Goal: Task Accomplishment & Management: Manage account settings

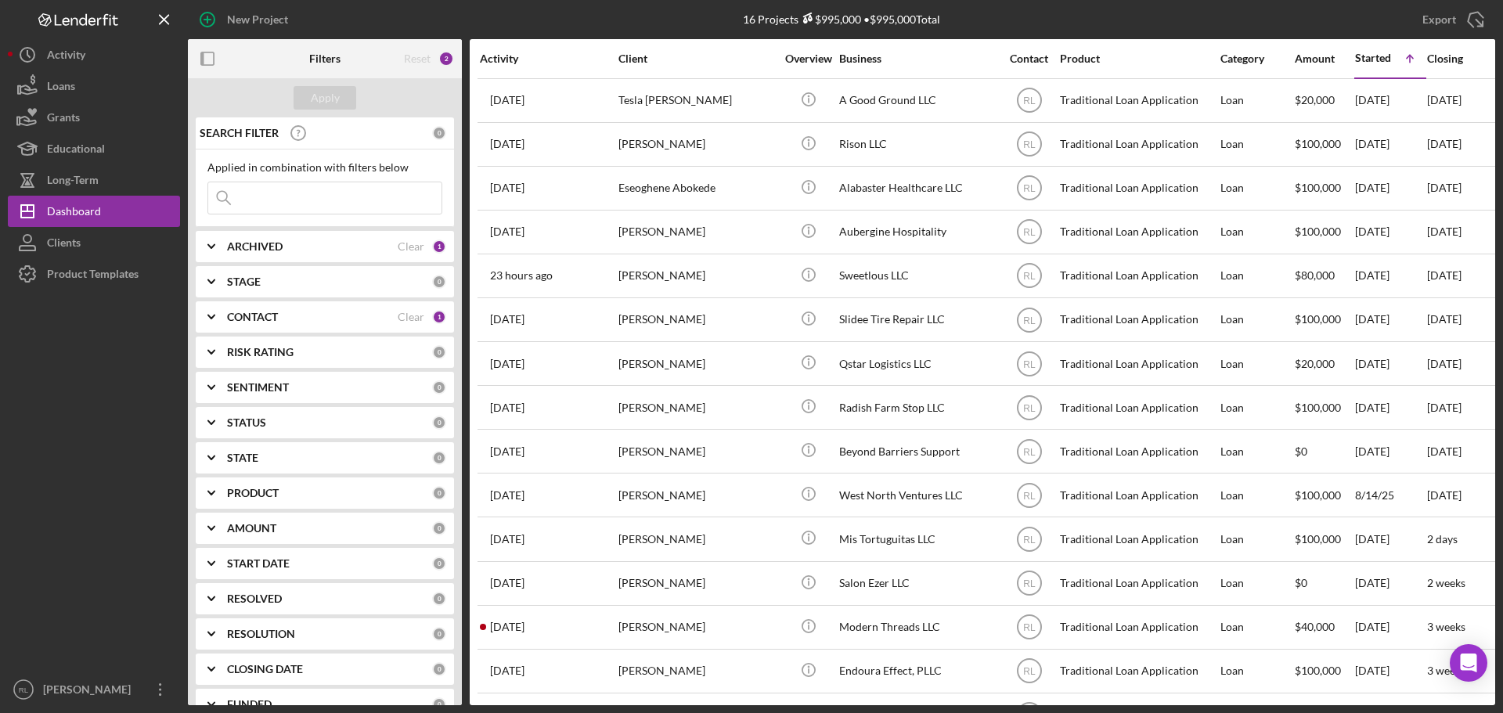
drag, startPoint x: 124, startPoint y: 618, endPoint x: 131, endPoint y: 619, distance: 7.9
click at [124, 618] on div at bounding box center [94, 482] width 172 height 384
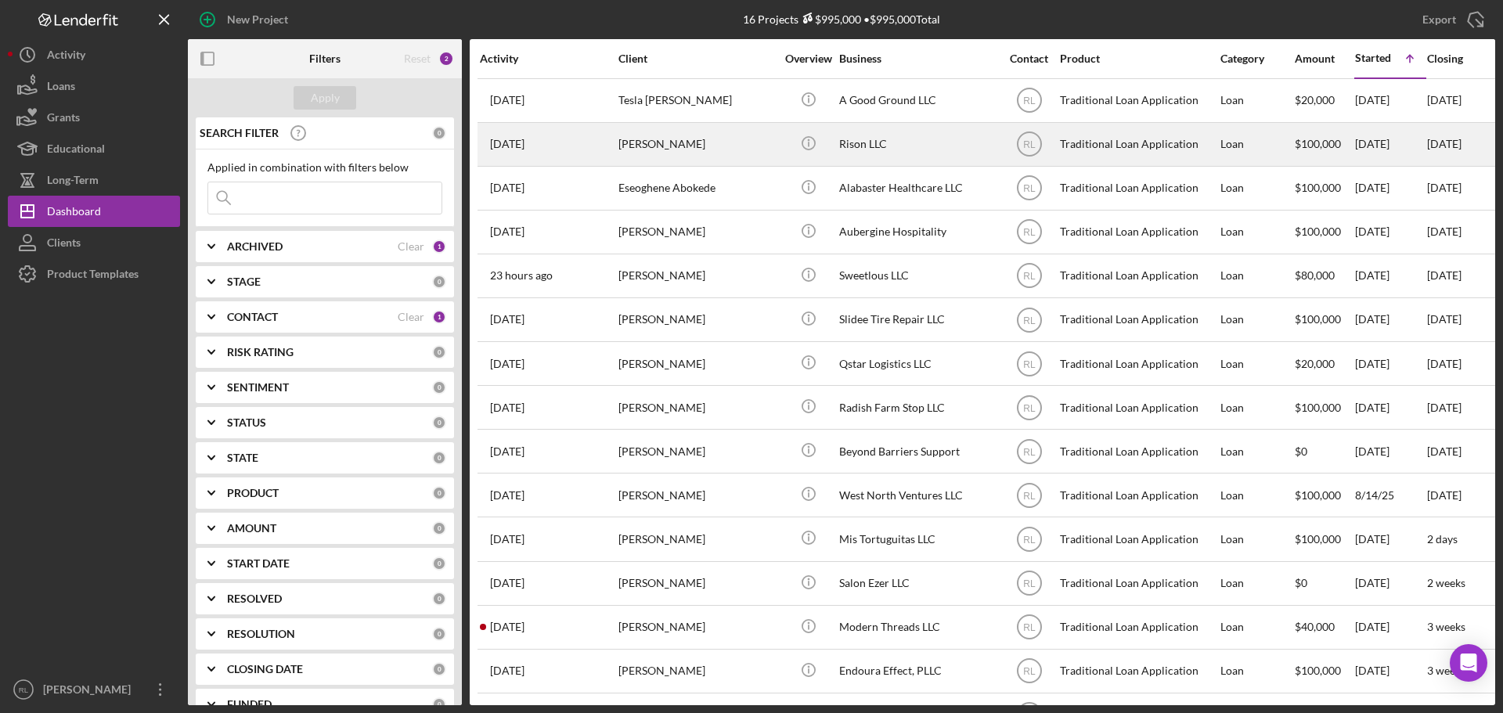
click at [751, 144] on div "[PERSON_NAME]" at bounding box center [696, 144] width 157 height 41
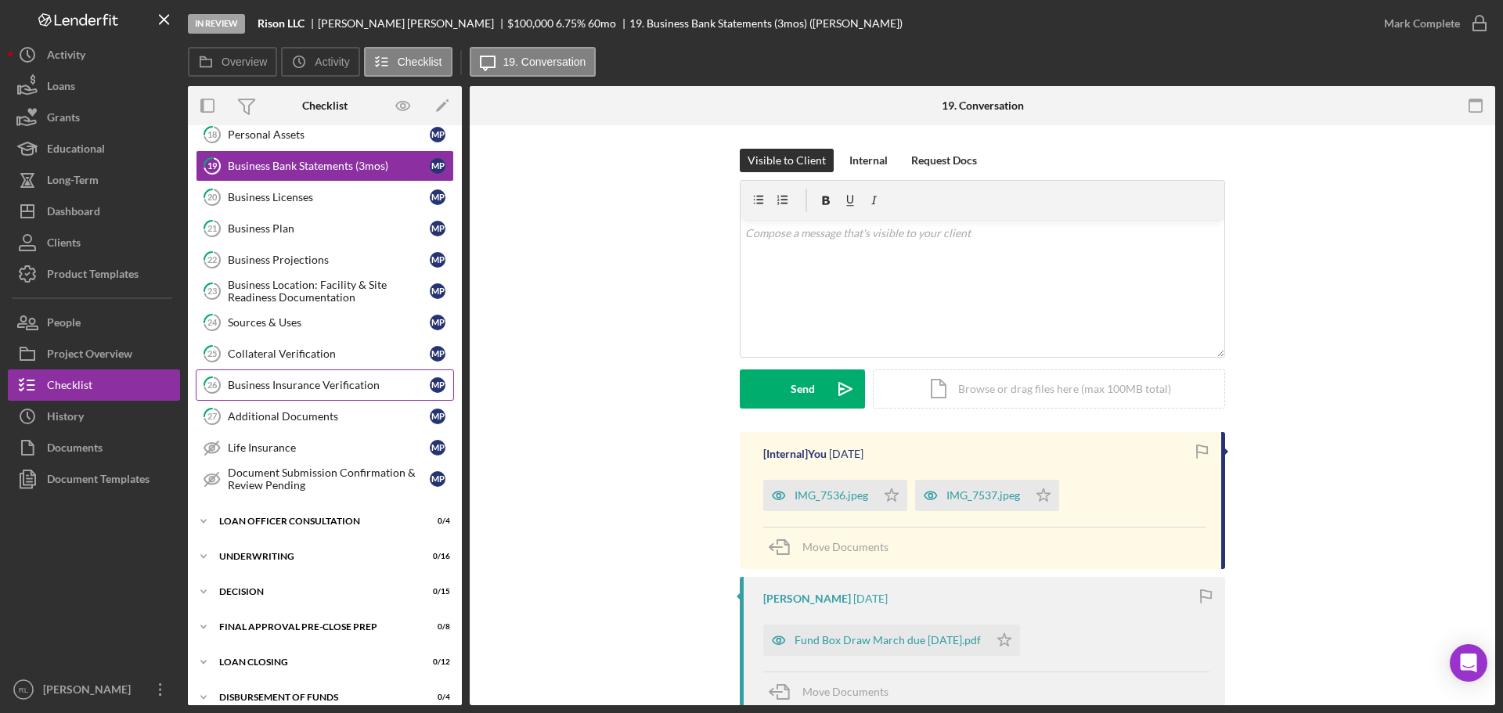
scroll to position [333, 0]
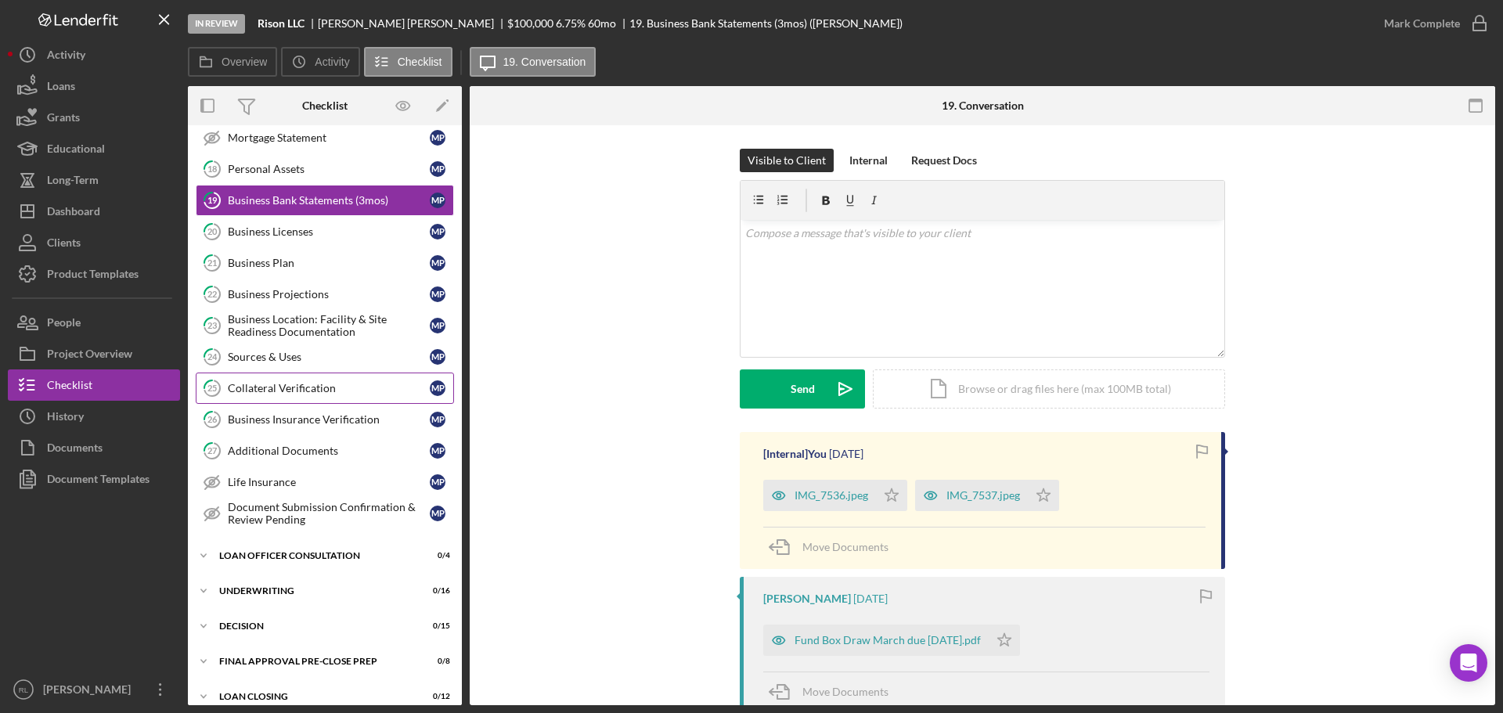
click at [314, 386] on div "Collateral Verification" at bounding box center [329, 388] width 202 height 13
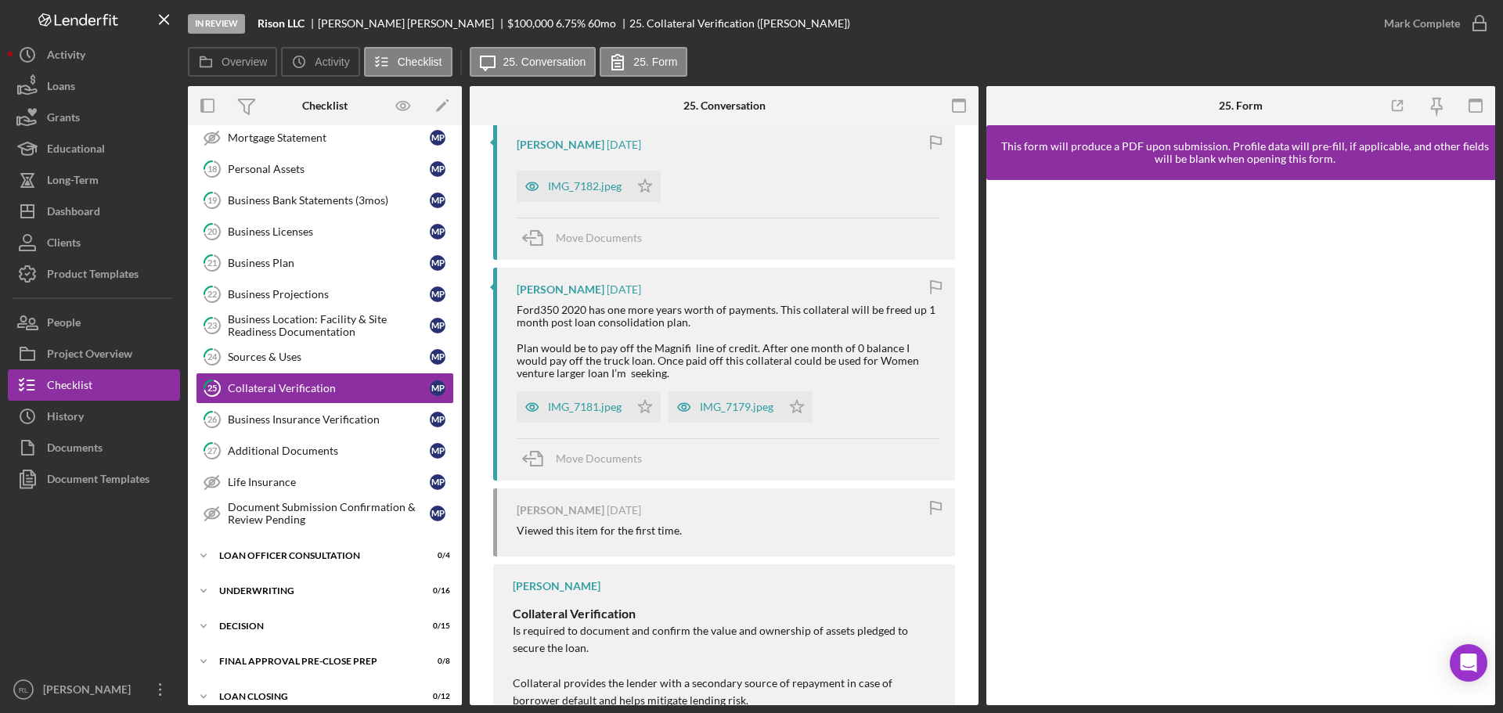
scroll to position [313, 0]
click at [731, 409] on div "IMG_7179.jpeg" at bounding box center [737, 403] width 74 height 13
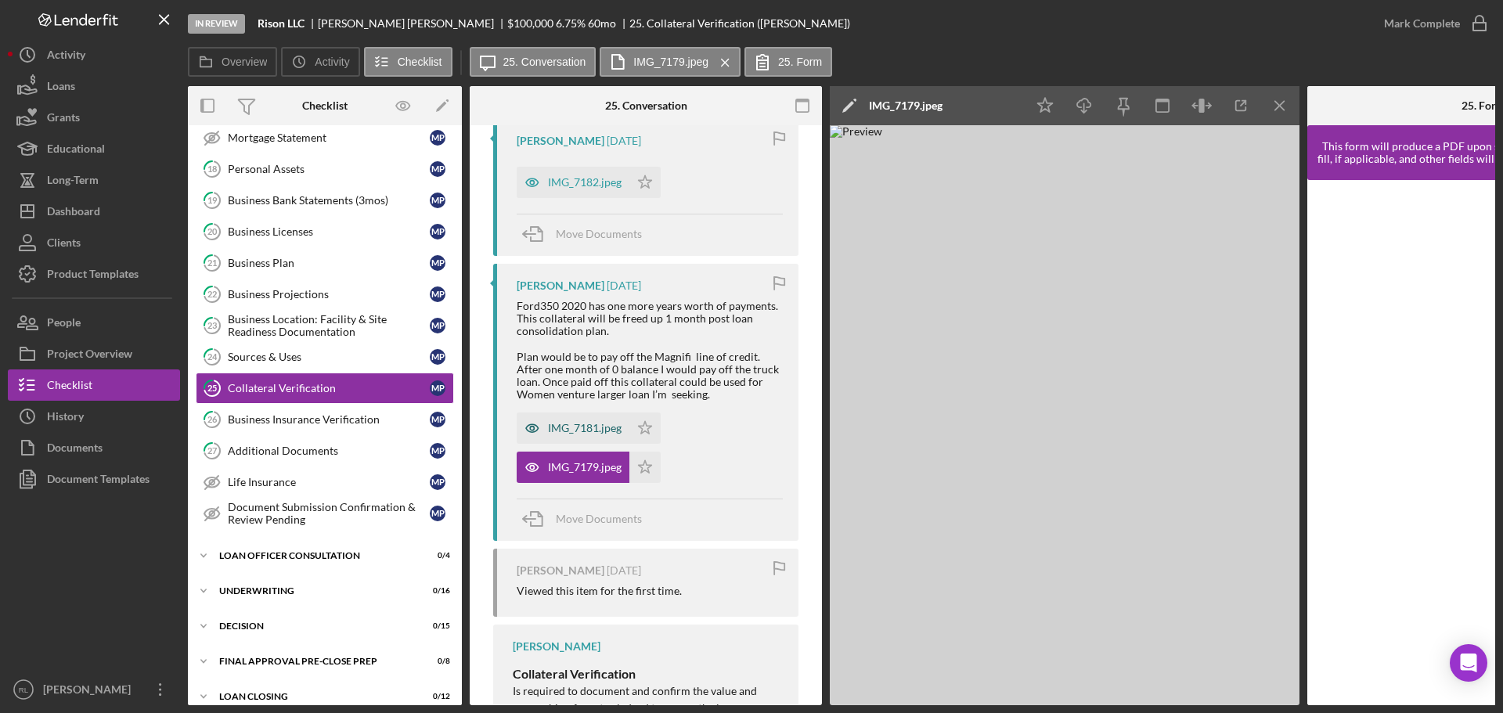
click at [571, 427] on div "IMG_7181.jpeg" at bounding box center [585, 428] width 74 height 13
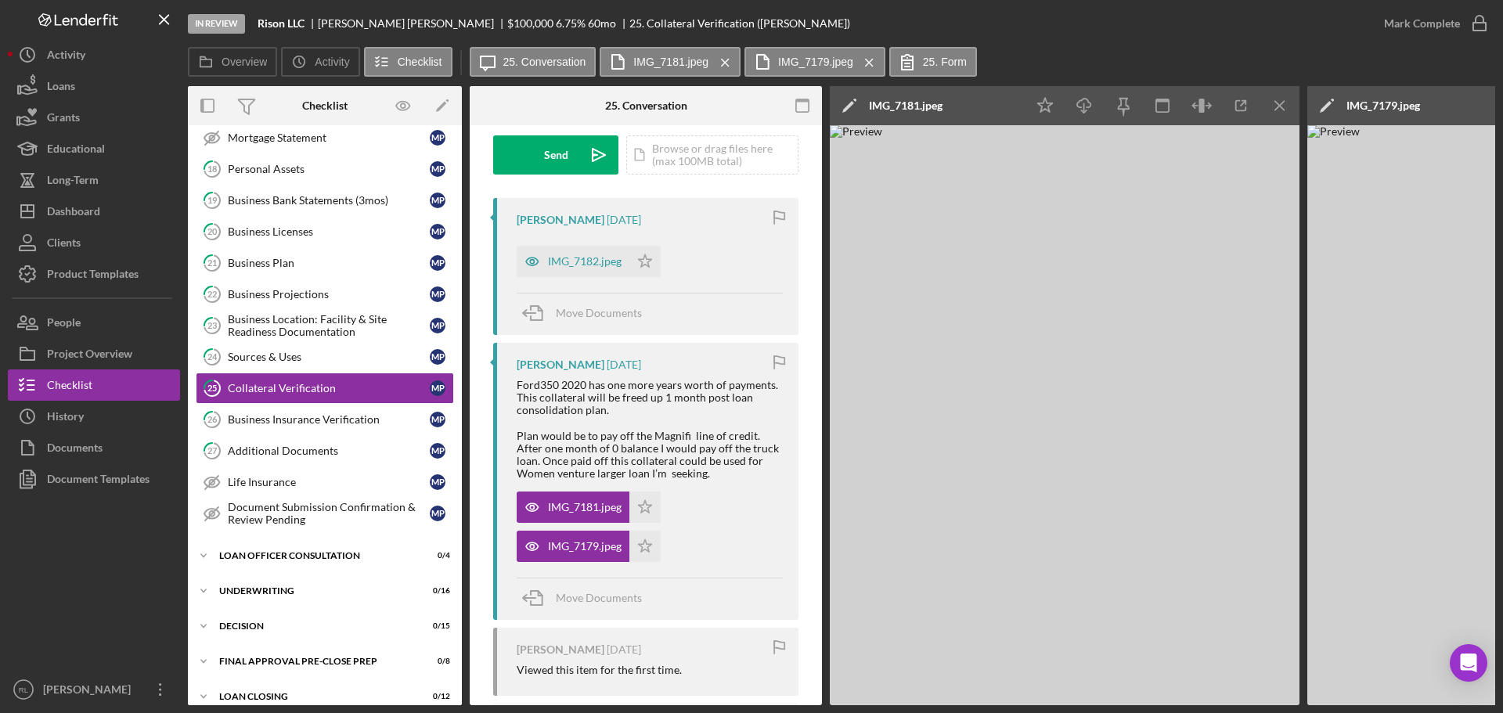
scroll to position [235, 0]
click at [582, 266] on div "IMG_7182.jpeg" at bounding box center [585, 260] width 74 height 13
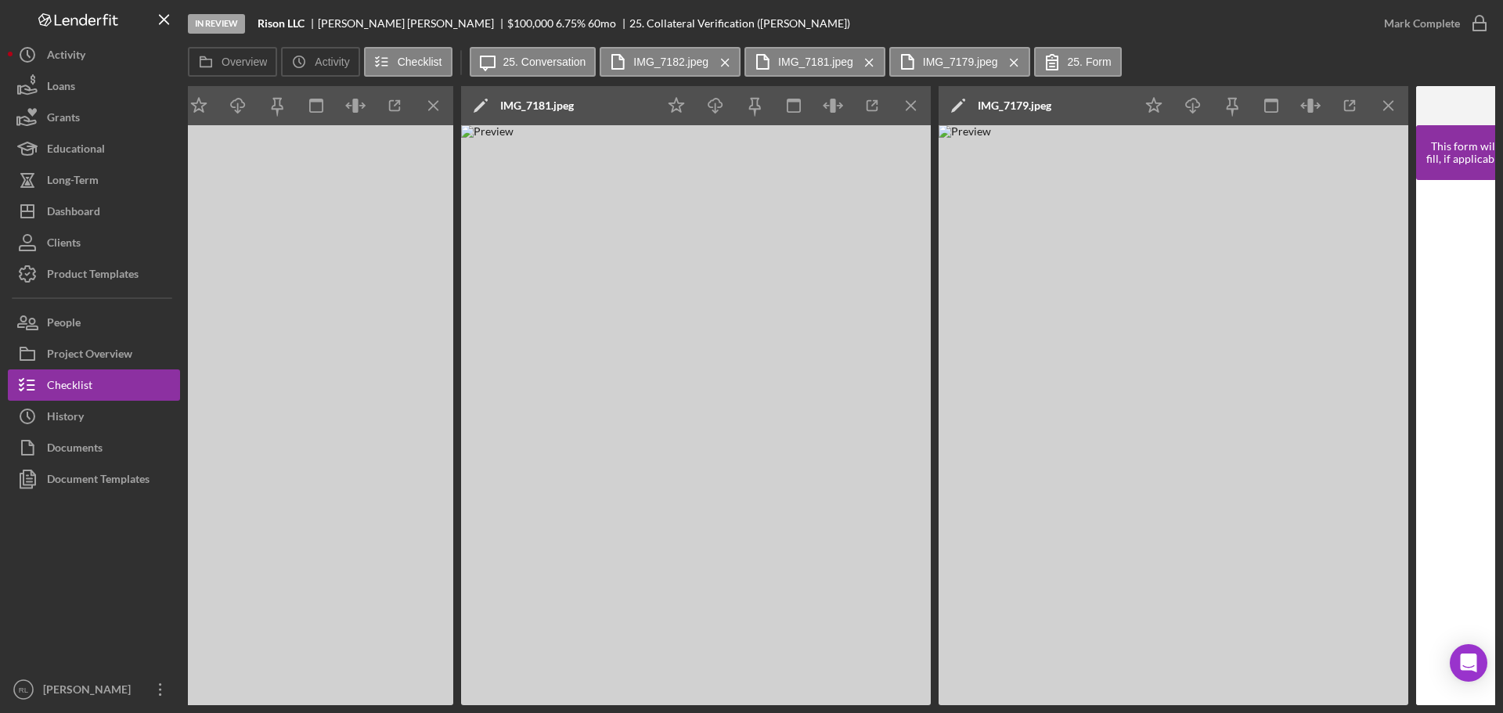
scroll to position [0, 991]
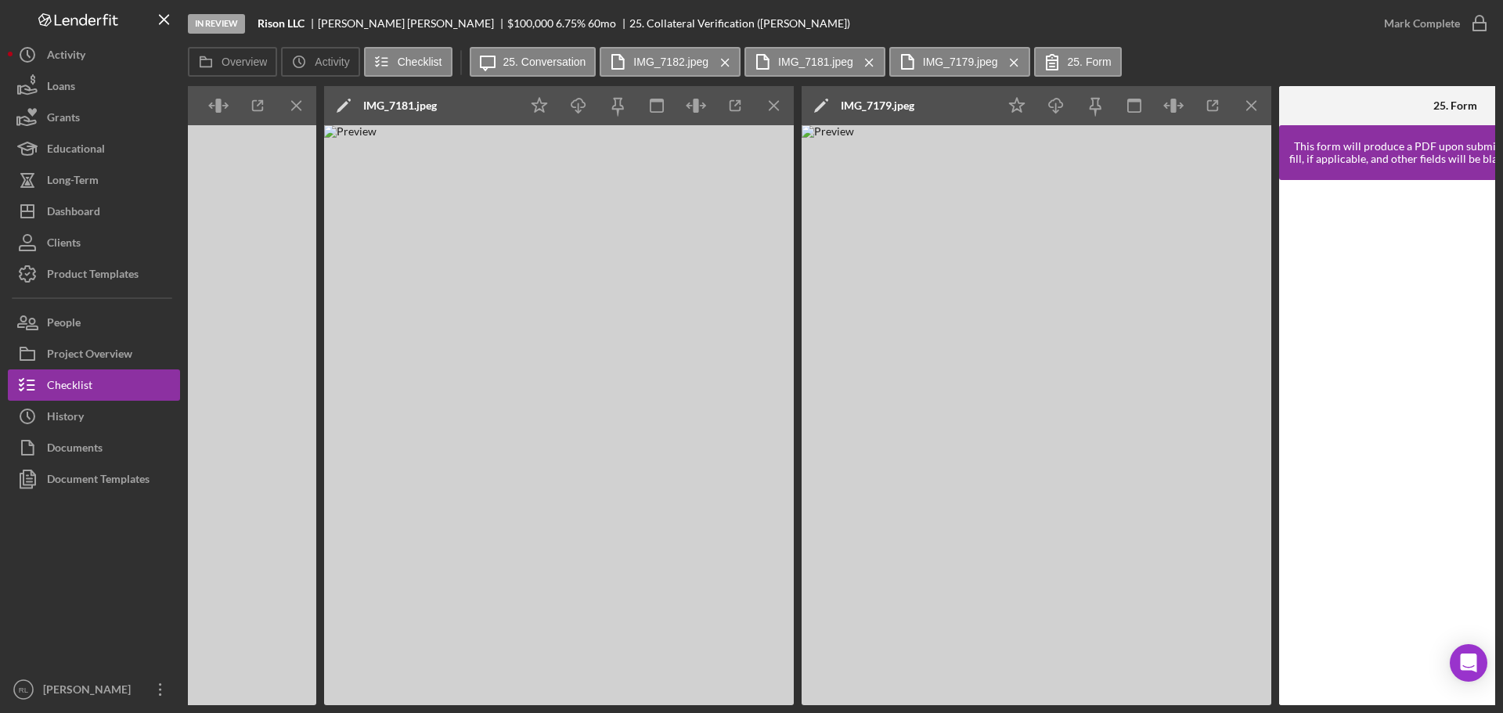
drag, startPoint x: 670, startPoint y: 486, endPoint x: 743, endPoint y: 461, distance: 77.0
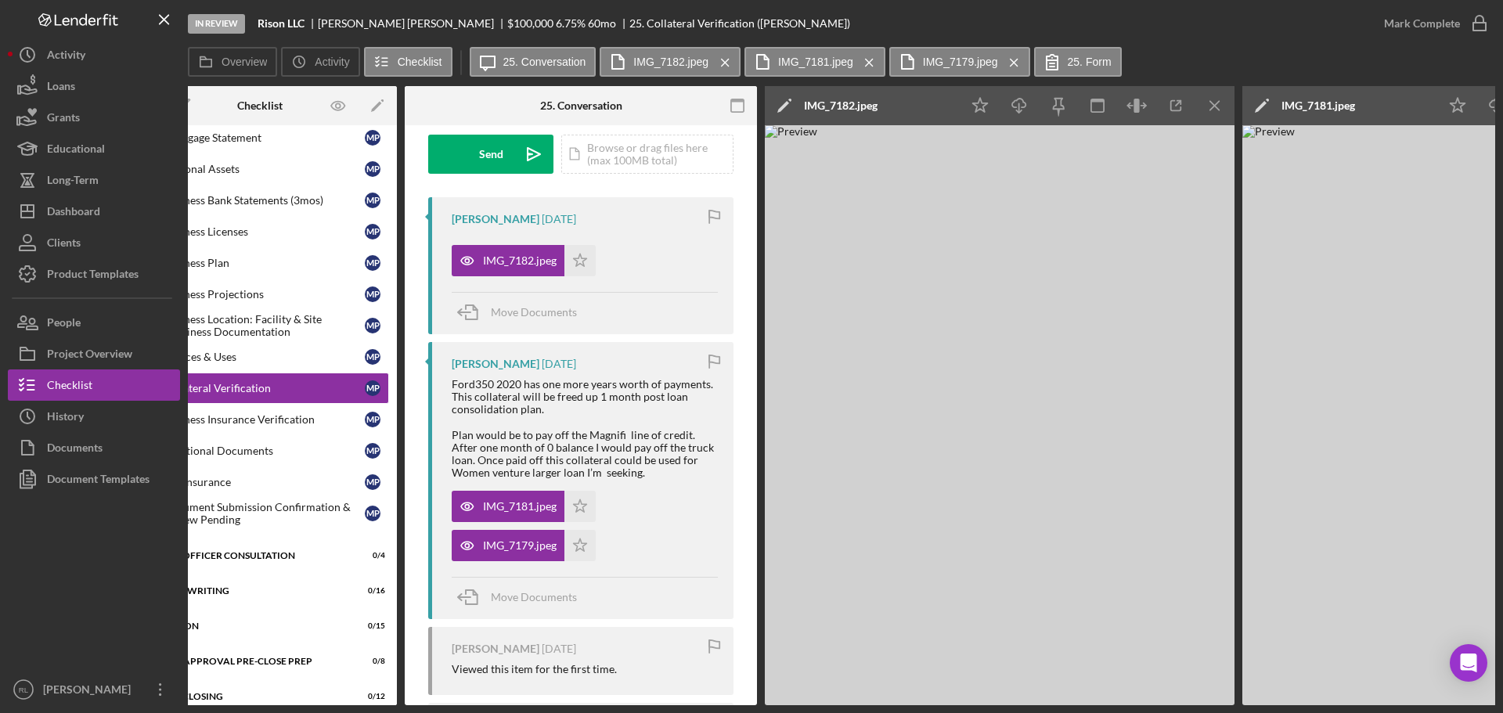
scroll to position [0, 0]
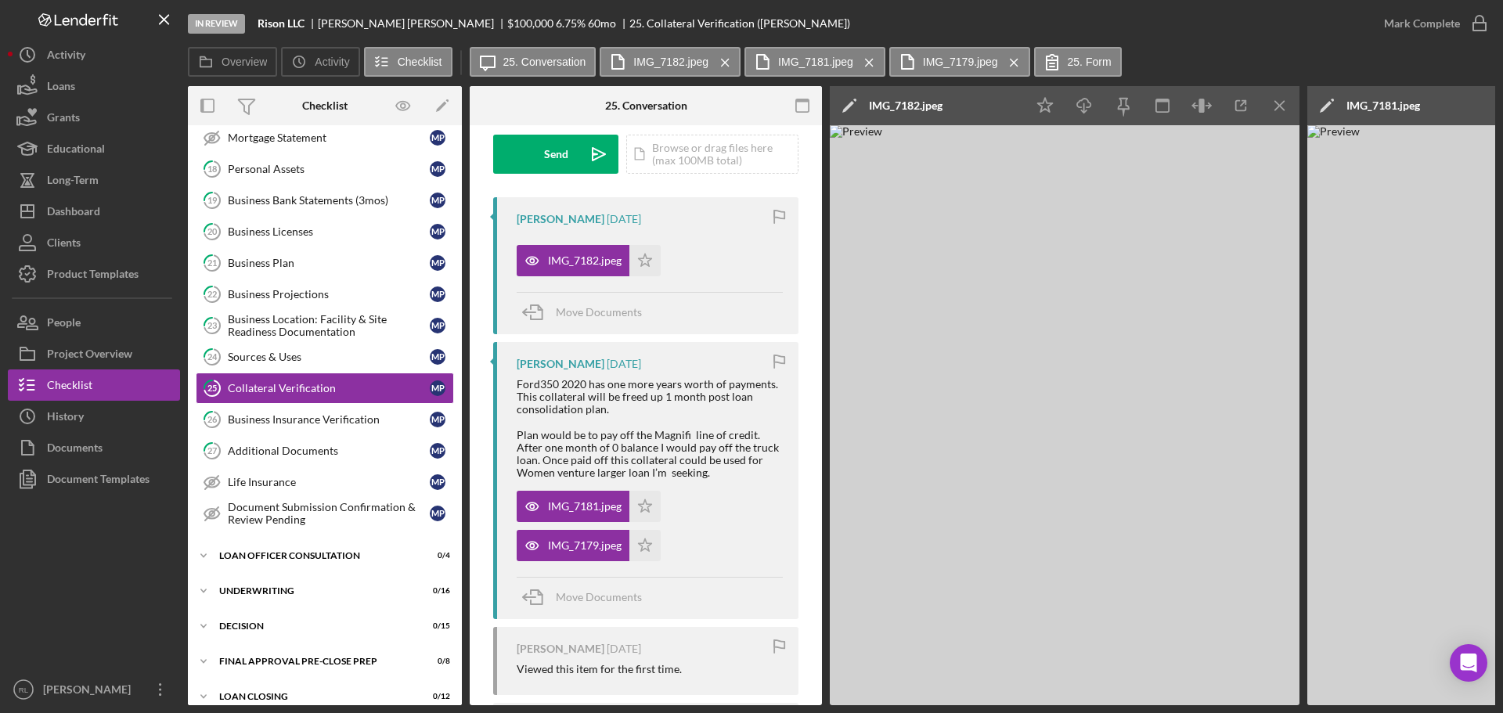
drag, startPoint x: 732, startPoint y: 461, endPoint x: 628, endPoint y: 455, distance: 103.5
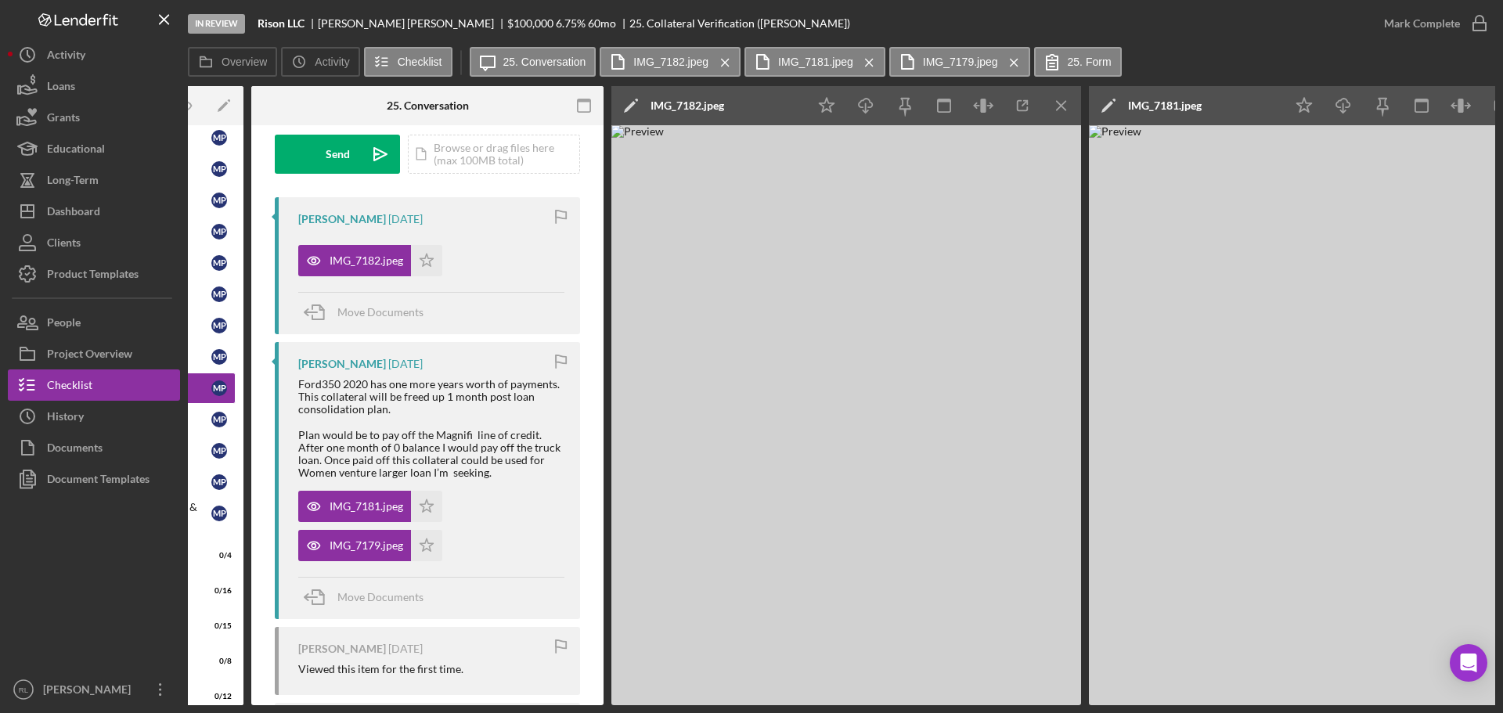
scroll to position [0, 390]
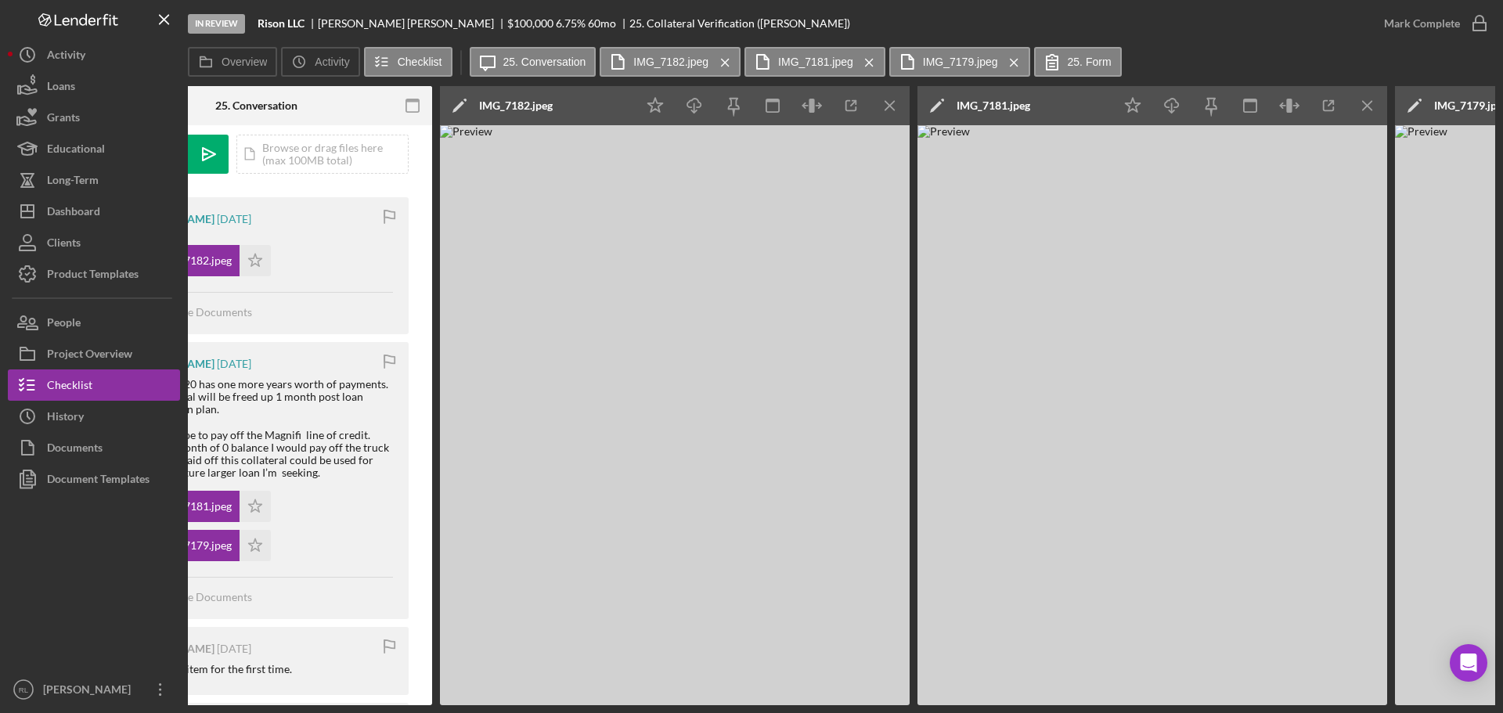
drag, startPoint x: 657, startPoint y: 434, endPoint x: 729, endPoint y: 434, distance: 71.2
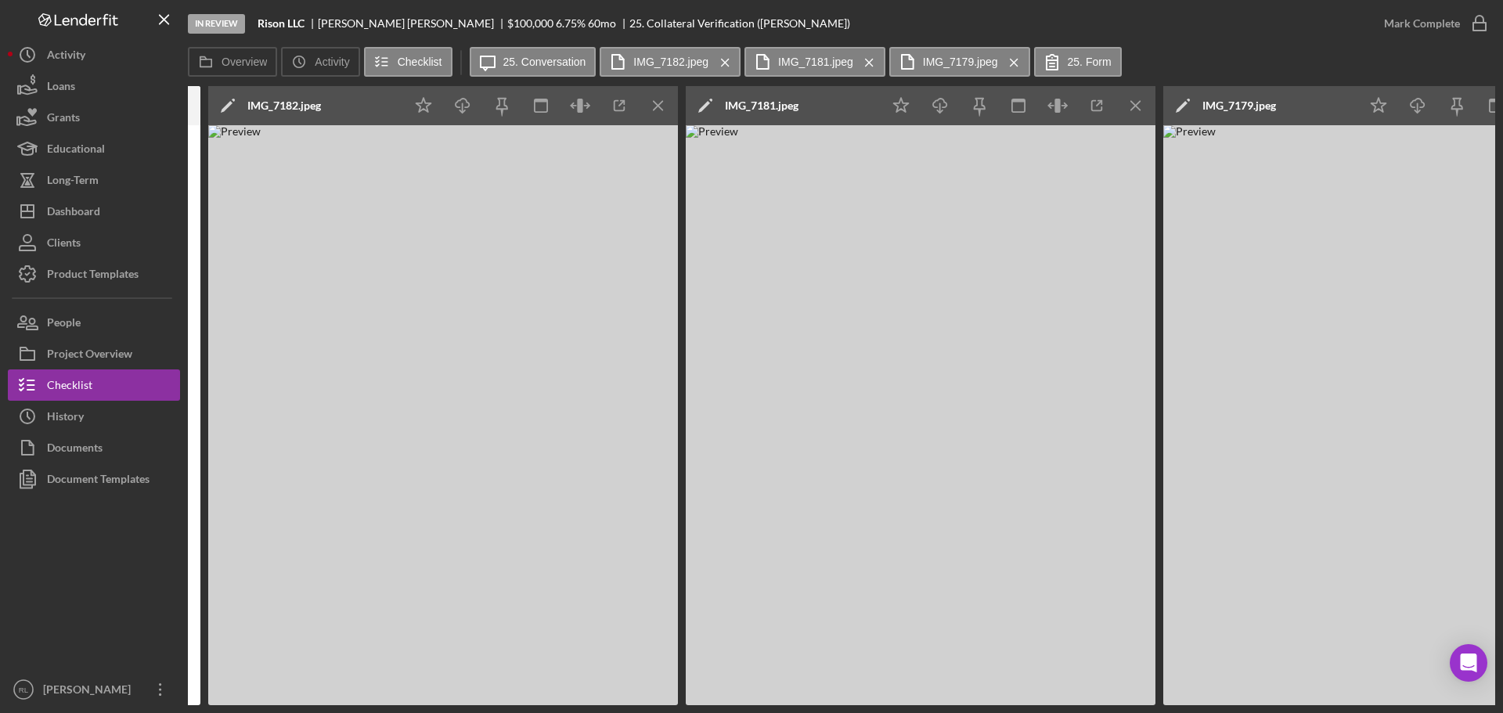
scroll to position [0, 796]
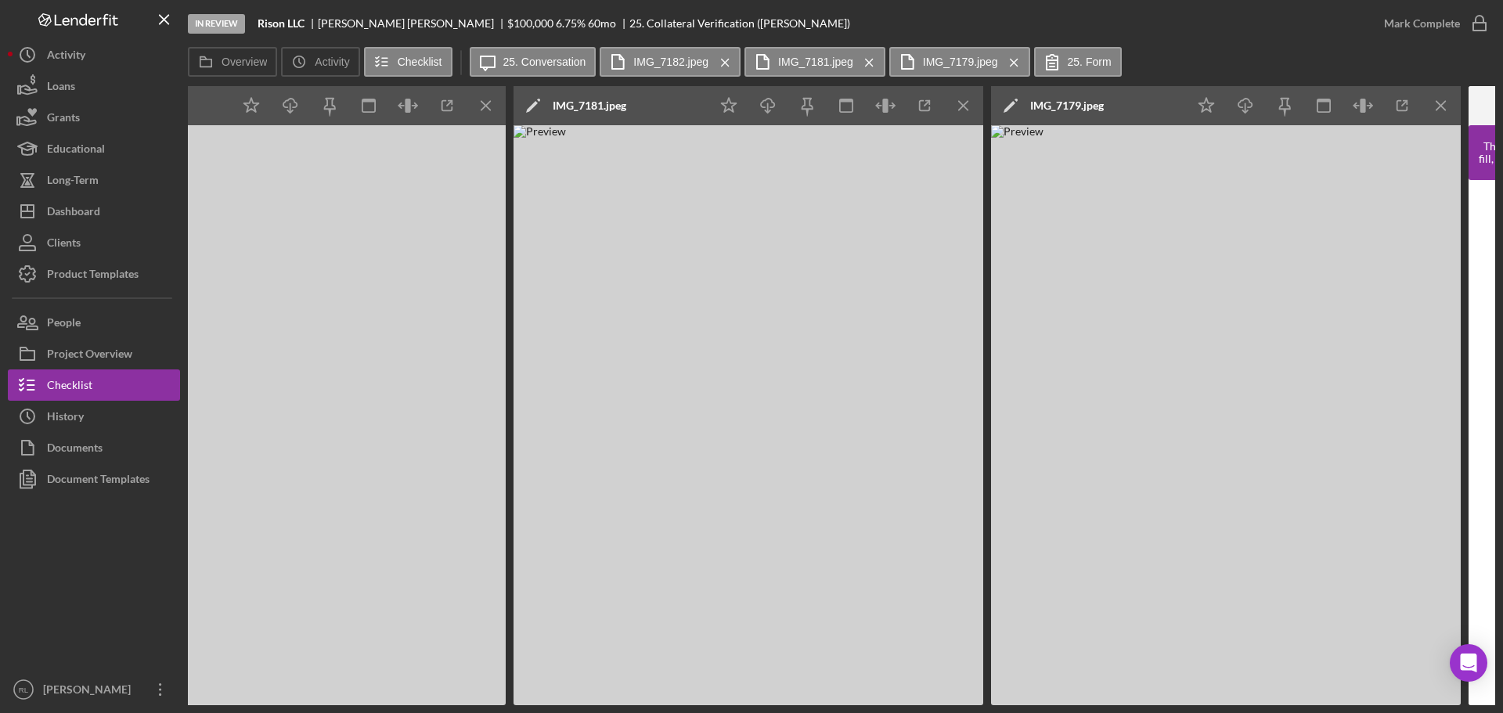
drag, startPoint x: 358, startPoint y: 437, endPoint x: 437, endPoint y: 423, distance: 80.3
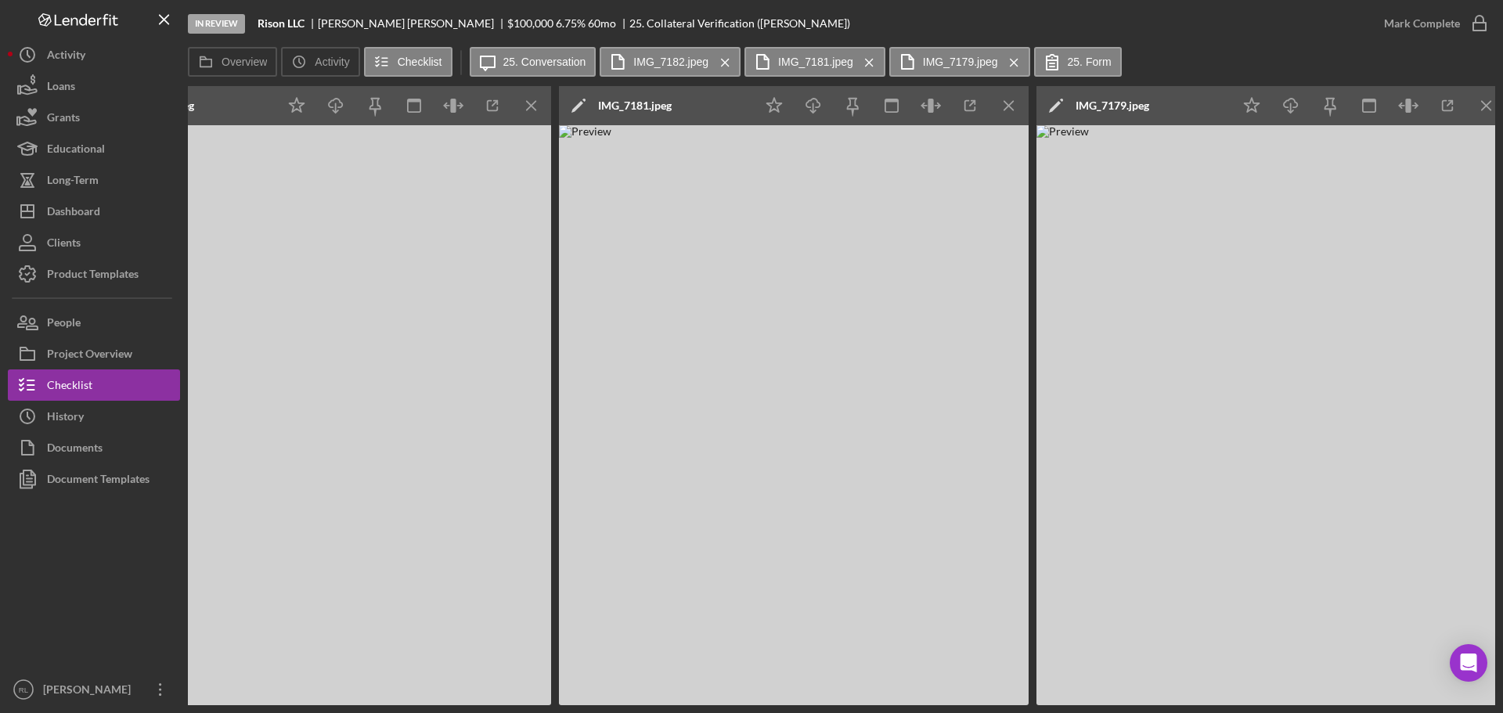
scroll to position [0, 0]
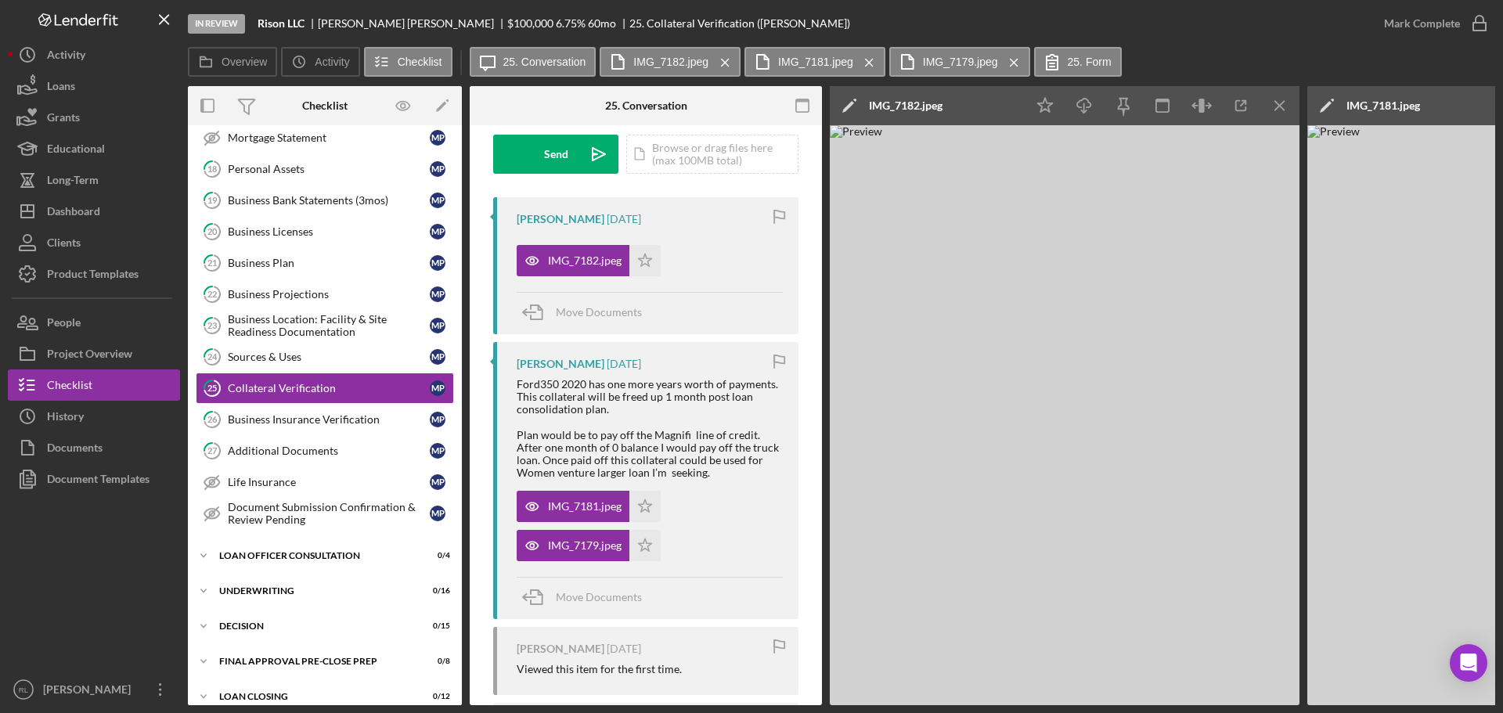
drag, startPoint x: 783, startPoint y: 308, endPoint x: 473, endPoint y: 299, distance: 310.8
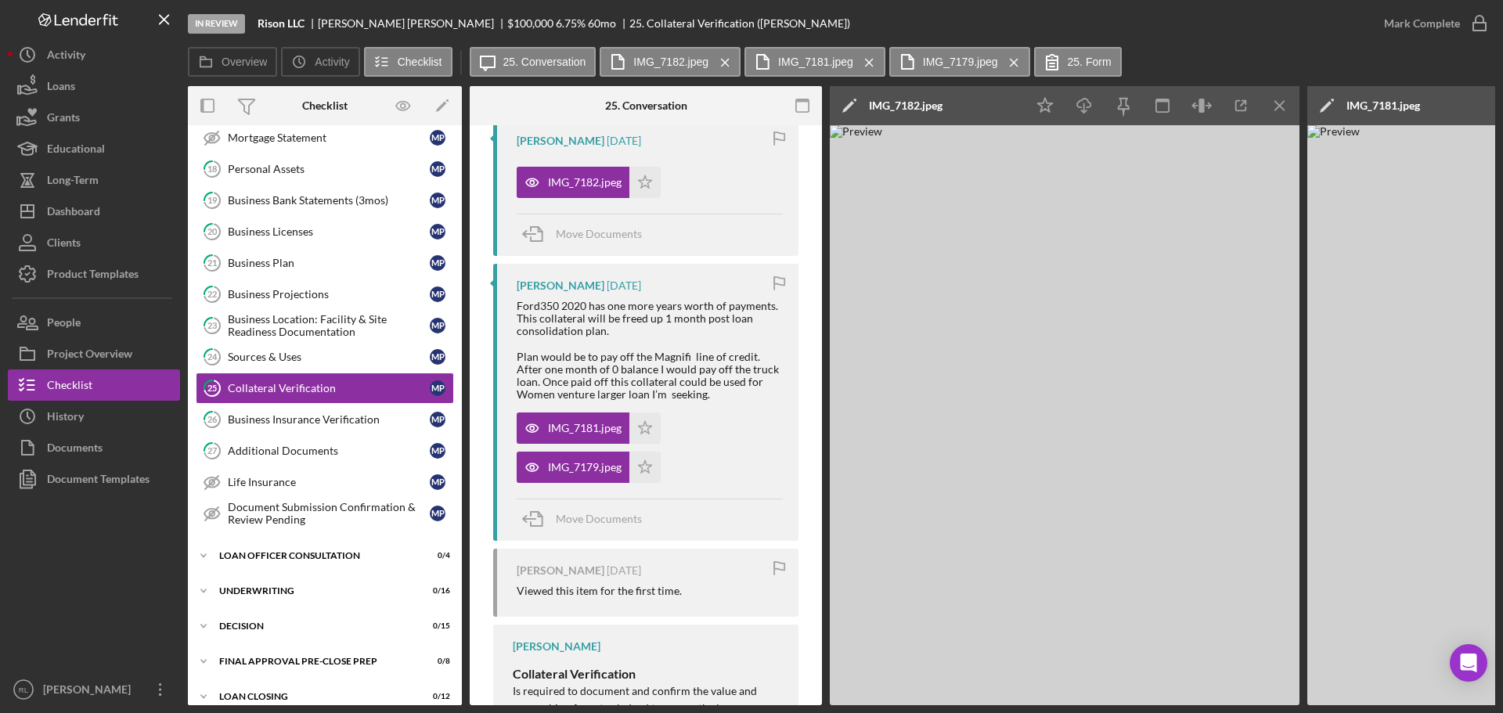
scroll to position [235, 0]
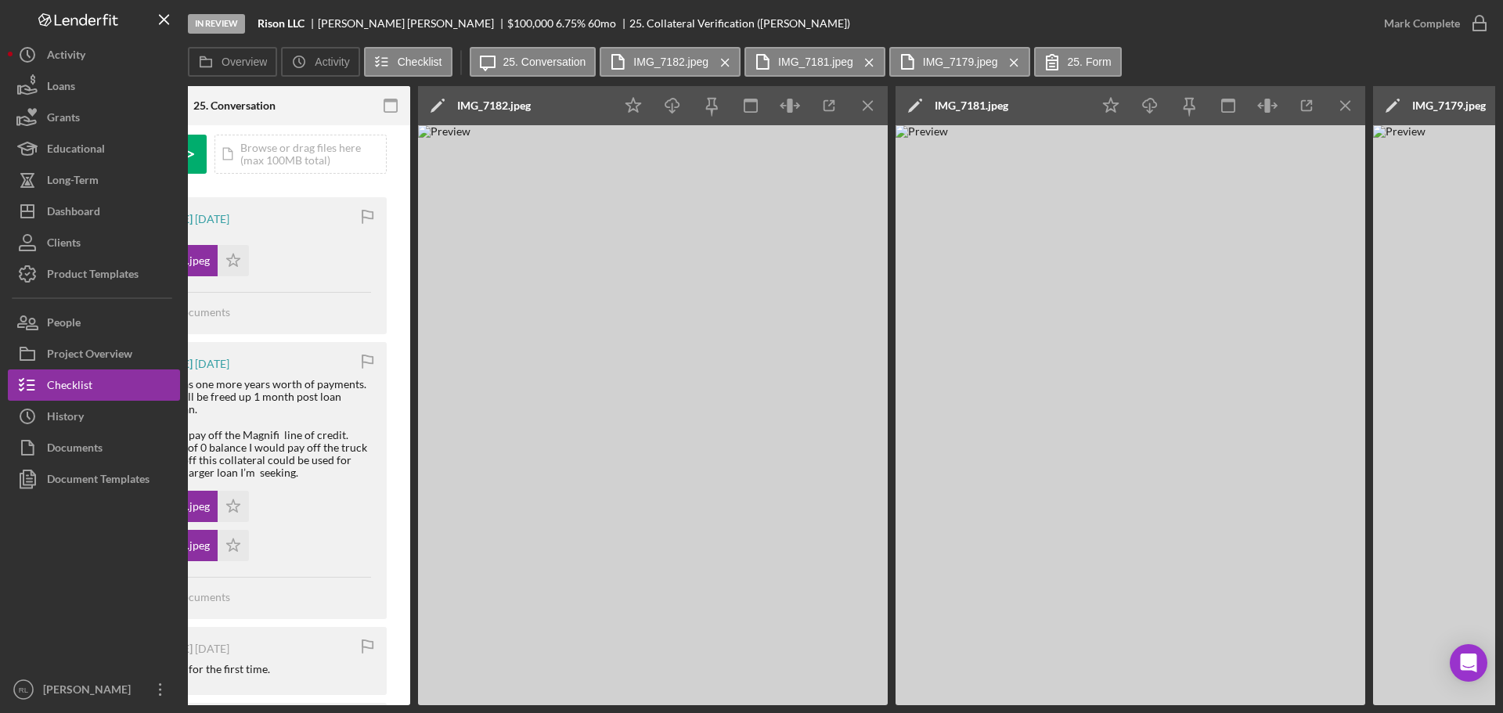
drag, startPoint x: 649, startPoint y: 430, endPoint x: 756, endPoint y: 430, distance: 107.2
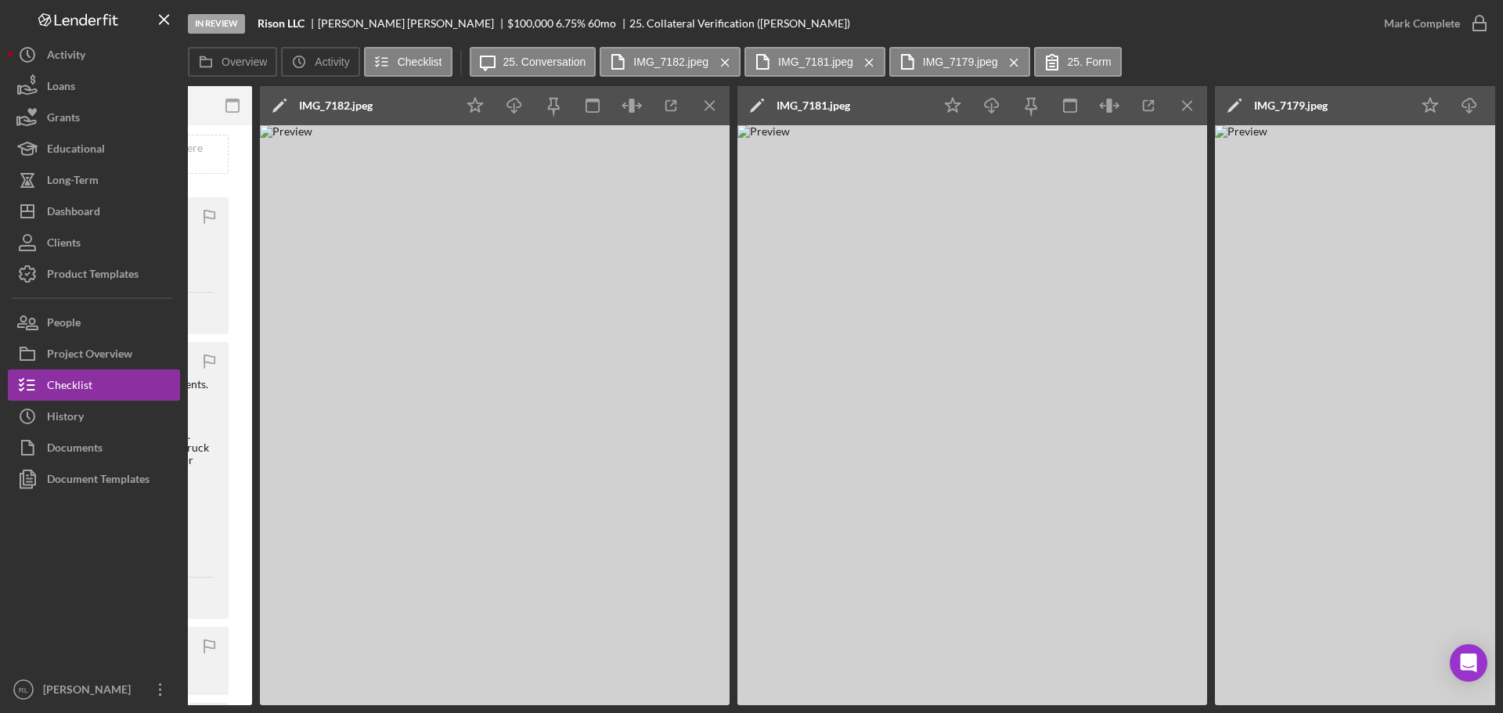
drag, startPoint x: 1194, startPoint y: 95, endPoint x: 1199, endPoint y: 145, distance: 50.3
click at [1194, 95] on icon "Icon/Menu Close" at bounding box center [1187, 105] width 35 height 35
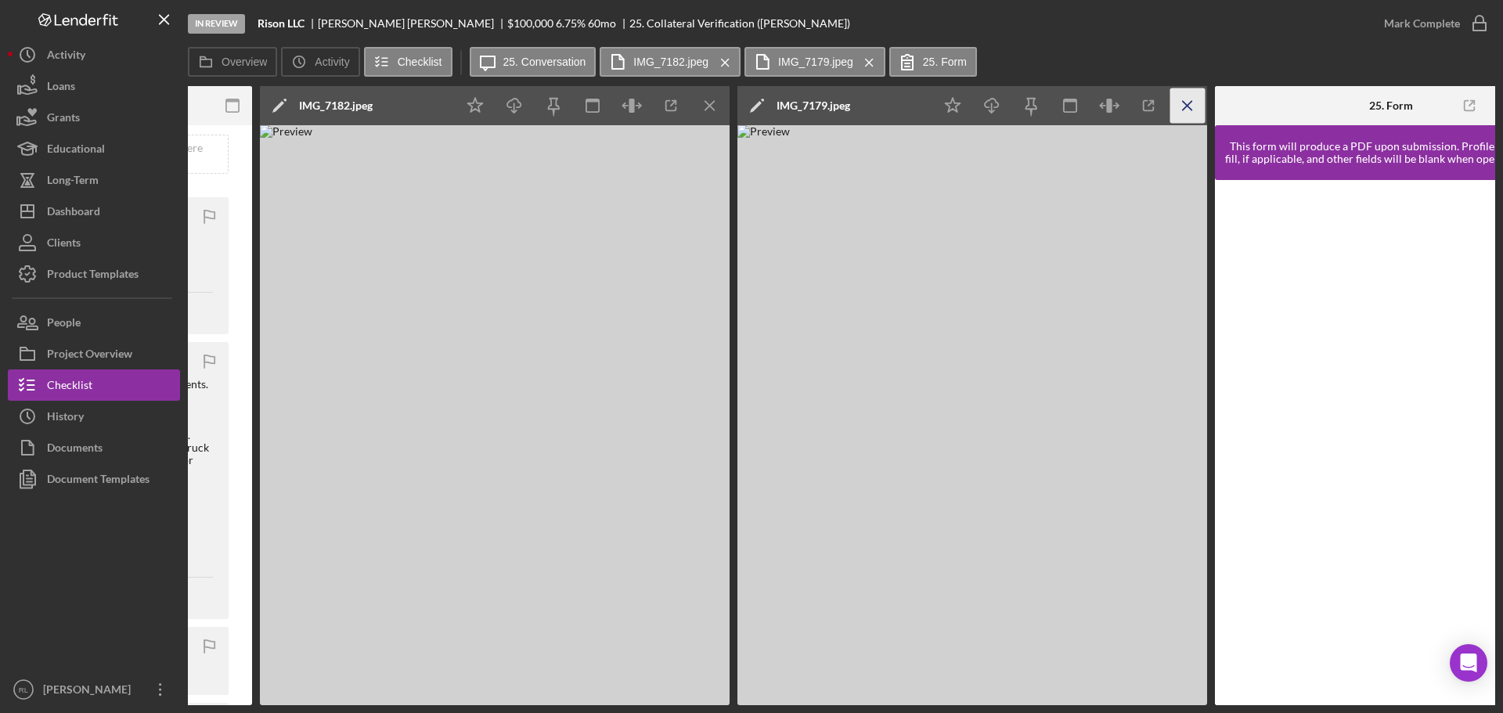
click at [1199, 101] on icon "Icon/Menu Close" at bounding box center [1187, 105] width 35 height 35
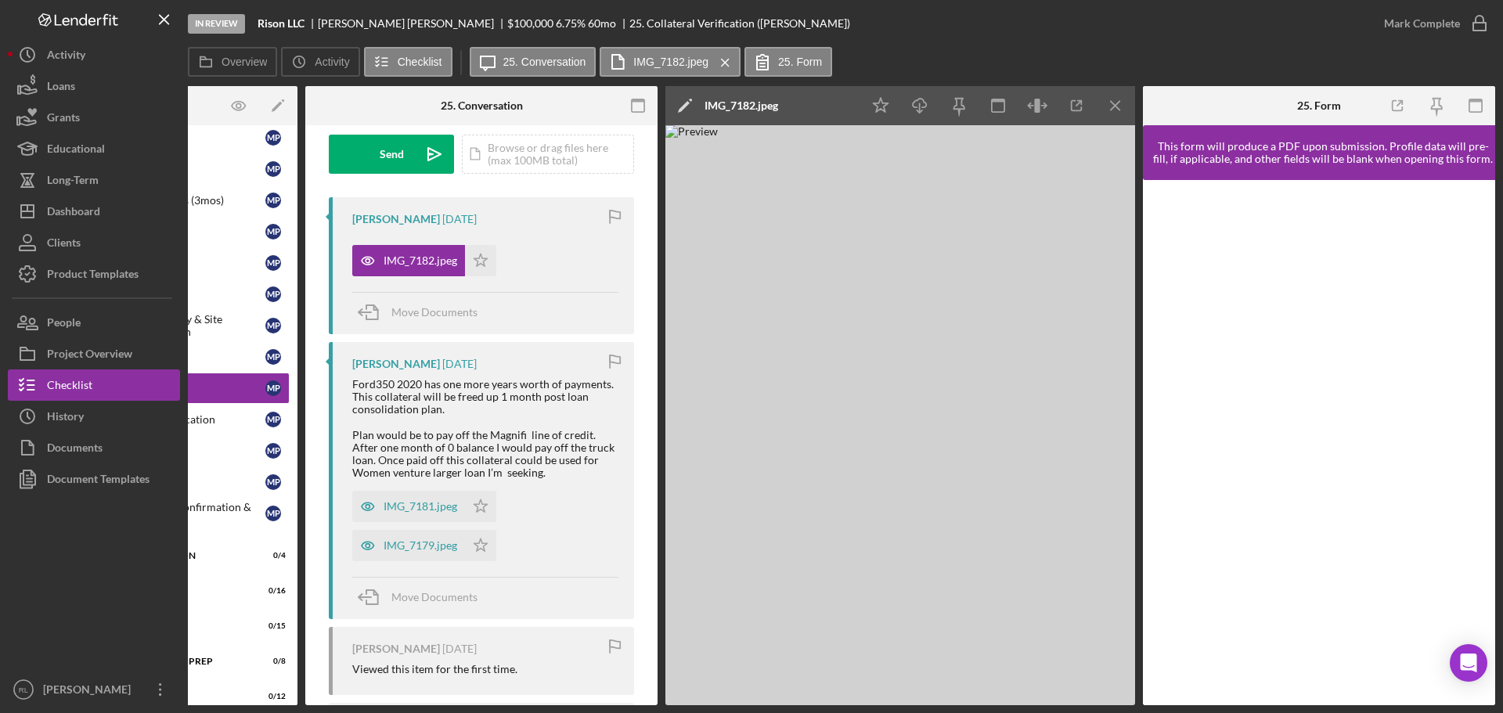
scroll to position [0, 164]
click at [1118, 110] on line "button" at bounding box center [1115, 105] width 9 height 9
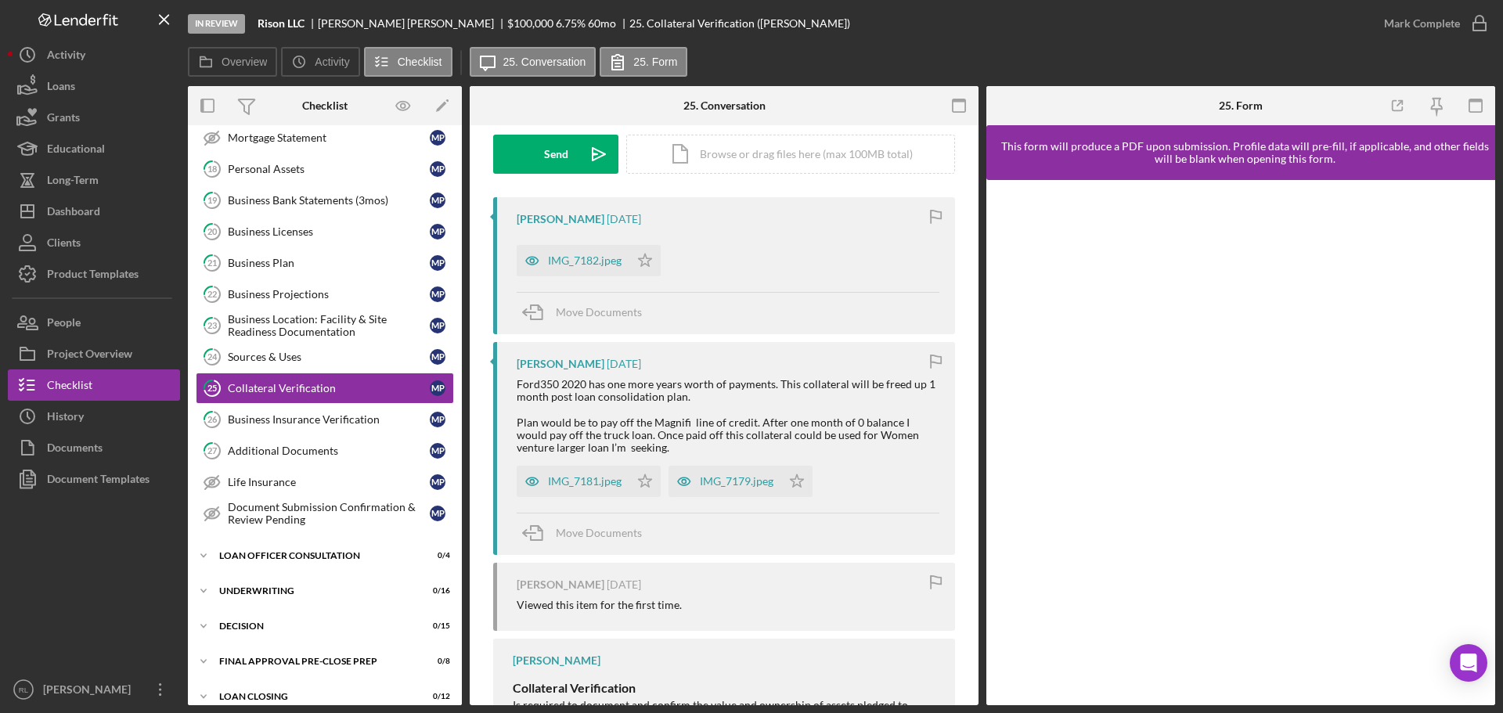
scroll to position [0, 0]
click at [108, 599] on div at bounding box center [94, 584] width 172 height 179
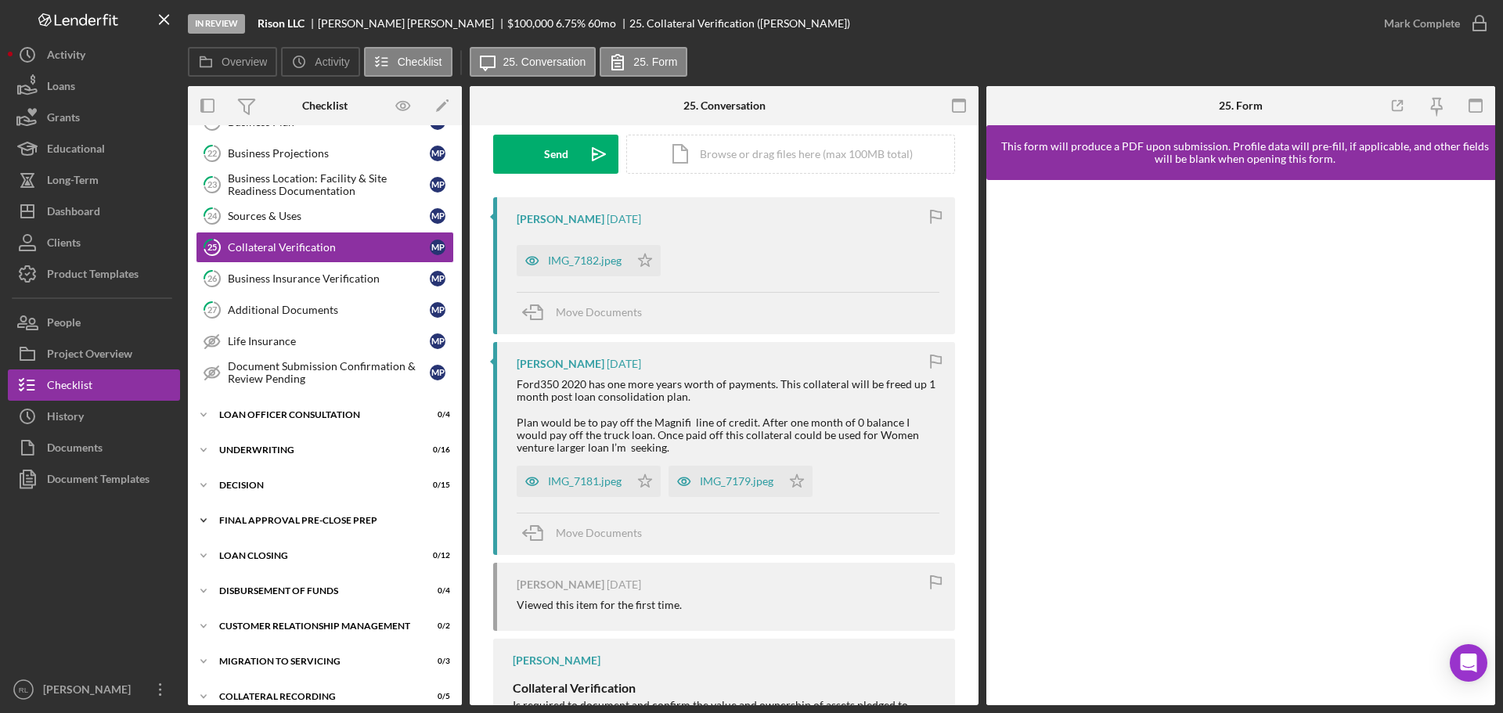
scroll to position [489, 0]
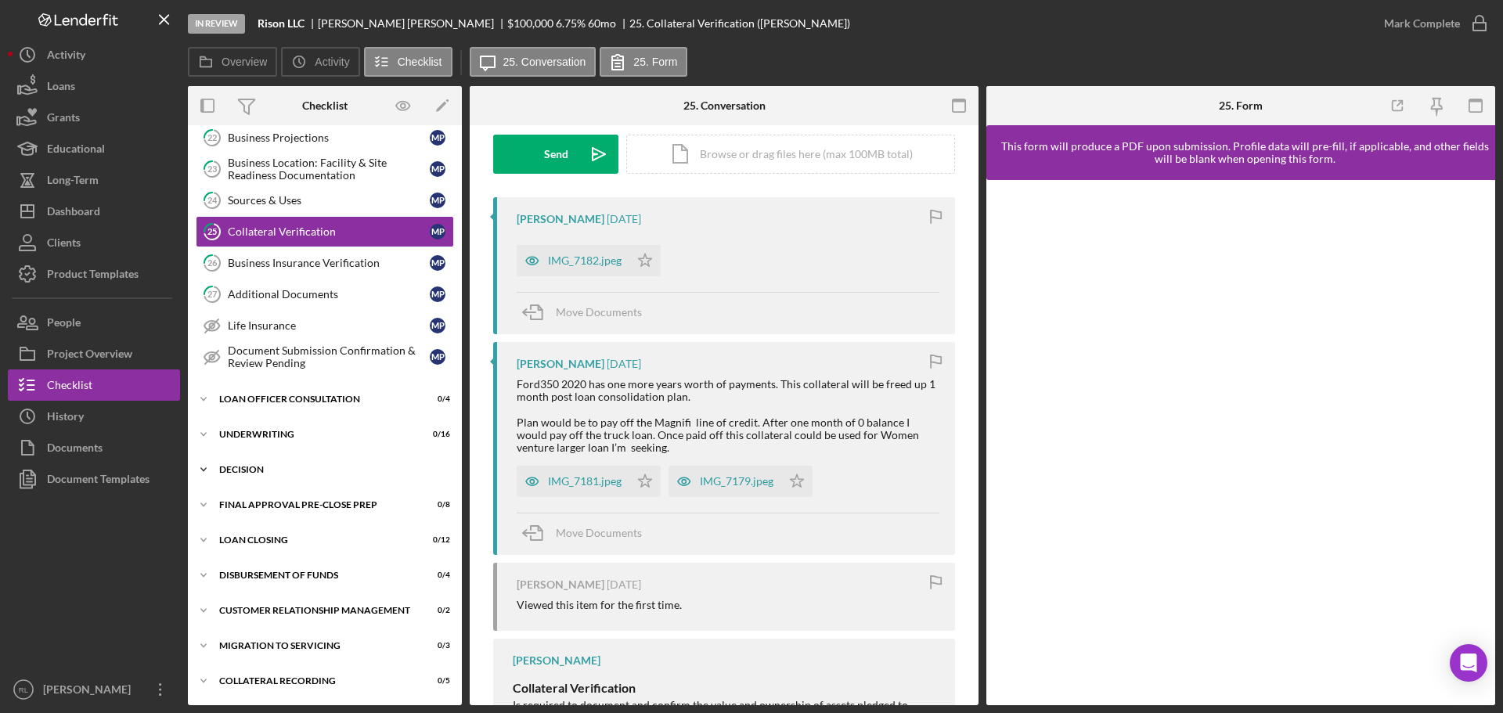
click at [286, 475] on div "Icon/Expander Decision 0 / 15" at bounding box center [325, 469] width 274 height 31
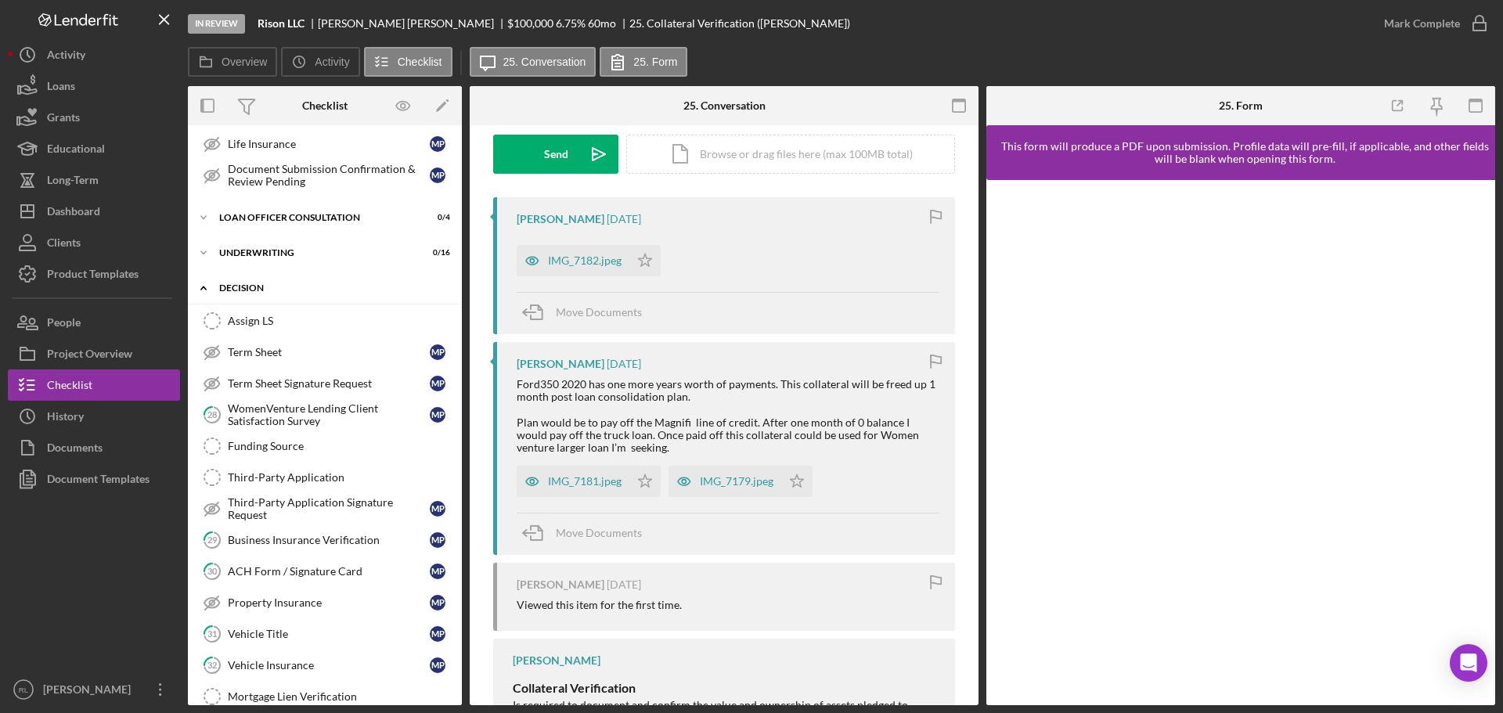
scroll to position [724, 0]
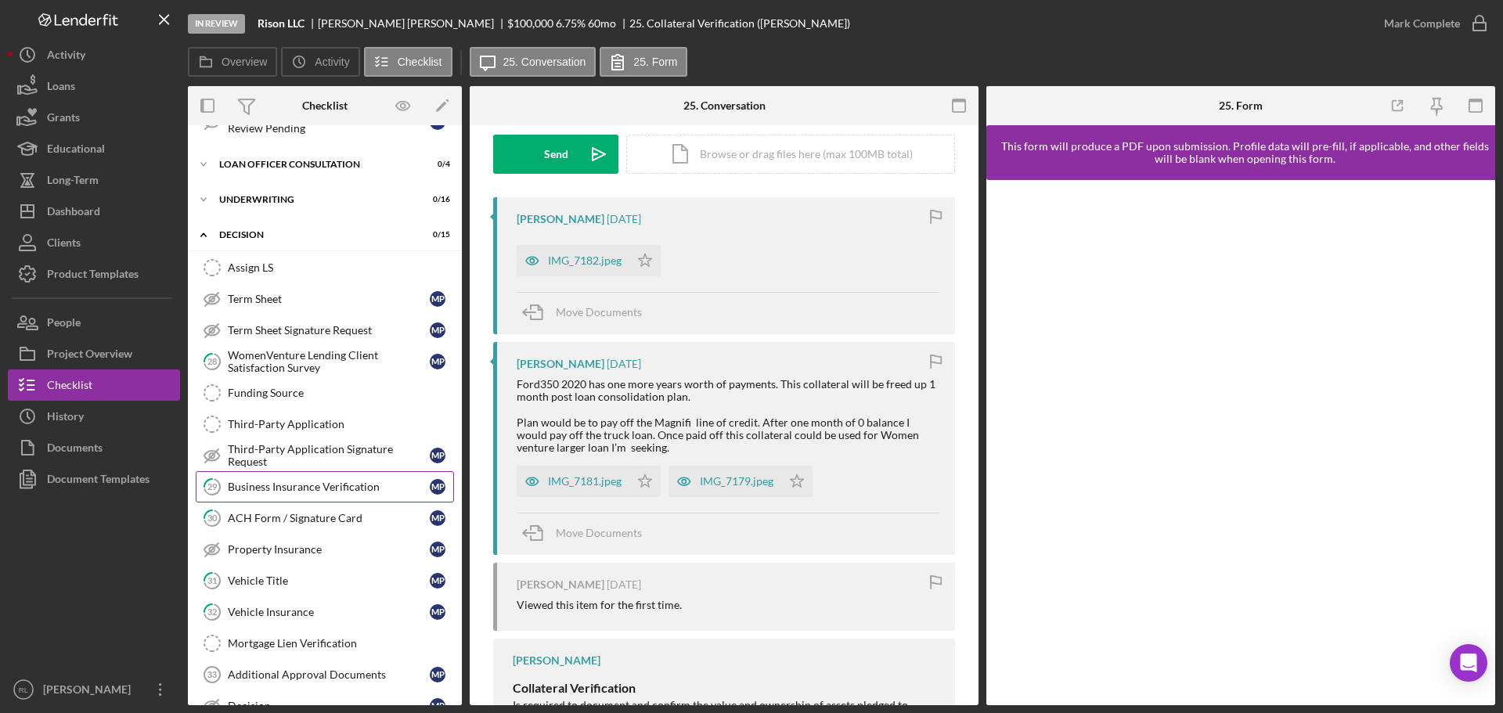
click at [333, 487] on div "Business Insurance Verification" at bounding box center [329, 487] width 202 height 13
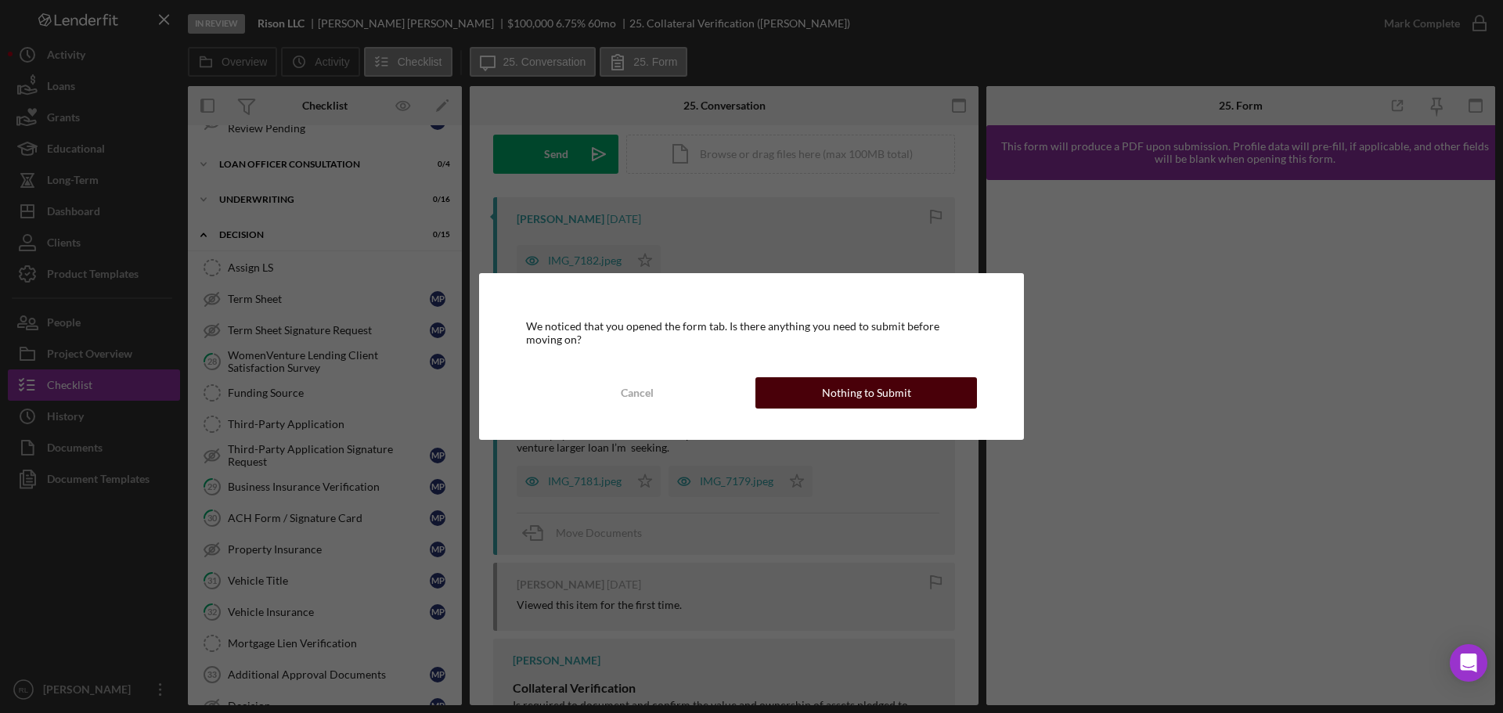
click at [863, 391] on div "Nothing to Submit" at bounding box center [866, 392] width 89 height 31
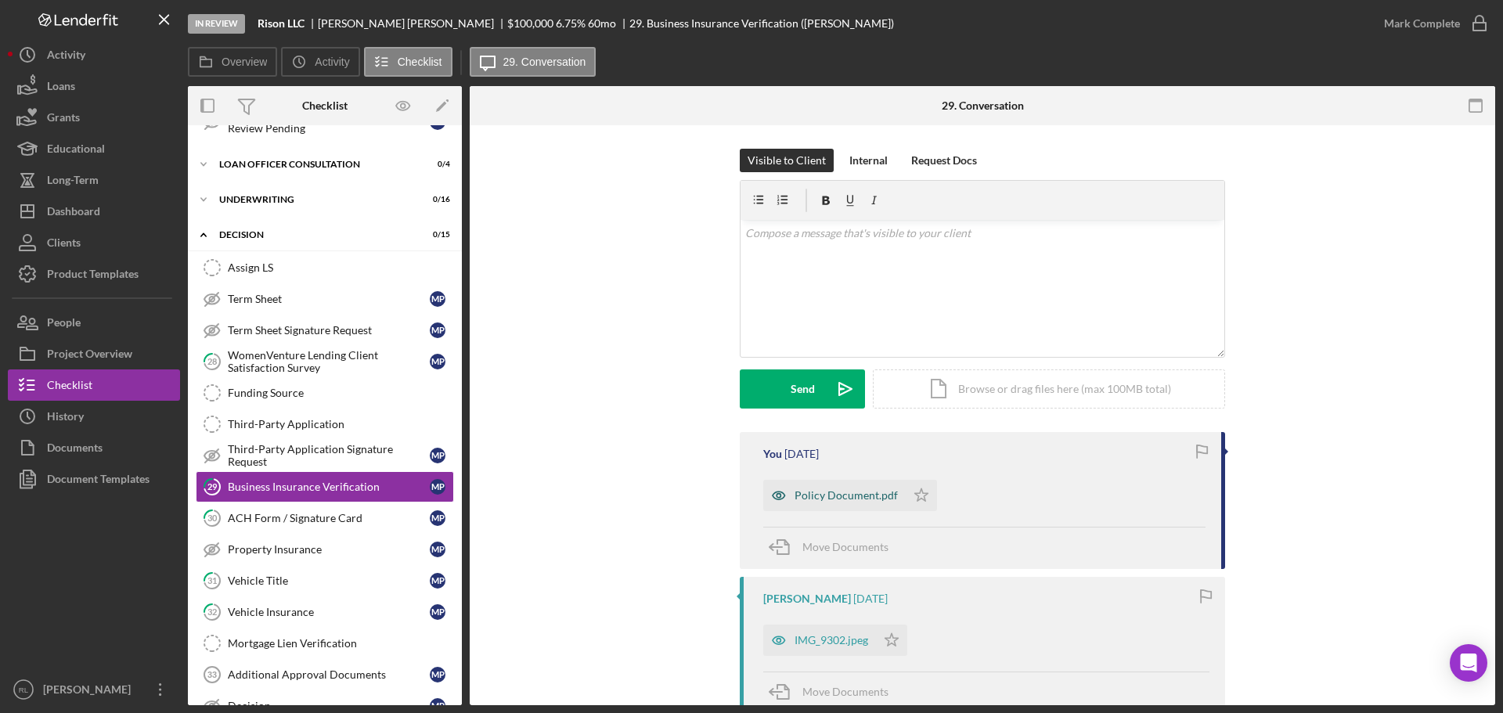
click at [842, 493] on div "Policy Document.pdf" at bounding box center [845, 495] width 103 height 13
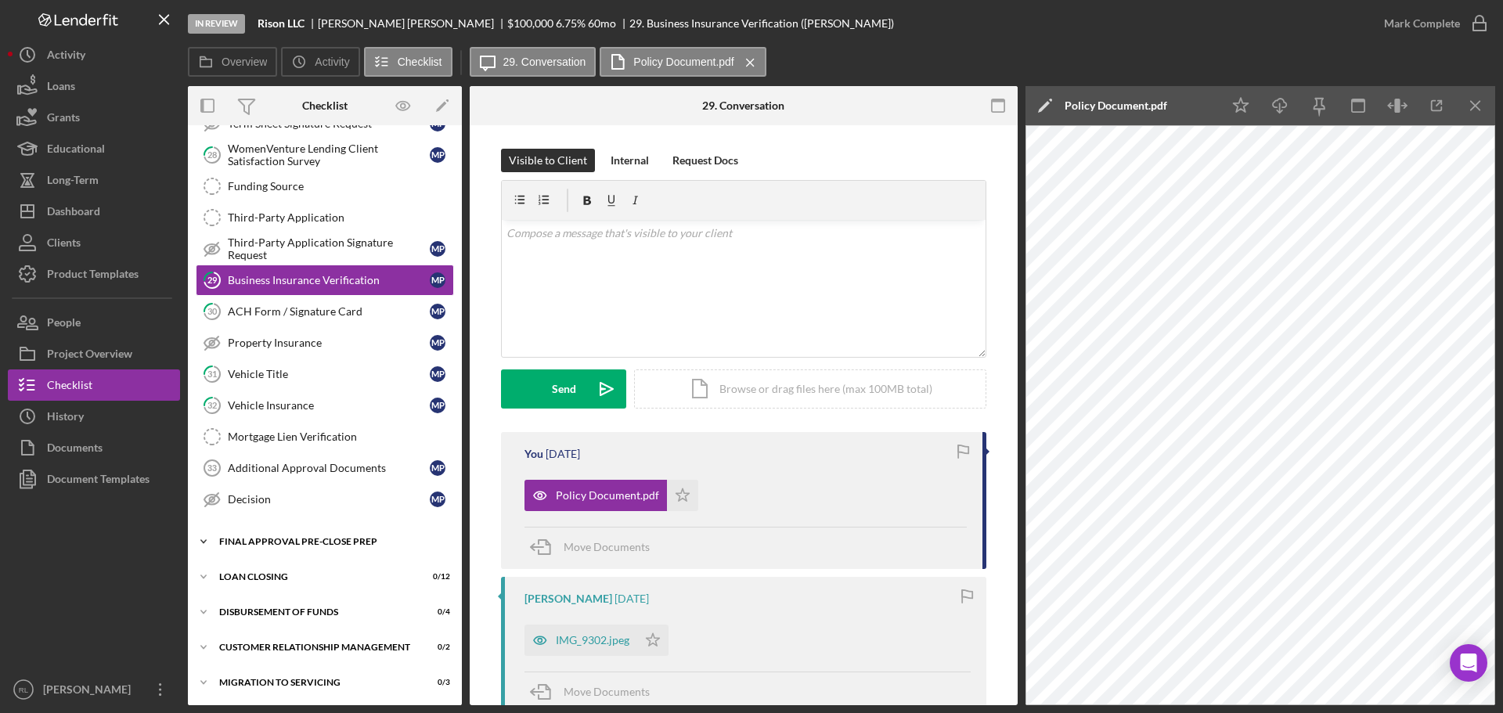
scroll to position [959, 0]
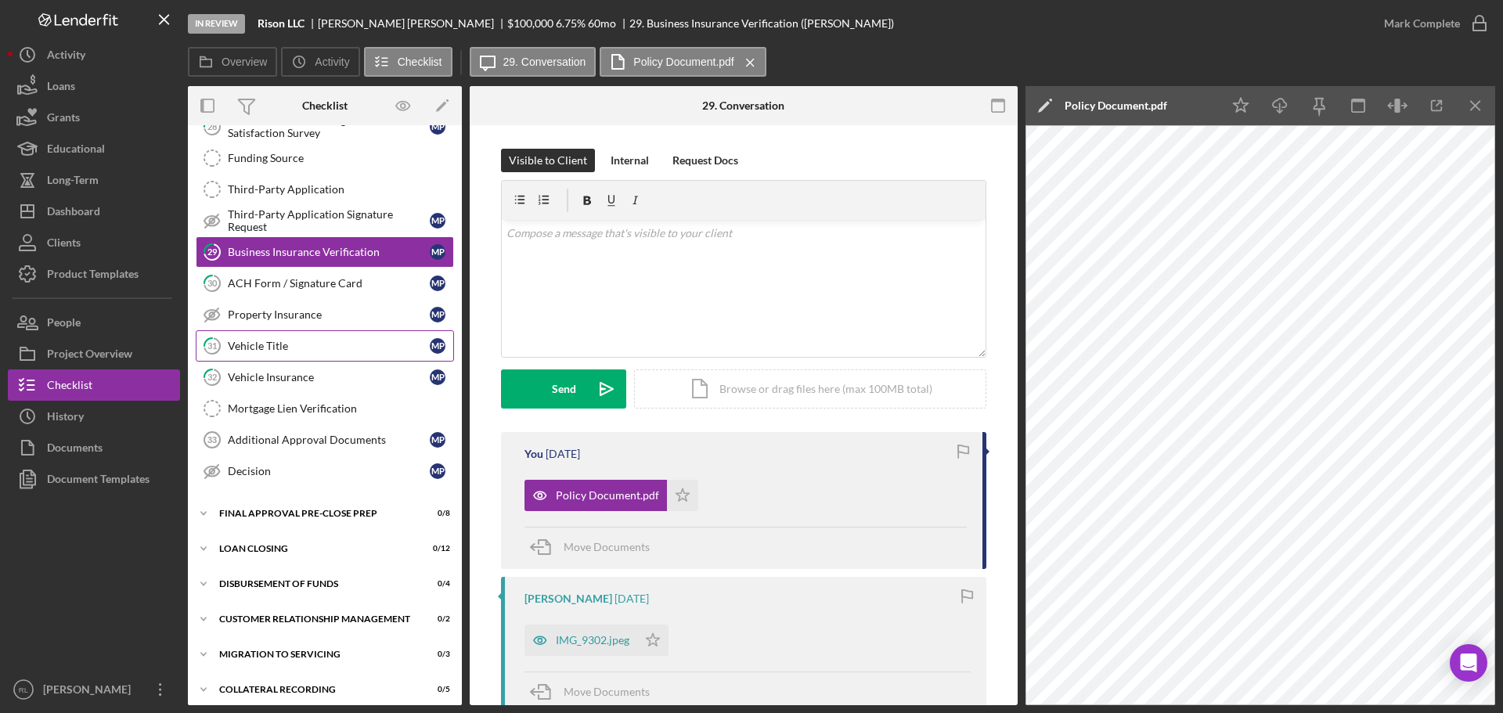
click at [302, 352] on div "Vehicle Title" at bounding box center [329, 346] width 202 height 13
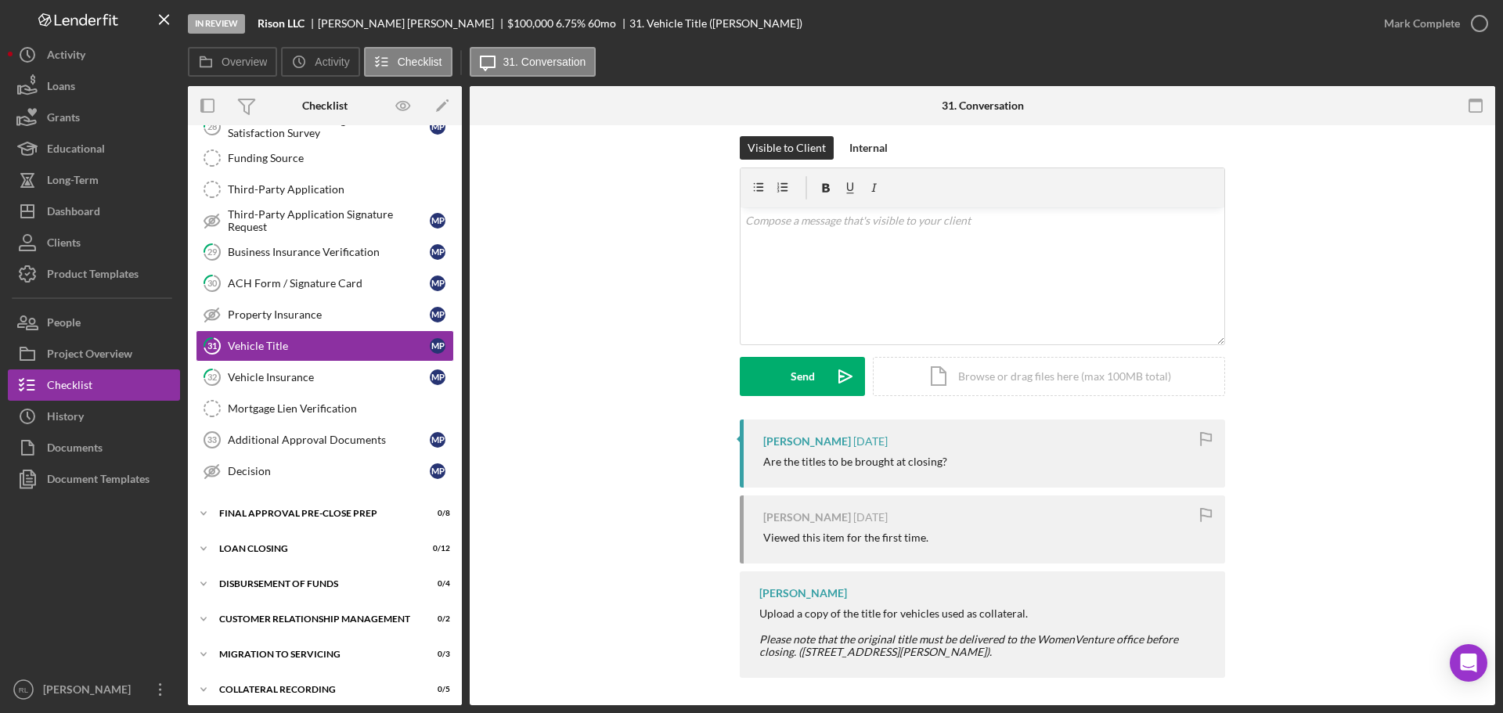
scroll to position [16, 0]
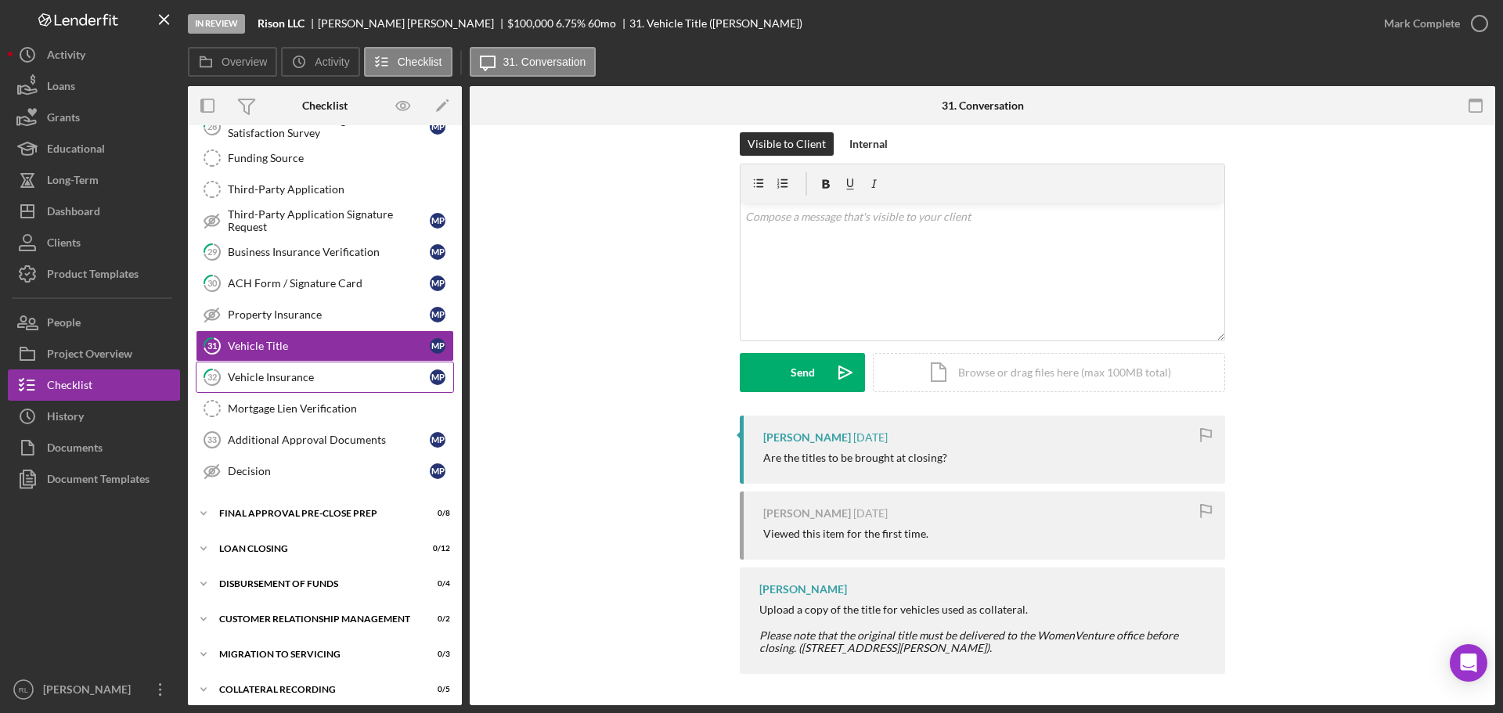
click at [298, 380] on div "Vehicle Insurance" at bounding box center [329, 377] width 202 height 13
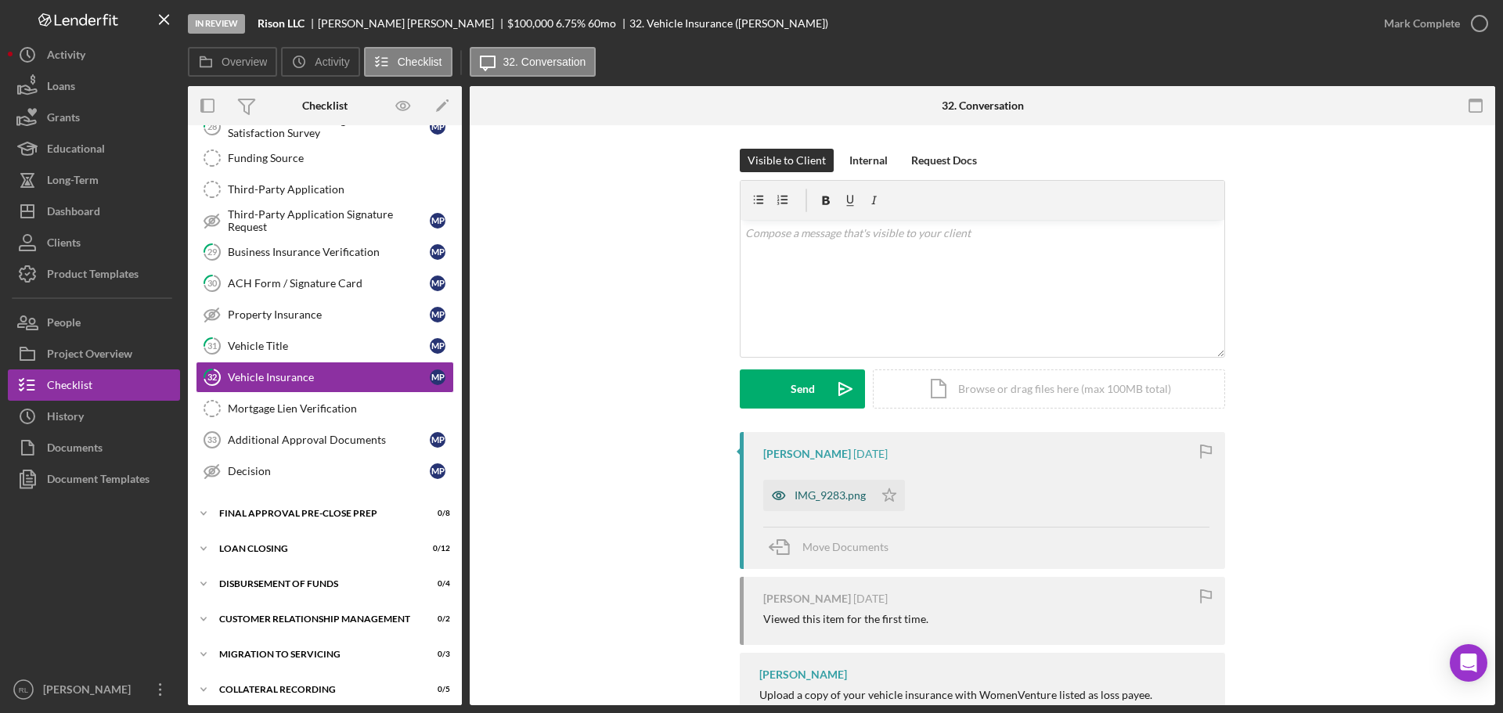
click at [823, 494] on div "IMG_9283.png" at bounding box center [829, 495] width 71 height 13
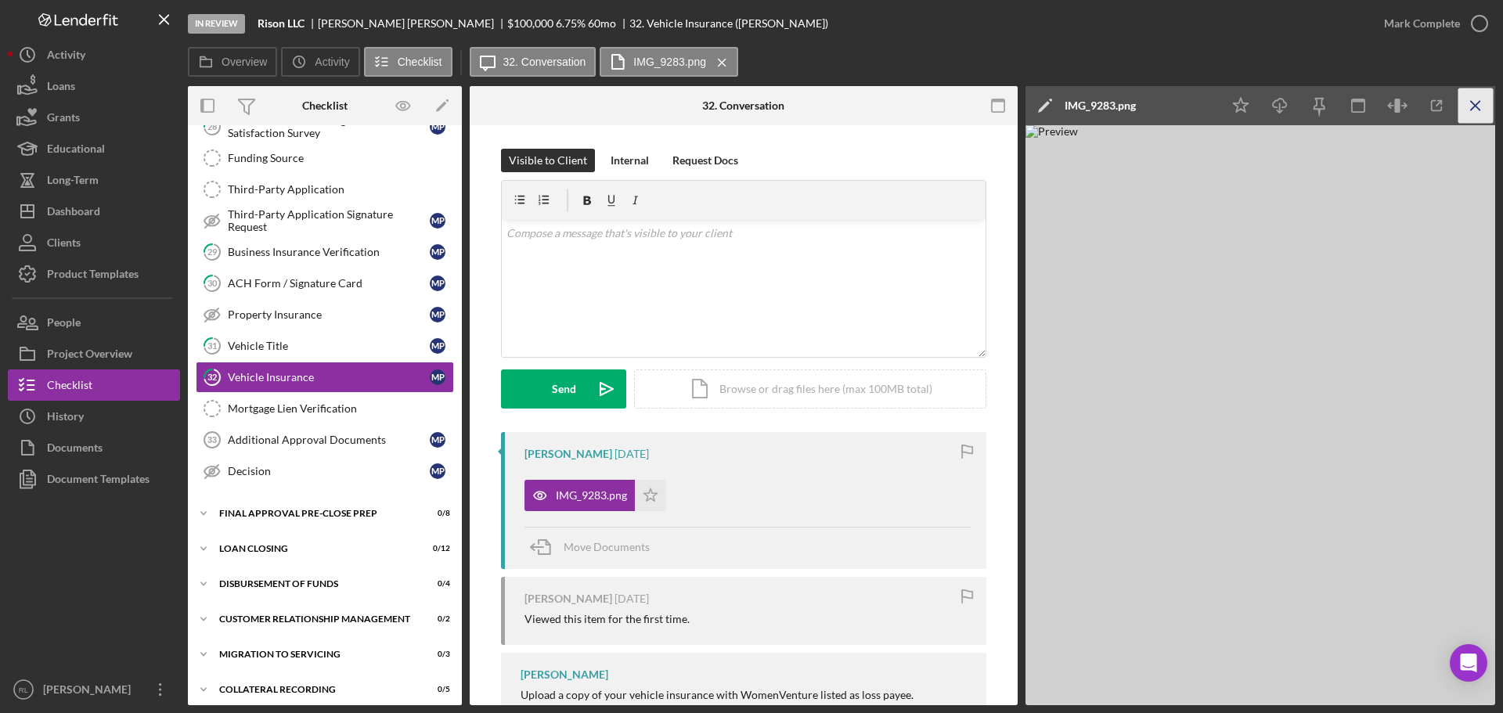
click at [1467, 110] on icon "Icon/Menu Close" at bounding box center [1475, 105] width 35 height 35
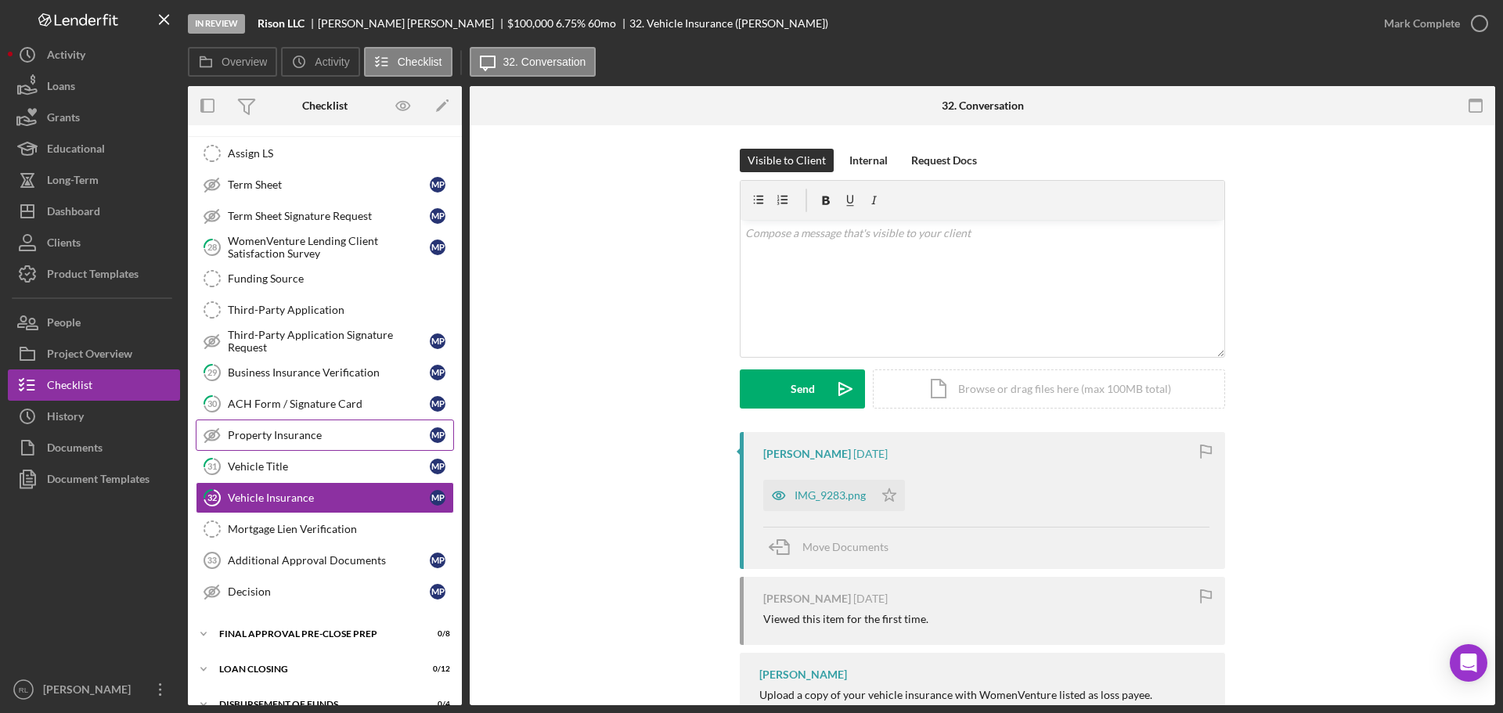
scroll to position [802, 0]
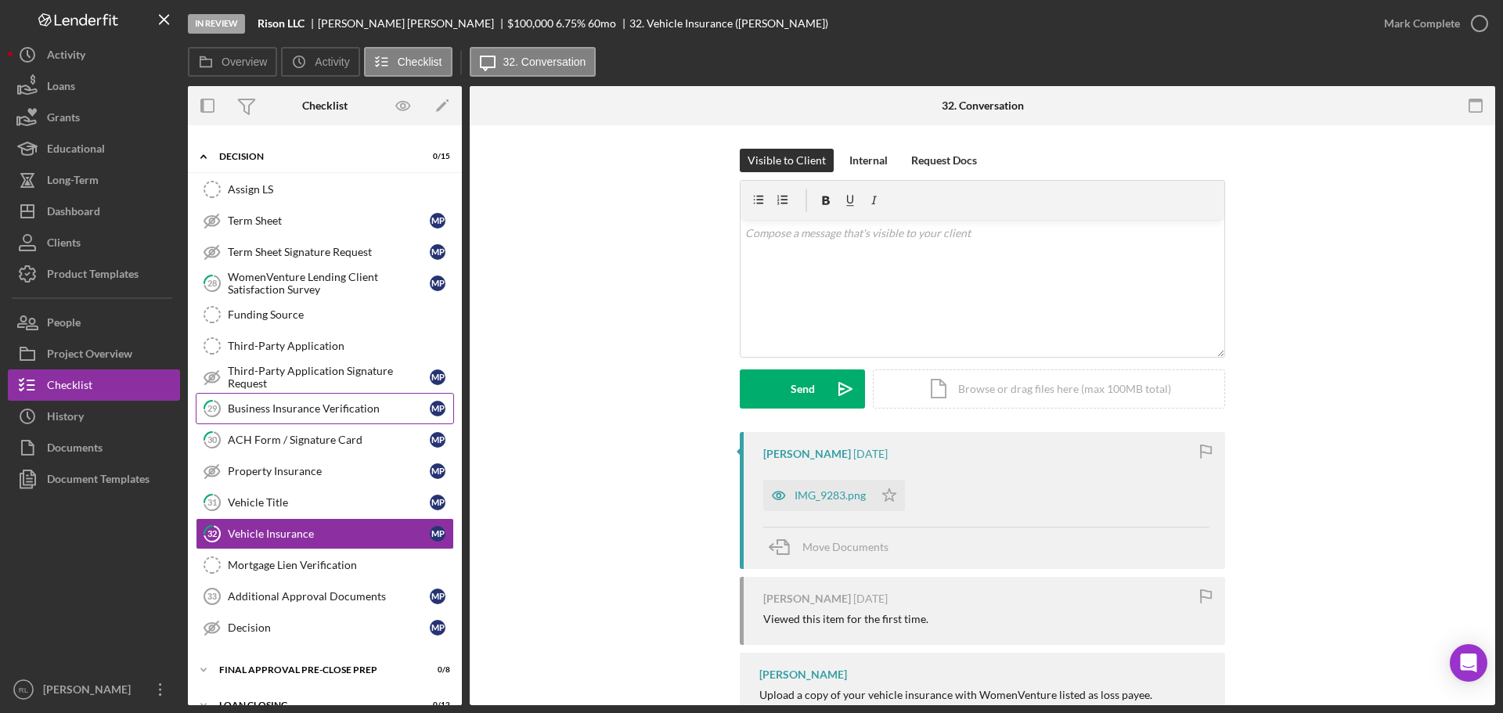
click at [308, 419] on link "29 Business Insurance Verification M P" at bounding box center [325, 408] width 258 height 31
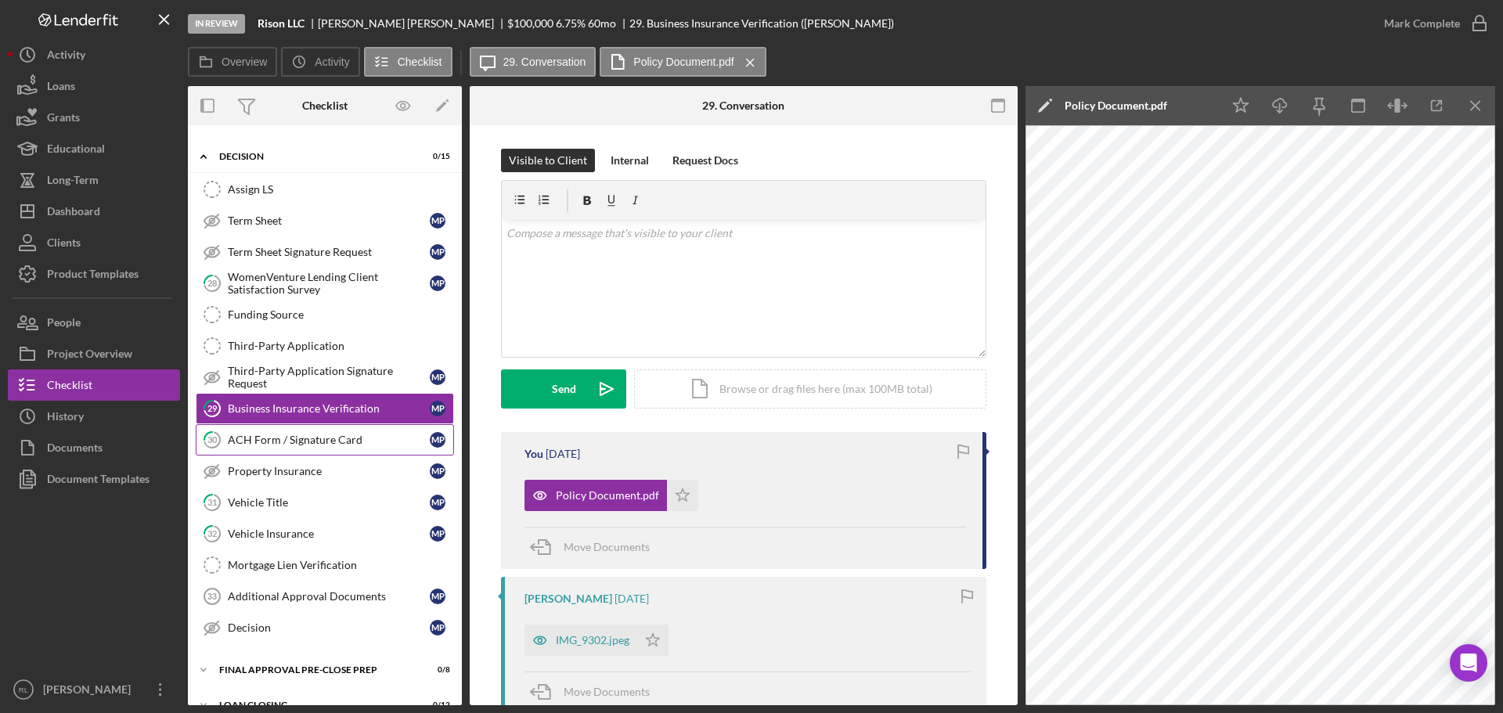
click at [309, 444] on div "ACH Form / Signature Card" at bounding box center [329, 440] width 202 height 13
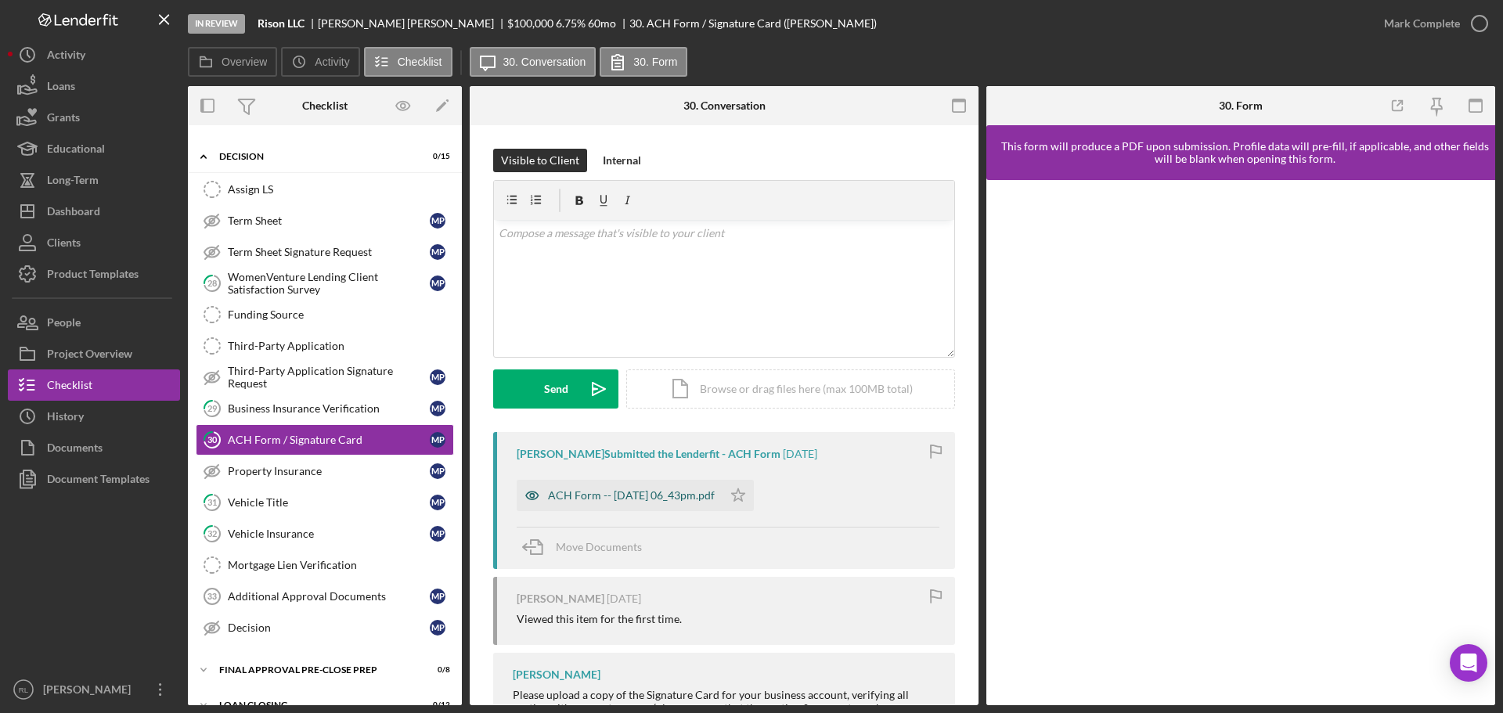
click at [660, 494] on div "ACH Form -- [DATE] 06_43pm.pdf" at bounding box center [631, 495] width 167 height 13
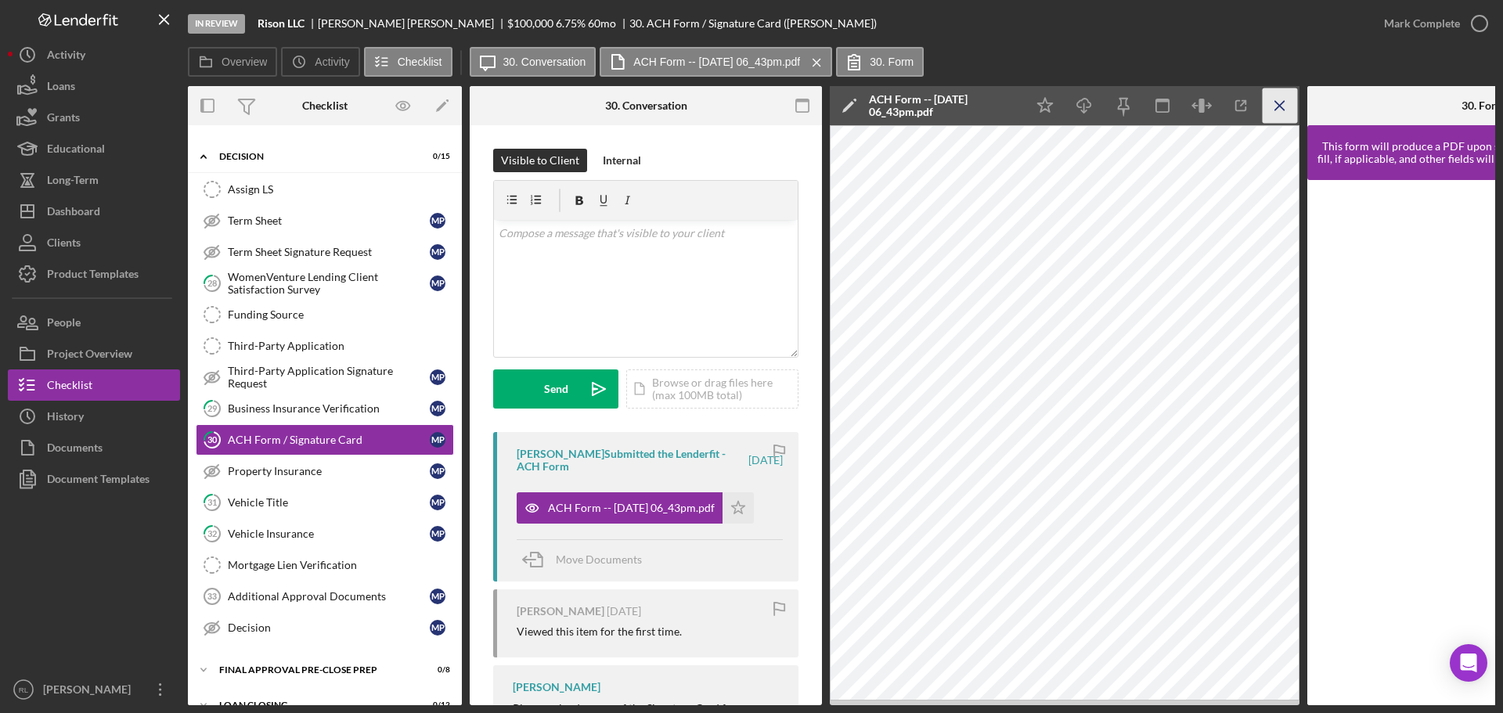
click at [1280, 105] on line "button" at bounding box center [1279, 105] width 9 height 9
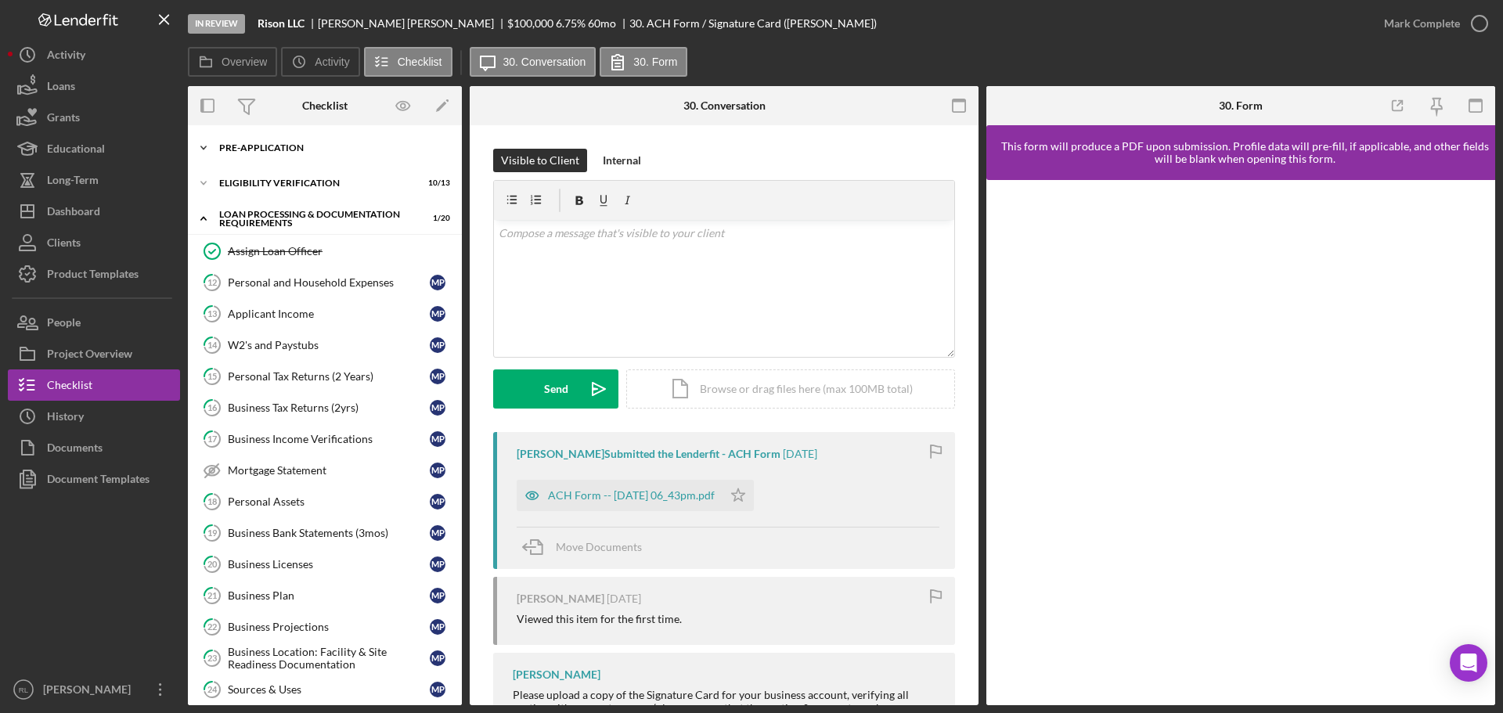
click at [279, 146] on div "Pre-Application" at bounding box center [330, 147] width 223 height 9
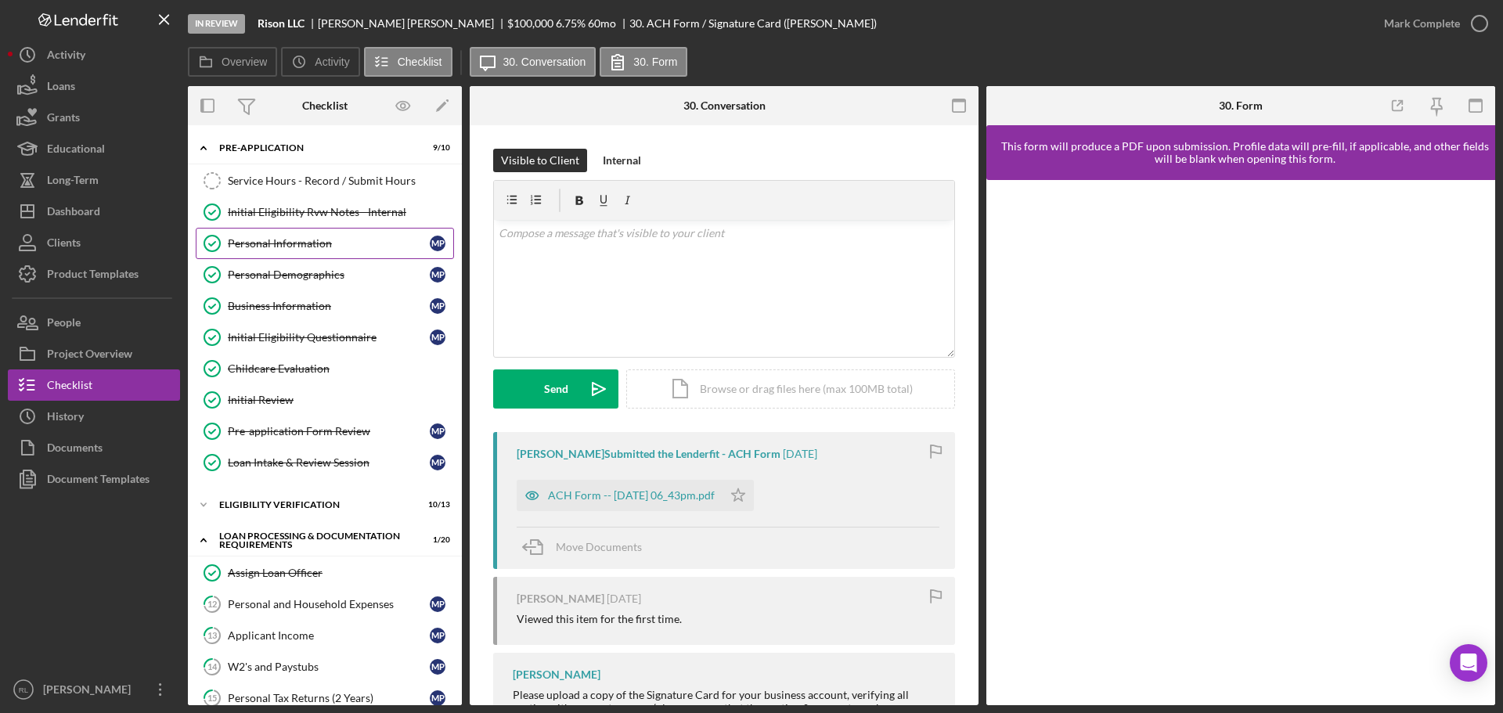
click at [322, 237] on div "Personal Information" at bounding box center [329, 243] width 202 height 13
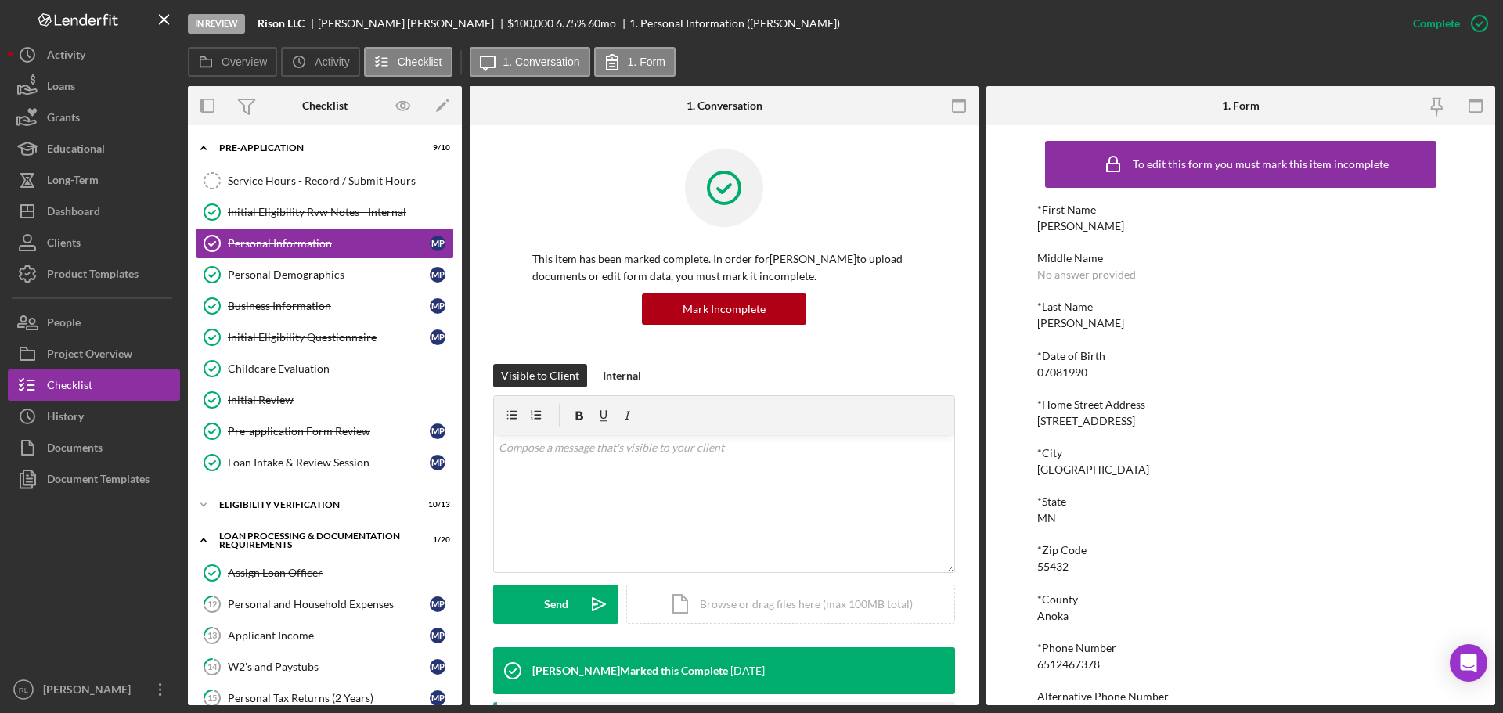
click at [1057, 667] on div "6512467378" at bounding box center [1068, 664] width 63 height 13
copy div "6512467378"
click at [1216, 512] on div "*[GEOGRAPHIC_DATA][US_STATE]" at bounding box center [1240, 509] width 407 height 29
click at [1346, 331] on div "*First Name [PERSON_NAME] Middle Name No answer provided *Last Name [PERSON_NAM…" at bounding box center [1240, 485] width 407 height 564
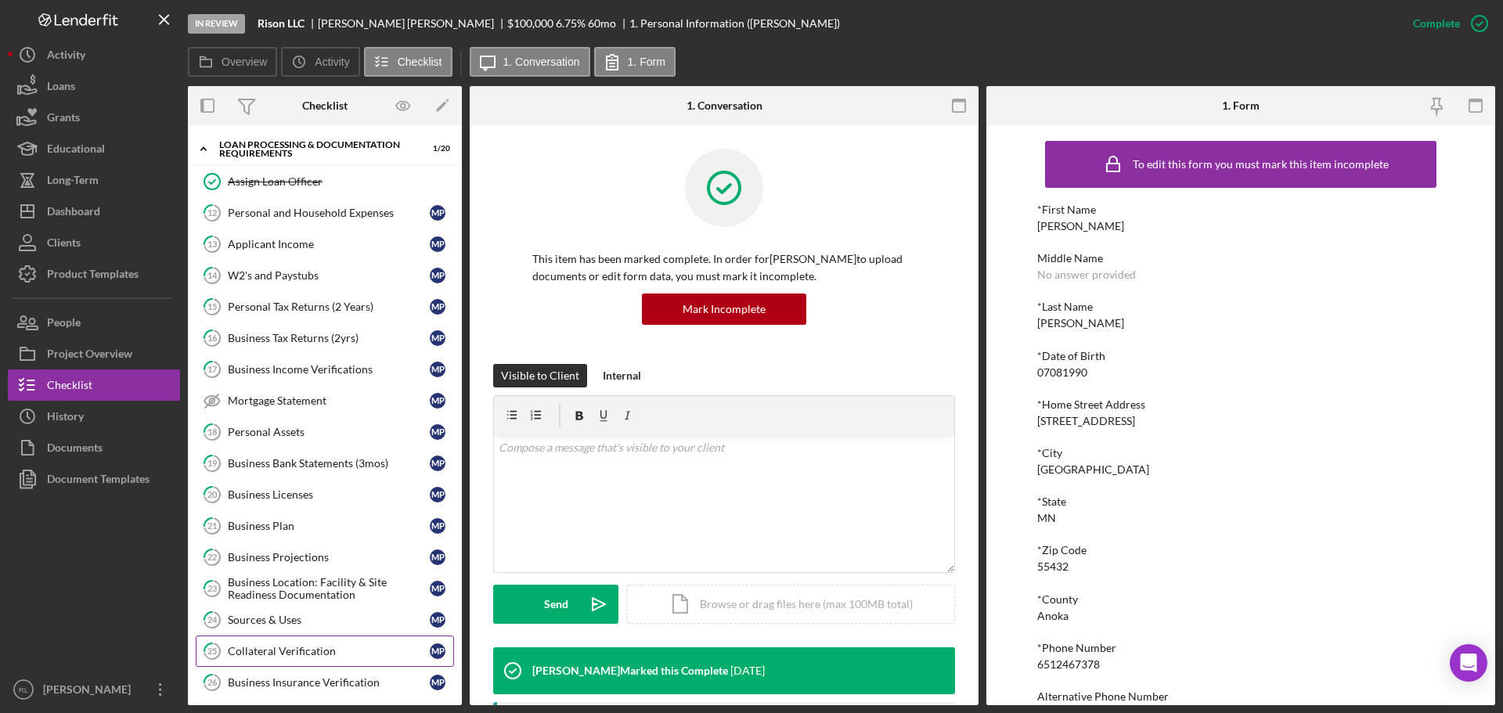
scroll to position [626, 0]
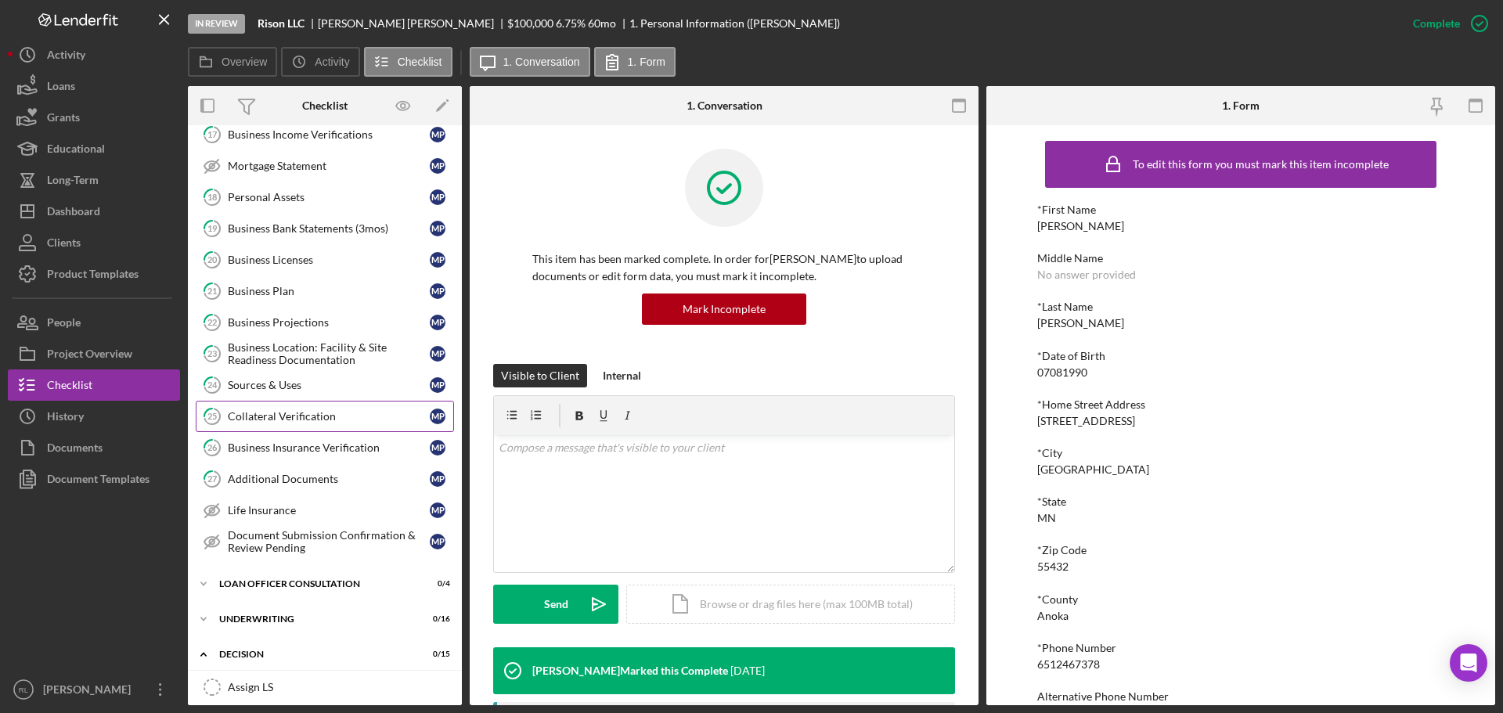
click at [324, 417] on div "Collateral Verification" at bounding box center [329, 416] width 202 height 13
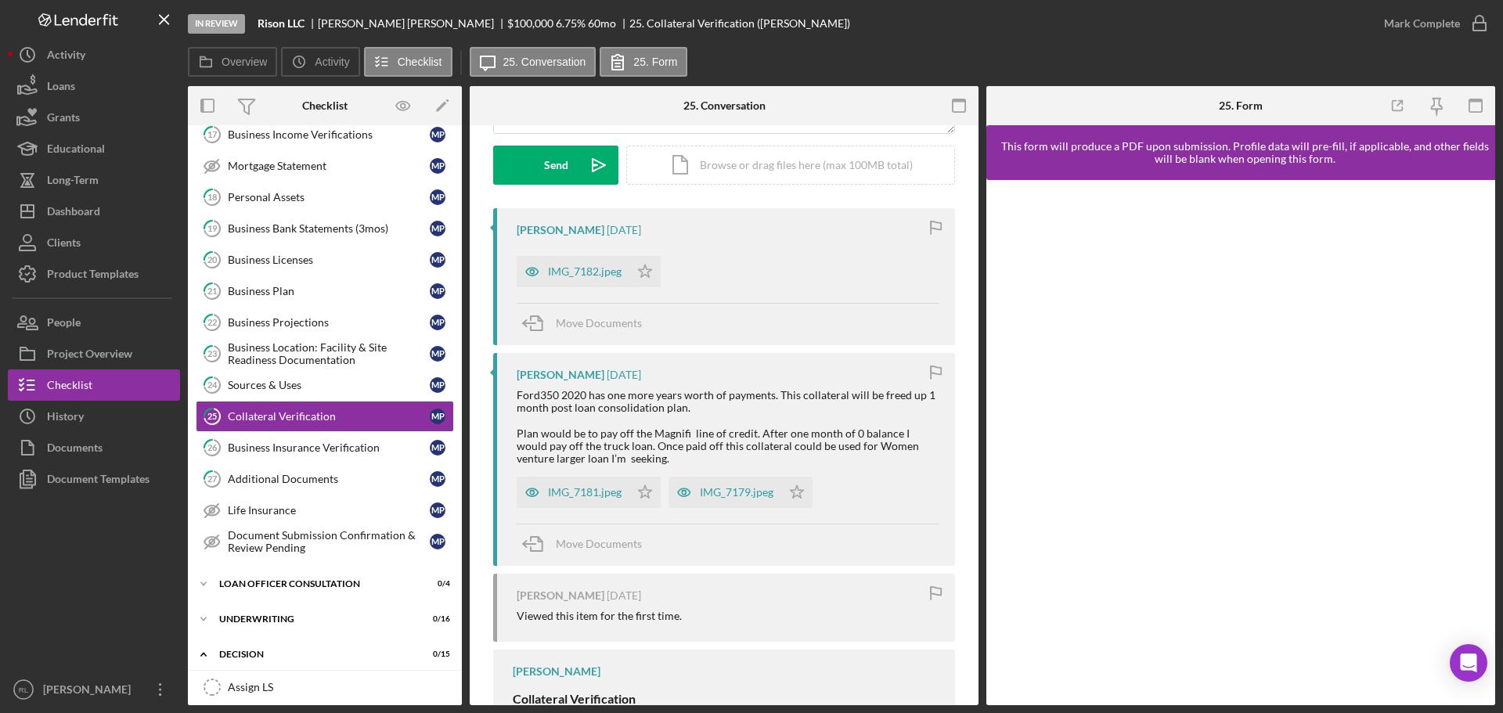
scroll to position [313, 0]
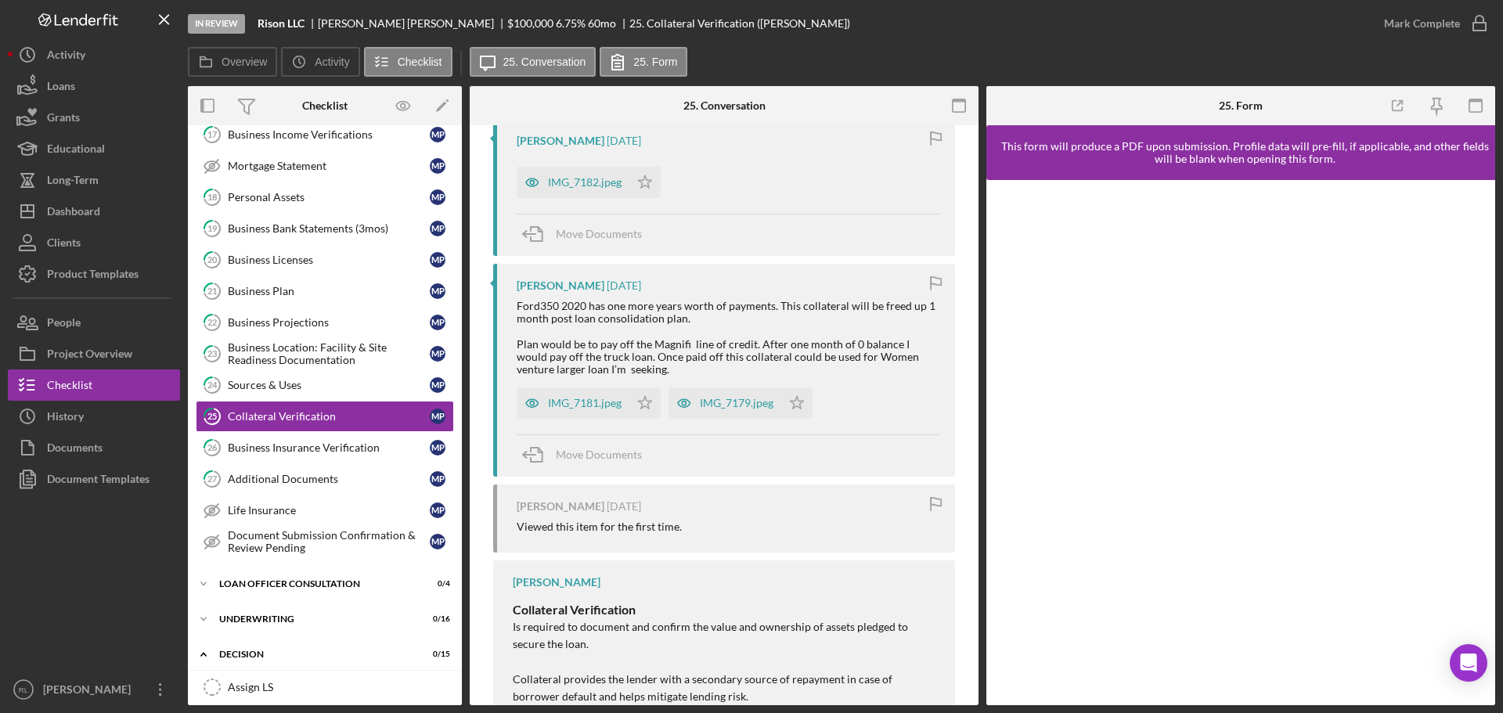
click at [711, 420] on div "[PERSON_NAME] [DATE] Ford350 2020 has one more years worth of payments. This co…" at bounding box center [724, 370] width 462 height 213
click at [716, 407] on div "IMG_7179.jpeg" at bounding box center [737, 403] width 74 height 13
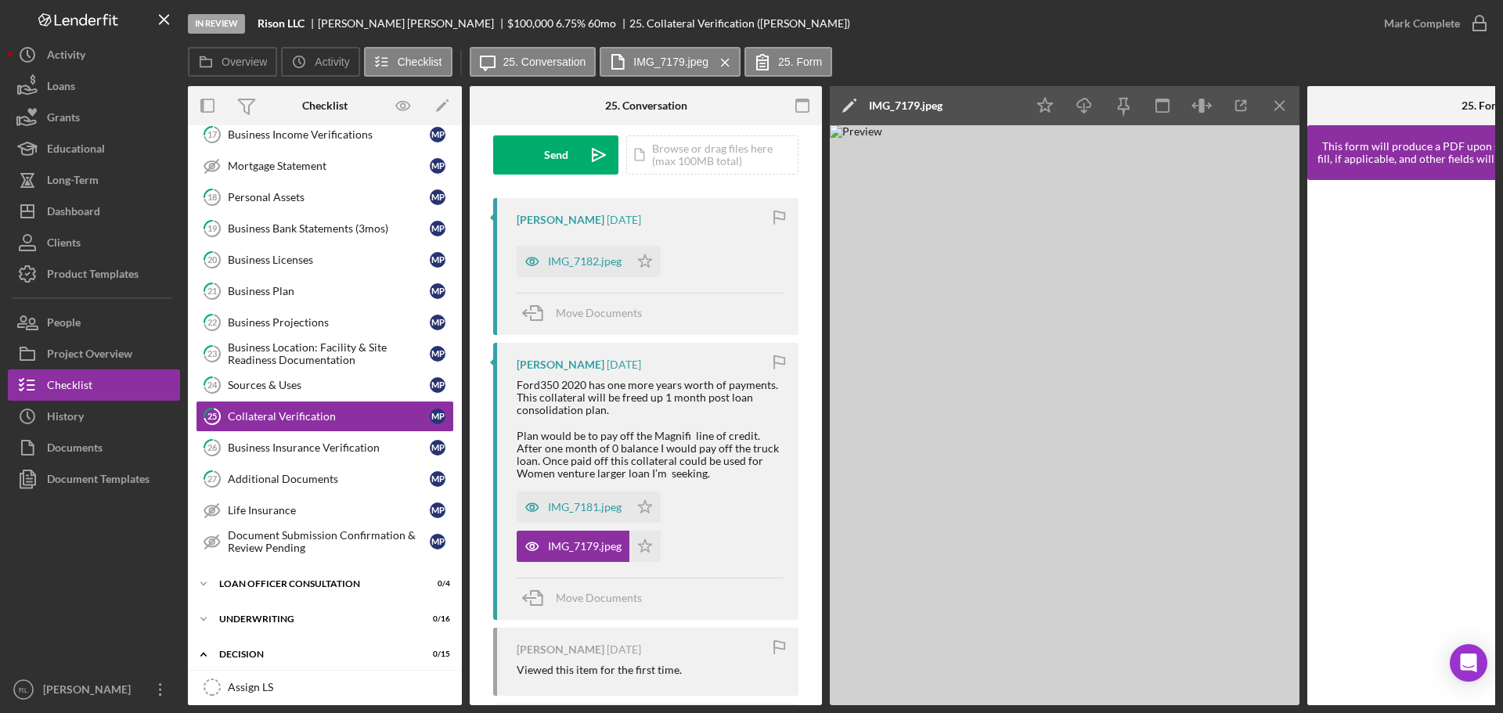
scroll to position [235, 0]
click at [593, 255] on div "IMG_7182.jpeg" at bounding box center [585, 260] width 74 height 13
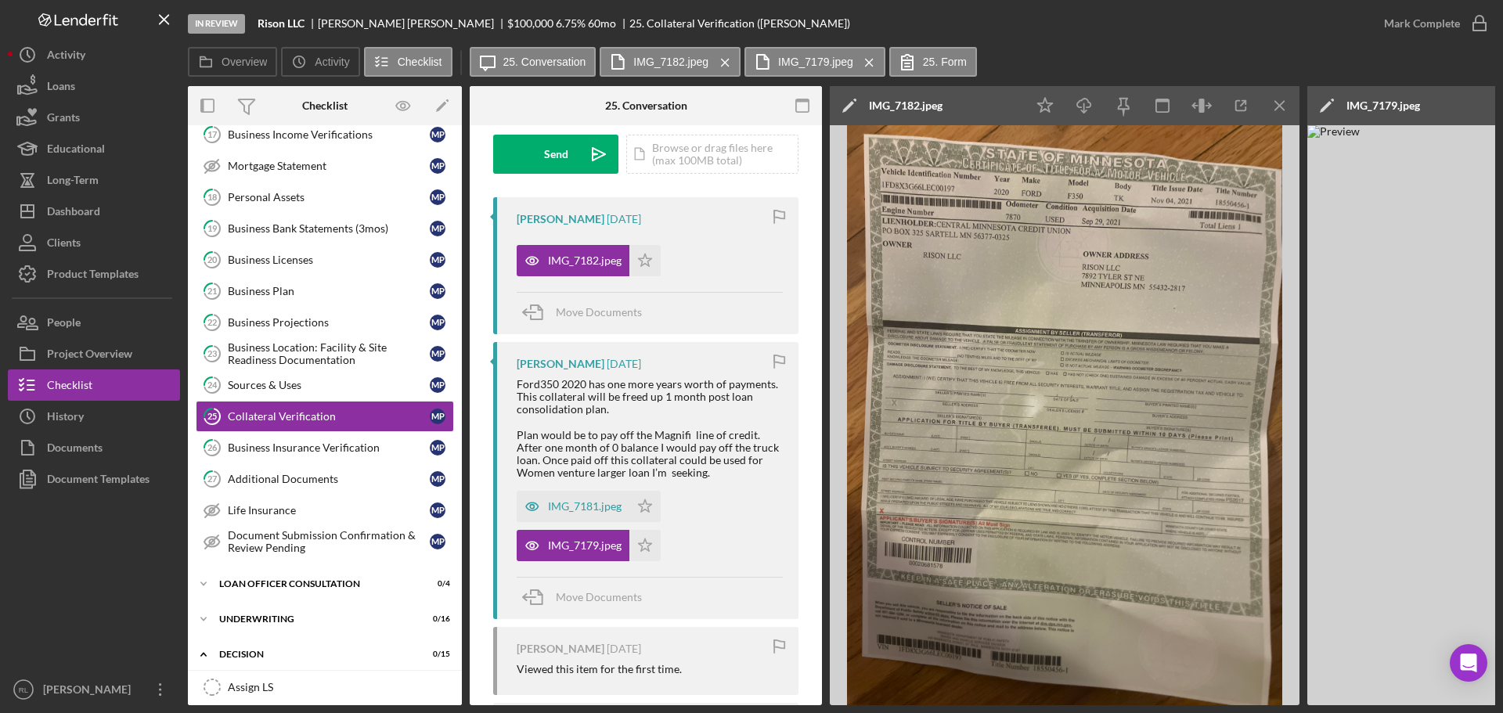
click at [103, 580] on div at bounding box center [94, 584] width 172 height 179
click at [74, 207] on div "Dashboard" at bounding box center [73, 213] width 53 height 35
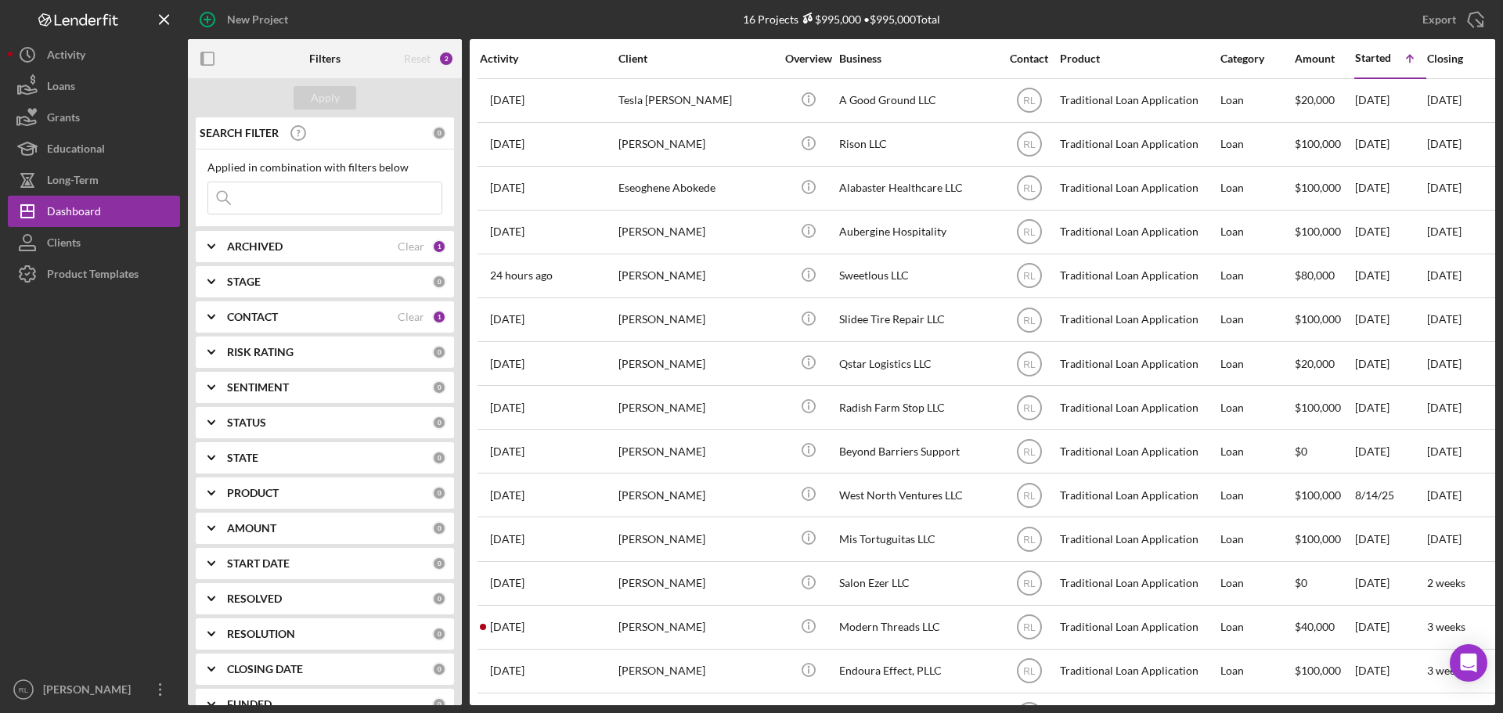
click at [30, 363] on div at bounding box center [94, 482] width 172 height 384
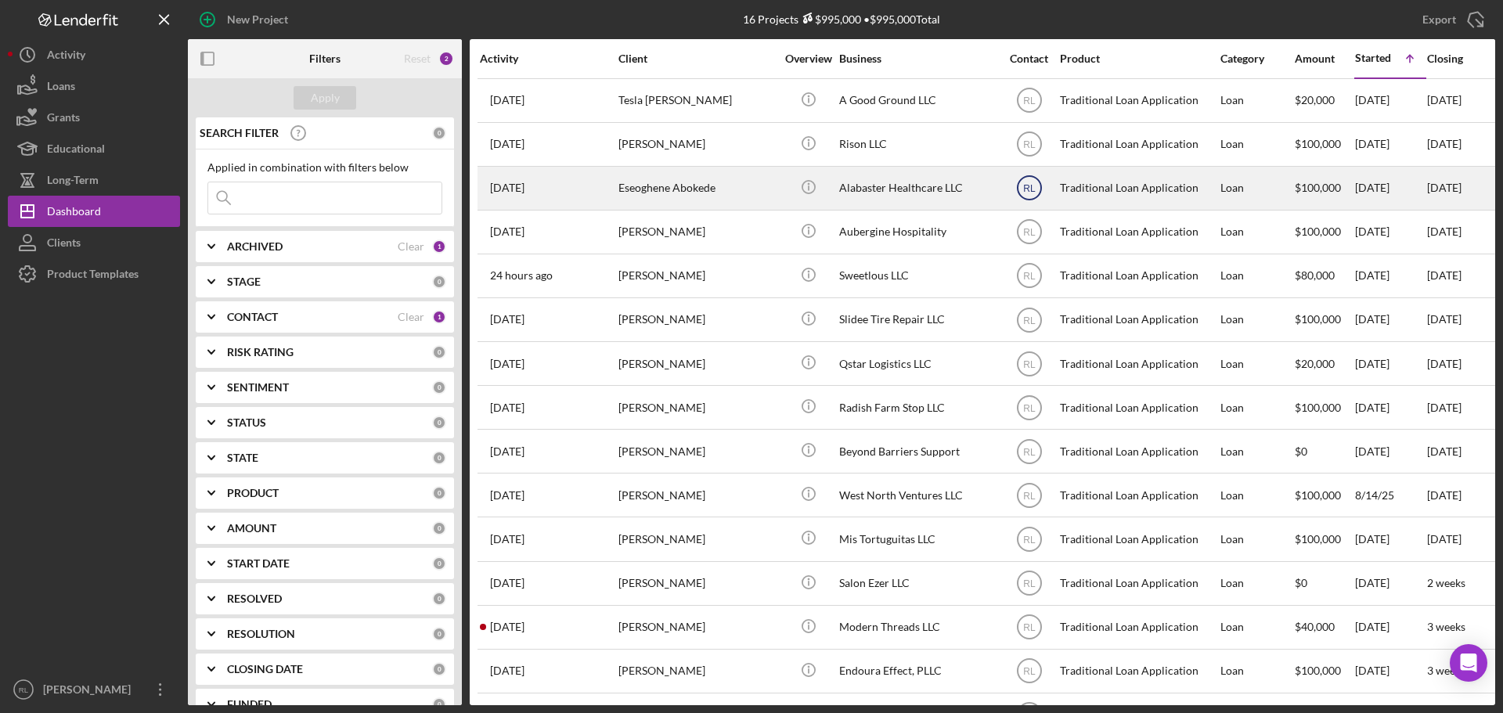
click at [1023, 188] on text "RL" at bounding box center [1029, 188] width 13 height 11
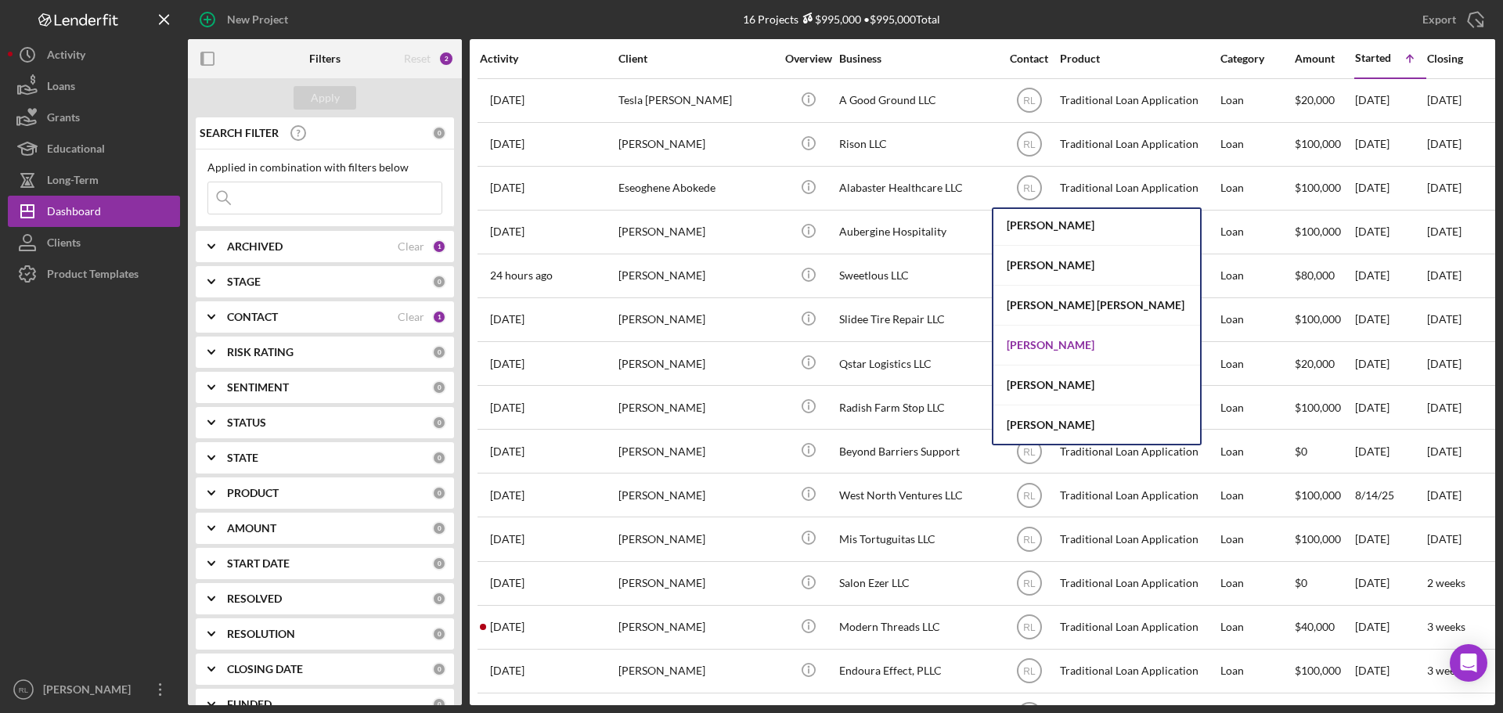
scroll to position [124, 0]
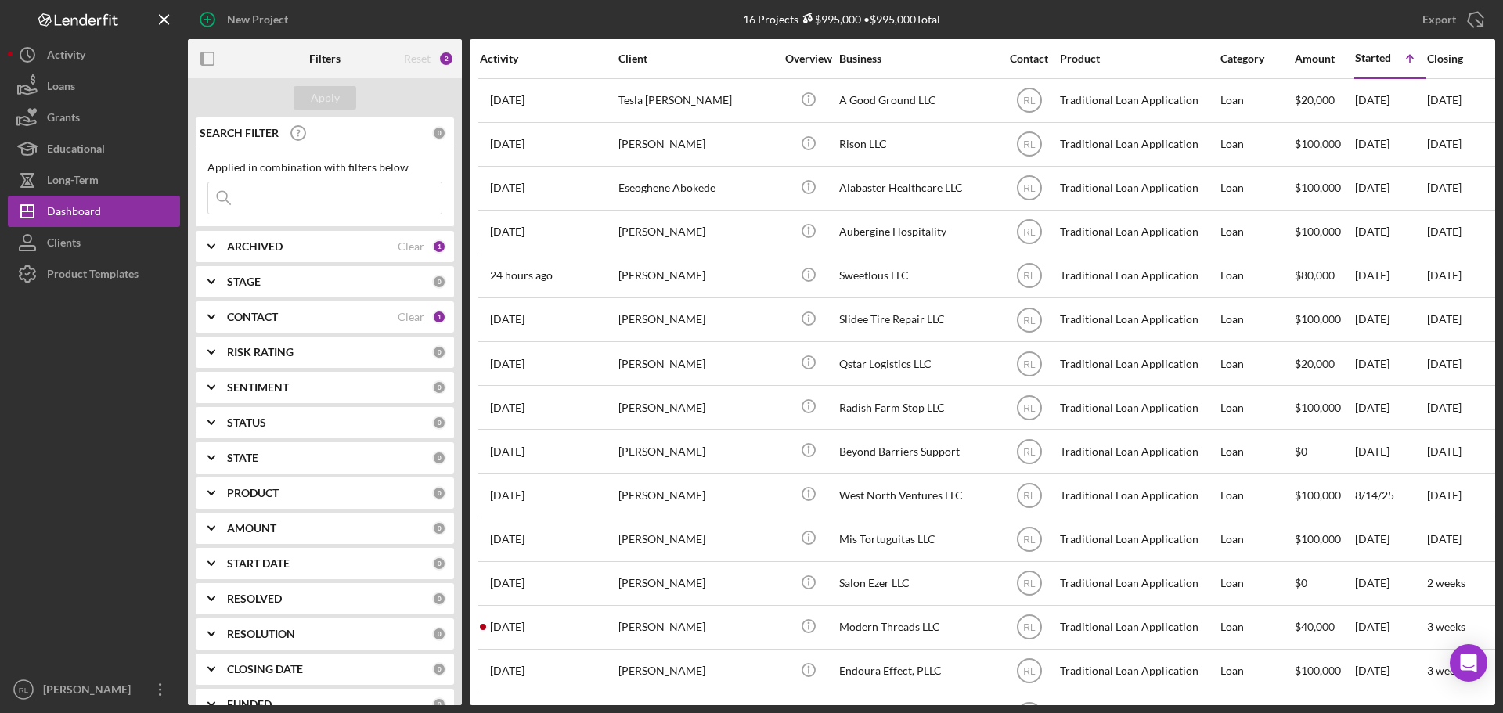
click at [1003, 7] on div "16 Projects $995,000 • $995,000 Total" at bounding box center [842, 19] width 436 height 39
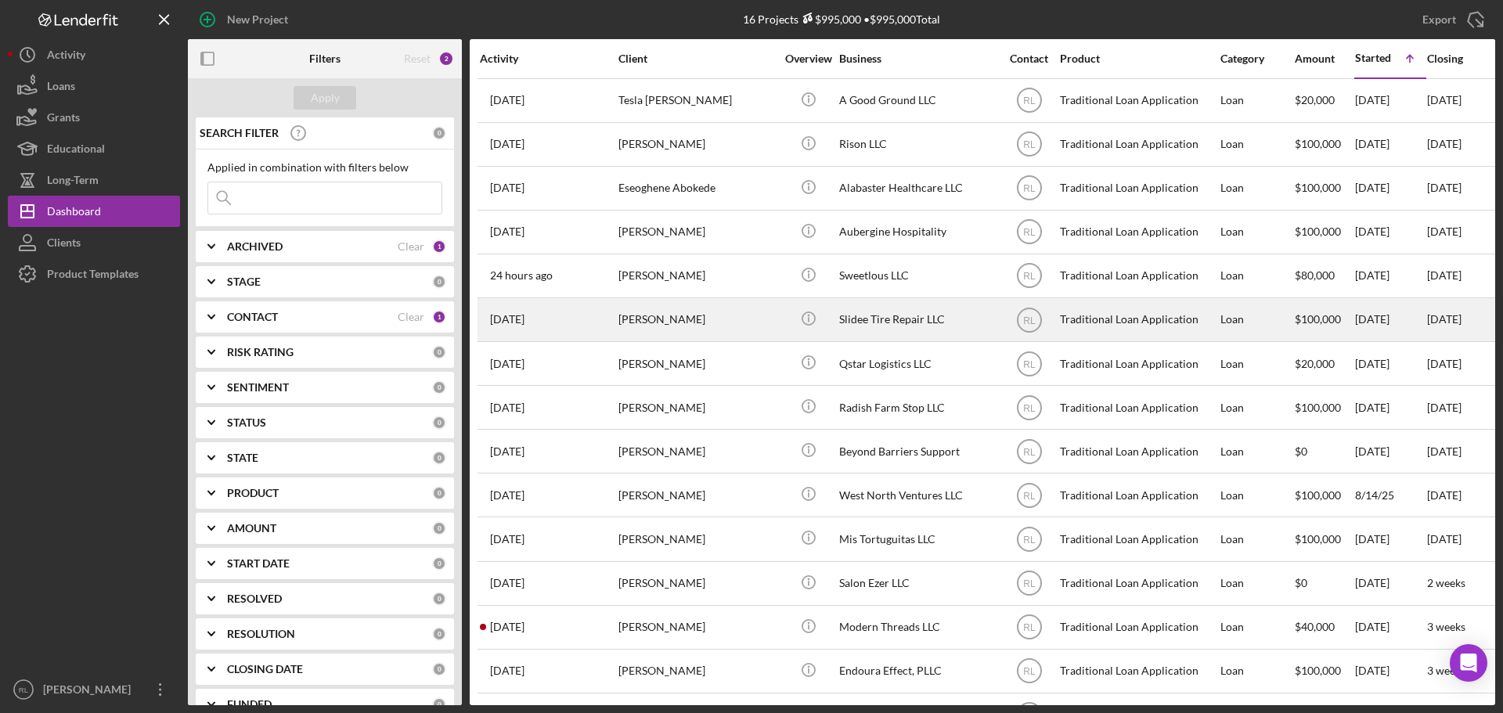
click at [706, 319] on div "[PERSON_NAME]" at bounding box center [696, 319] width 157 height 41
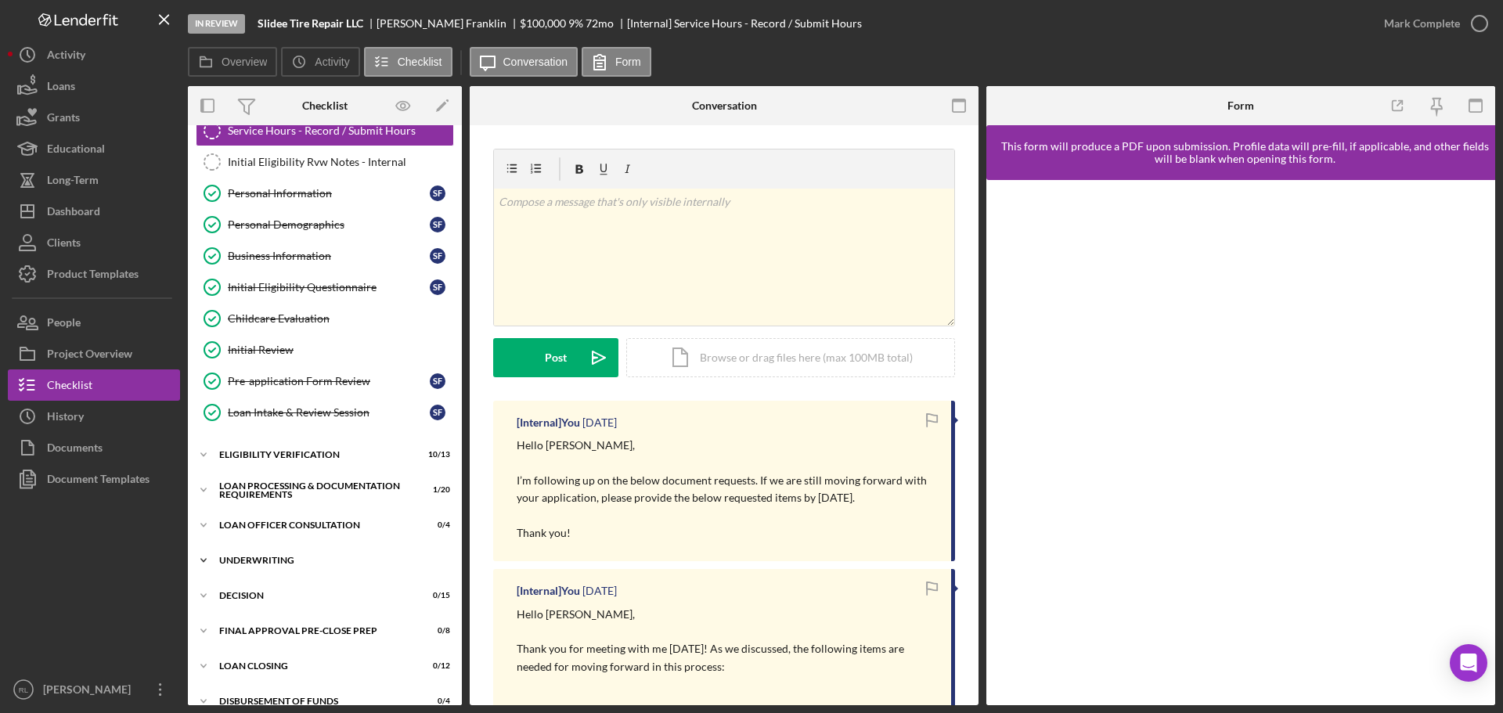
scroll to position [157, 0]
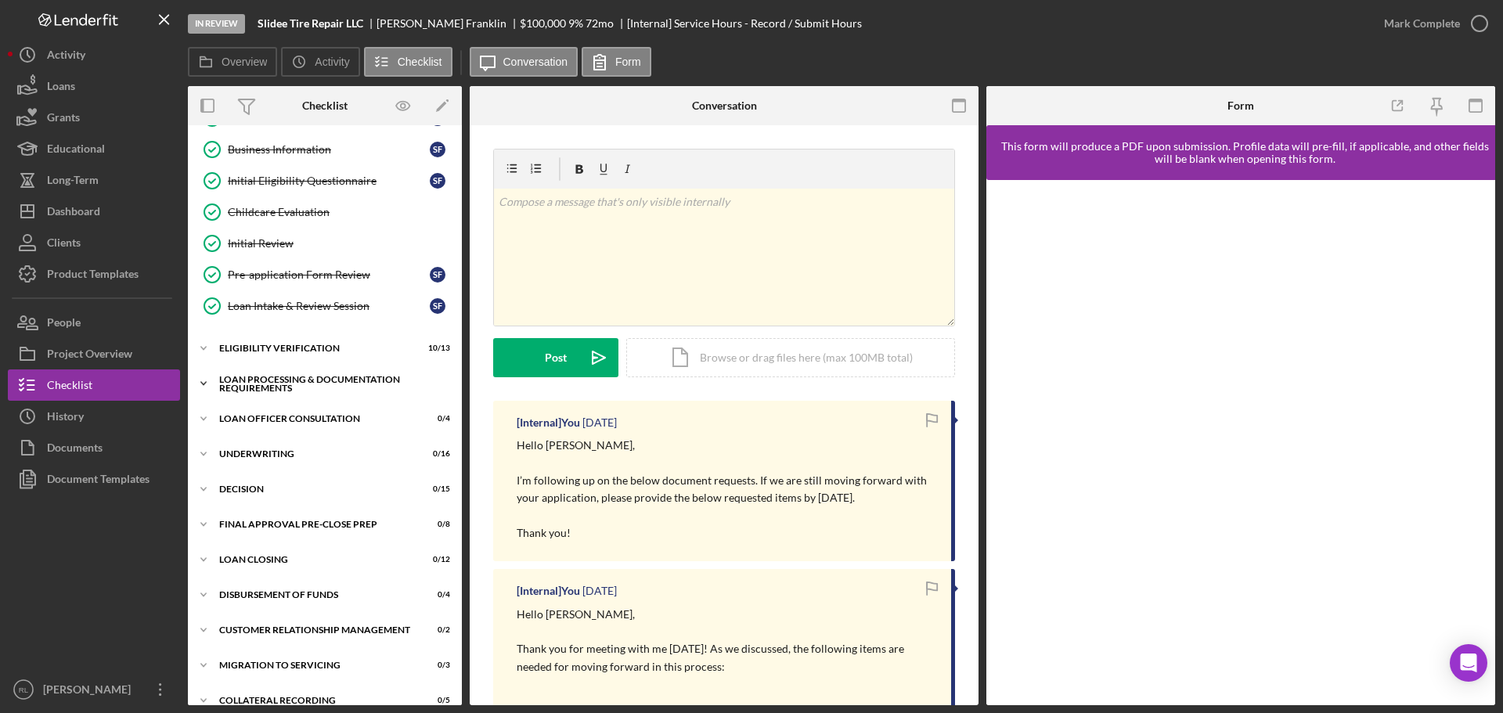
click at [311, 383] on div "Loan Processing & Documentation Requirements" at bounding box center [330, 384] width 223 height 18
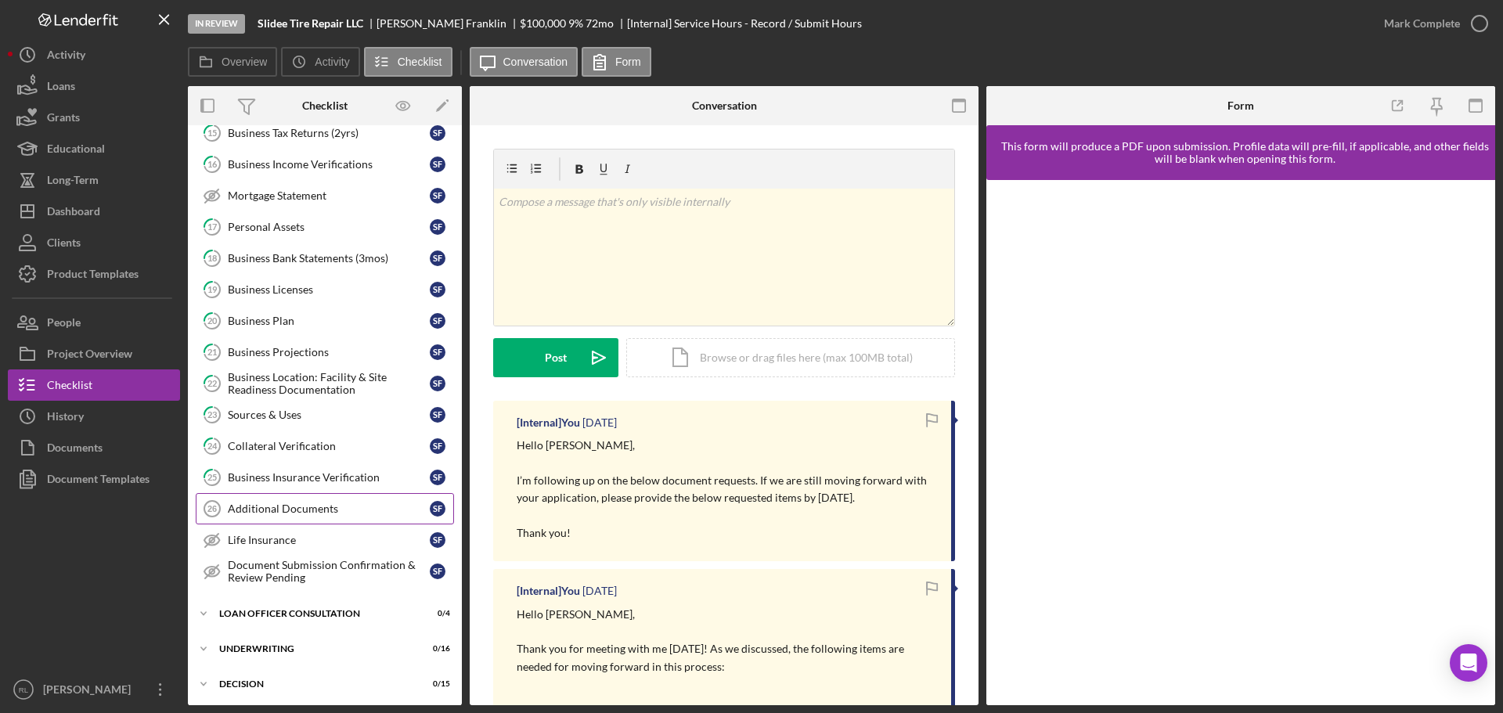
scroll to position [626, 0]
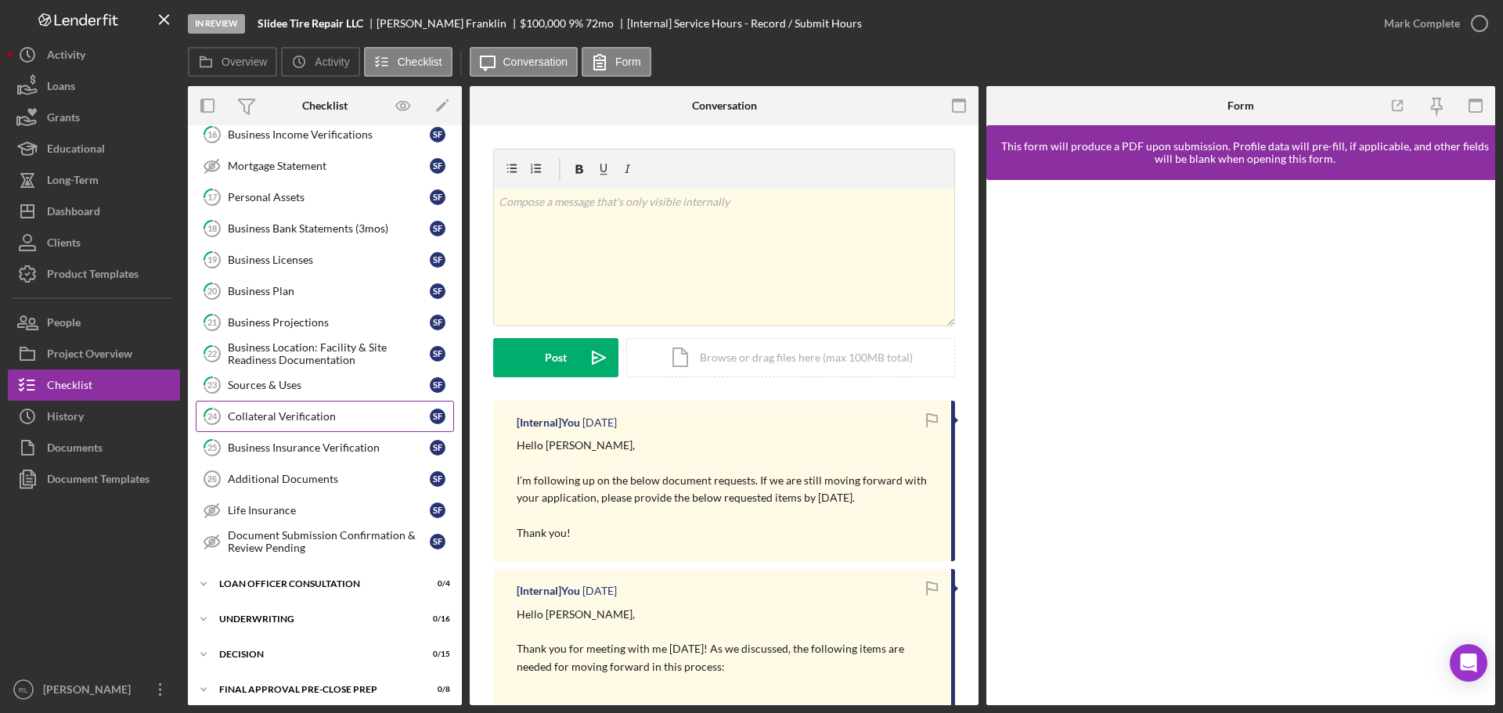
click at [296, 419] on div "Collateral Verification" at bounding box center [329, 416] width 202 height 13
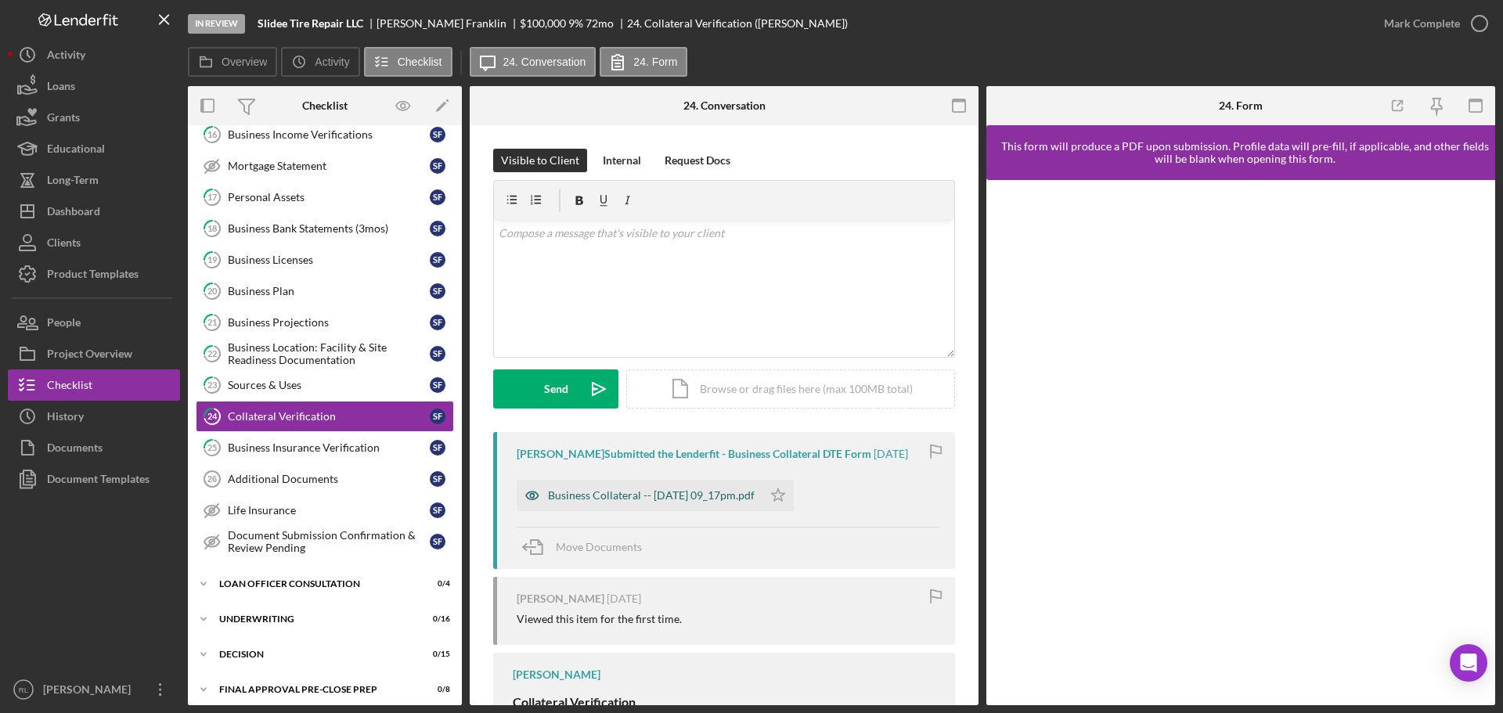
click at [702, 497] on div "Business Collateral -- [DATE] 09_17pm.pdf" at bounding box center [651, 495] width 207 height 13
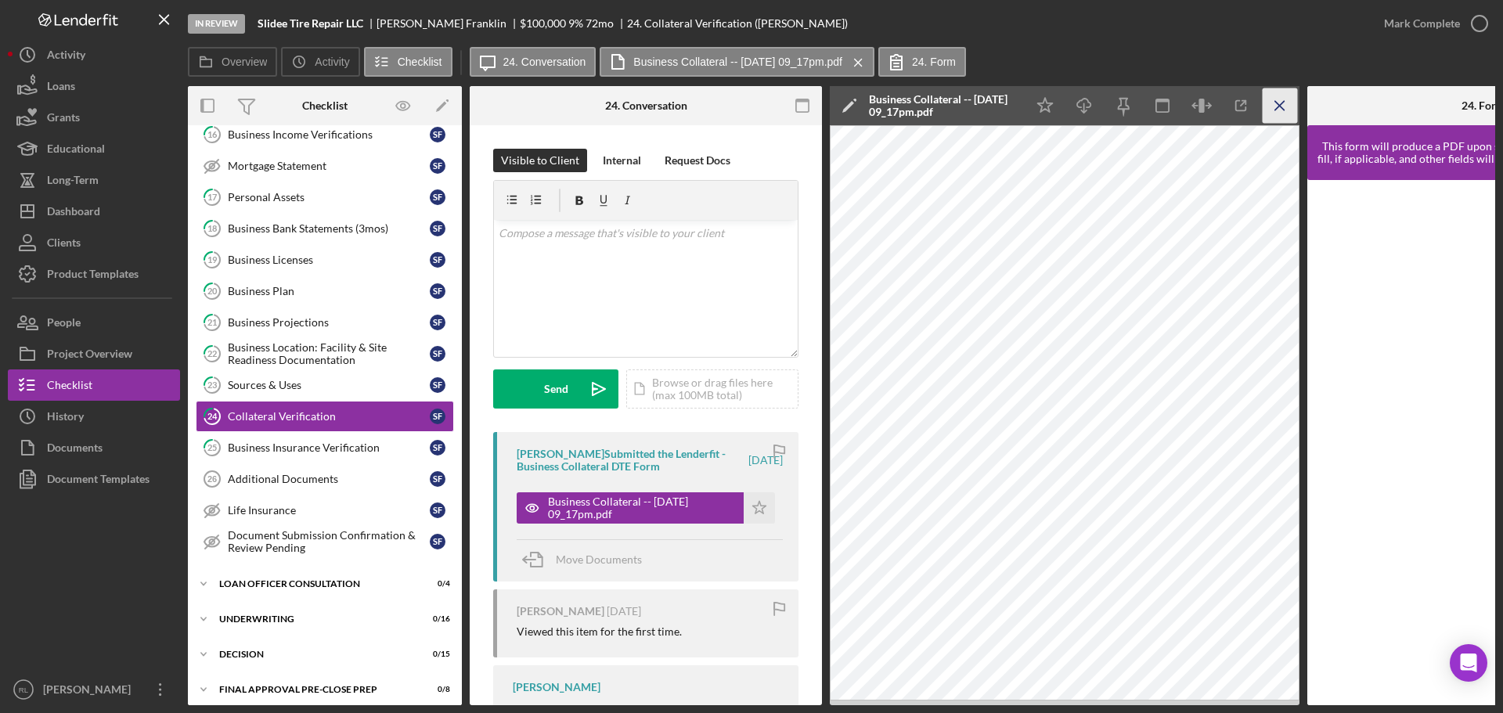
click at [1269, 99] on icon "Icon/Menu Close" at bounding box center [1279, 105] width 35 height 35
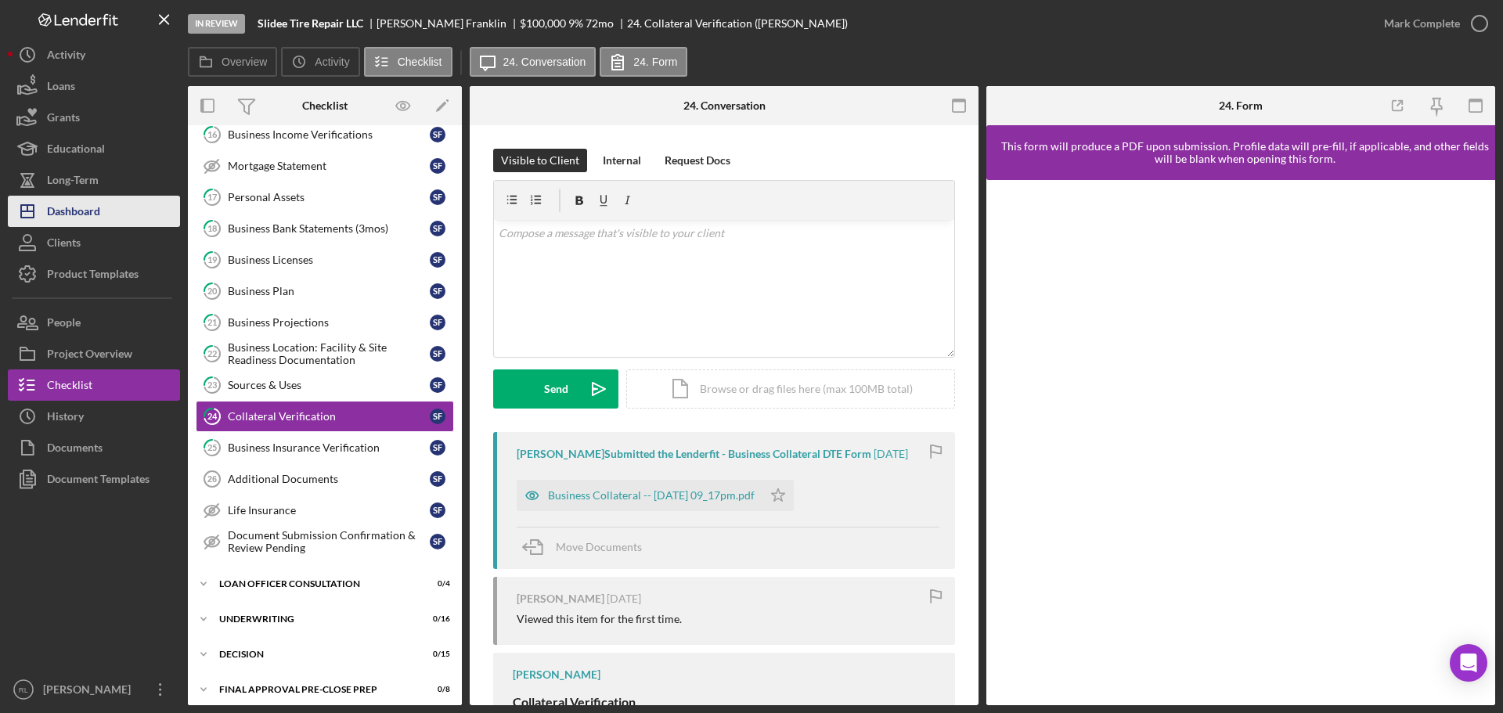
click at [100, 216] on div "Dashboard" at bounding box center [73, 213] width 53 height 35
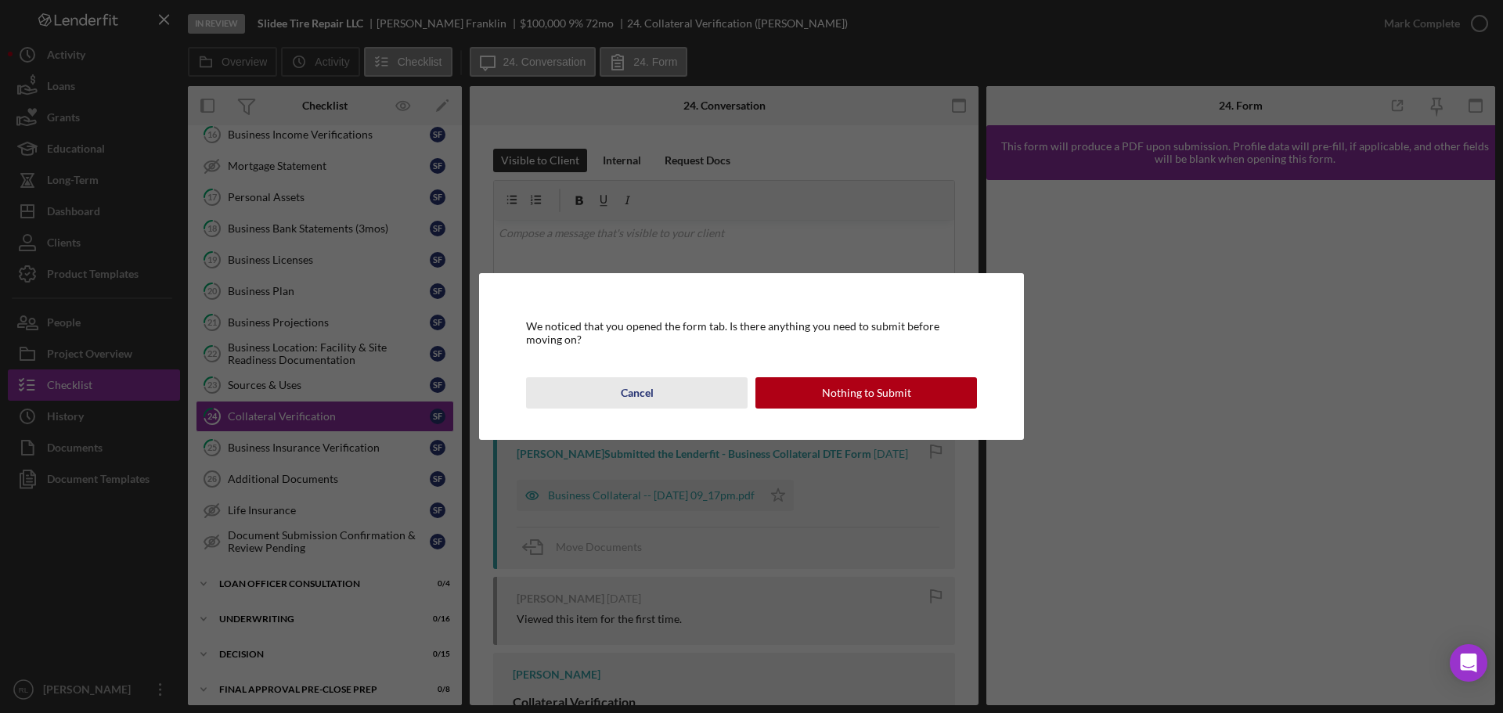
click at [657, 394] on button "Cancel" at bounding box center [636, 392] width 221 height 31
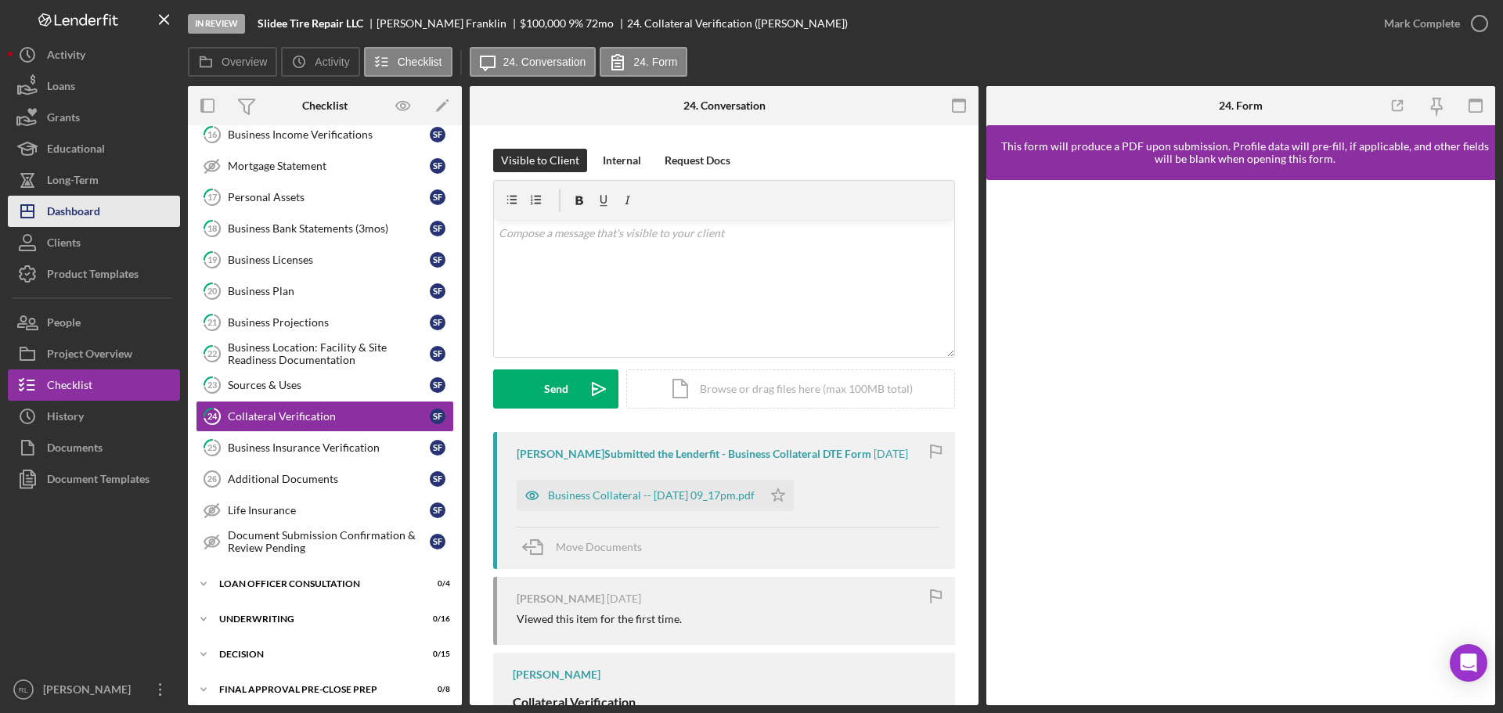
click at [70, 214] on div "Dashboard" at bounding box center [73, 213] width 53 height 35
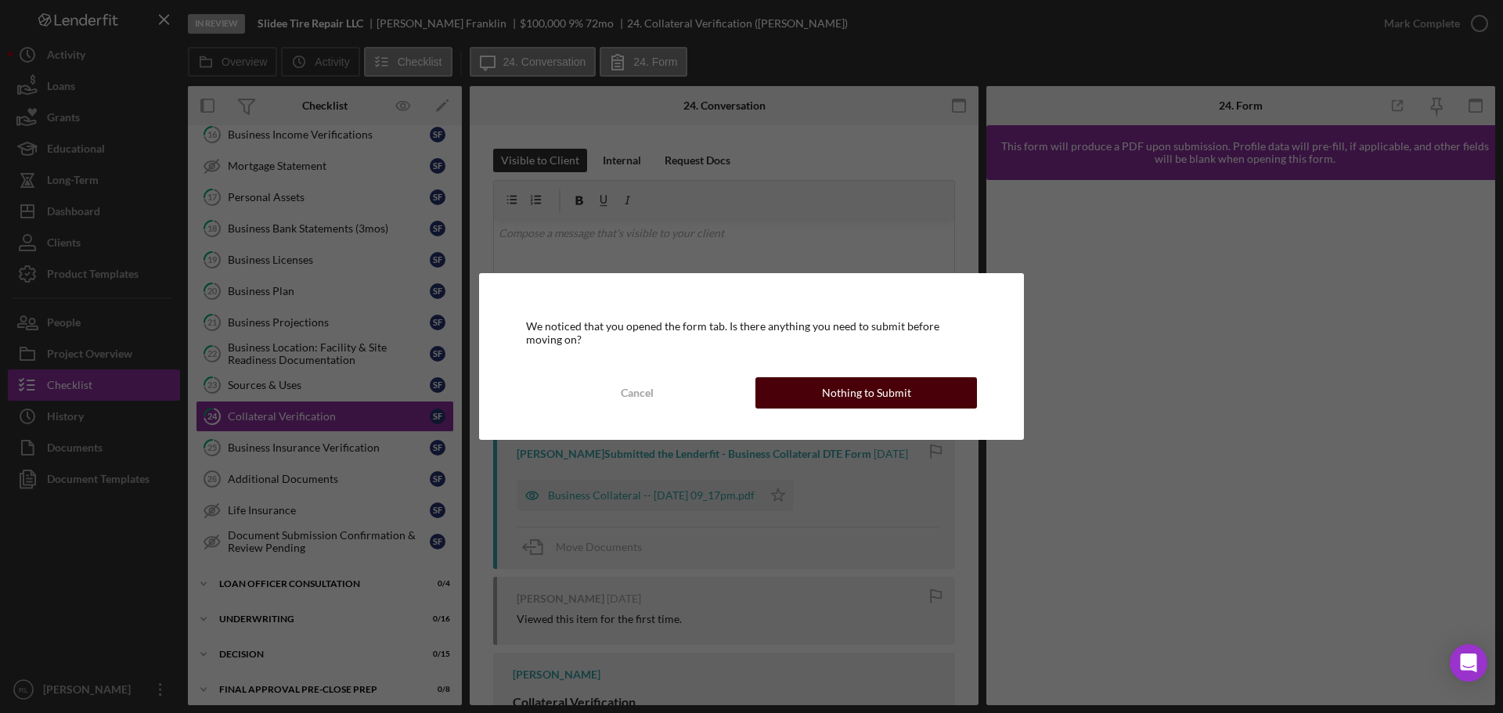
click at [850, 384] on div "Nothing to Submit" at bounding box center [866, 392] width 89 height 31
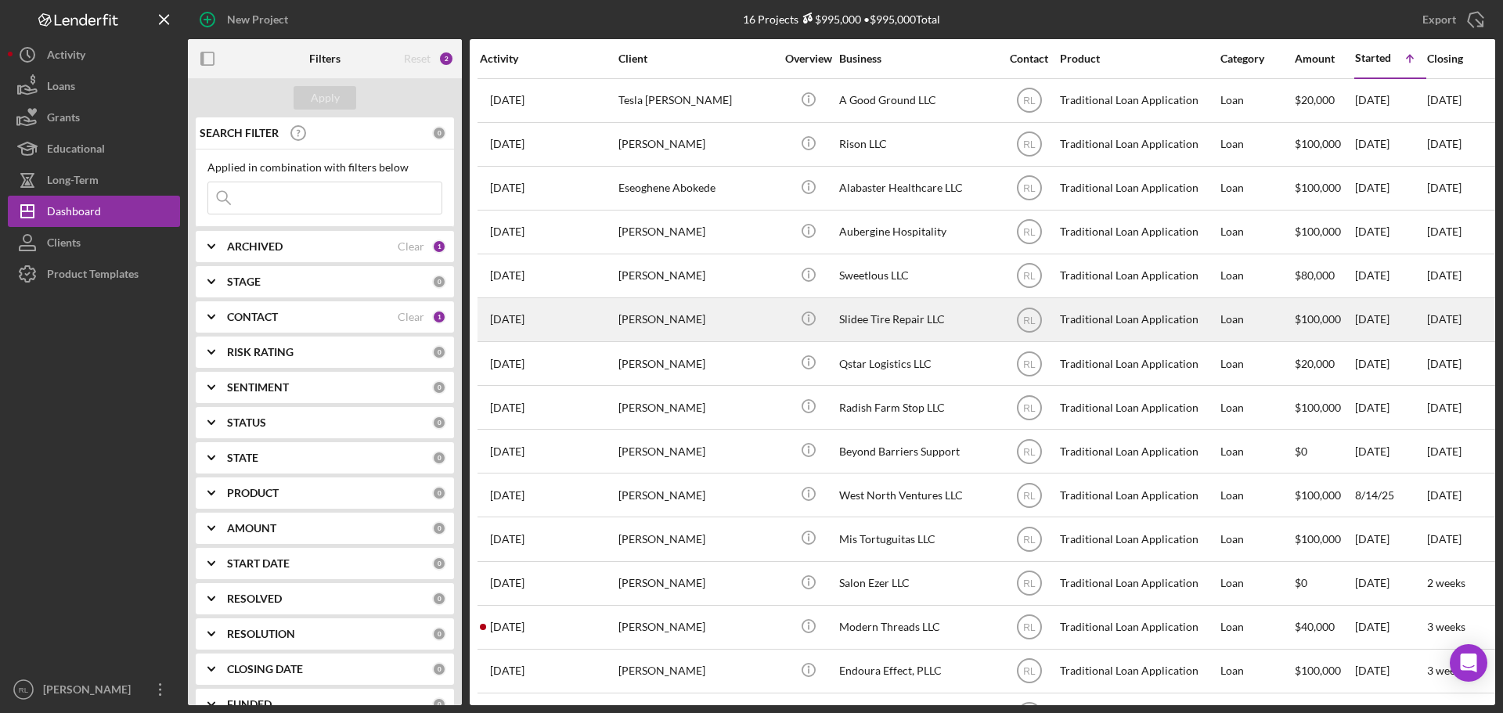
click at [728, 324] on div "[PERSON_NAME]" at bounding box center [696, 319] width 157 height 41
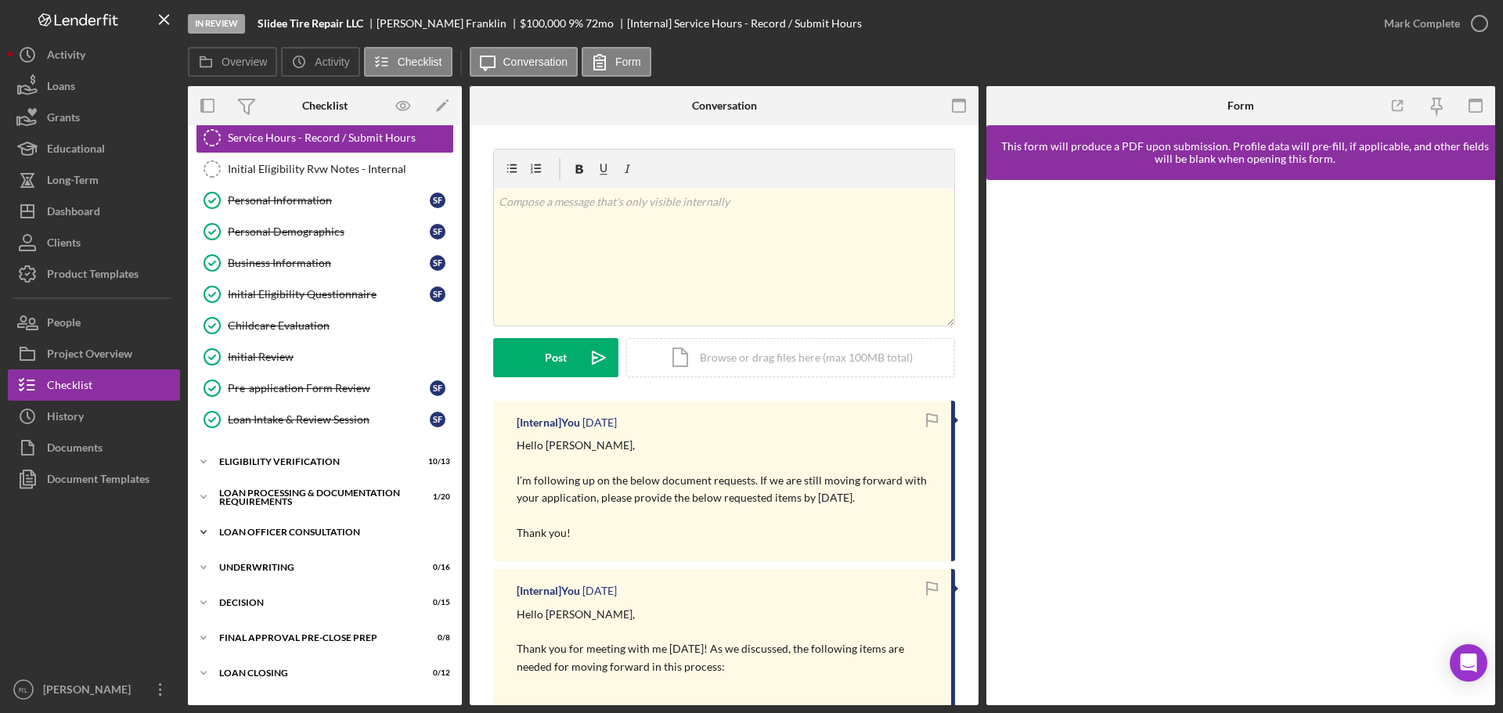
scroll to position [78, 0]
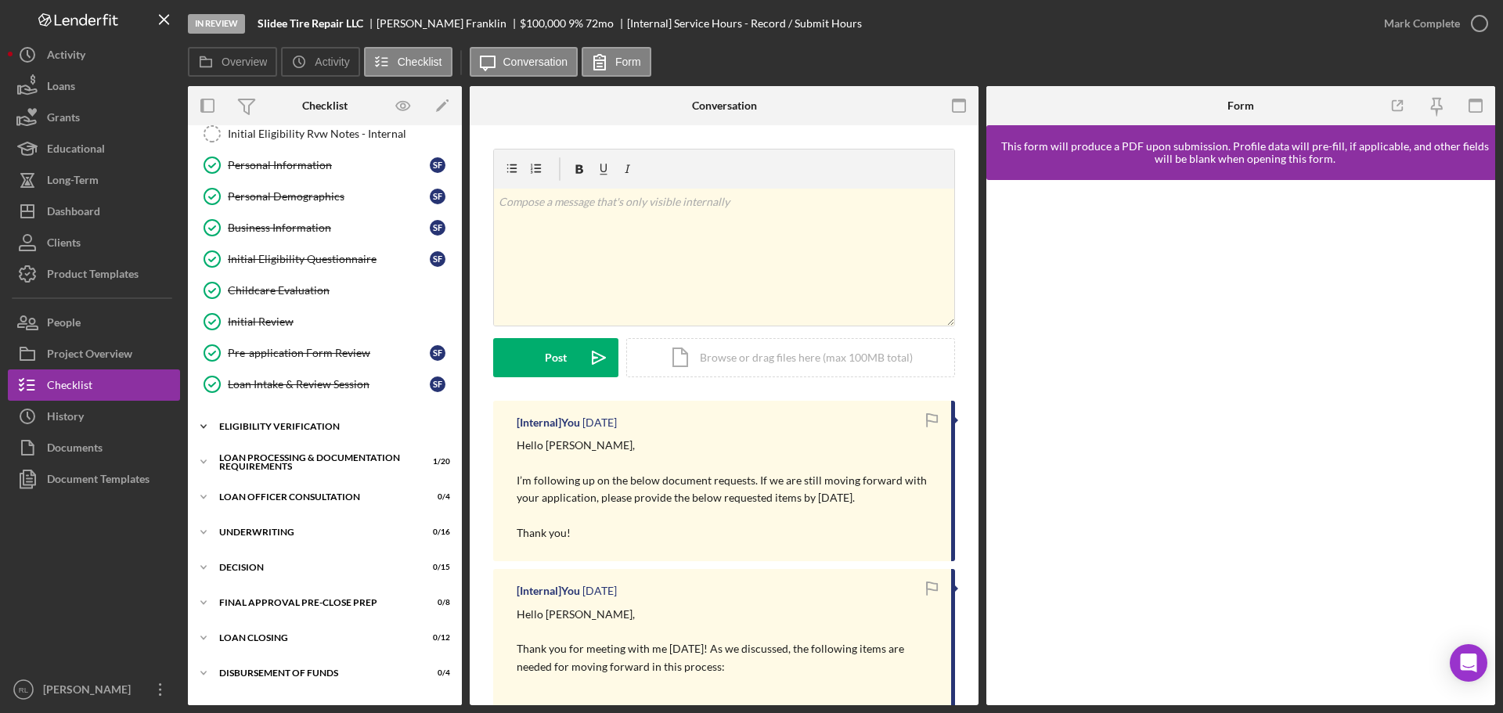
click at [301, 437] on div "Icon/Expander Eligibility Verification 10 / 13" at bounding box center [325, 426] width 274 height 31
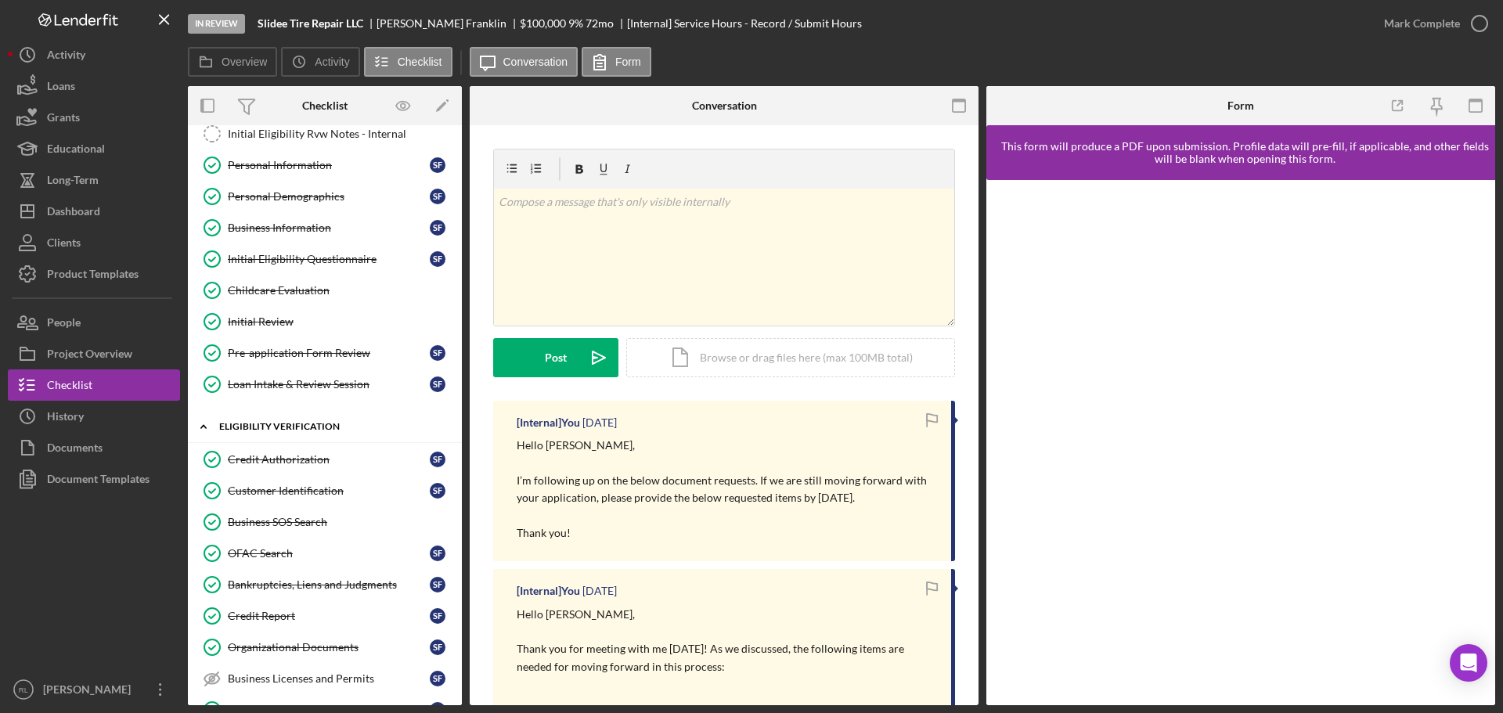
click at [304, 427] on div "Eligibility Verification" at bounding box center [330, 426] width 223 height 9
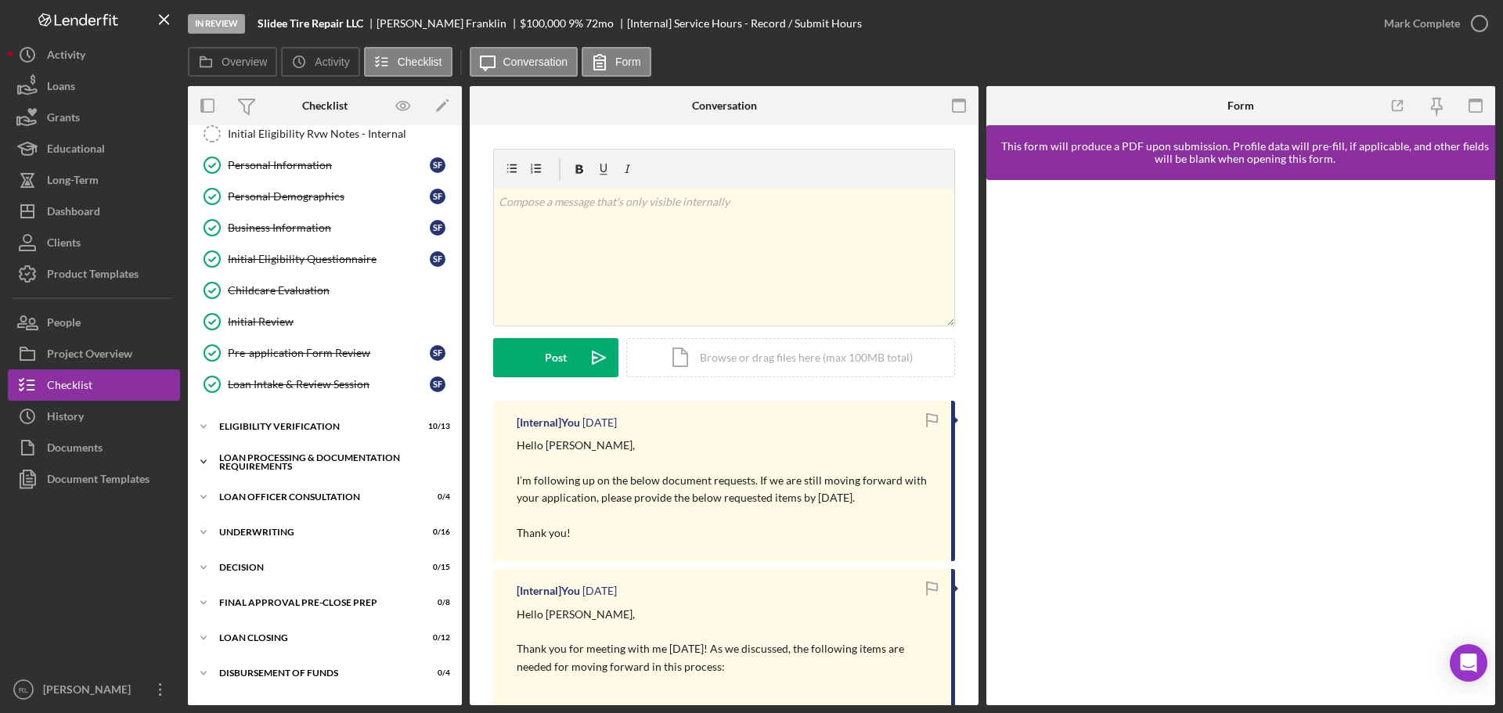
click at [300, 463] on div "Loan Processing & Documentation Requirements" at bounding box center [330, 462] width 223 height 18
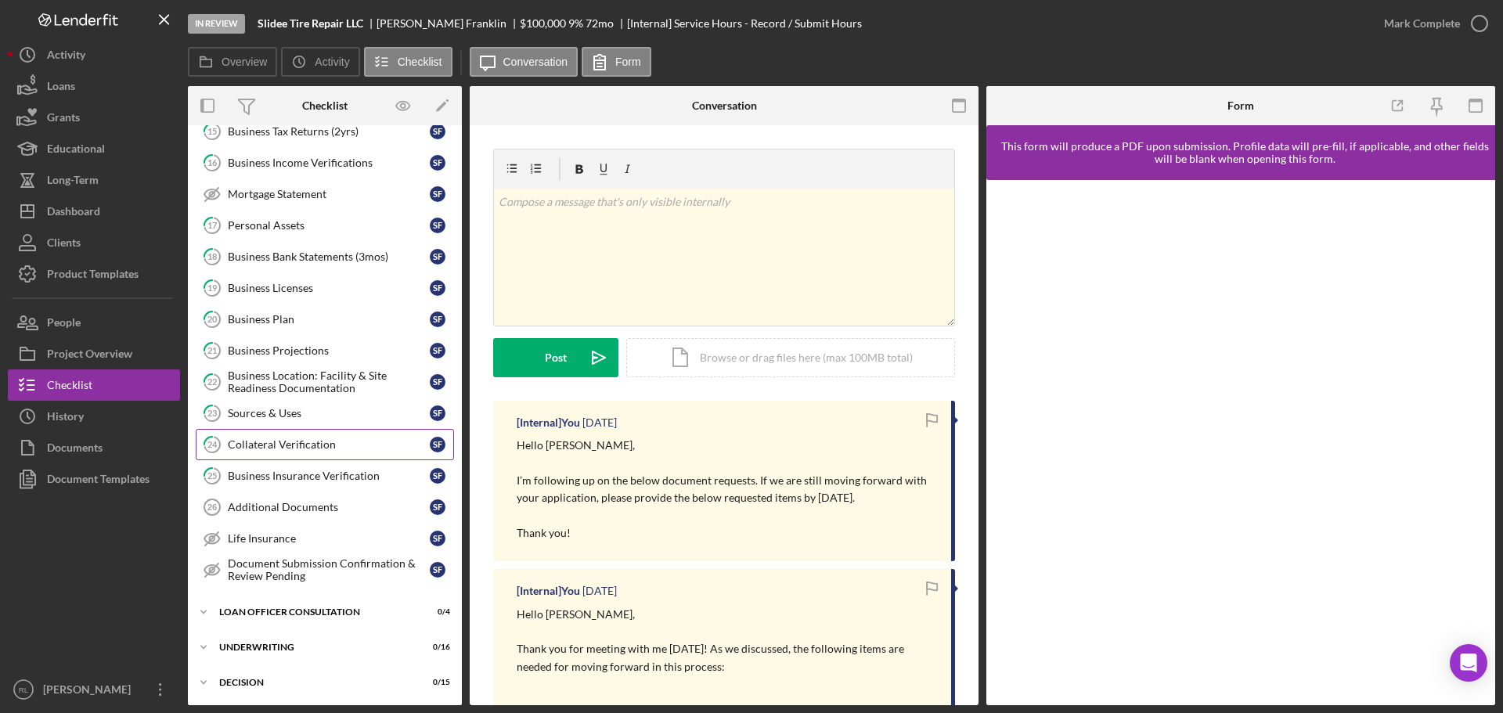
scroll to position [626, 0]
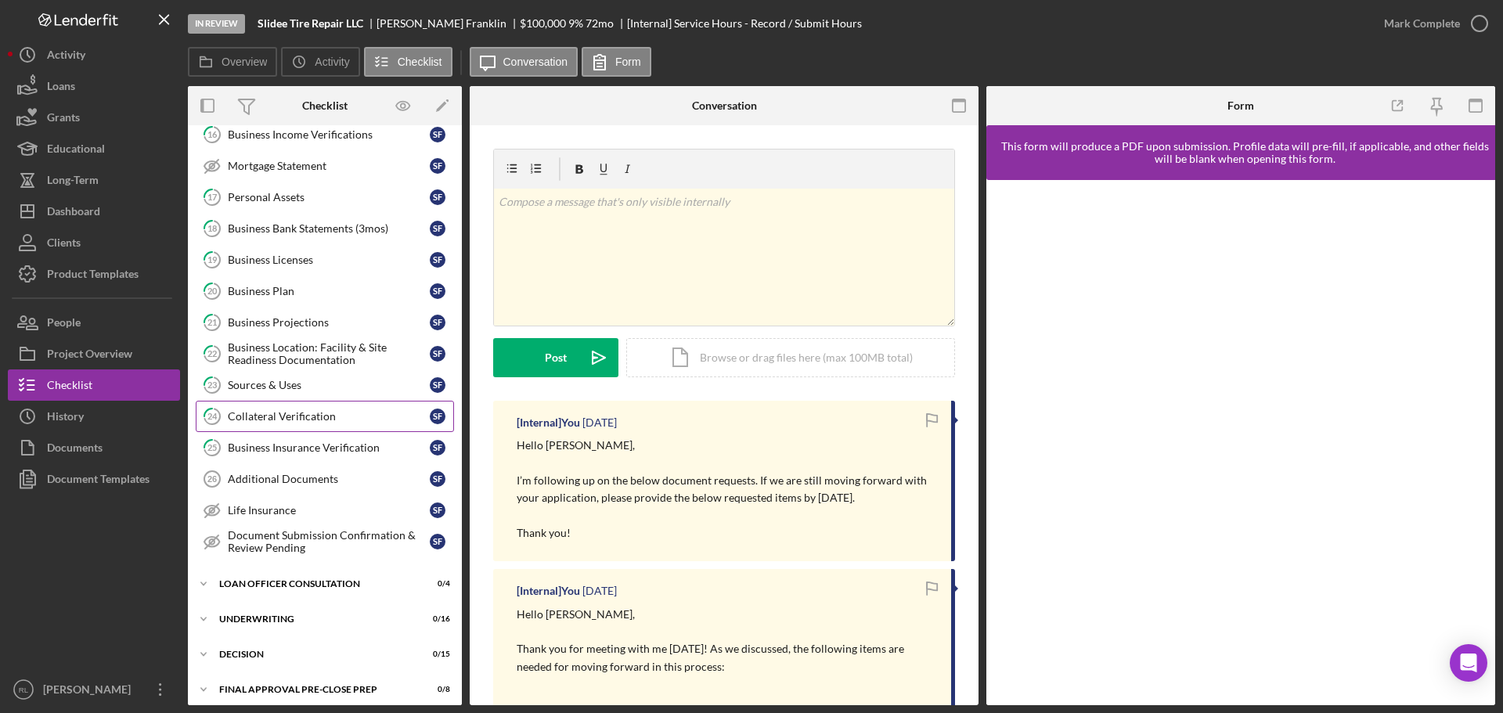
click at [321, 411] on div "Collateral Verification" at bounding box center [329, 416] width 202 height 13
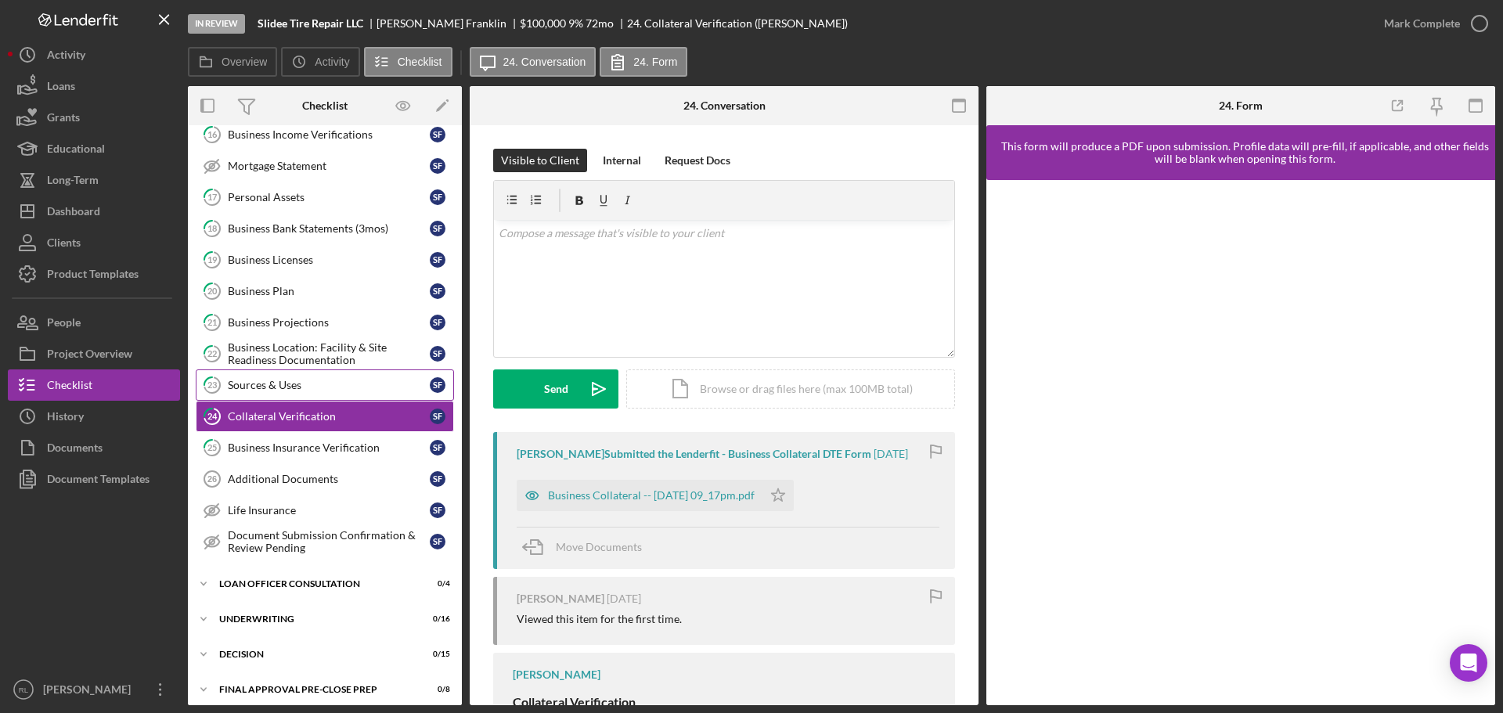
click at [296, 380] on div "Sources & Uses" at bounding box center [329, 385] width 202 height 13
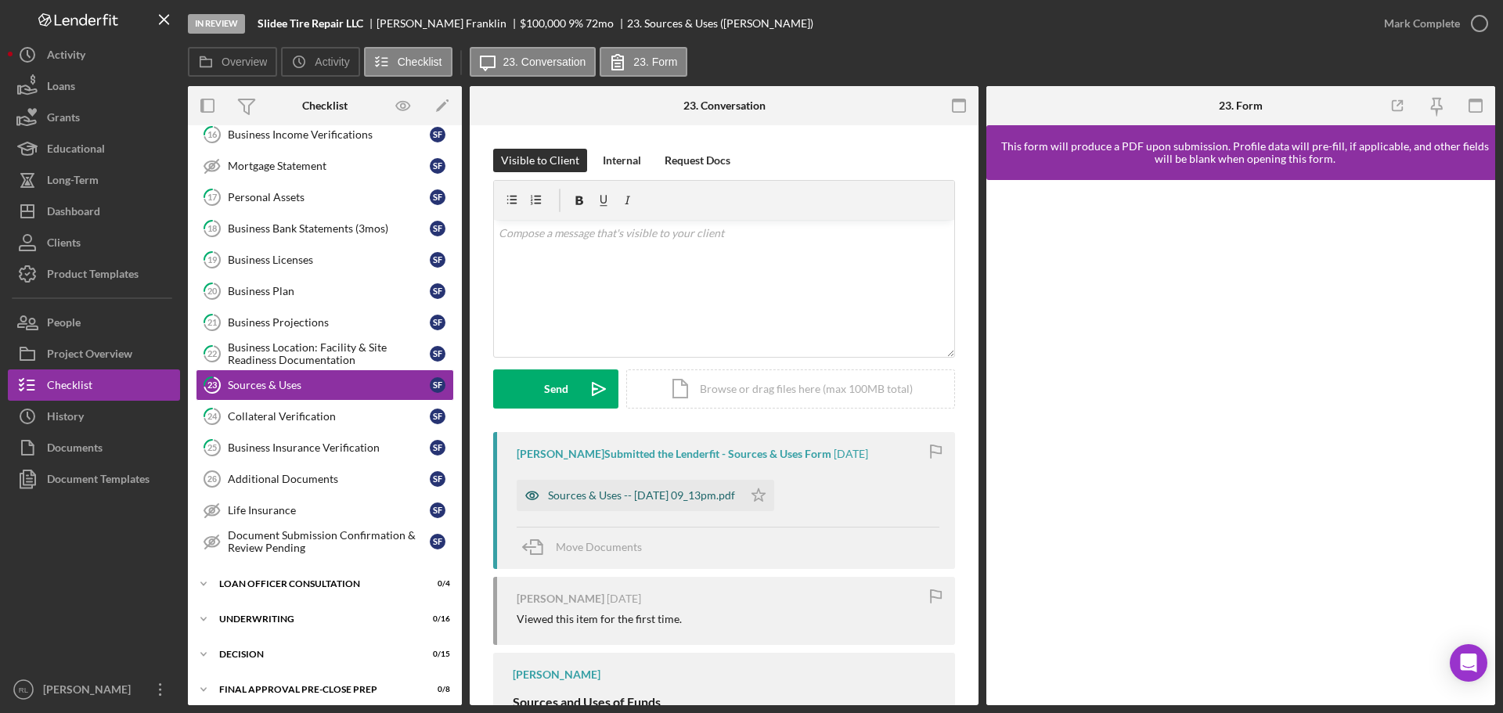
click at [686, 493] on div "Sources & Uses -- [DATE] 09_13pm.pdf" at bounding box center [641, 495] width 187 height 13
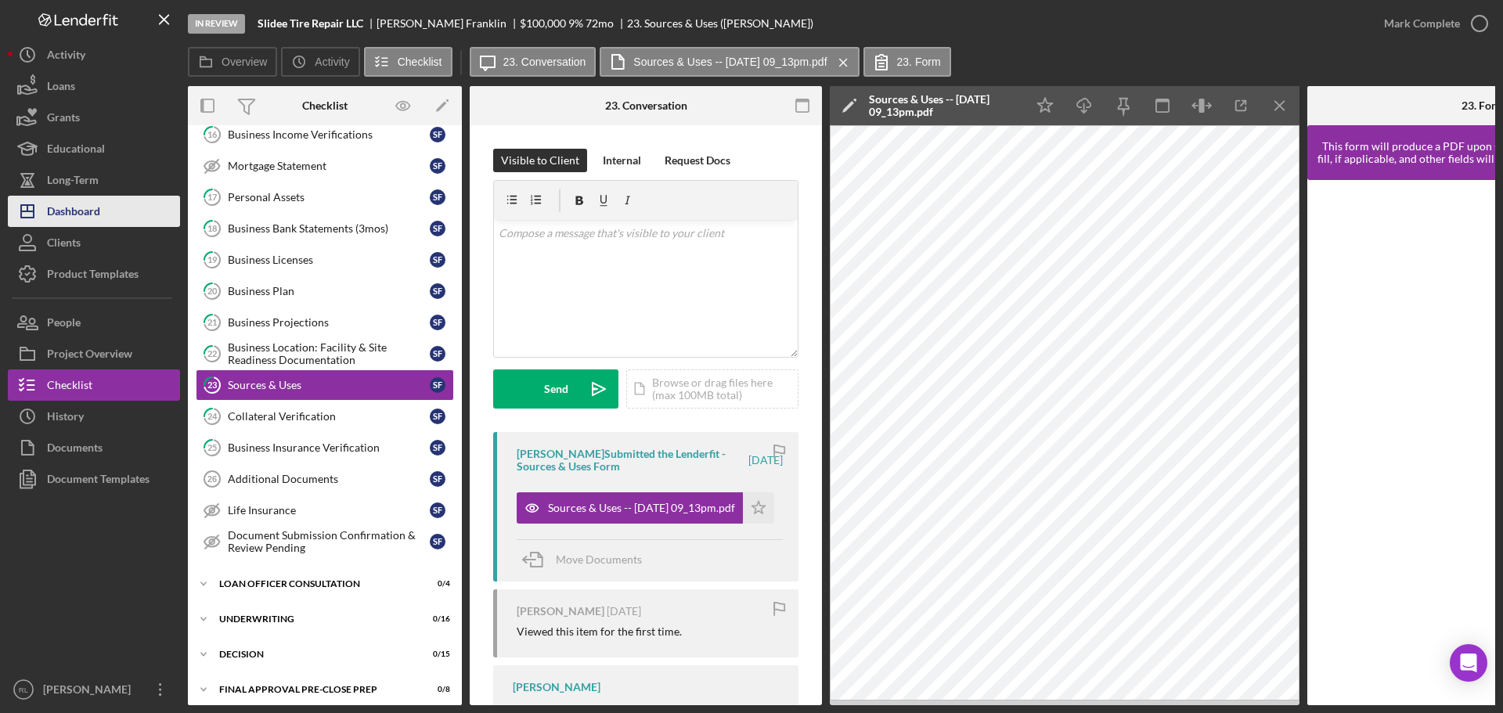
click at [87, 211] on div "Dashboard" at bounding box center [73, 213] width 53 height 35
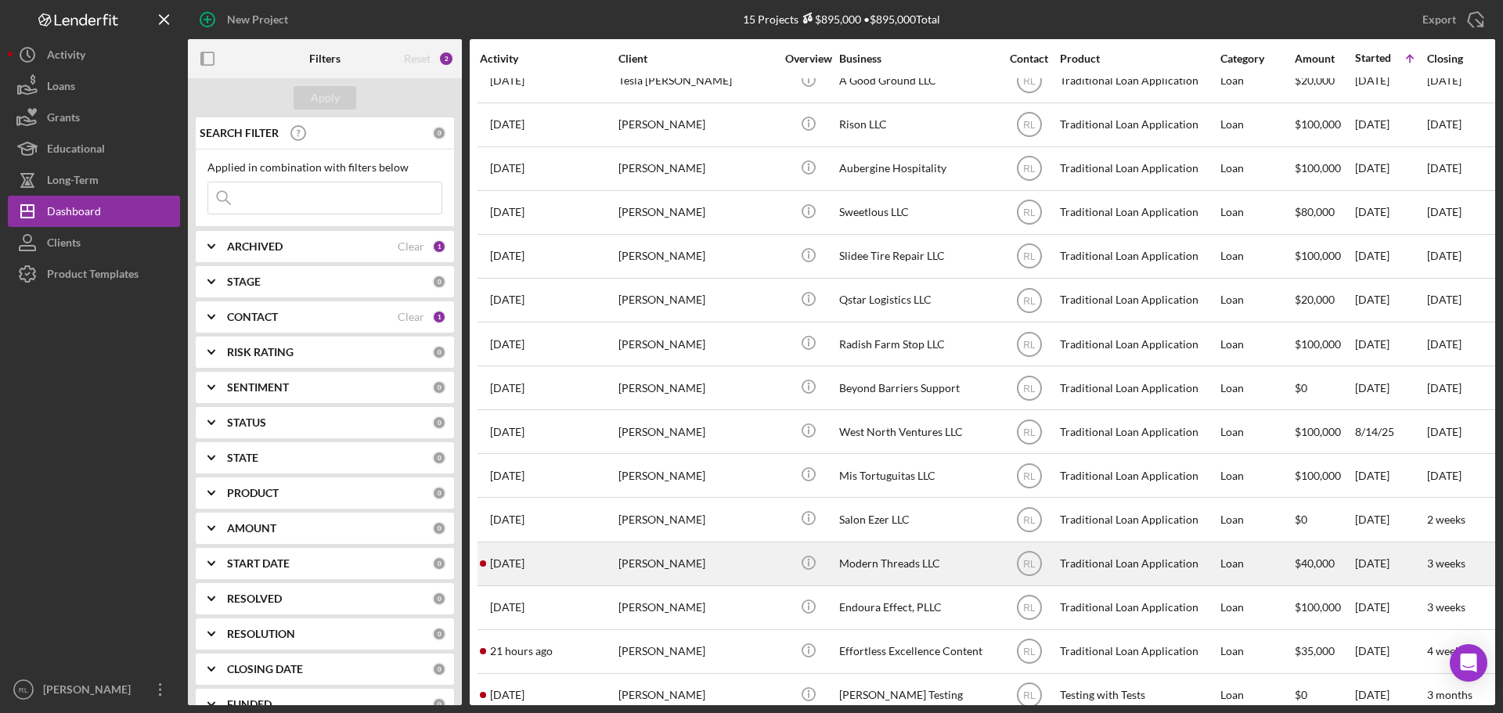
scroll to position [52, 0]
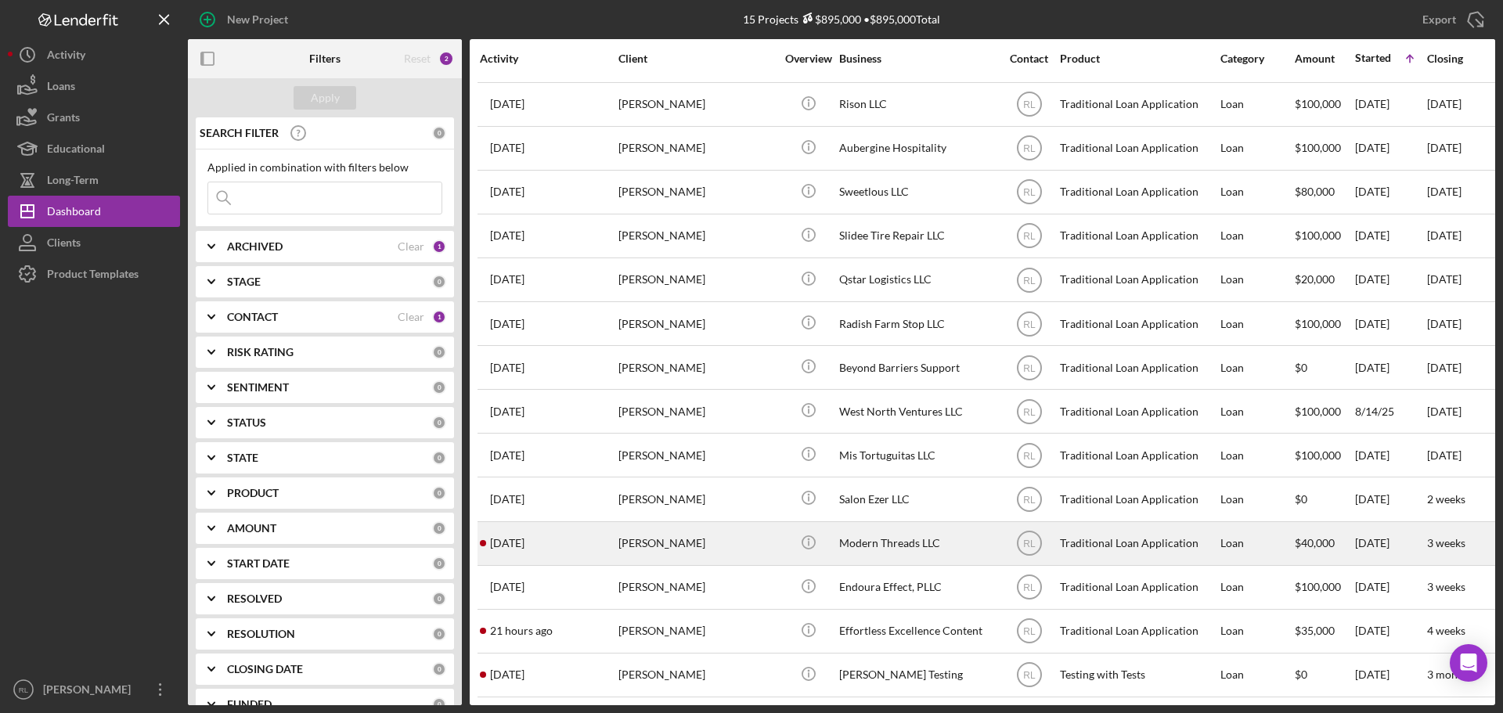
click at [722, 528] on div "[PERSON_NAME]" at bounding box center [696, 543] width 157 height 41
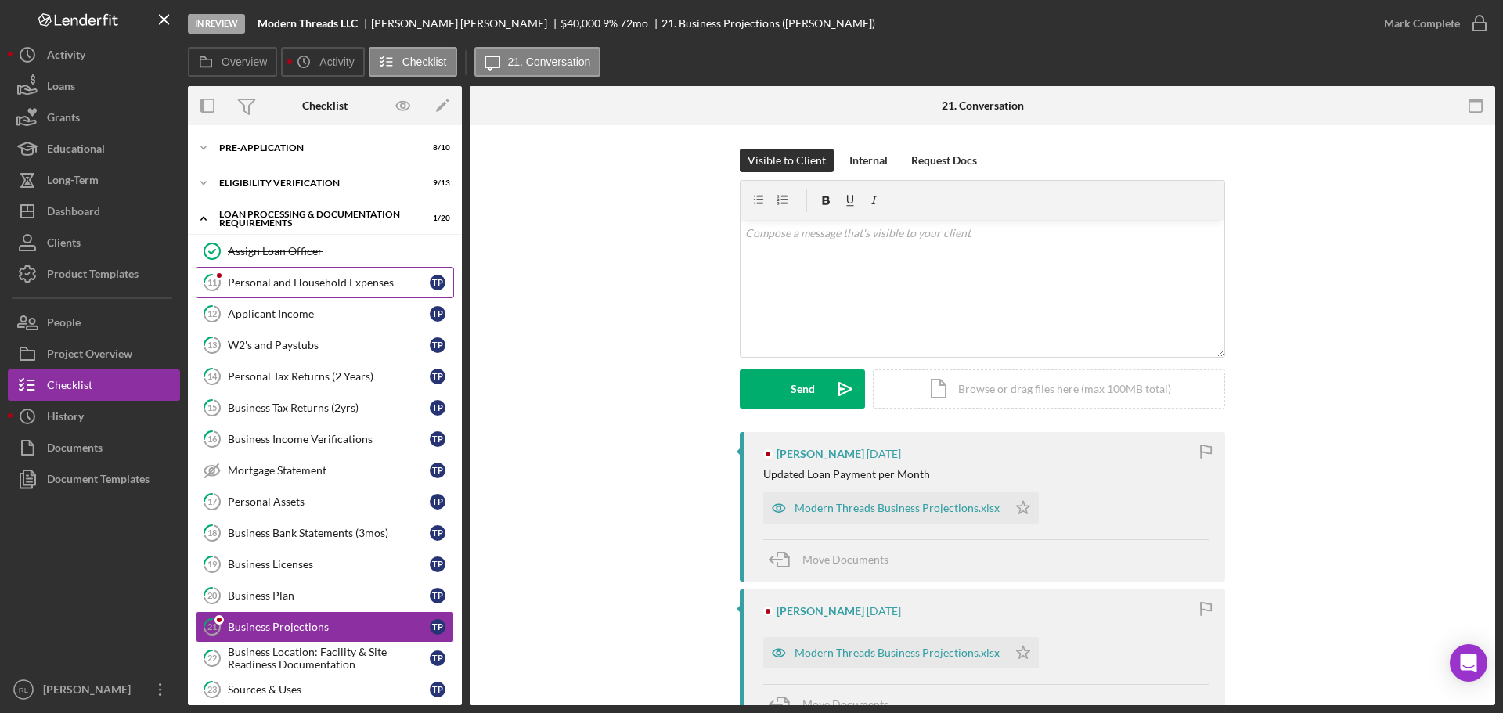
click at [340, 280] on div "Personal and Household Expenses" at bounding box center [329, 282] width 202 height 13
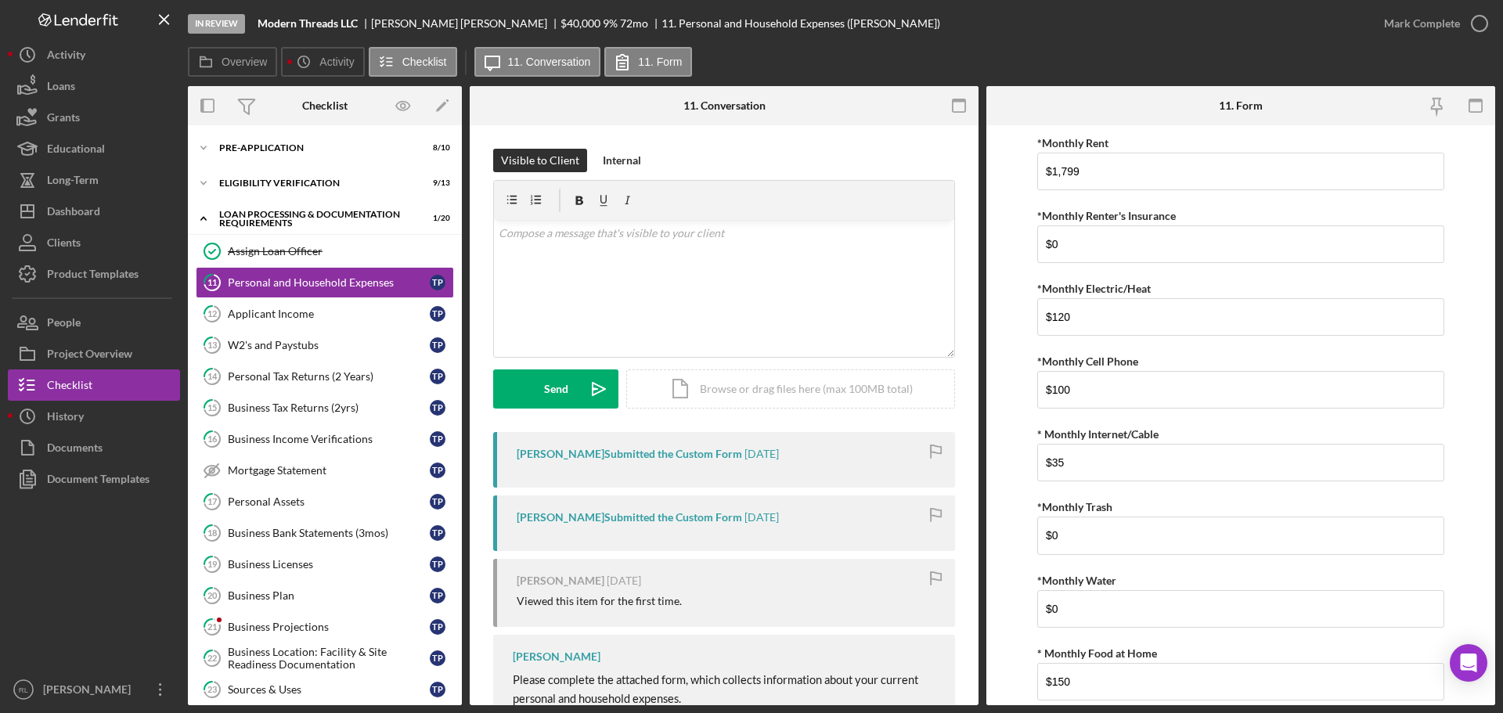
click at [997, 330] on form "*Monthly Rent $1,799 *Monthly Renter's Insurance $0 *Monthly Electric/Heat $120…" at bounding box center [1240, 415] width 509 height 580
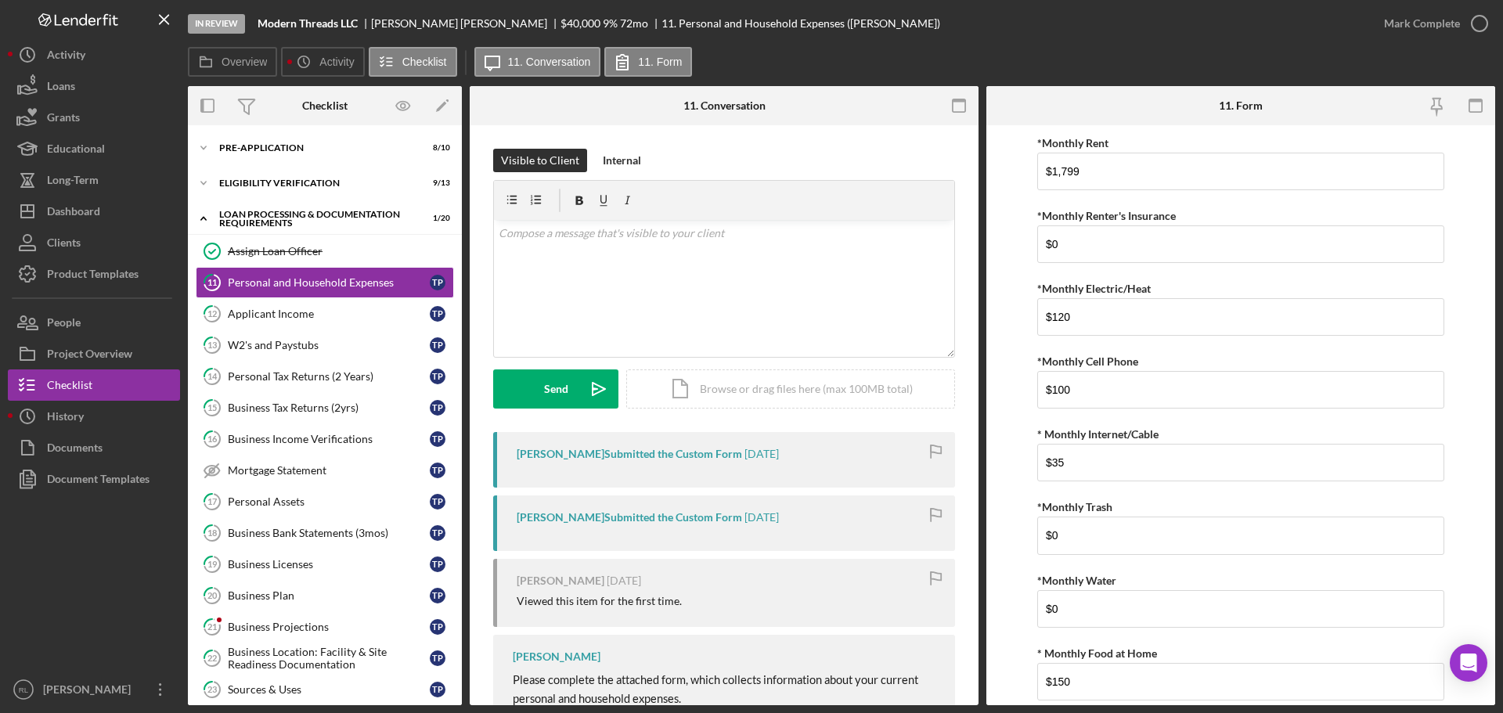
click at [997, 330] on form "*Monthly Rent $1,799 *Monthly Renter's Insurance $0 *Monthly Electric/Heat $120…" at bounding box center [1240, 415] width 509 height 580
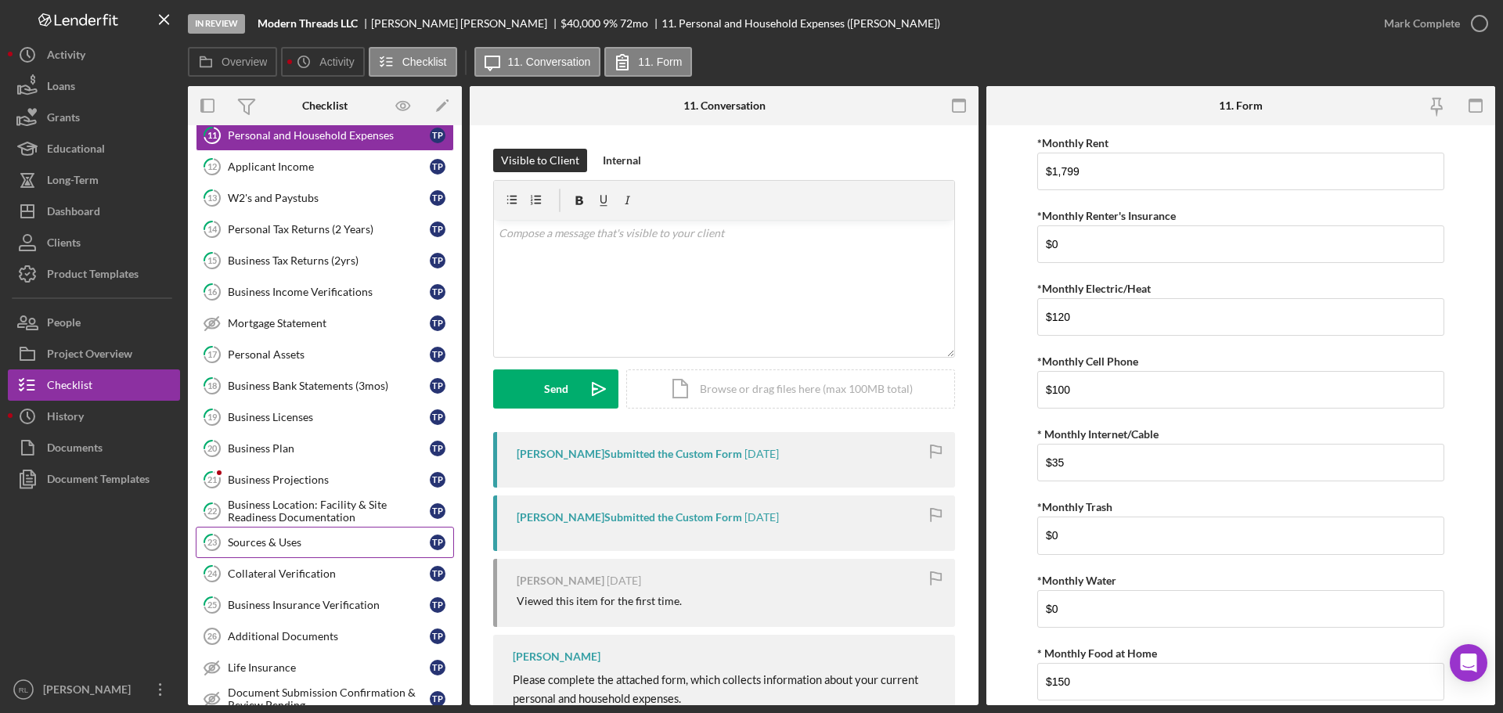
scroll to position [157, 0]
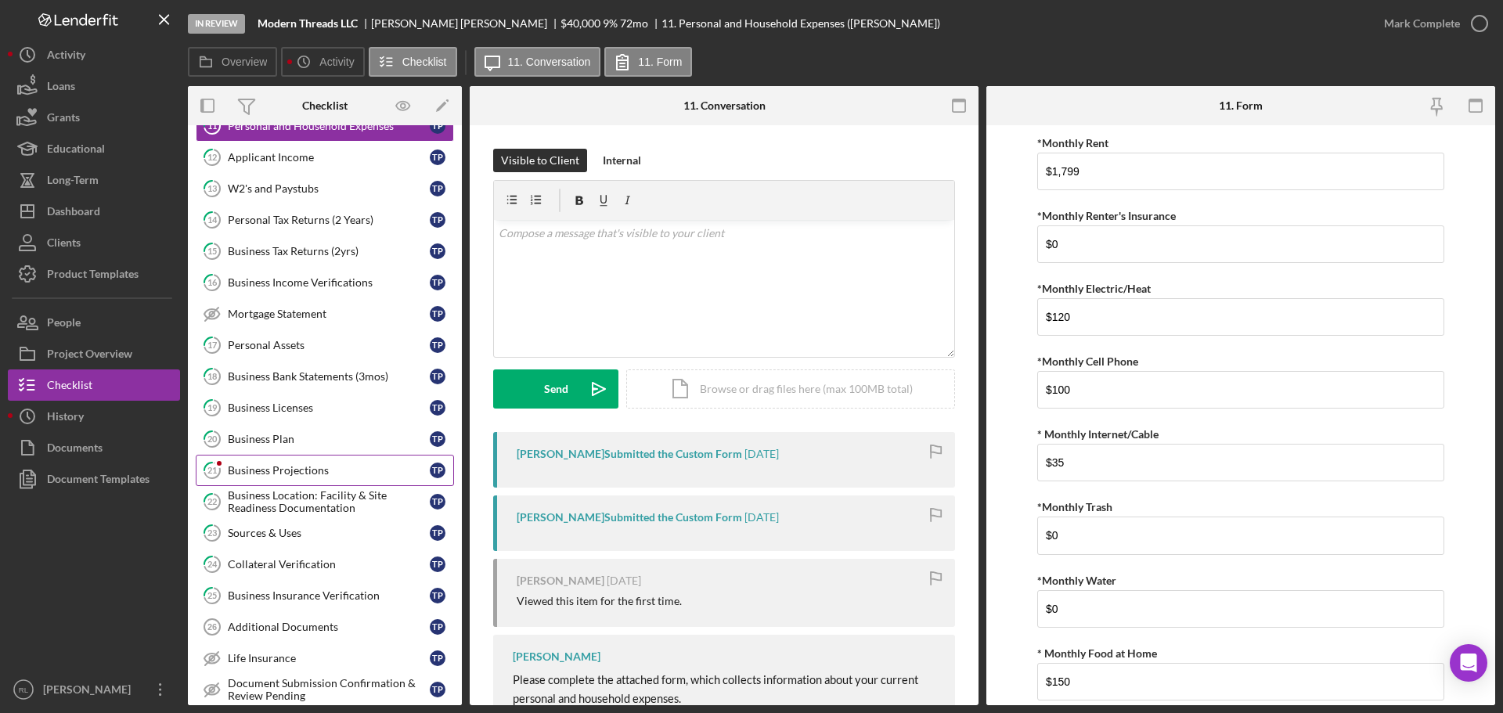
click at [293, 478] on link "21 Business Projections T P" at bounding box center [325, 470] width 258 height 31
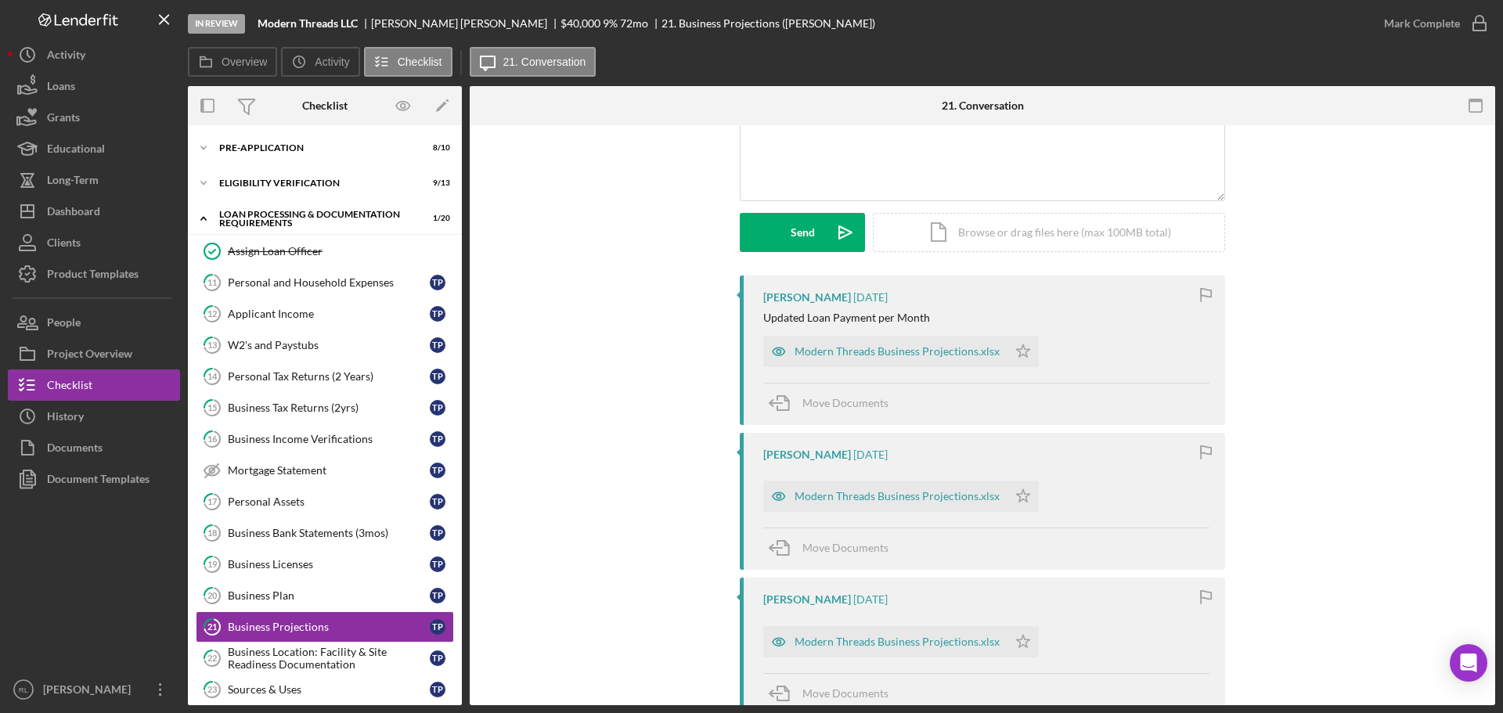
drag, startPoint x: 578, startPoint y: 311, endPoint x: 641, endPoint y: 279, distance: 70.4
click at [618, 268] on div "Visible to Client Internal Request Docs v Color teal Color pink Remove color Ad…" at bounding box center [982, 133] width 978 height 283
drag, startPoint x: 756, startPoint y: 287, endPoint x: 718, endPoint y: 286, distance: 37.6
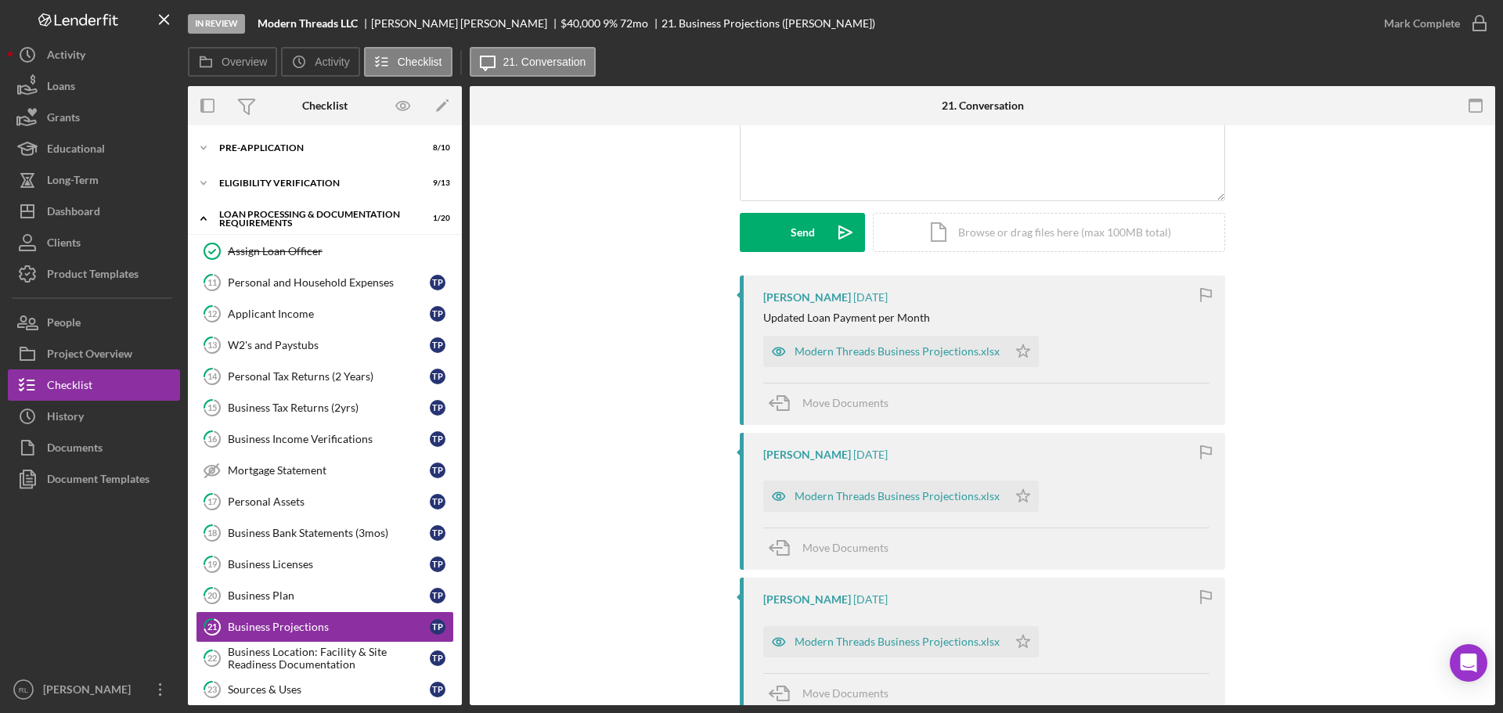
drag, startPoint x: 748, startPoint y: 284, endPoint x: 673, endPoint y: 291, distance: 75.5
click at [750, 289] on div "[PERSON_NAME] [DATE] Updated Loan Payment per Month Modern Threads Business Pro…" at bounding box center [982, 349] width 485 height 149
click at [77, 212] on div "Dashboard" at bounding box center [73, 213] width 53 height 35
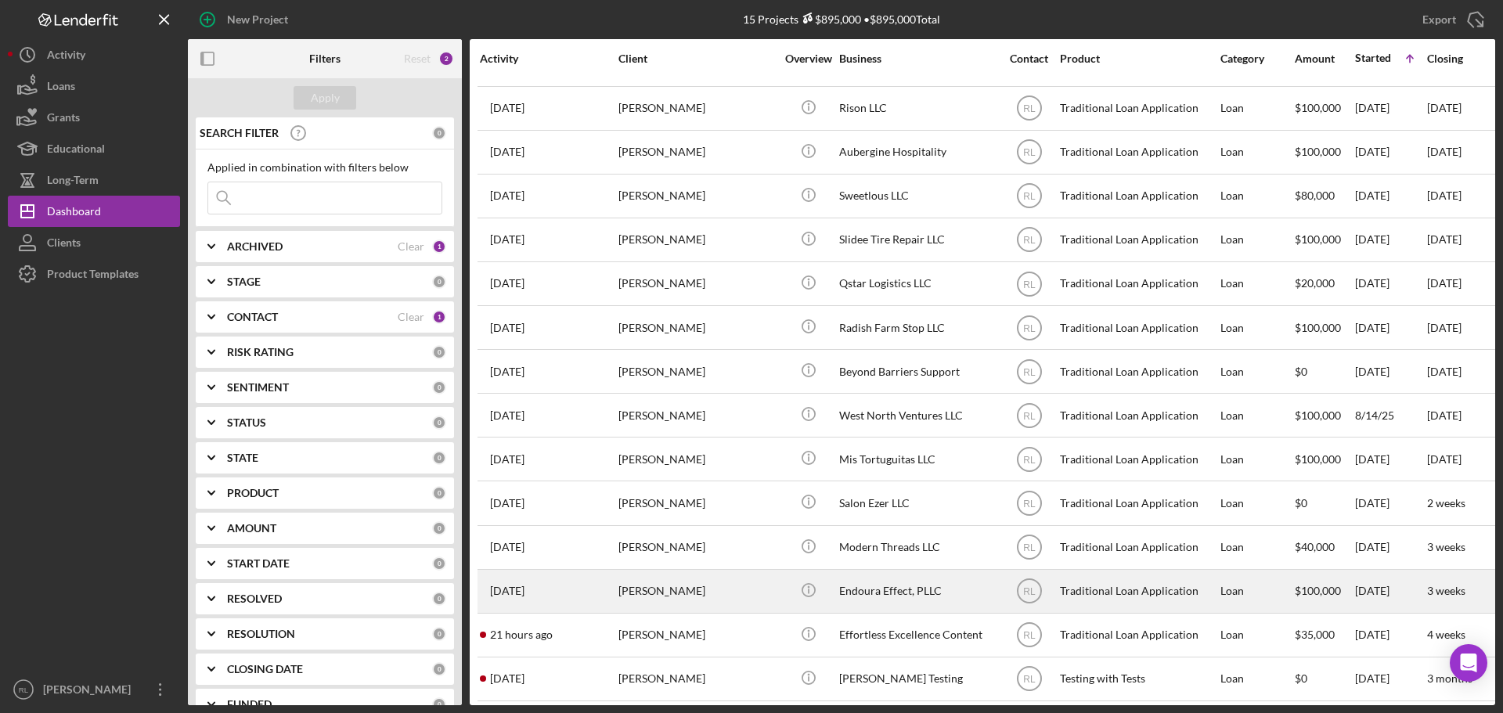
scroll to position [52, 0]
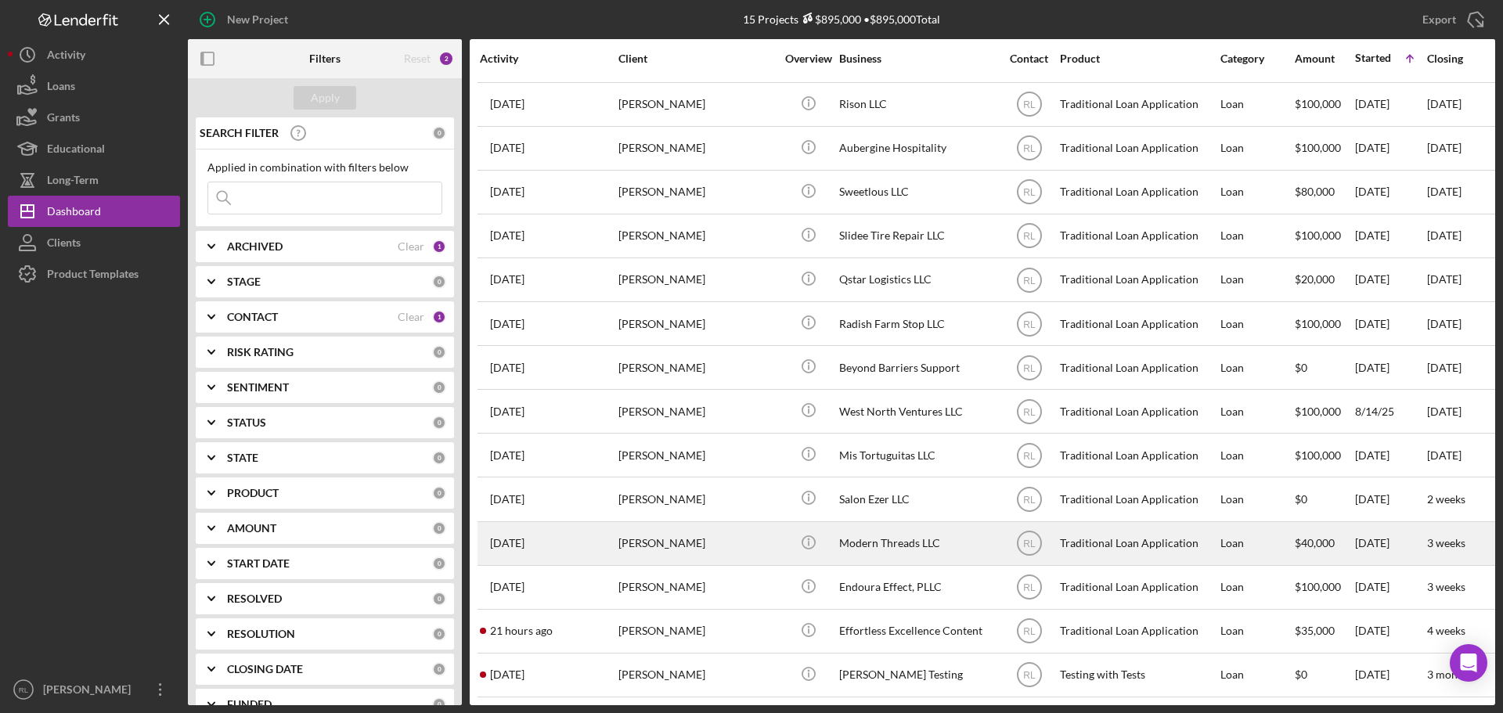
click at [726, 540] on div "[PERSON_NAME]" at bounding box center [696, 543] width 157 height 41
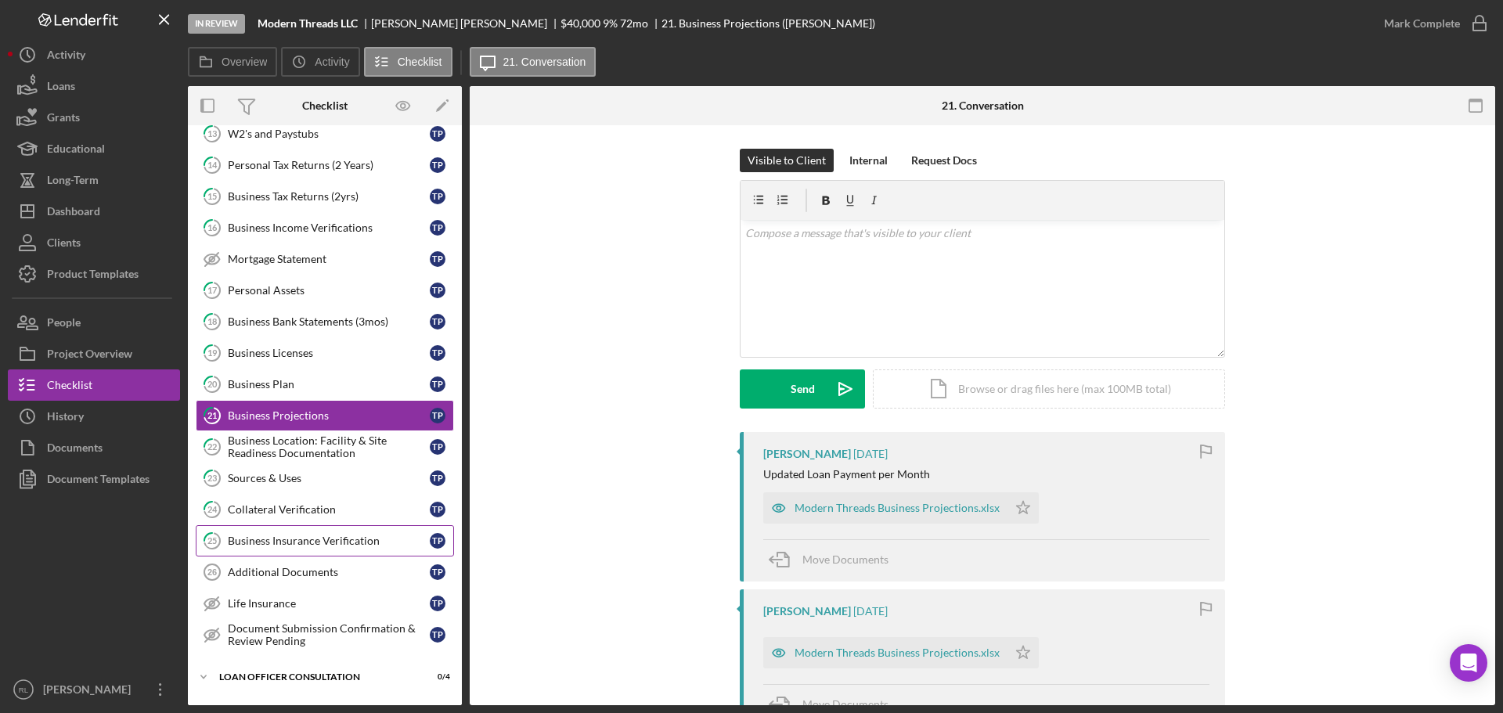
drag, startPoint x: 297, startPoint y: 480, endPoint x: 443, endPoint y: 534, distance: 155.3
click at [297, 480] on div "Sources & Uses" at bounding box center [329, 478] width 202 height 13
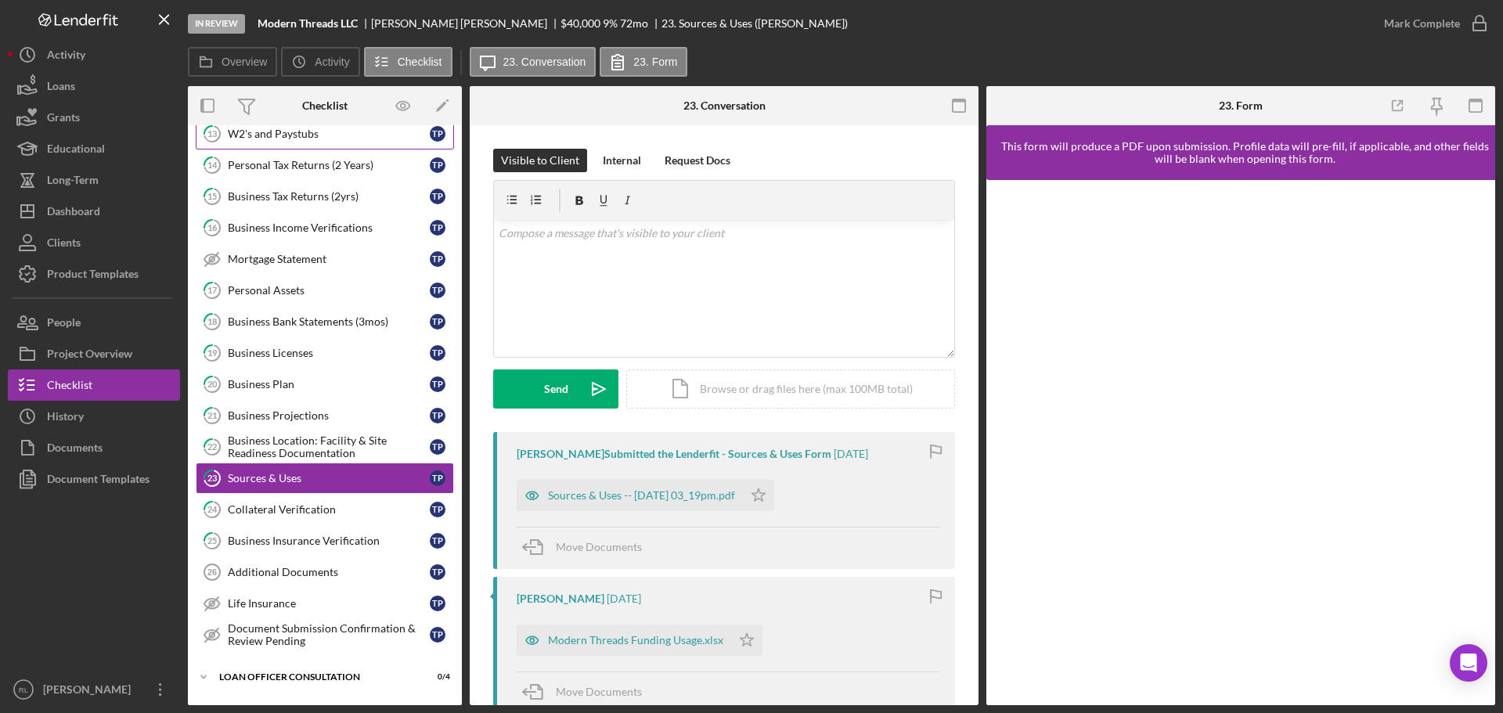
scroll to position [55, 0]
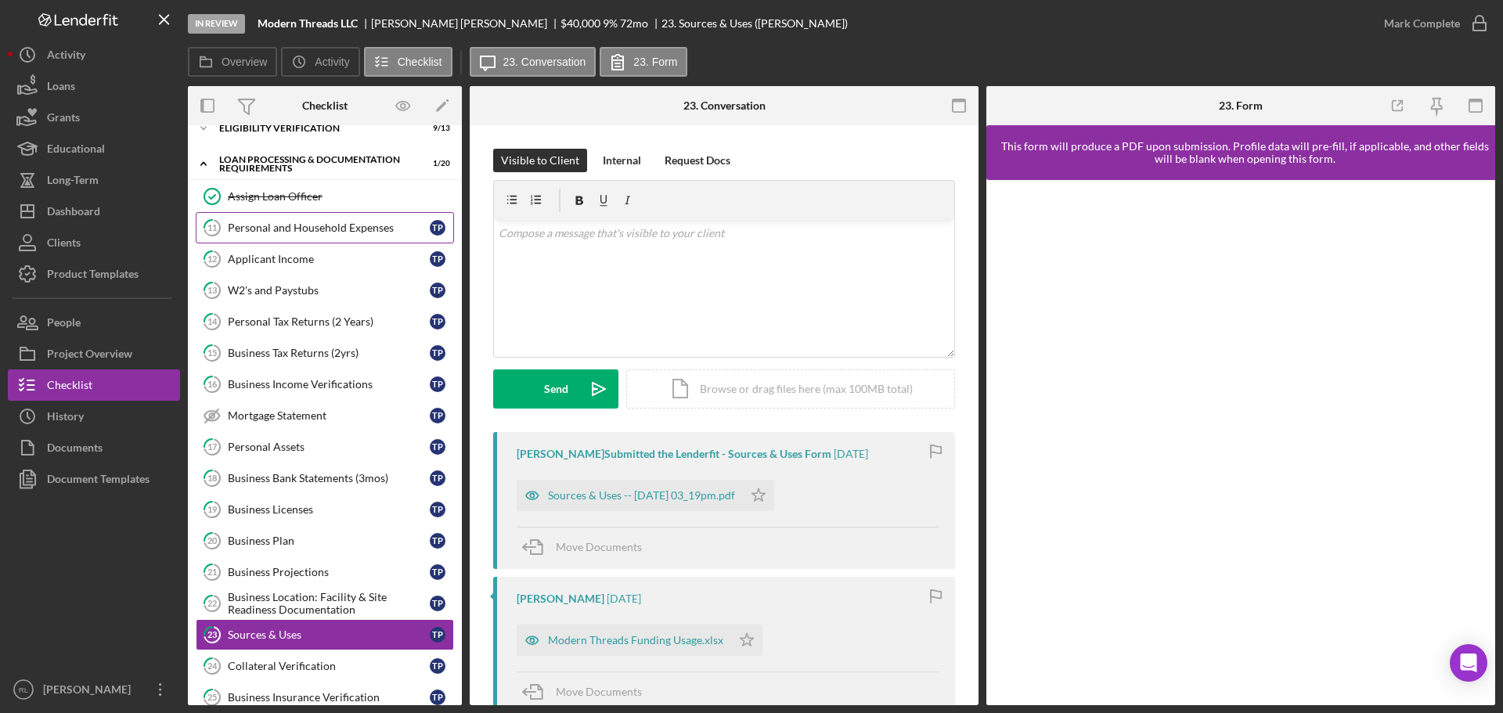
click at [322, 231] on div "Personal and Household Expenses" at bounding box center [329, 227] width 202 height 13
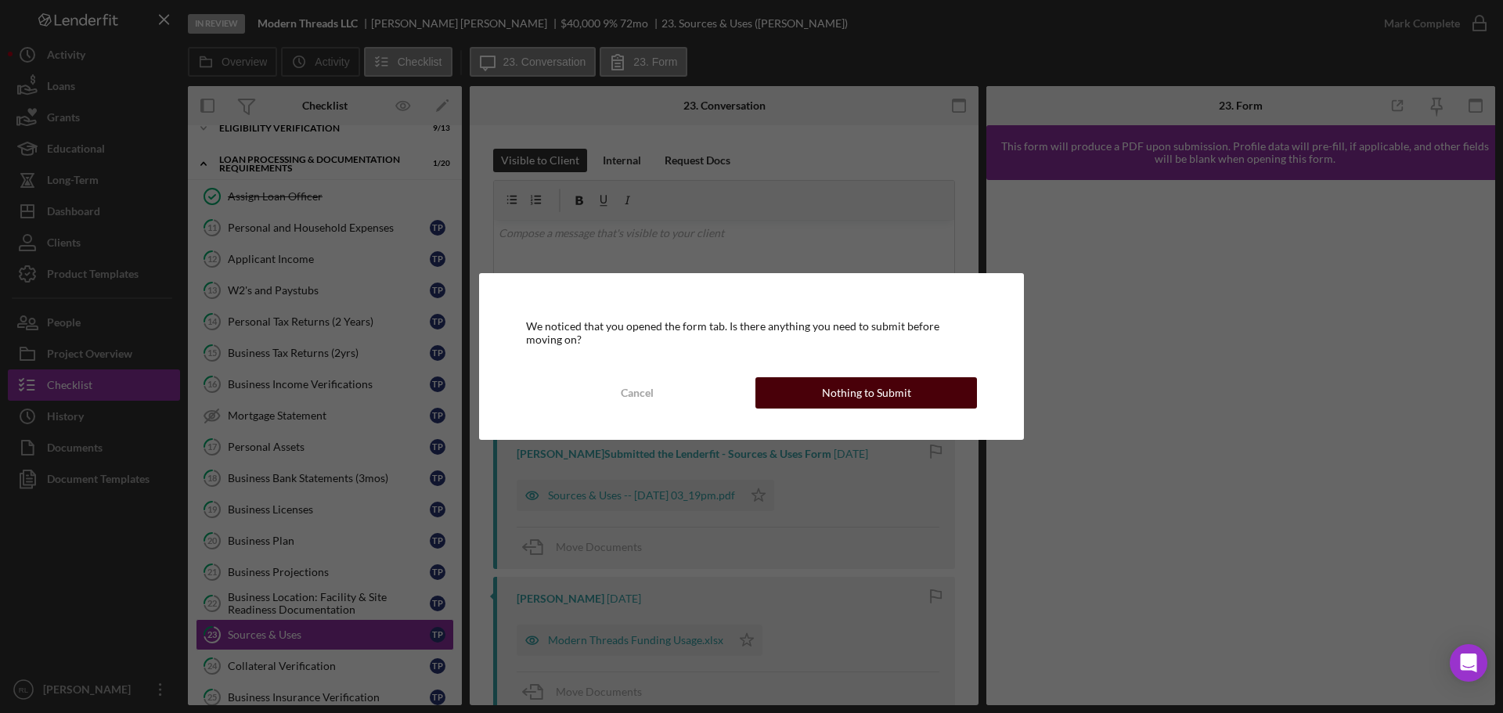
click at [796, 383] on button "Nothing to Submit" at bounding box center [865, 392] width 221 height 31
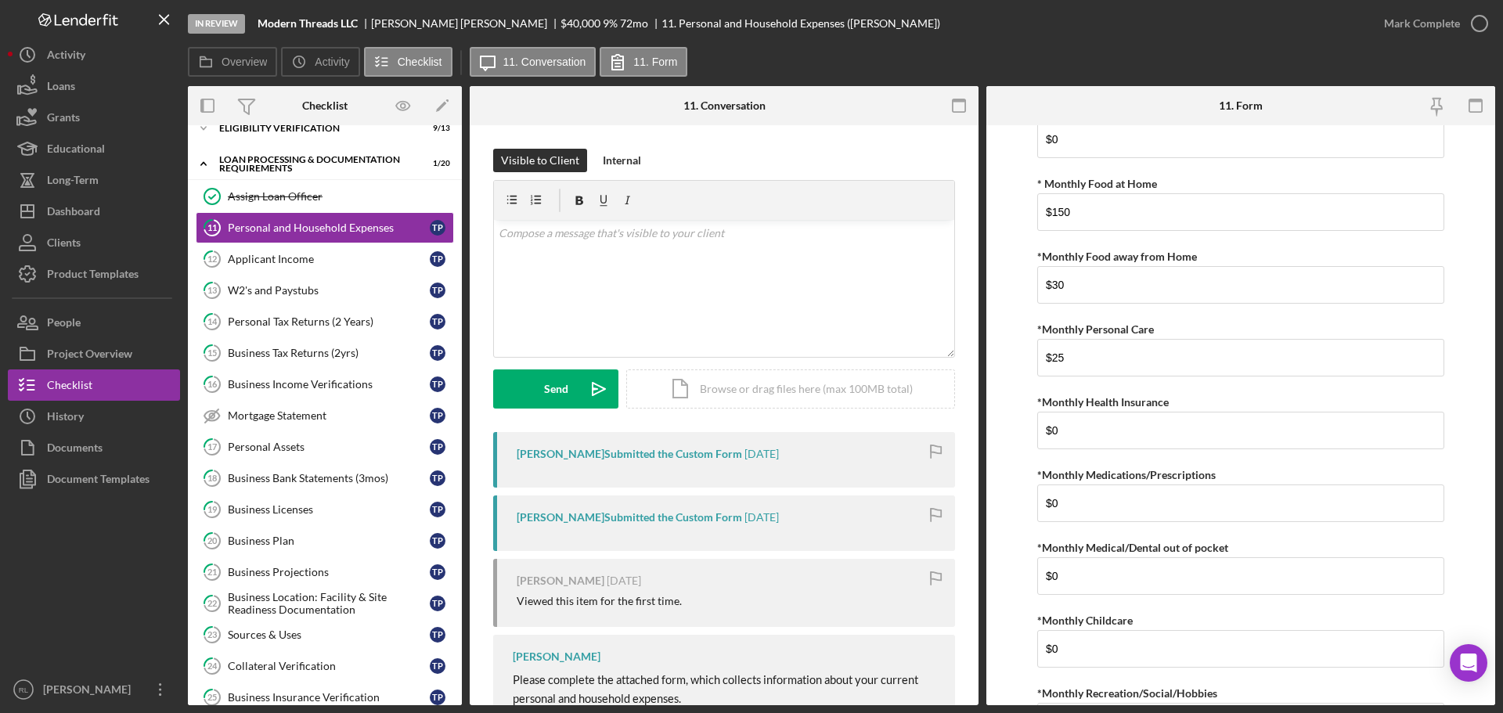
scroll to position [548, 0]
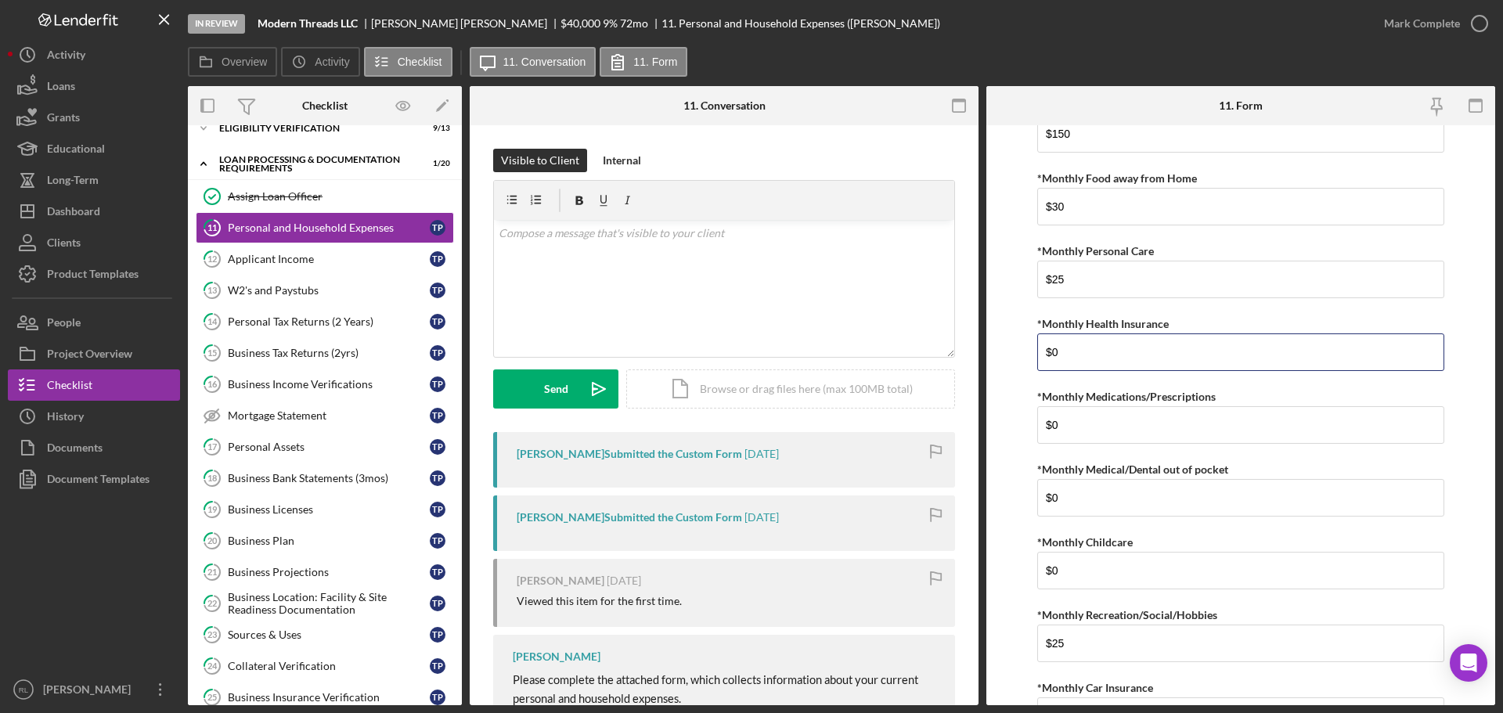
drag, startPoint x: 1139, startPoint y: 344, endPoint x: 982, endPoint y: 387, distance: 162.3
click at [1021, 347] on form "*Monthly Rent $1,799 *Monthly Renter's Insurance $0 *Monthly Electric/Heat $120…" at bounding box center [1240, 415] width 509 height 580
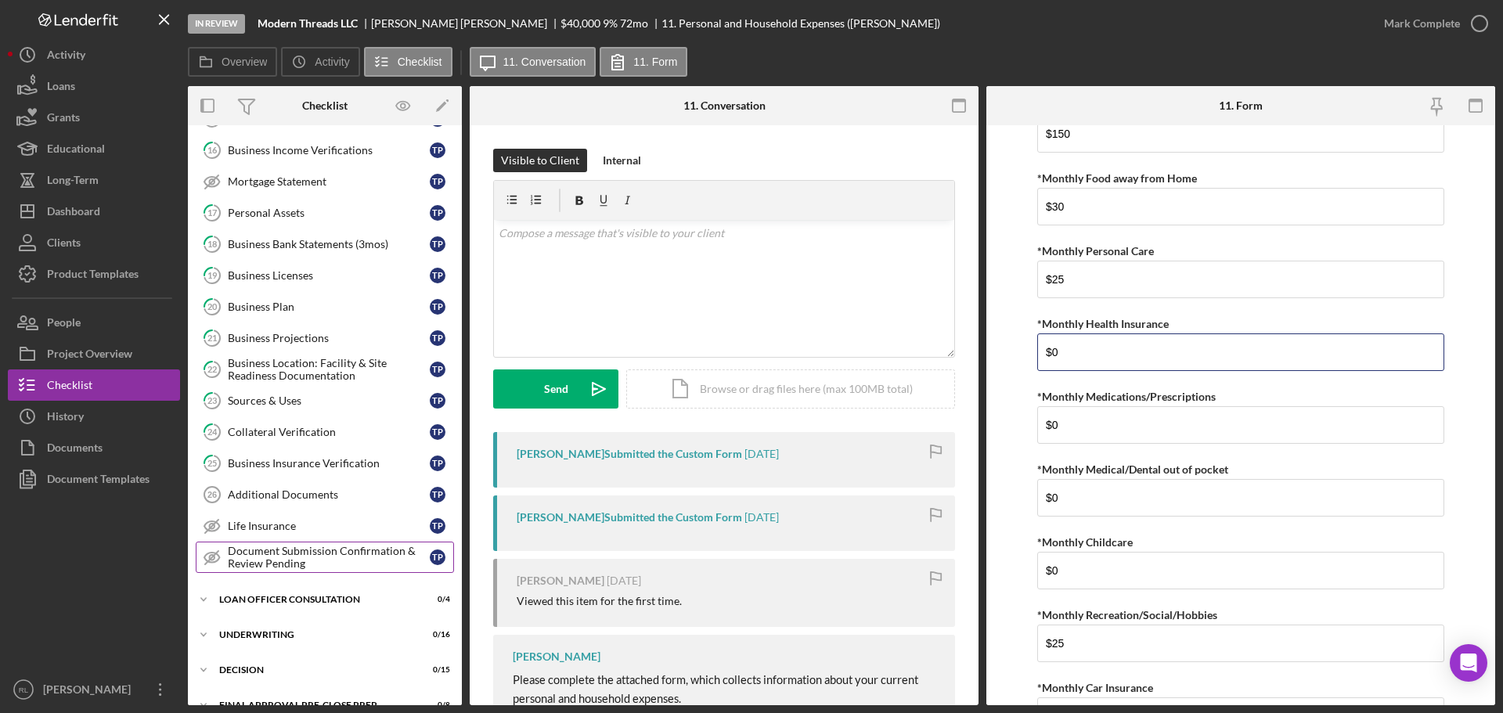
scroll to position [290, 0]
click at [326, 430] on div "Collateral Verification" at bounding box center [329, 431] width 202 height 13
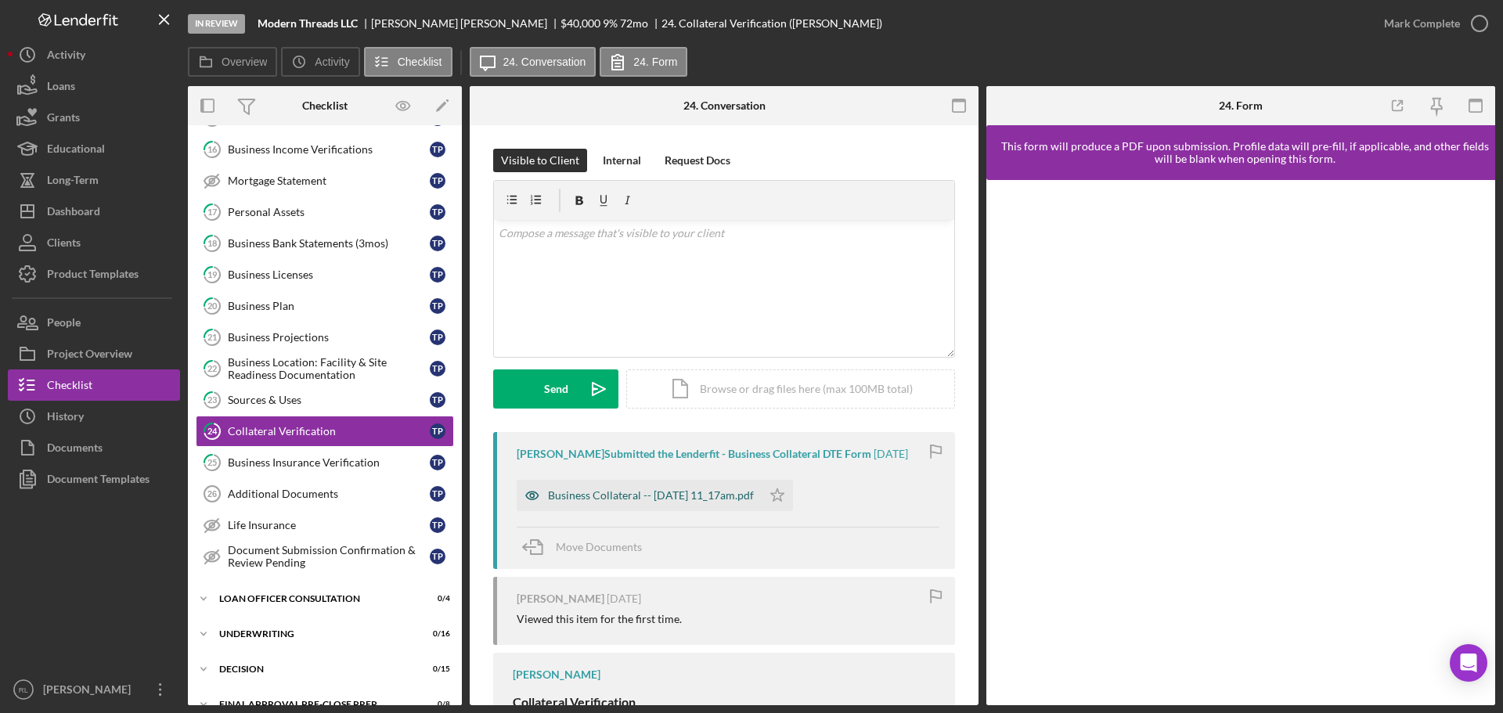
click at [639, 499] on div "Business Collateral -- [DATE] 11_17am.pdf" at bounding box center [651, 495] width 206 height 13
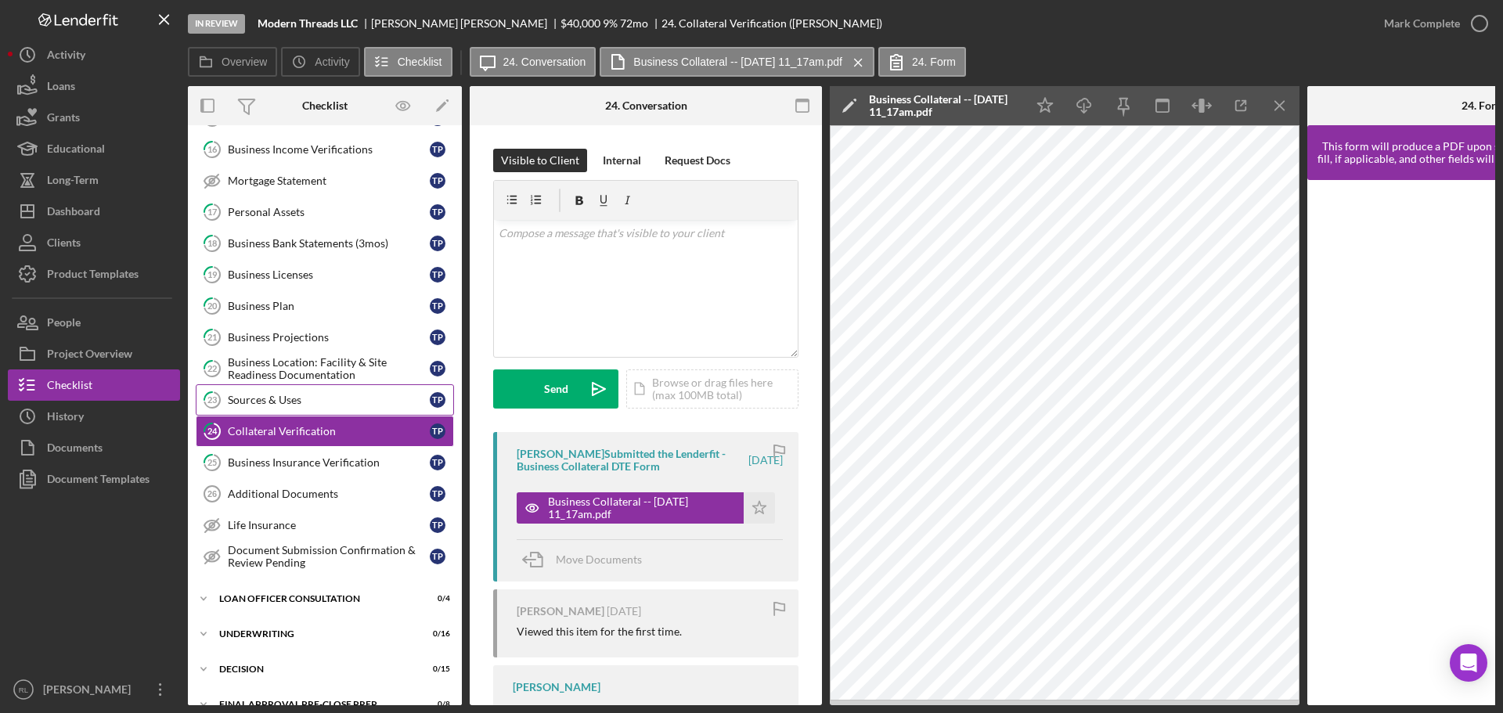
click at [318, 409] on link "23 Sources & Uses T P" at bounding box center [325, 399] width 258 height 31
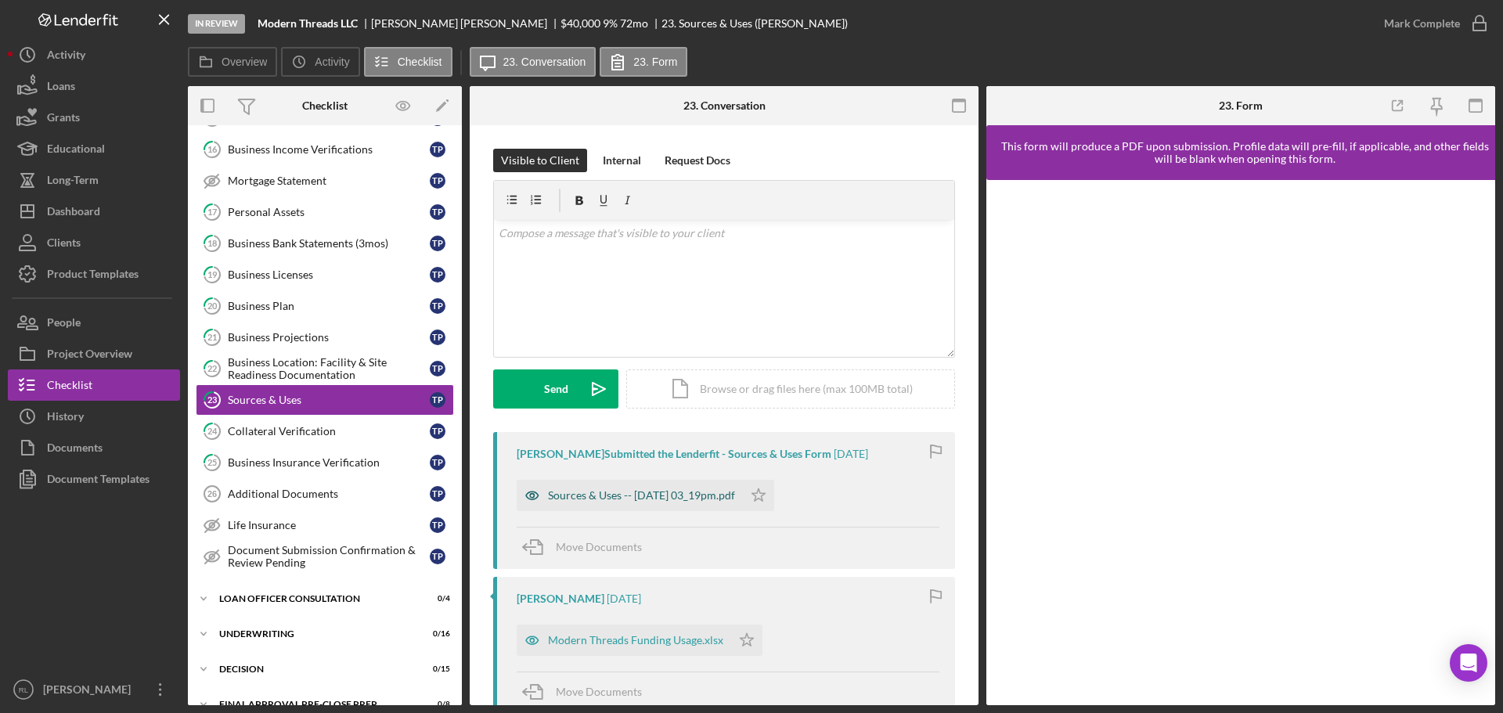
click at [652, 499] on div "Sources & Uses -- [DATE] 03_19pm.pdf" at bounding box center [641, 495] width 187 height 13
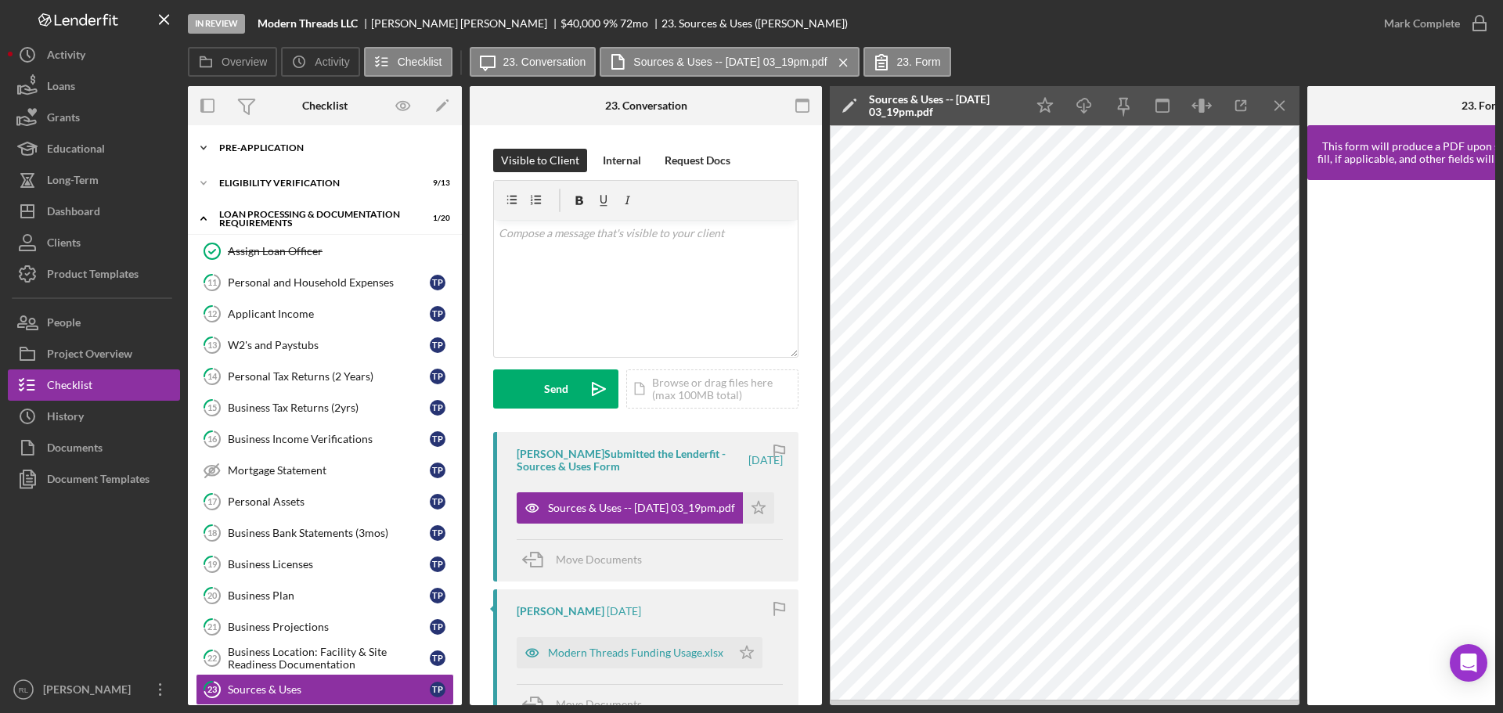
click at [271, 148] on div "Pre-Application" at bounding box center [330, 147] width 223 height 9
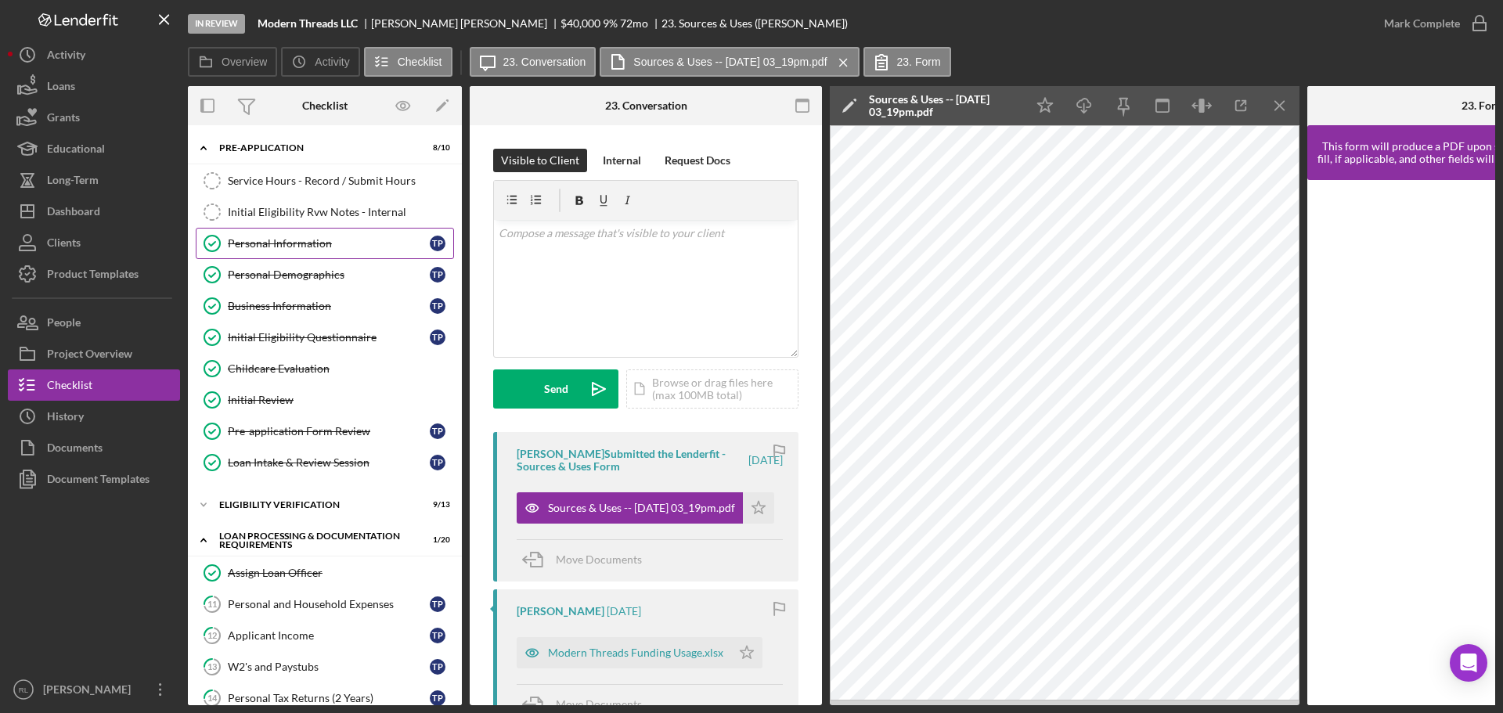
click at [286, 243] on div "Personal Information" at bounding box center [329, 243] width 202 height 13
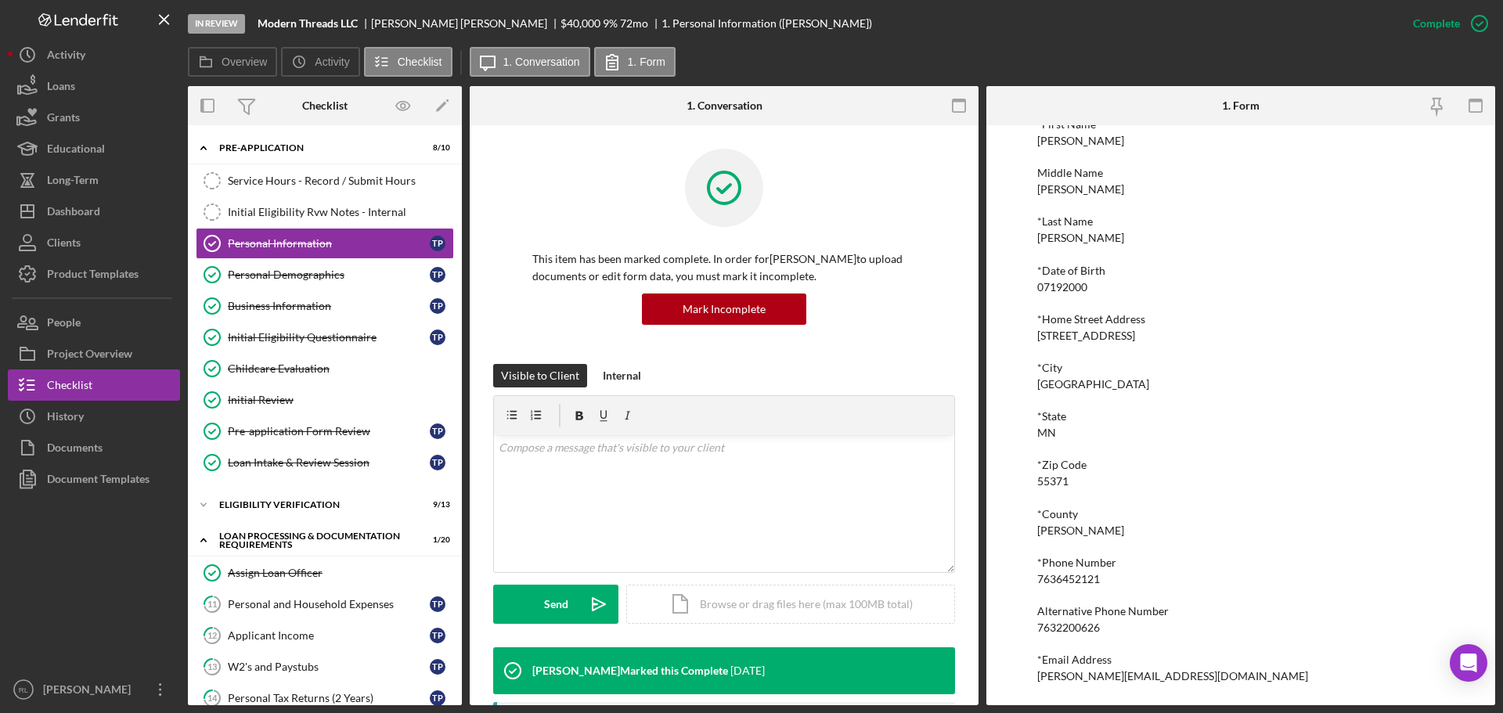
scroll to position [86, 0]
click at [1060, 333] on div "[STREET_ADDRESS]" at bounding box center [1086, 335] width 98 height 13
copy div "[STREET_ADDRESS]"
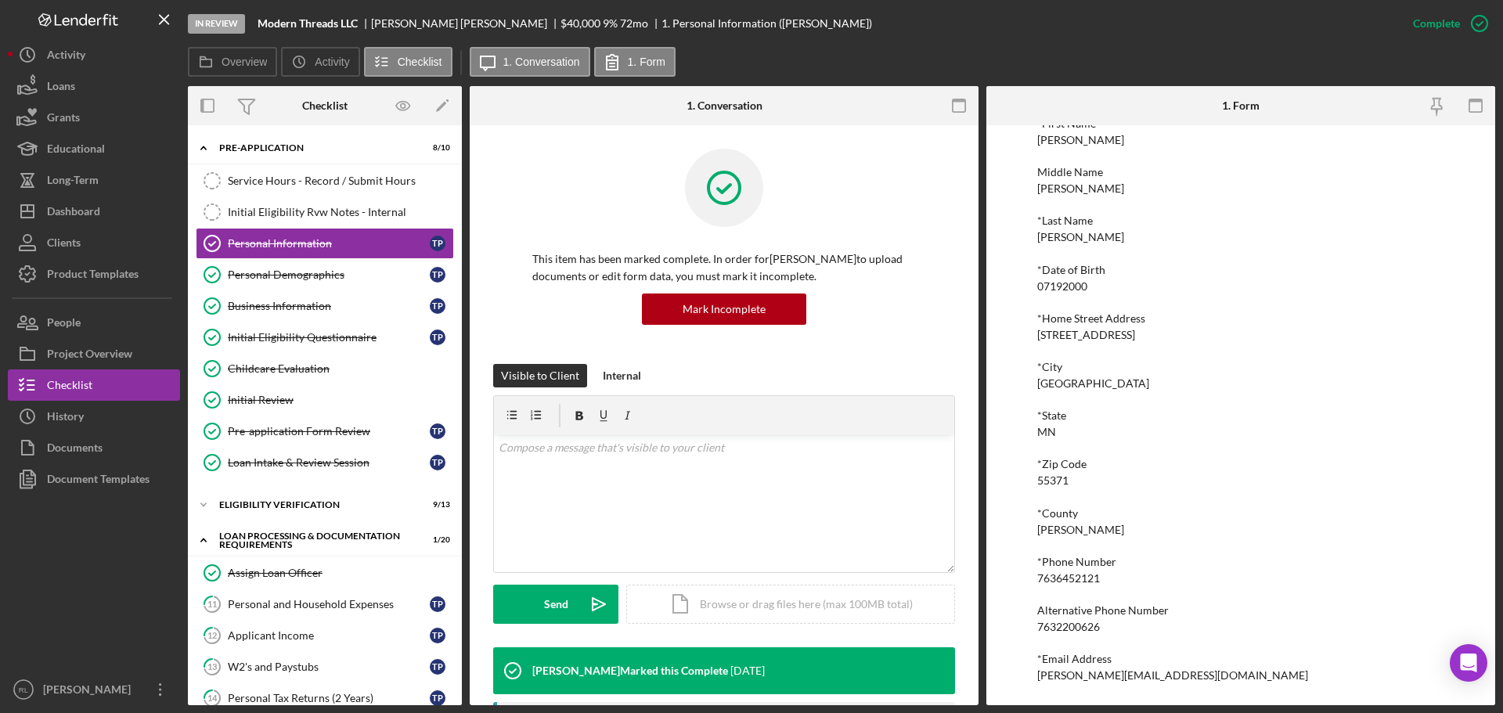
click at [1201, 436] on div "*[GEOGRAPHIC_DATA][US_STATE]" at bounding box center [1240, 423] width 407 height 29
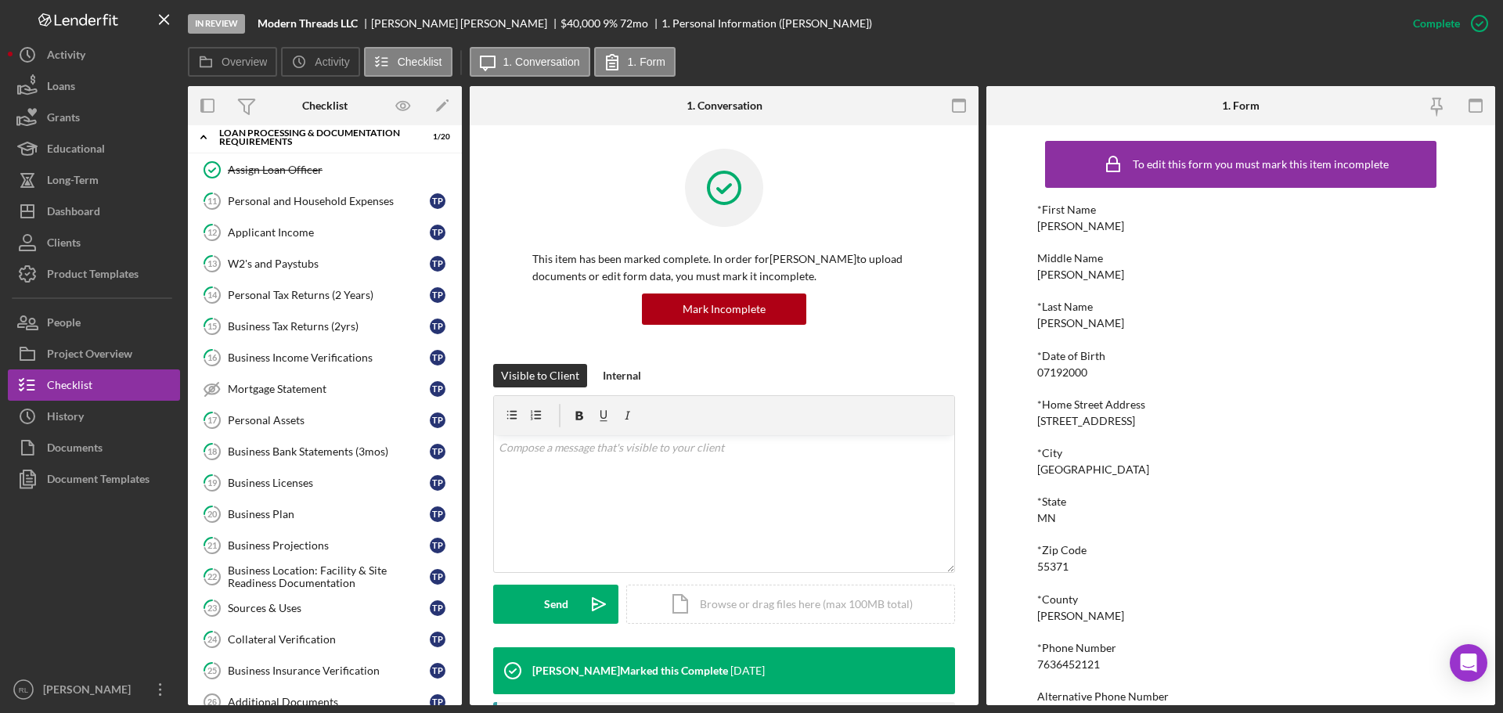
scroll to position [548, 0]
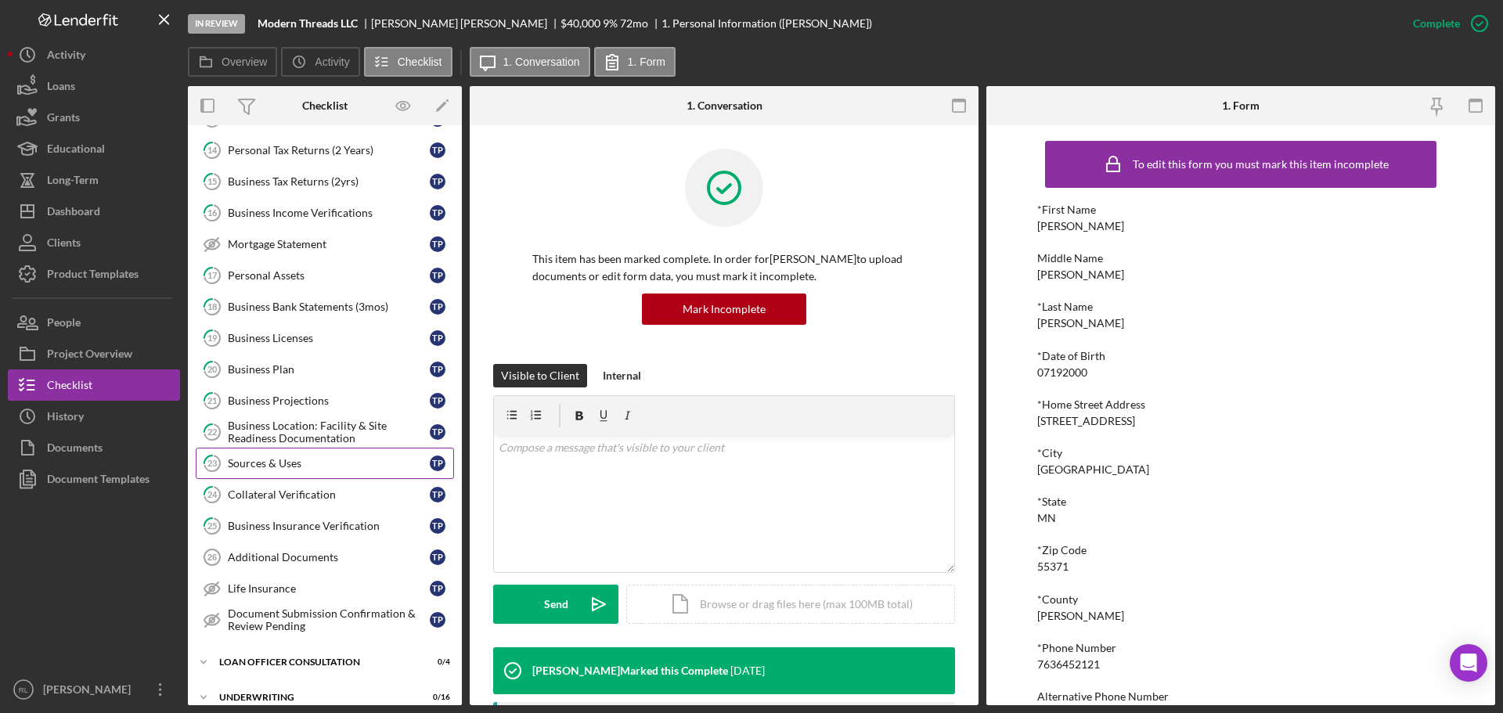
click at [304, 469] on div "Sources & Uses" at bounding box center [329, 463] width 202 height 13
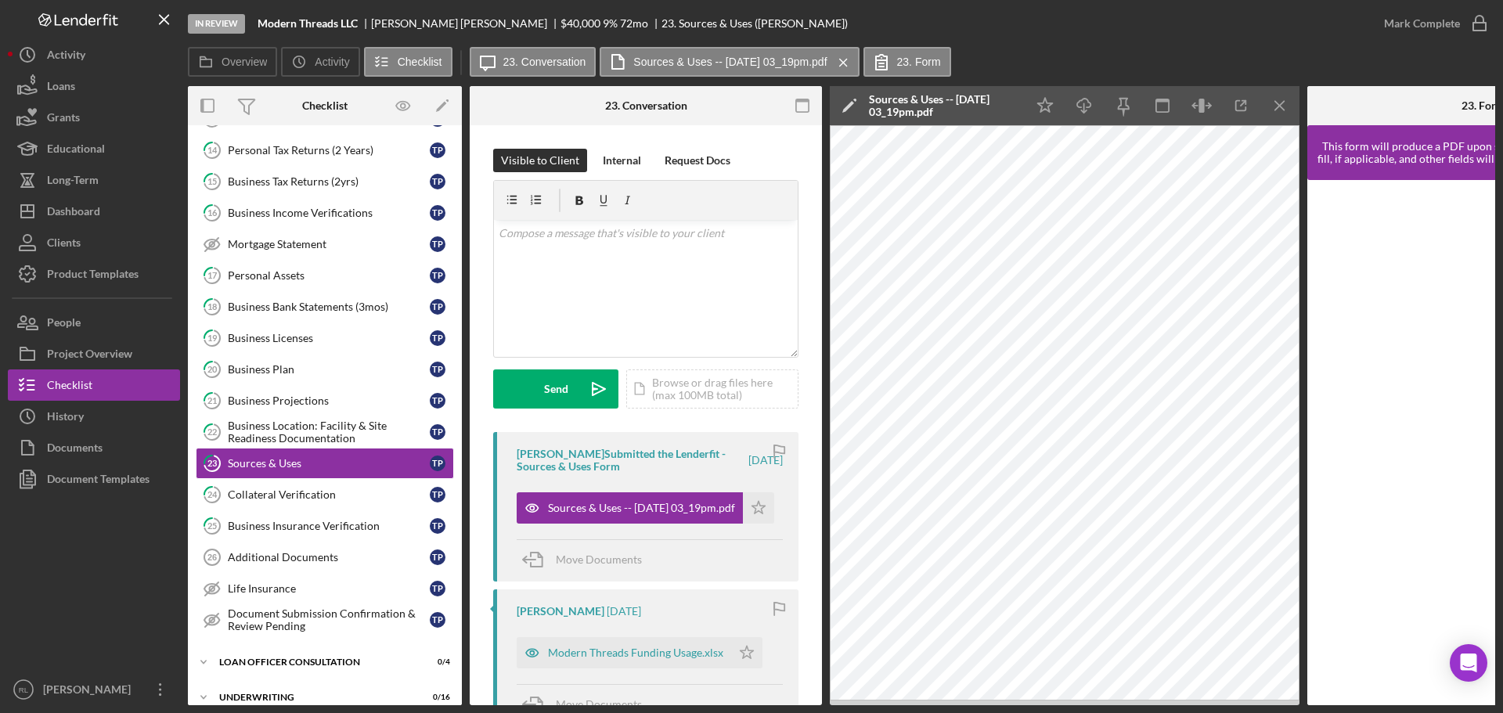
click at [595, 671] on div "[PERSON_NAME] [DATE] Modern Threads Funding Usage.xlsx Icon/Star Move Documents" at bounding box center [645, 657] width 305 height 137
click at [602, 661] on div "Modern Threads Funding Usage.xlsx" at bounding box center [624, 652] width 214 height 31
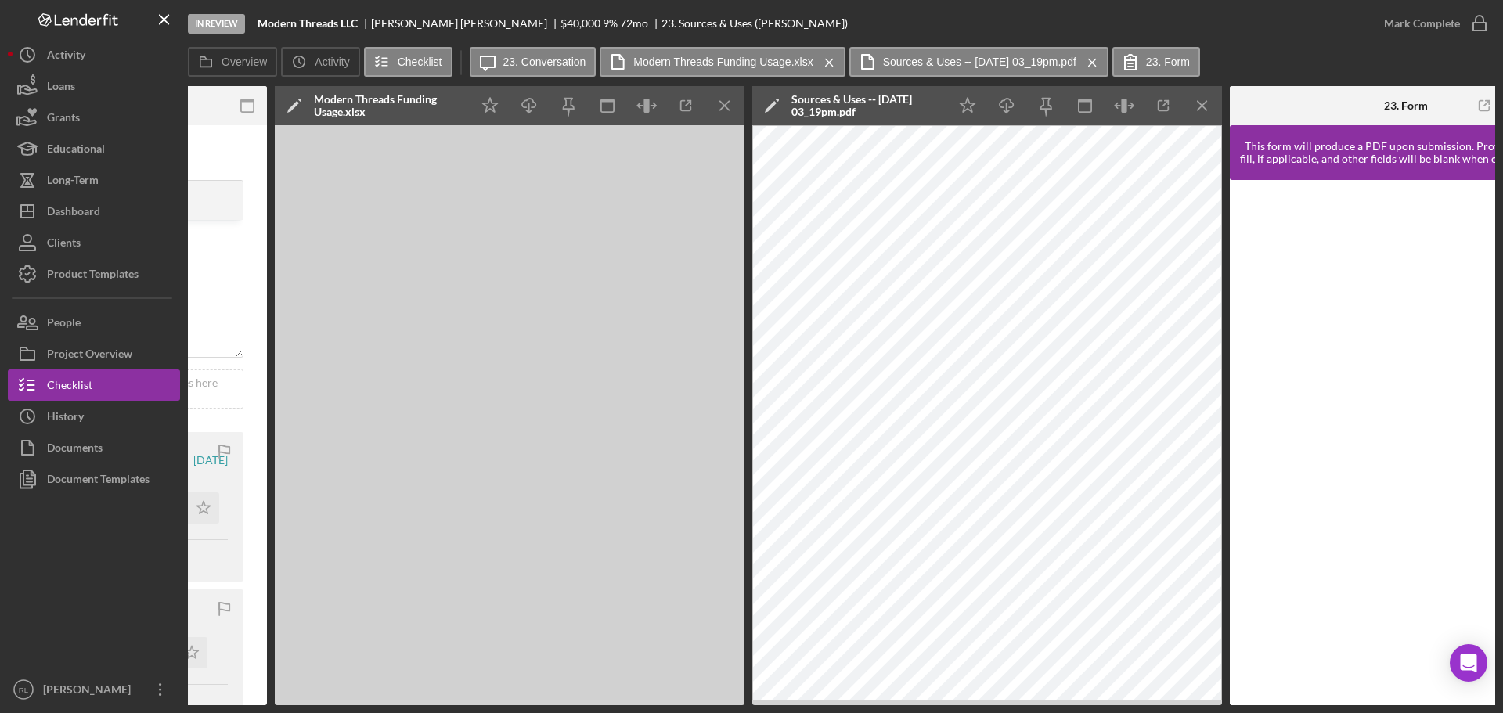
scroll to position [0, 642]
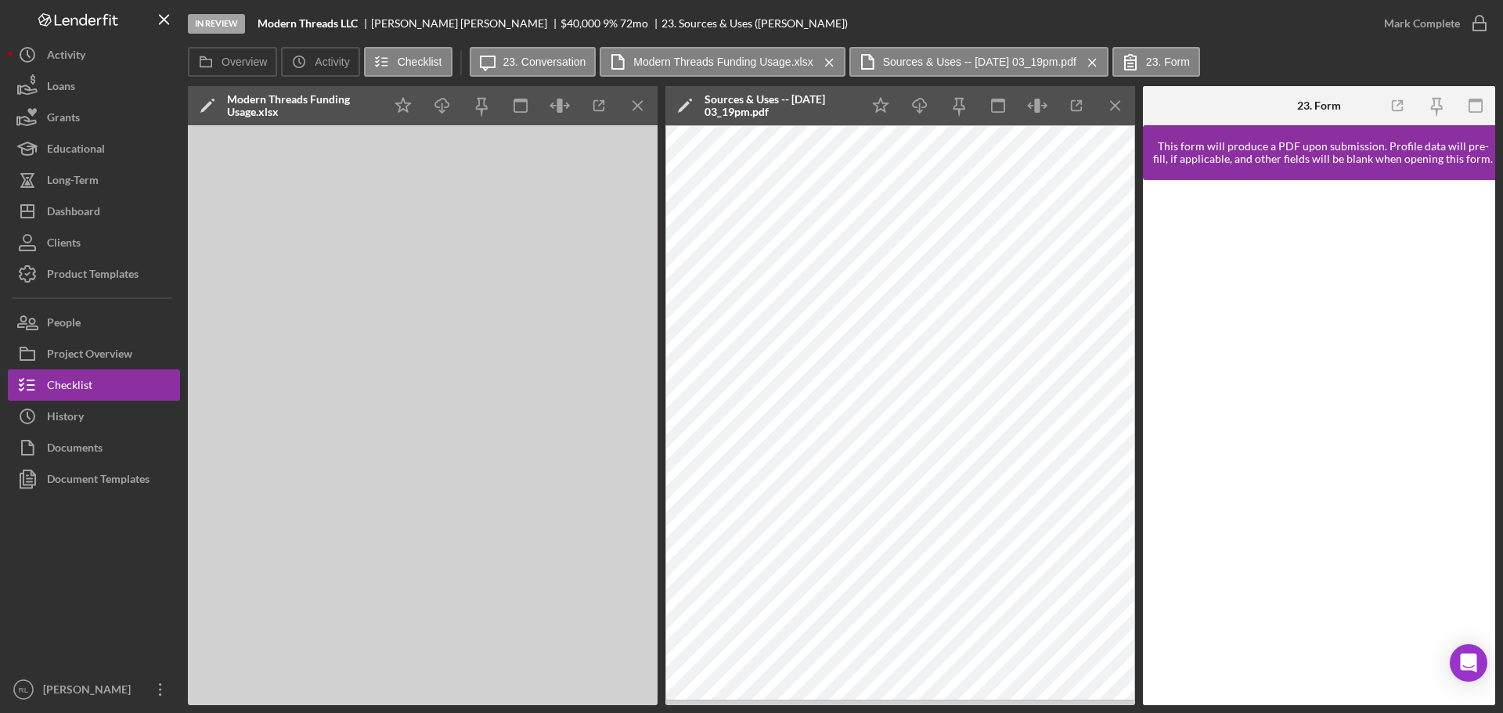
drag, startPoint x: 1306, startPoint y: 56, endPoint x: 1262, endPoint y: 52, distance: 44.0
drag, startPoint x: 1321, startPoint y: 81, endPoint x: 1131, endPoint y: 90, distance: 190.4
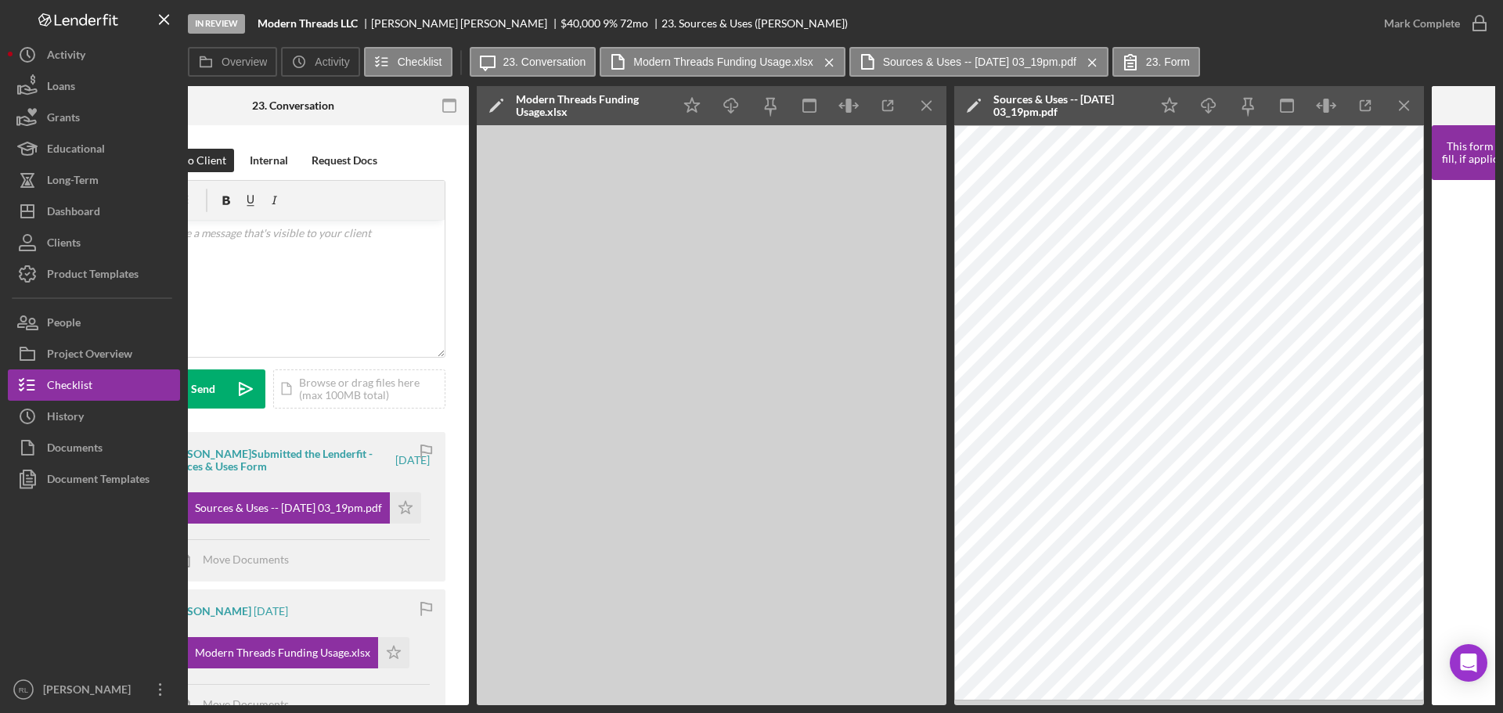
scroll to position [0, 0]
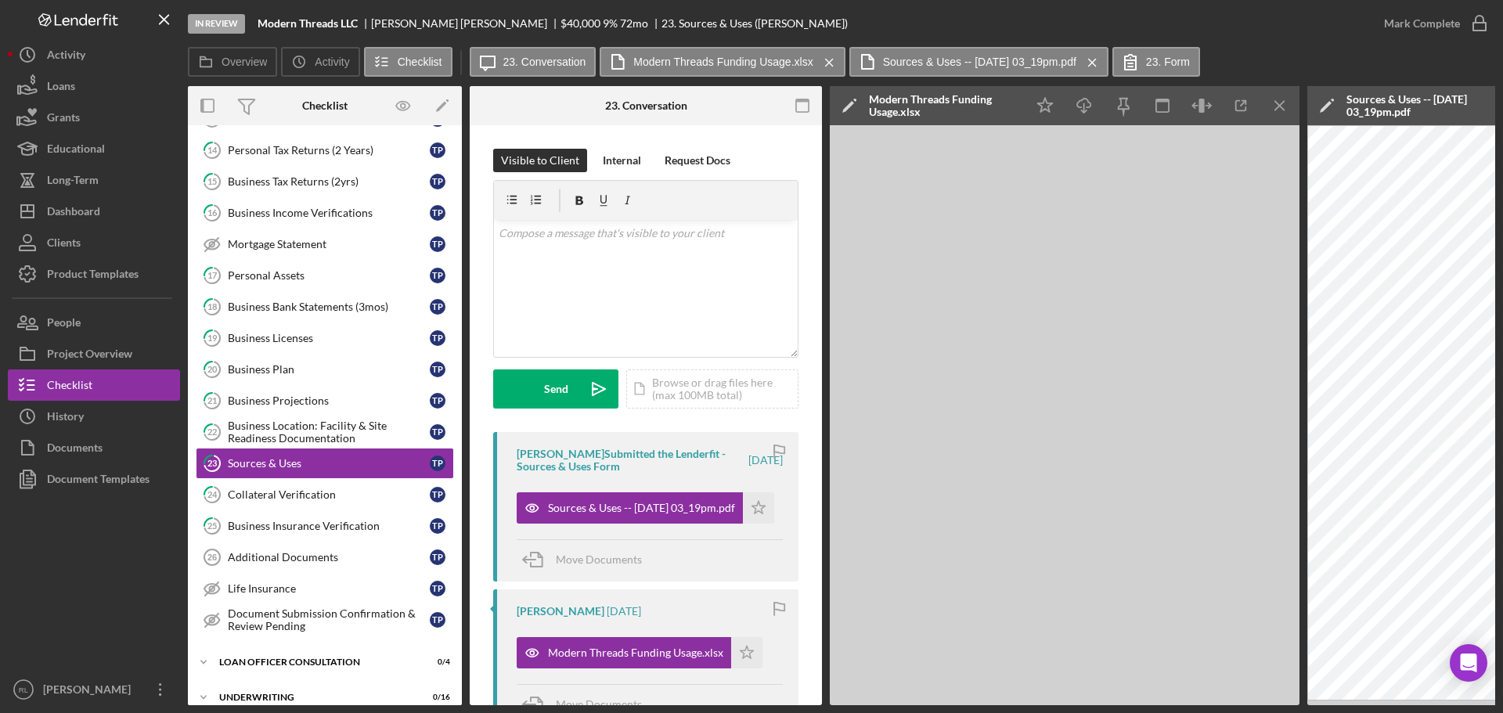
drag, startPoint x: 1183, startPoint y: 100, endPoint x: 877, endPoint y: 99, distance: 305.2
drag, startPoint x: 1273, startPoint y: 113, endPoint x: 1297, endPoint y: 124, distance: 26.6
click at [1273, 113] on icon "Icon/Menu Close" at bounding box center [1279, 105] width 35 height 35
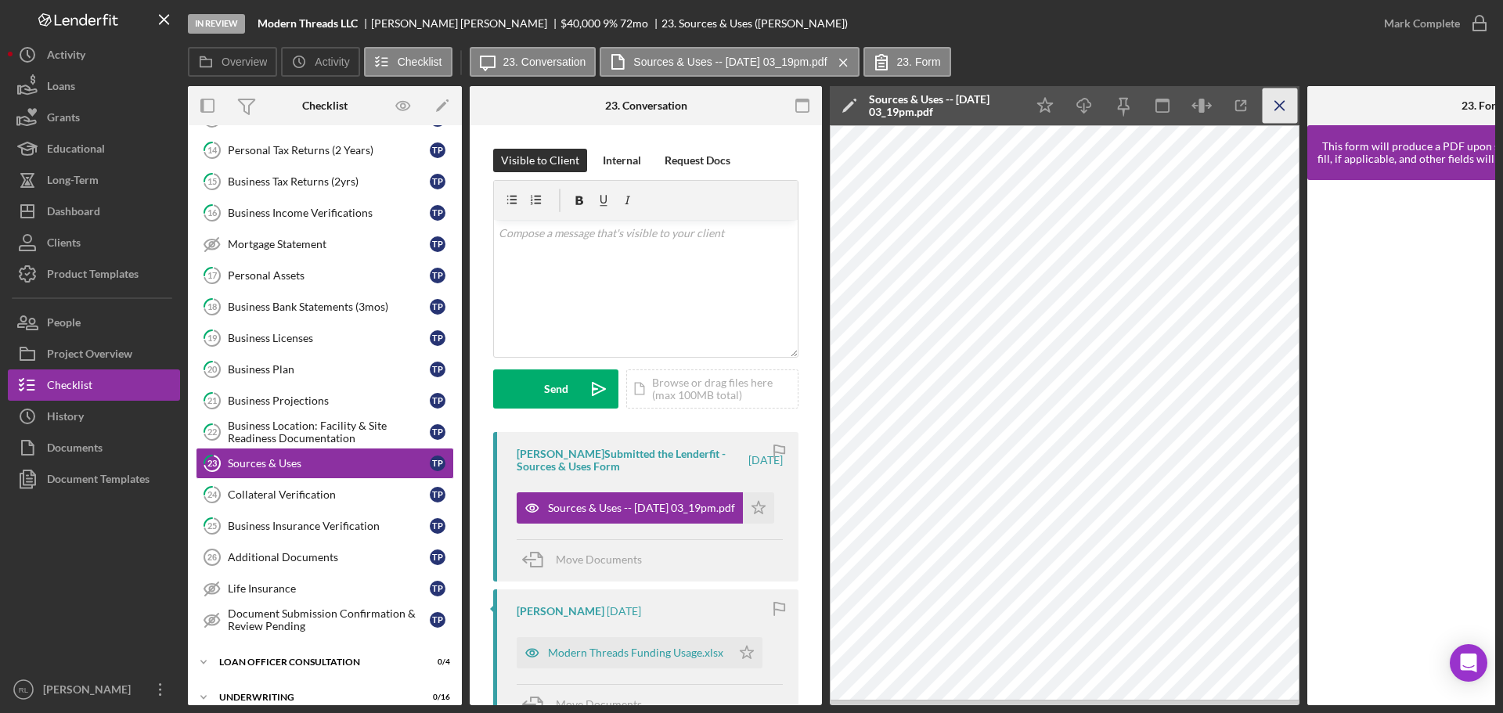
click at [1273, 113] on icon "Icon/Menu Close" at bounding box center [1279, 105] width 35 height 35
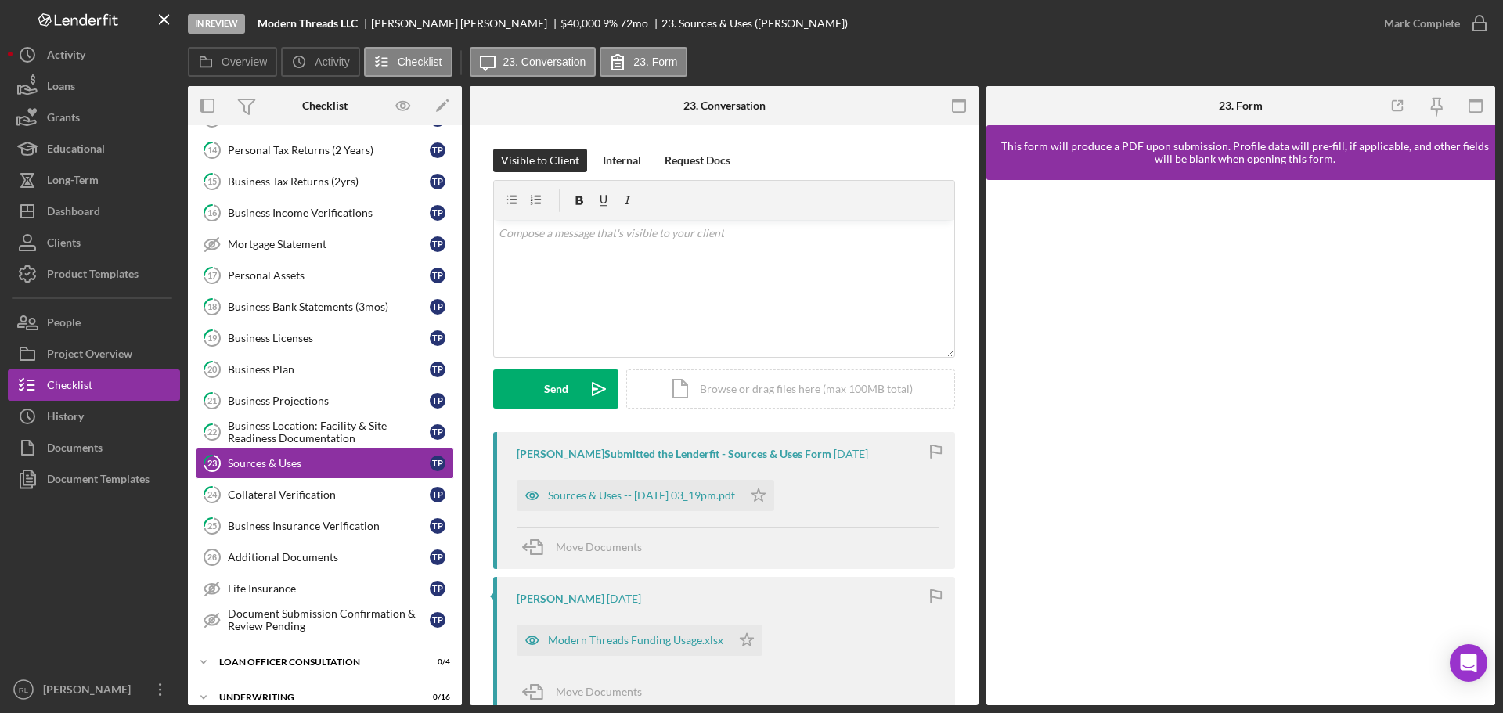
click at [879, 516] on div "[PERSON_NAME] Submitted the Lenderfit - Sources & Uses Form [DATE] Sources & Us…" at bounding box center [724, 500] width 462 height 137
click at [71, 201] on div "Dashboard" at bounding box center [73, 213] width 53 height 35
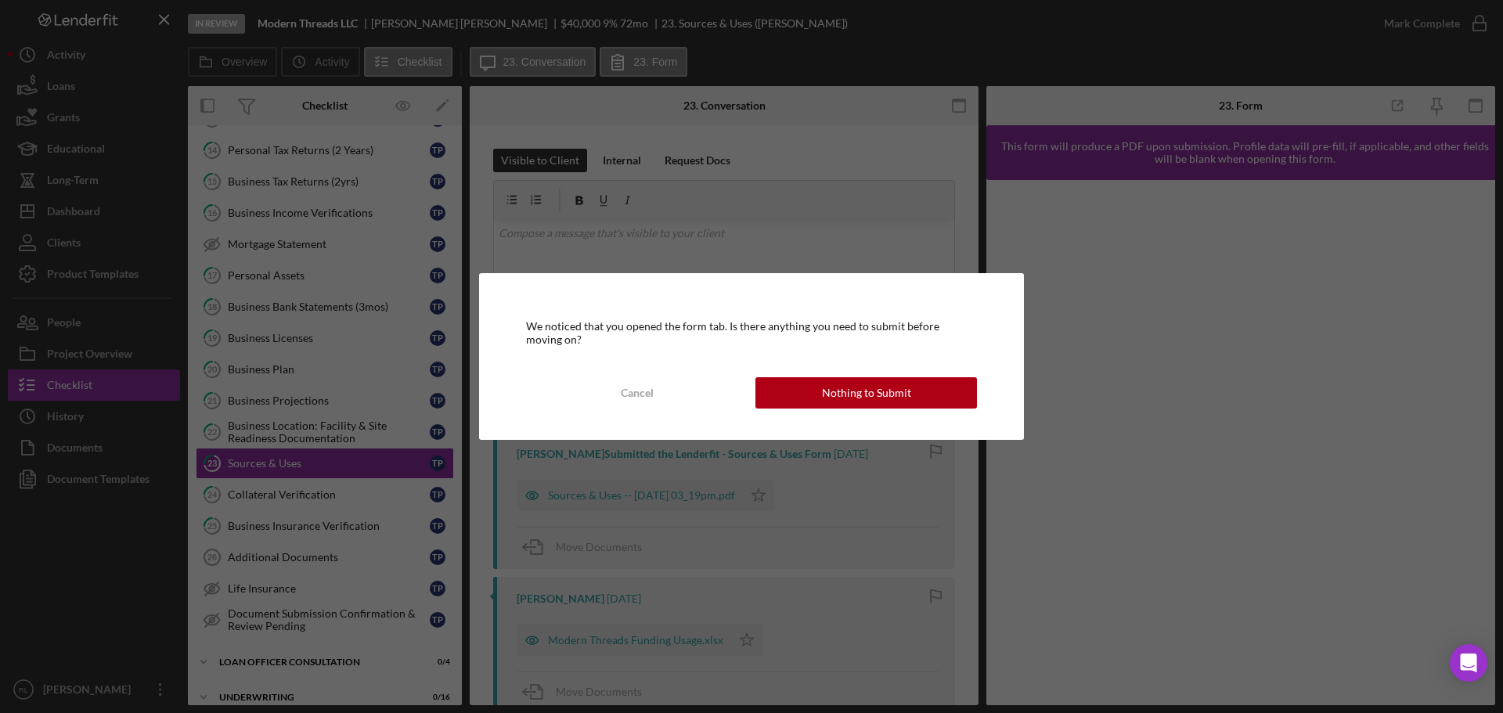
click at [887, 372] on div "We noticed that you opened the form tab. Is there anything you need to submit b…" at bounding box center [751, 356] width 545 height 166
click at [889, 383] on div "Nothing to Submit" at bounding box center [866, 392] width 89 height 31
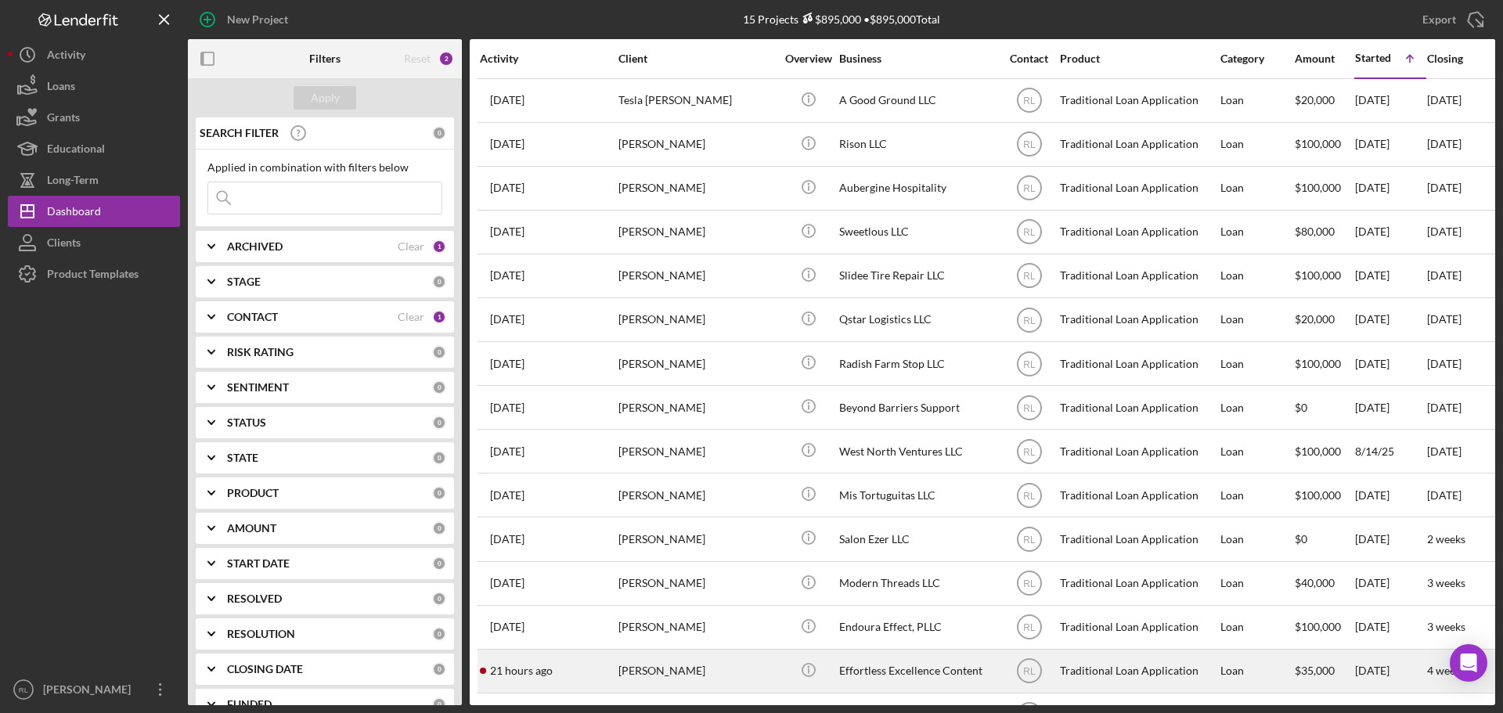
scroll to position [52, 0]
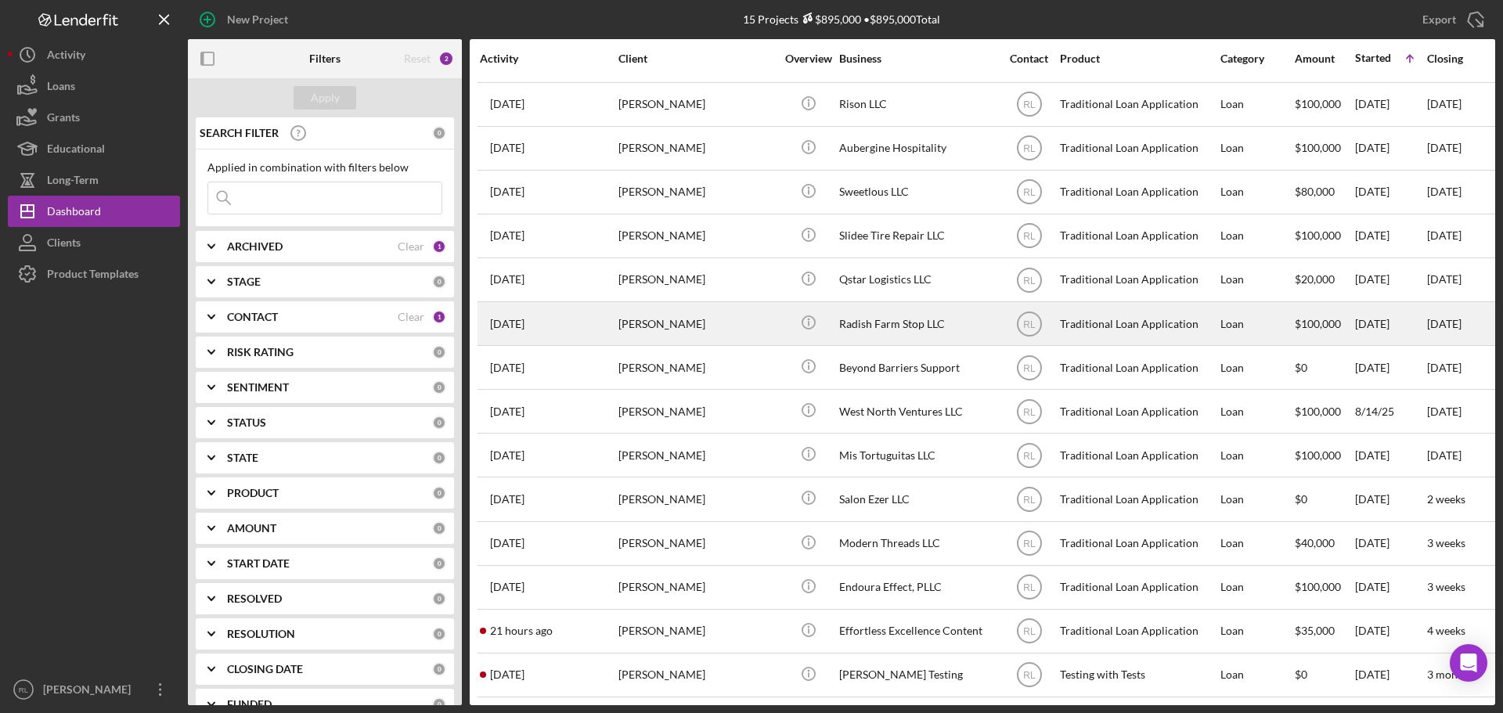
click at [749, 316] on div "[PERSON_NAME]" at bounding box center [696, 323] width 157 height 41
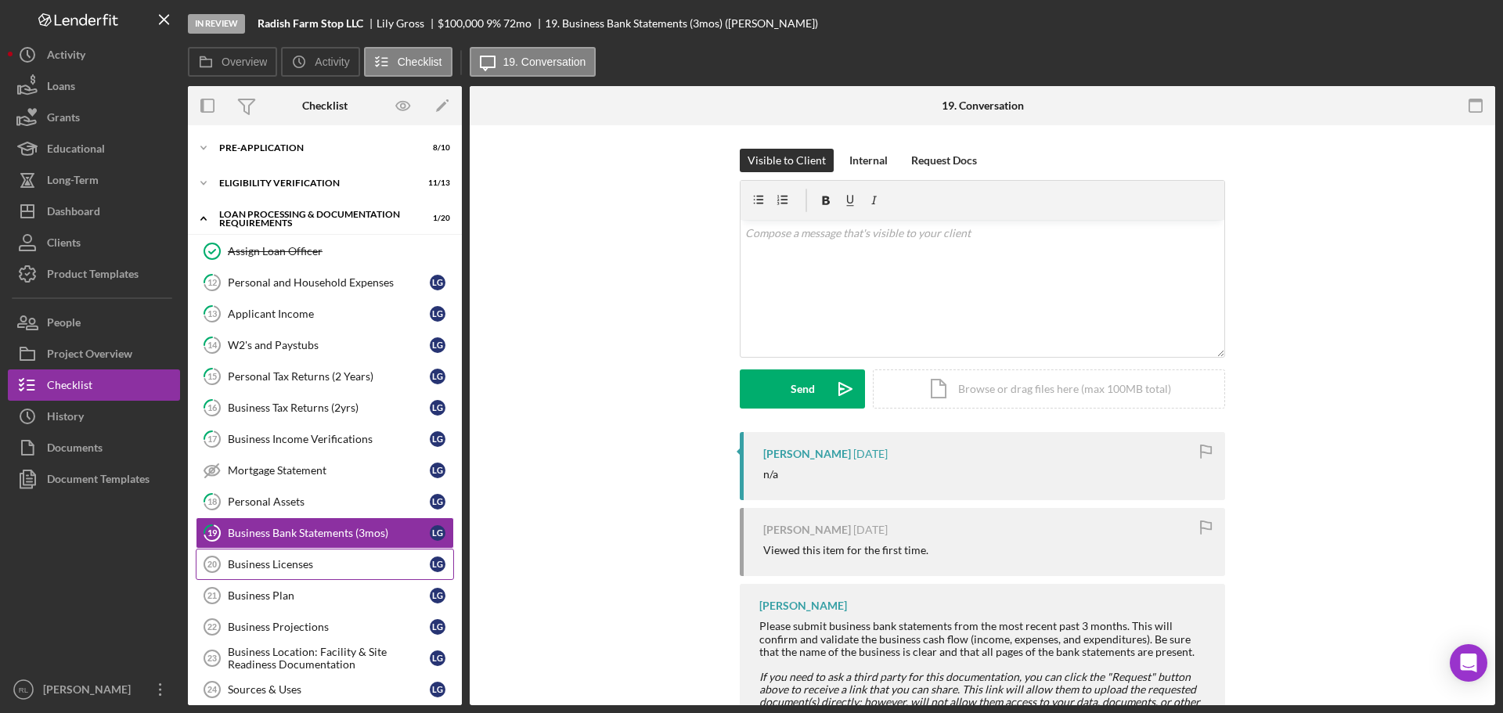
scroll to position [117, 0]
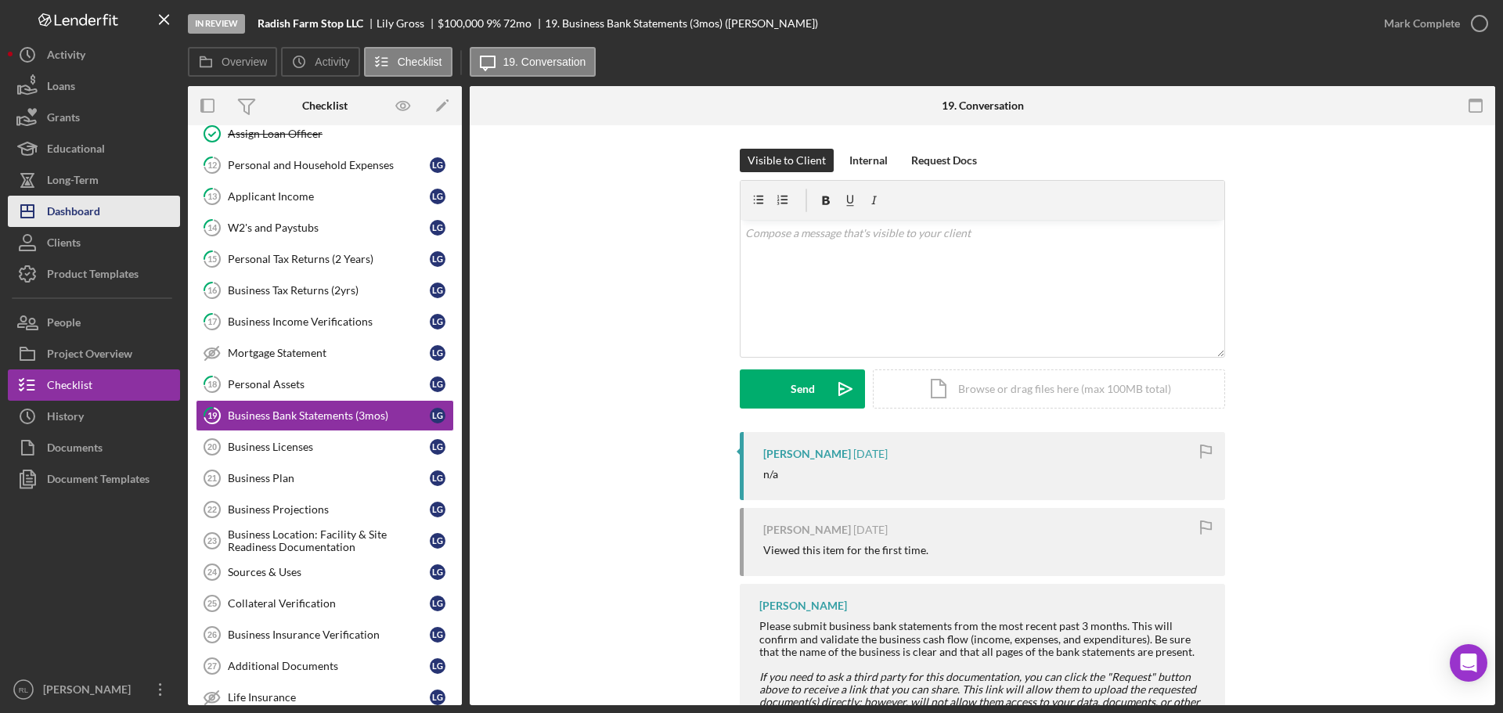
click at [74, 209] on div "Dashboard" at bounding box center [73, 213] width 53 height 35
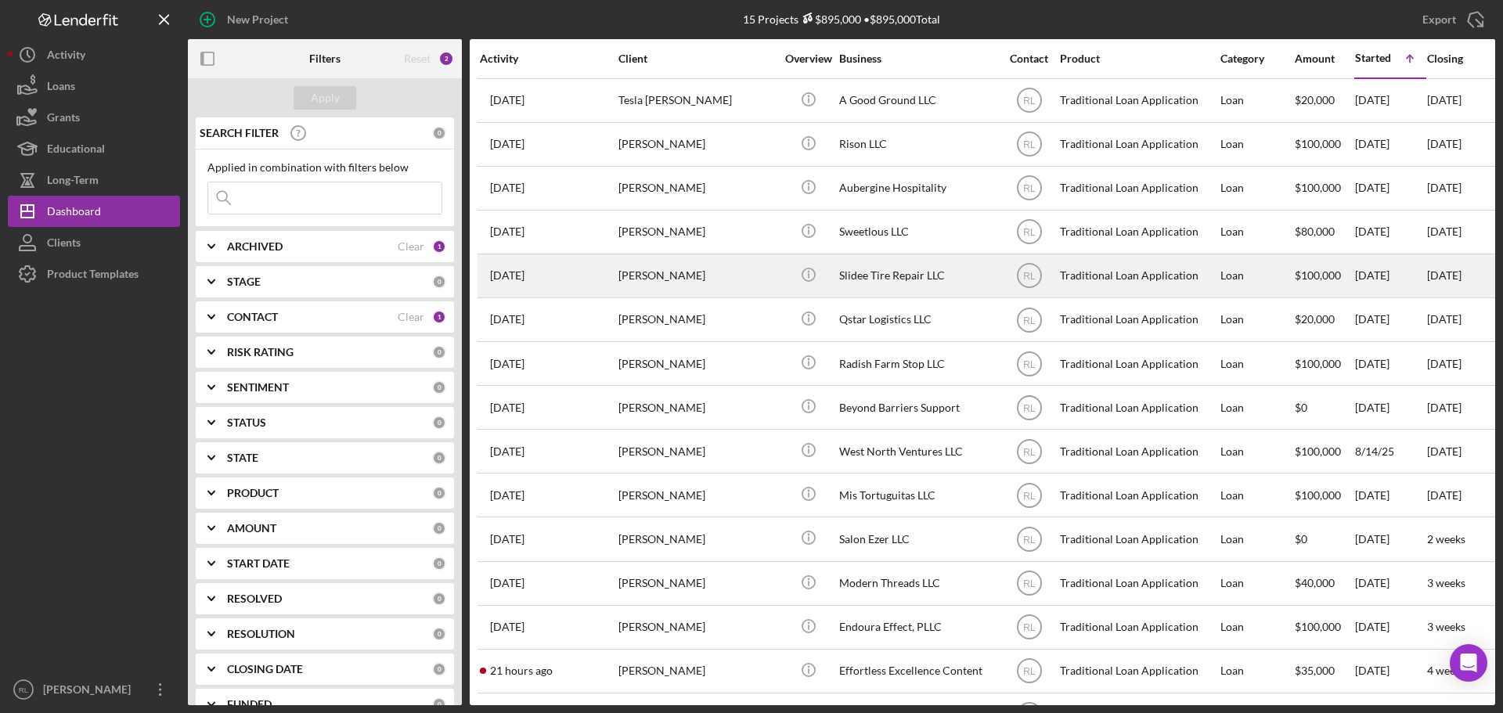
click at [691, 282] on div "[PERSON_NAME]" at bounding box center [696, 275] width 157 height 41
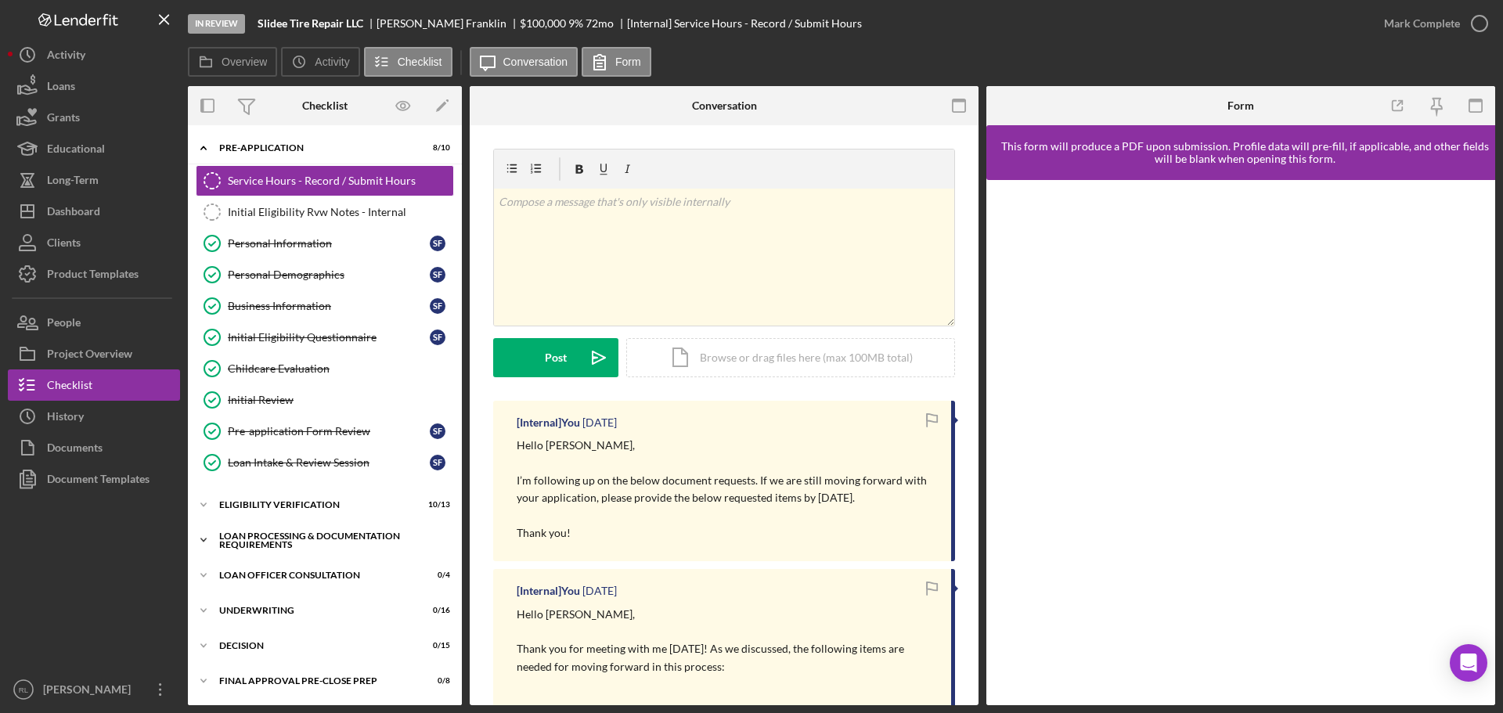
click at [282, 546] on div "Loan Processing & Documentation Requirements" at bounding box center [330, 540] width 223 height 18
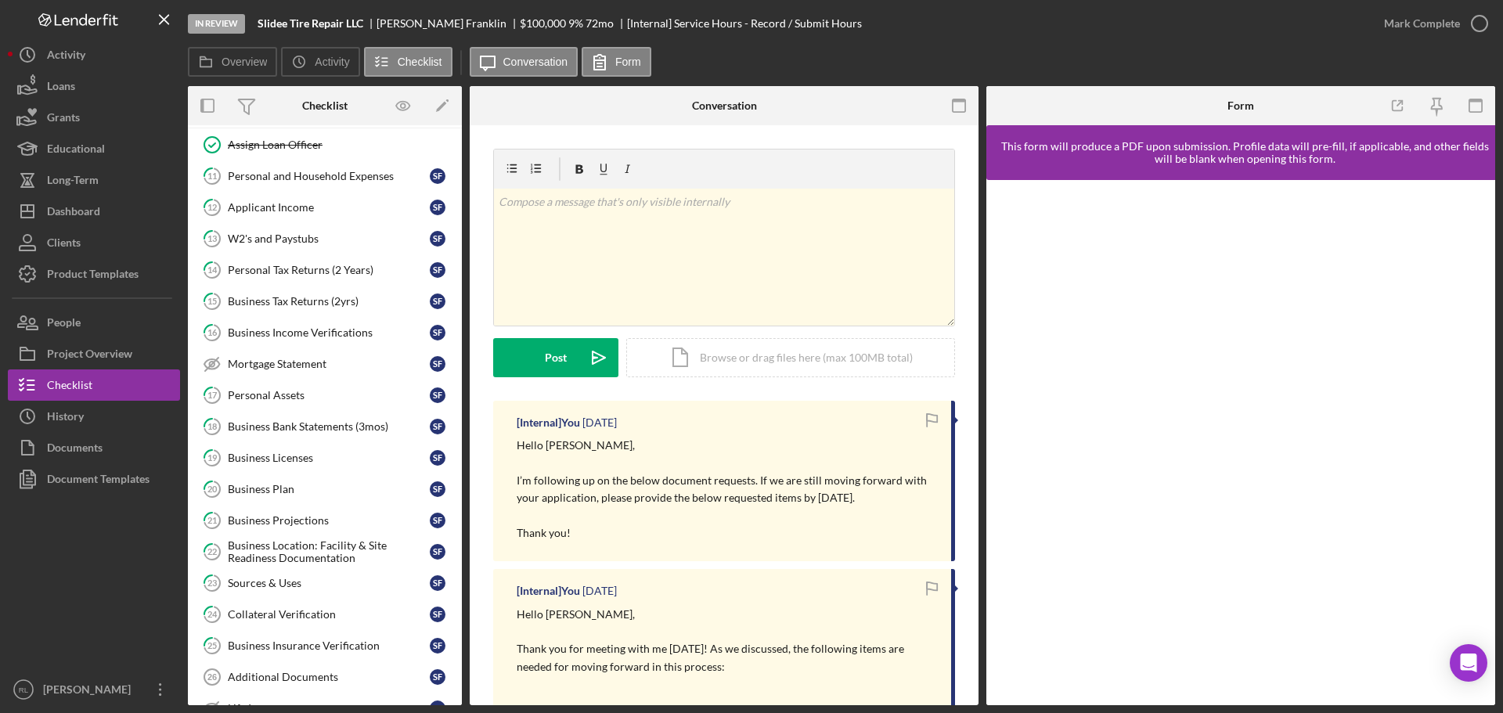
scroll to position [626, 0]
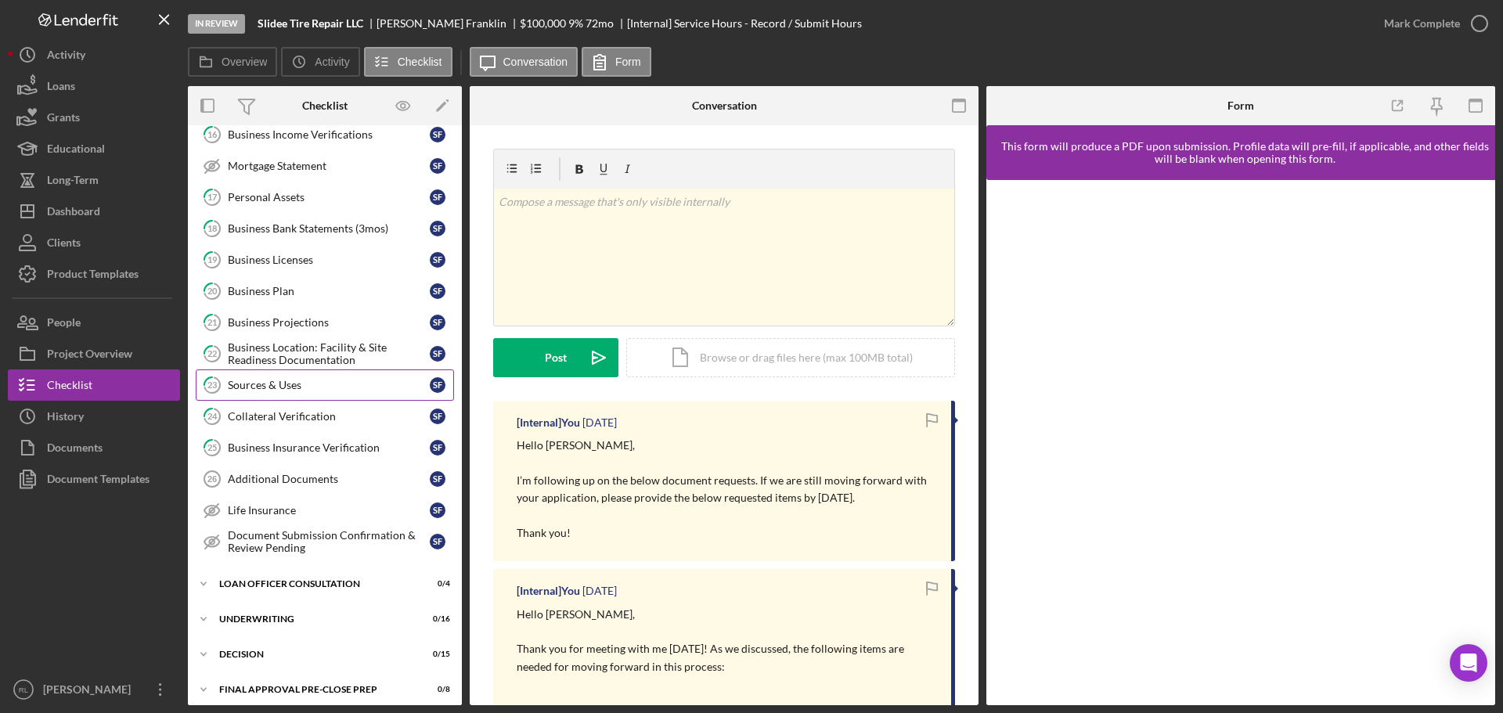
click at [302, 390] on div "Sources & Uses" at bounding box center [329, 385] width 202 height 13
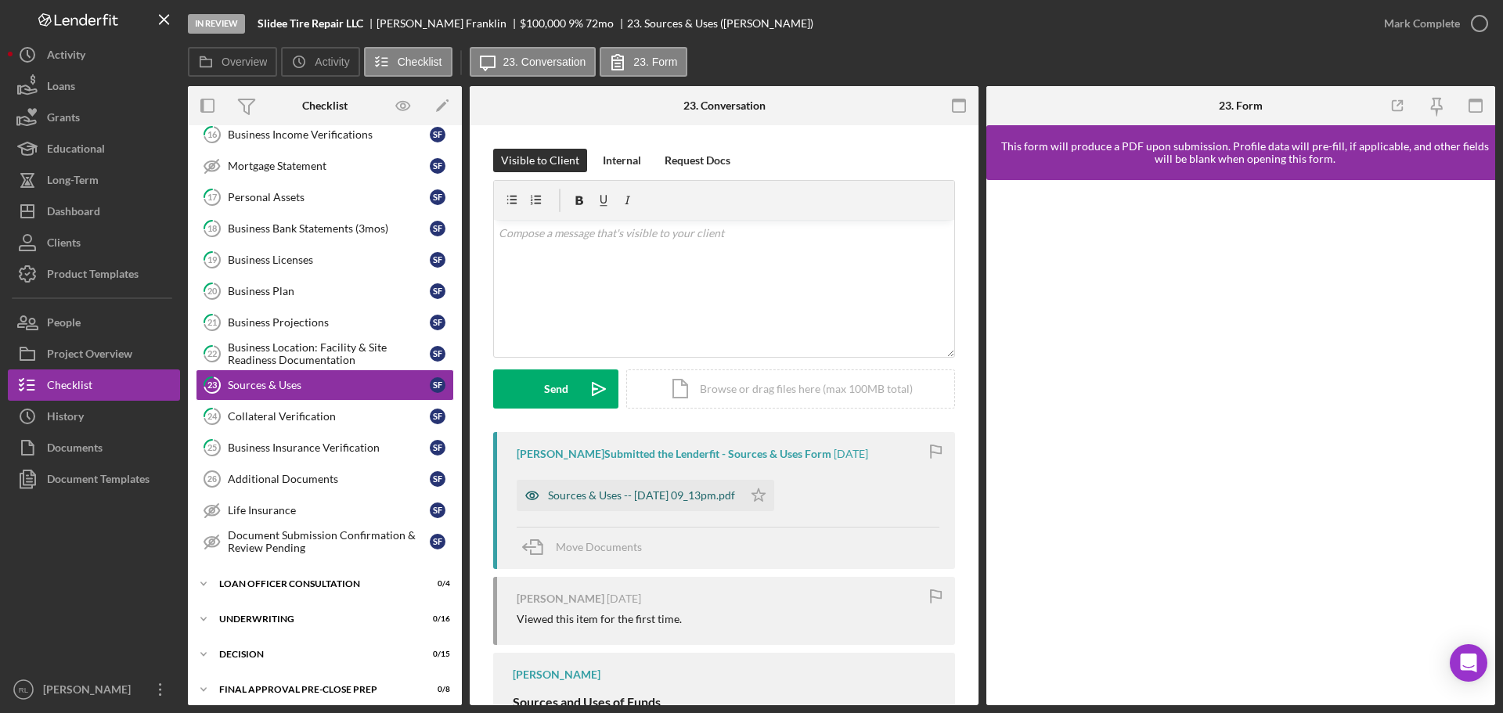
click at [688, 495] on div "Sources & Uses -- [DATE] 09_13pm.pdf" at bounding box center [641, 495] width 187 height 13
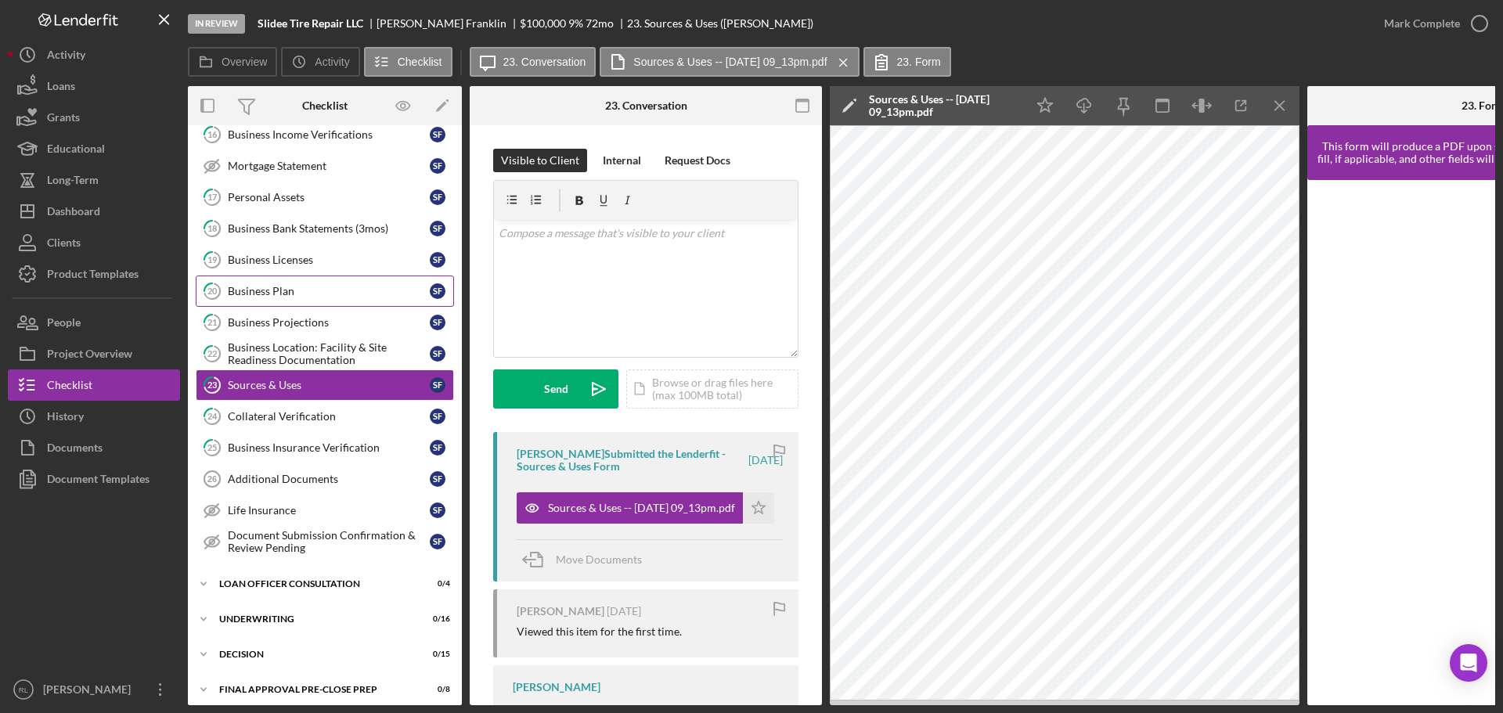
click at [297, 299] on link "20 Business Plan S F" at bounding box center [325, 290] width 258 height 31
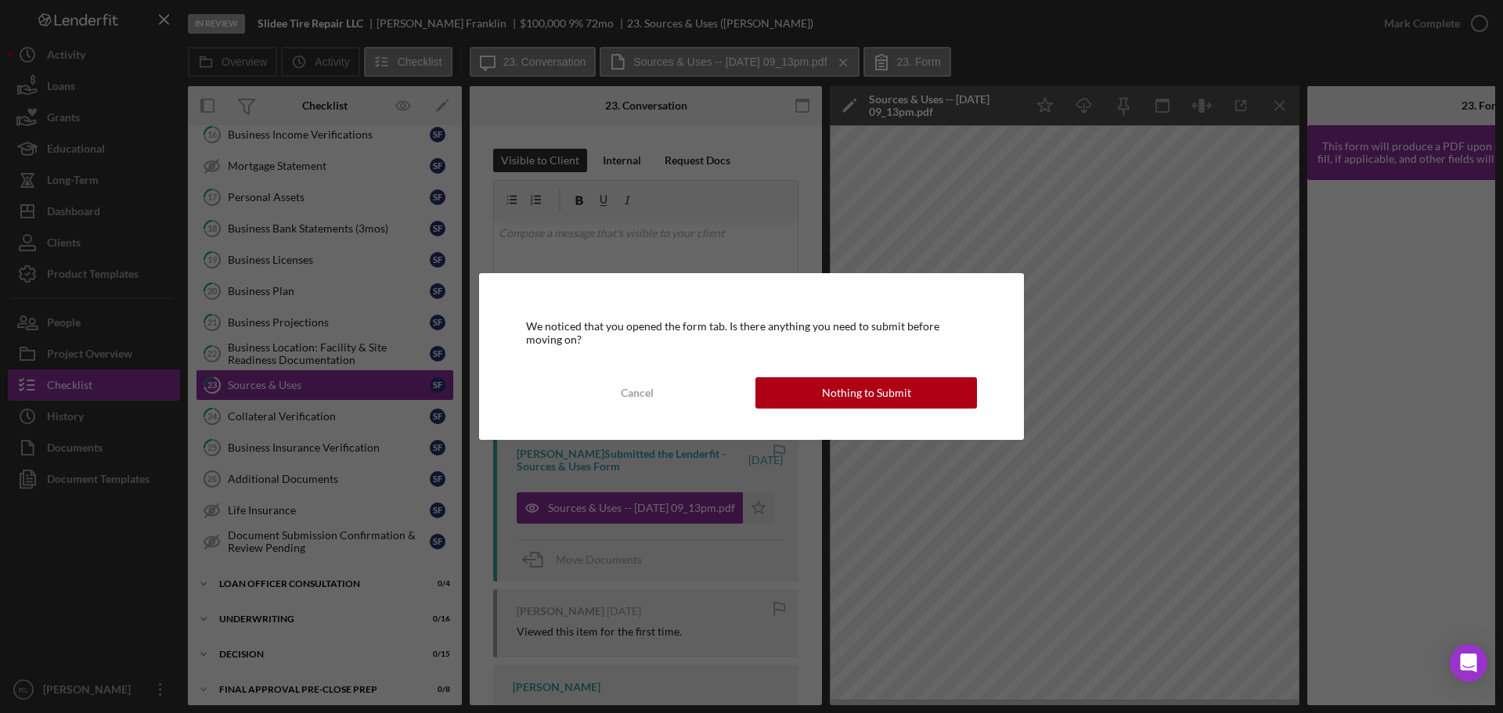
click at [832, 432] on div "We noticed that you opened the form tab. Is there anything you need to submit b…" at bounding box center [751, 356] width 545 height 166
click at [857, 406] on div "Nothing to Submit" at bounding box center [866, 392] width 89 height 31
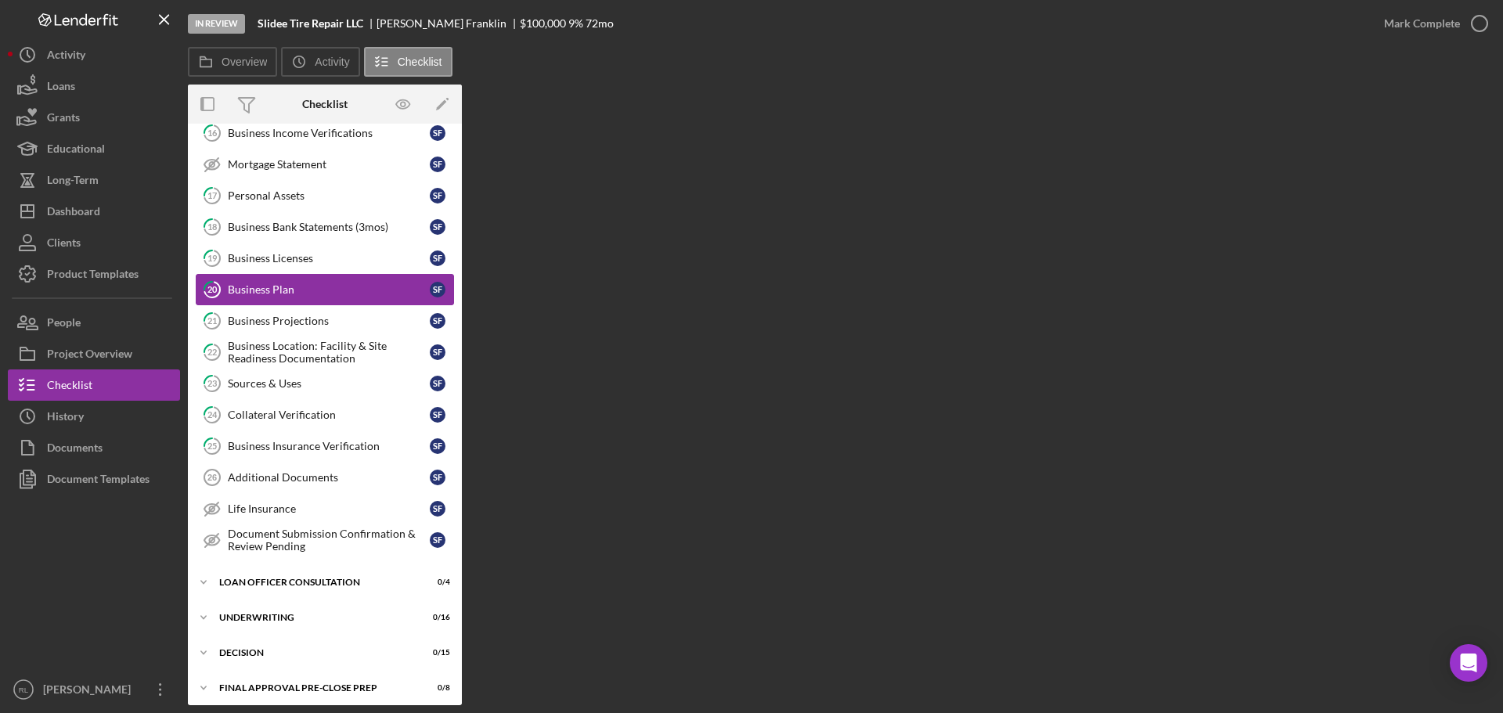
click at [334, 284] on div "Business Plan" at bounding box center [329, 289] width 202 height 13
click at [335, 265] on link "19 Business Licenses S F" at bounding box center [325, 258] width 258 height 31
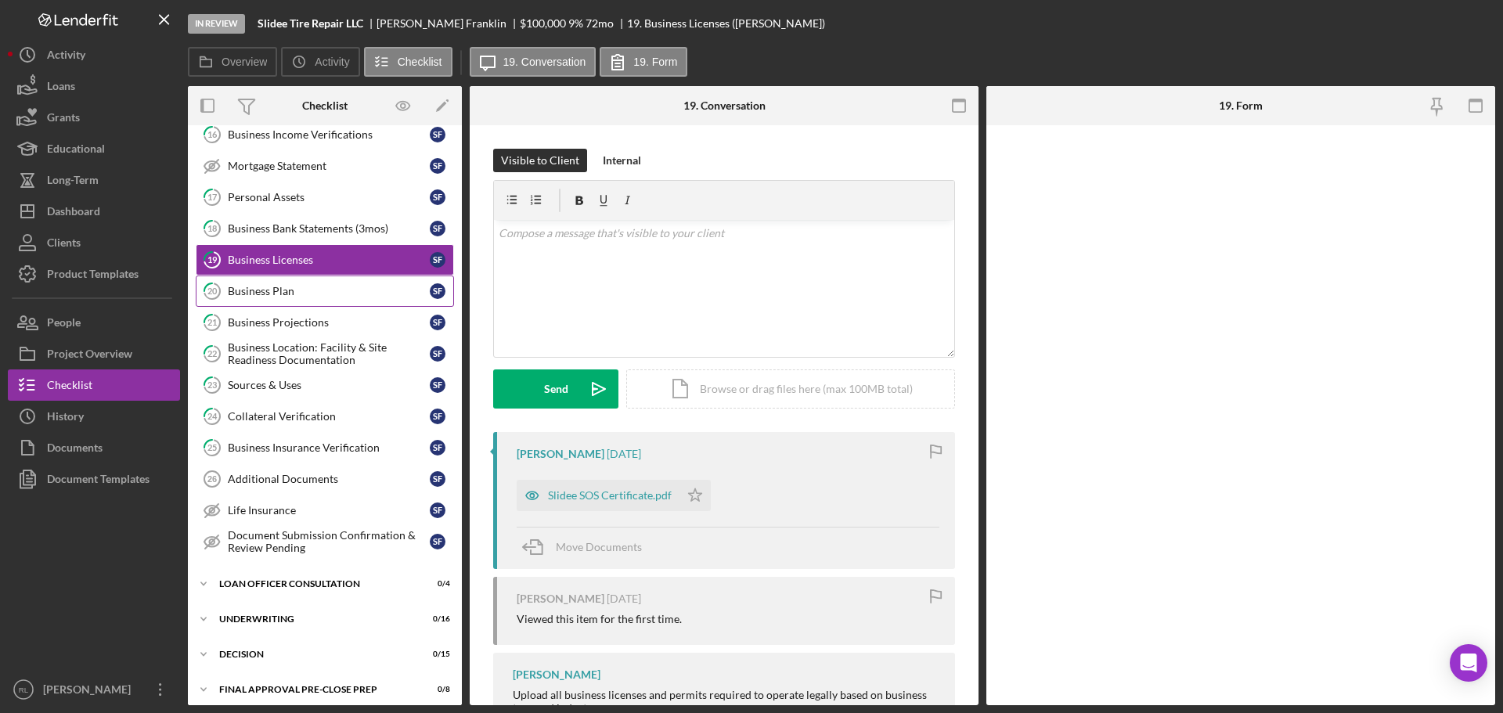
click at [302, 287] on div "Business Plan" at bounding box center [329, 291] width 202 height 13
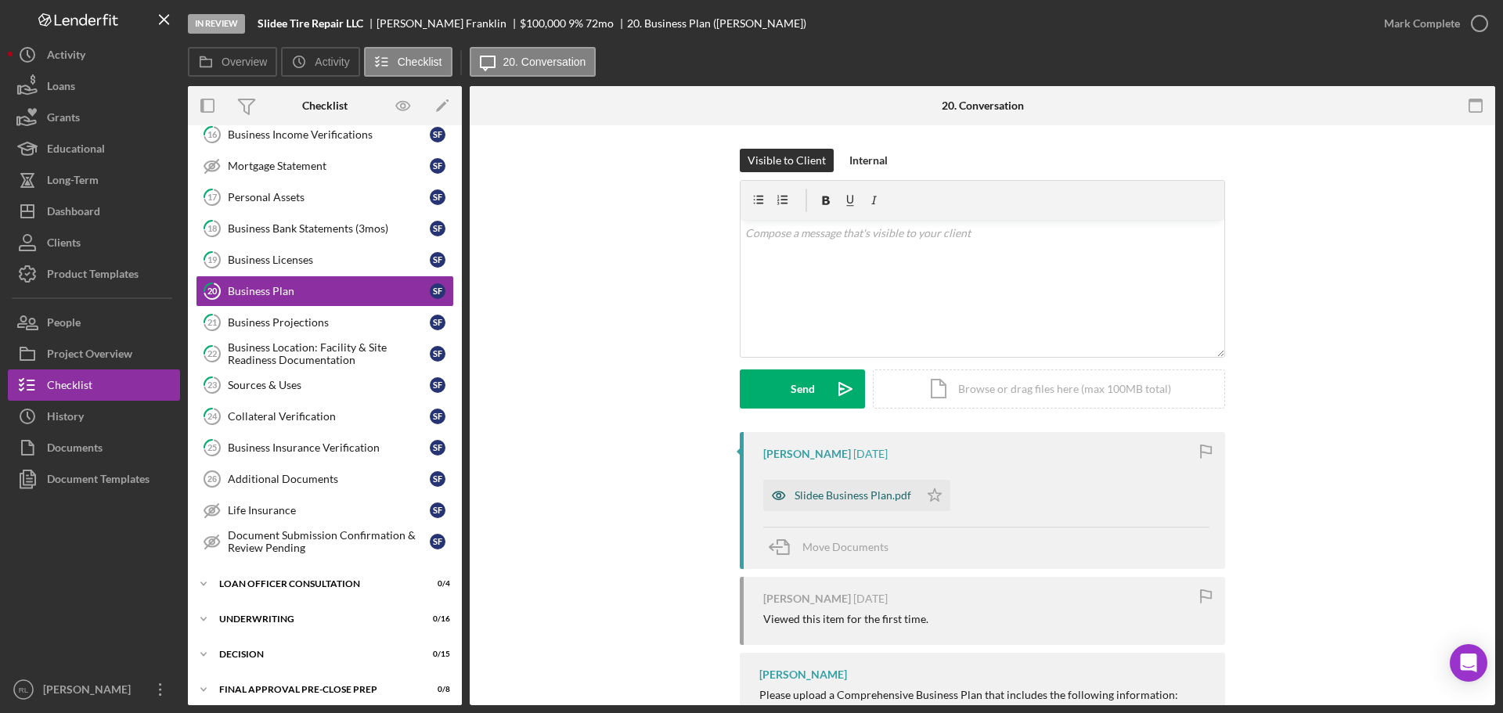
click at [816, 494] on div "Slidee Business Plan.pdf" at bounding box center [852, 495] width 117 height 13
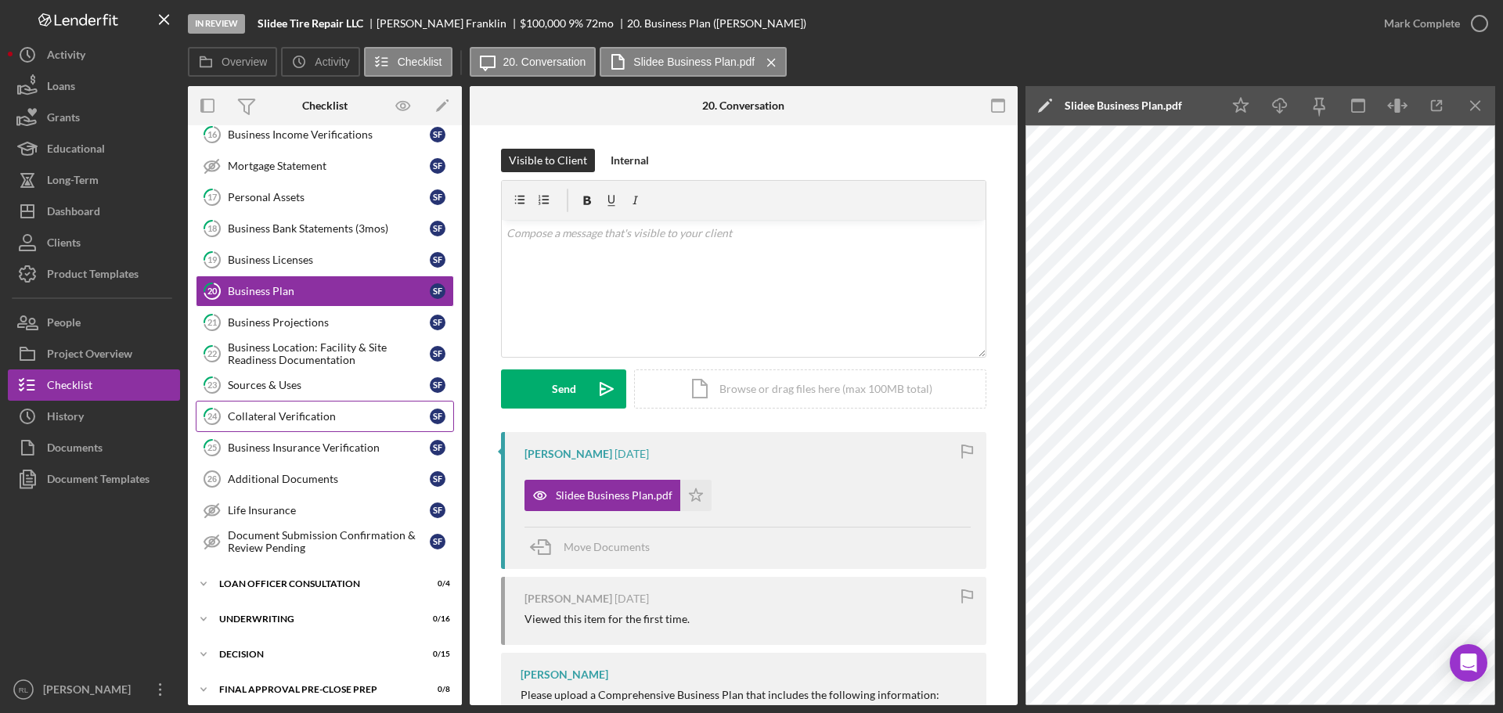
click at [293, 424] on link "24 Collateral Verification S F" at bounding box center [325, 416] width 258 height 31
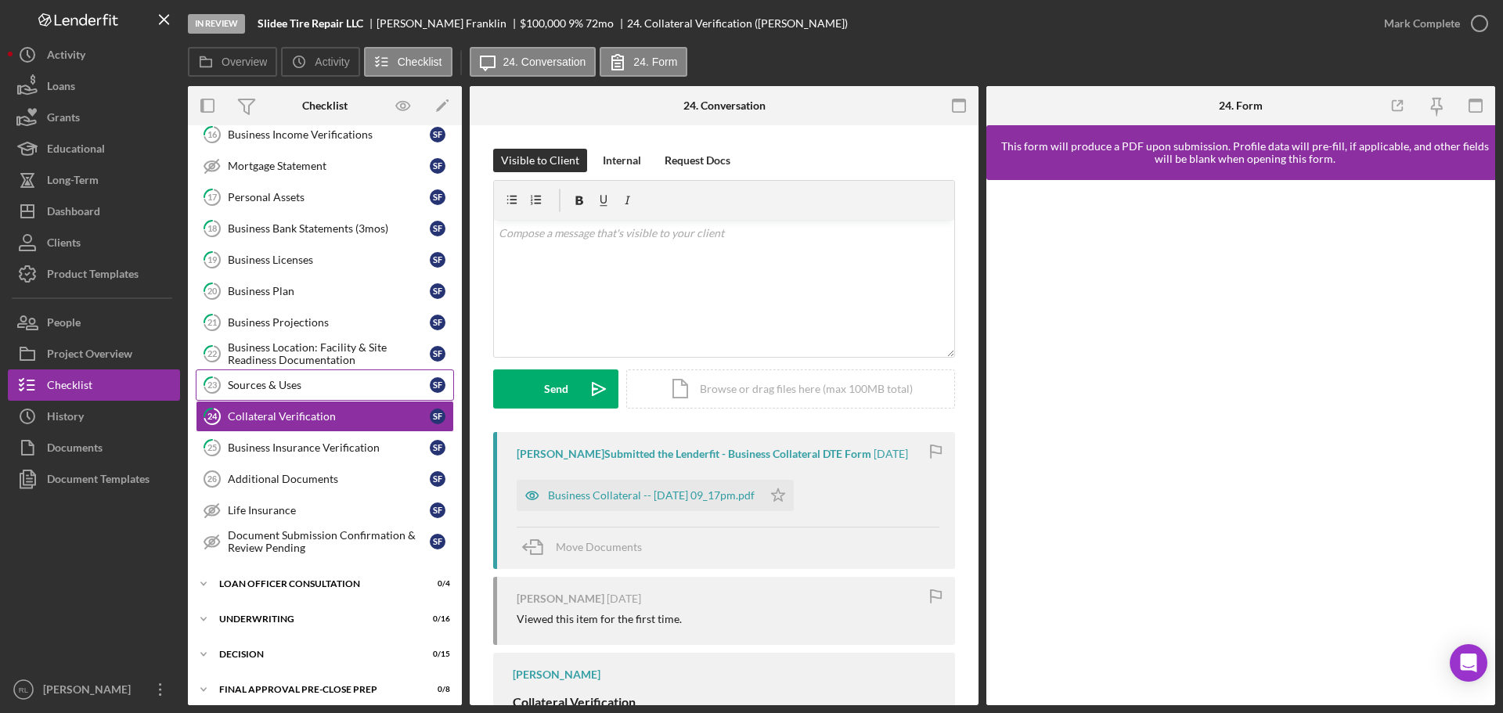
click at [321, 380] on div "Sources & Uses" at bounding box center [329, 385] width 202 height 13
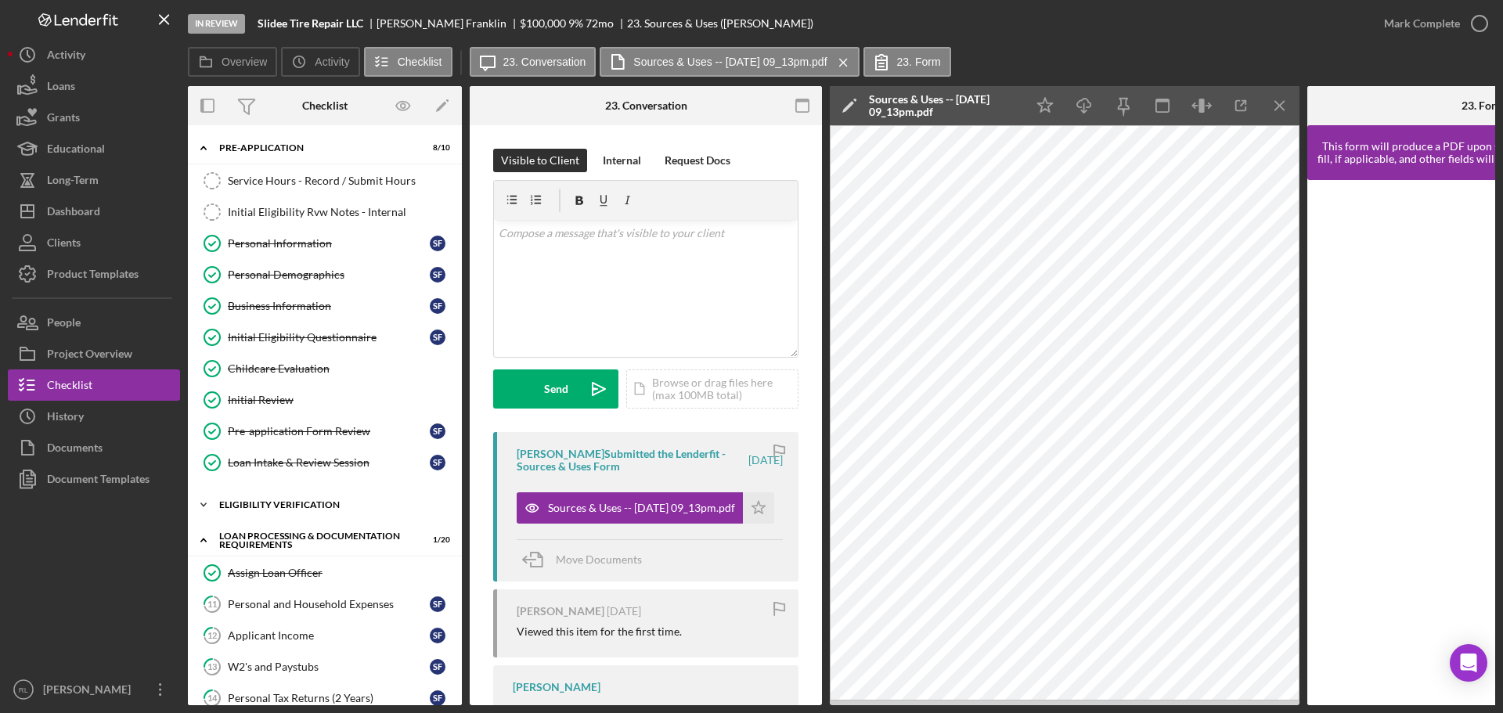
click at [274, 515] on div "Icon/Expander Eligibility Verification 10 / 13" at bounding box center [325, 504] width 274 height 31
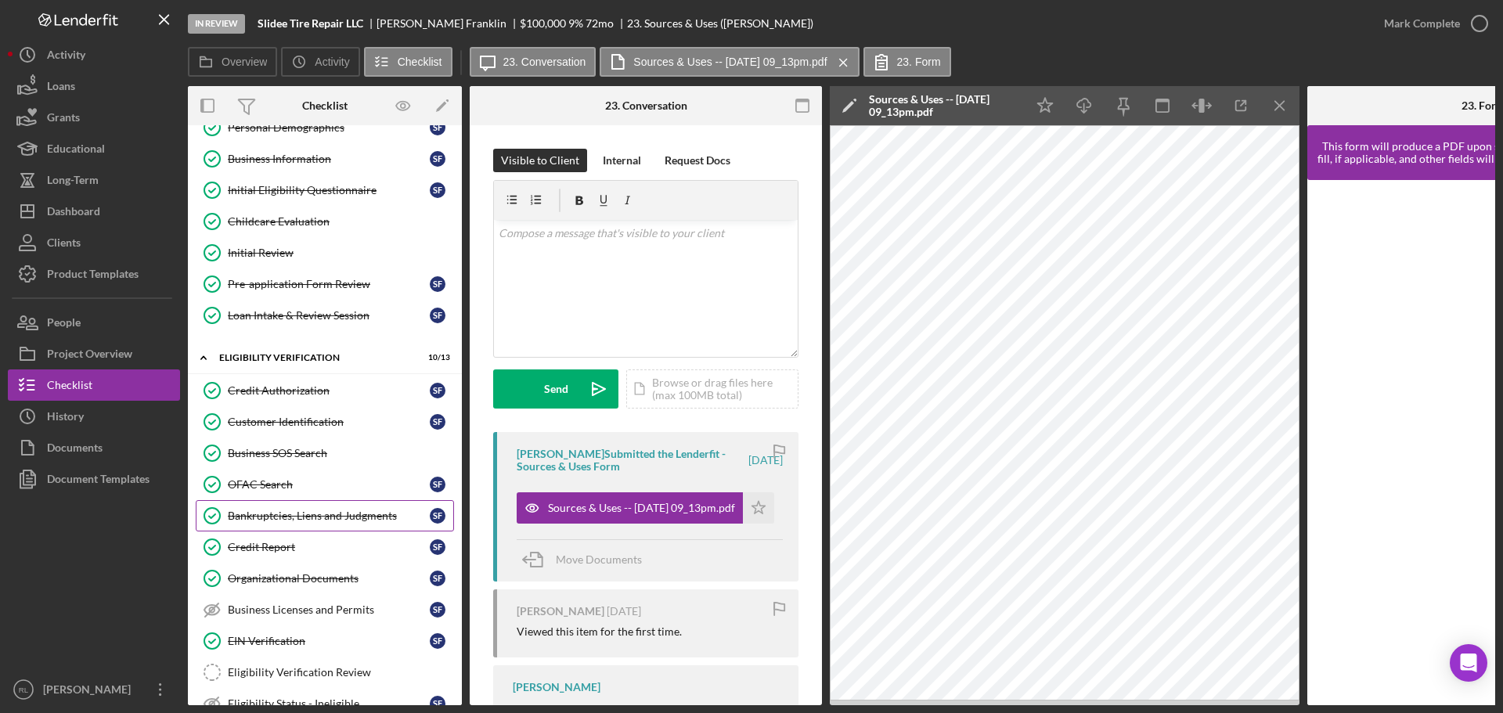
scroll to position [157, 0]
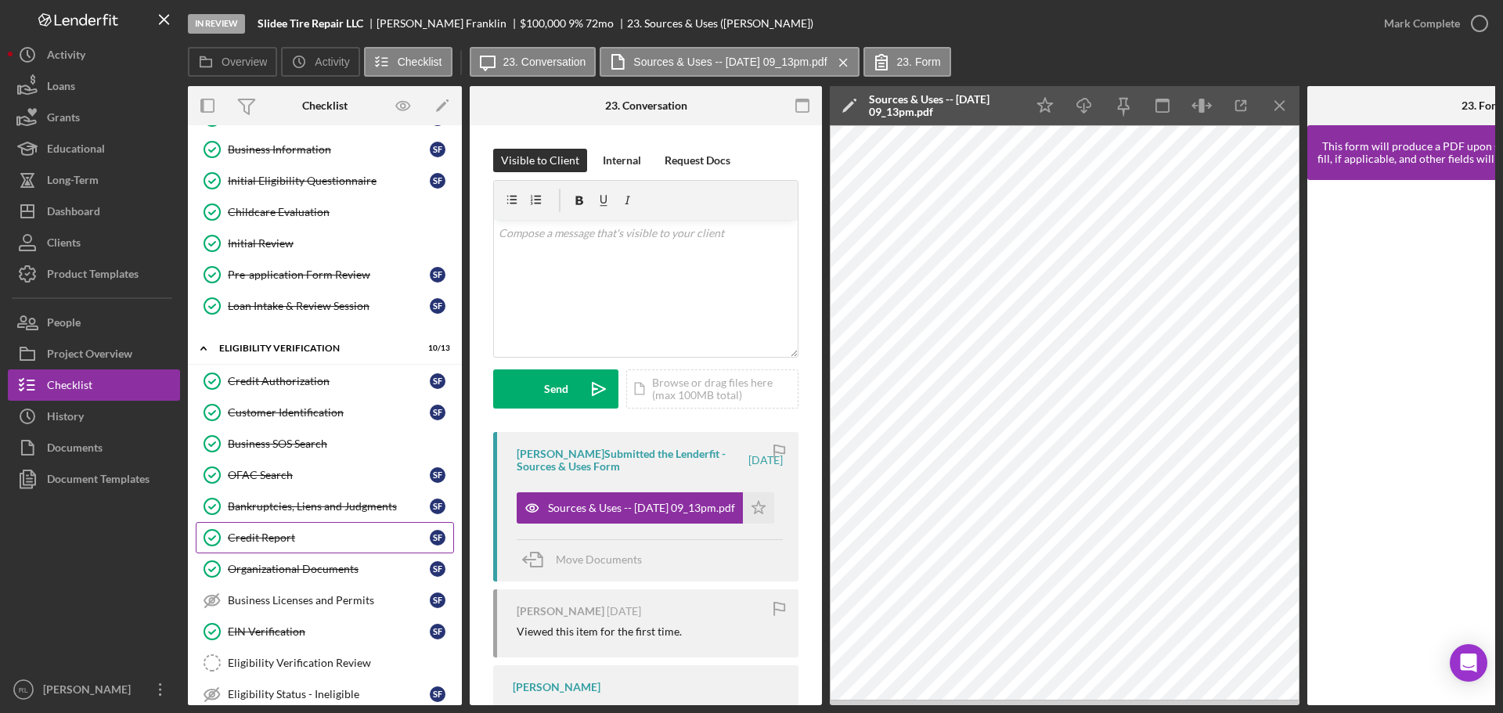
click at [262, 543] on div "Credit Report" at bounding box center [329, 537] width 202 height 13
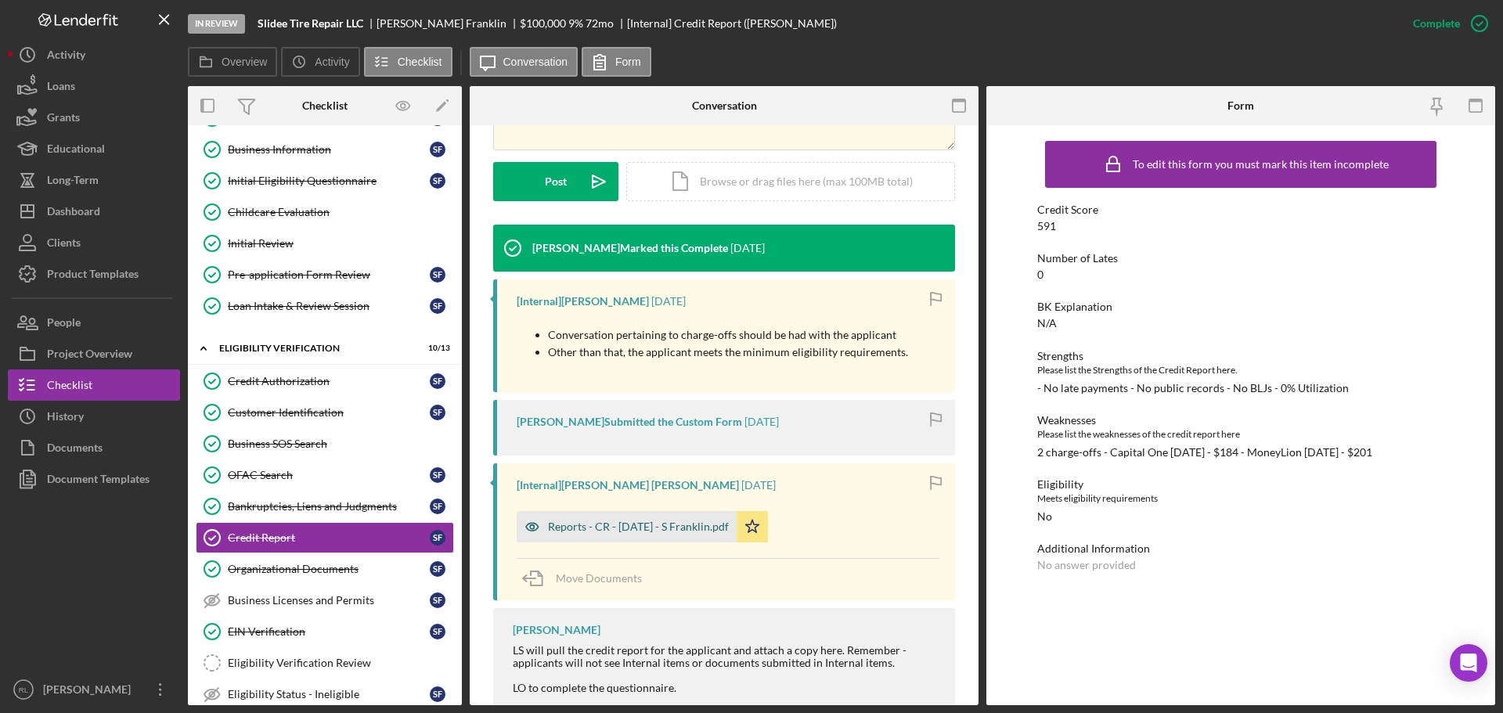
click at [613, 527] on div "Reports - CR - [DATE] - S Franklin.pdf" at bounding box center [638, 526] width 181 height 13
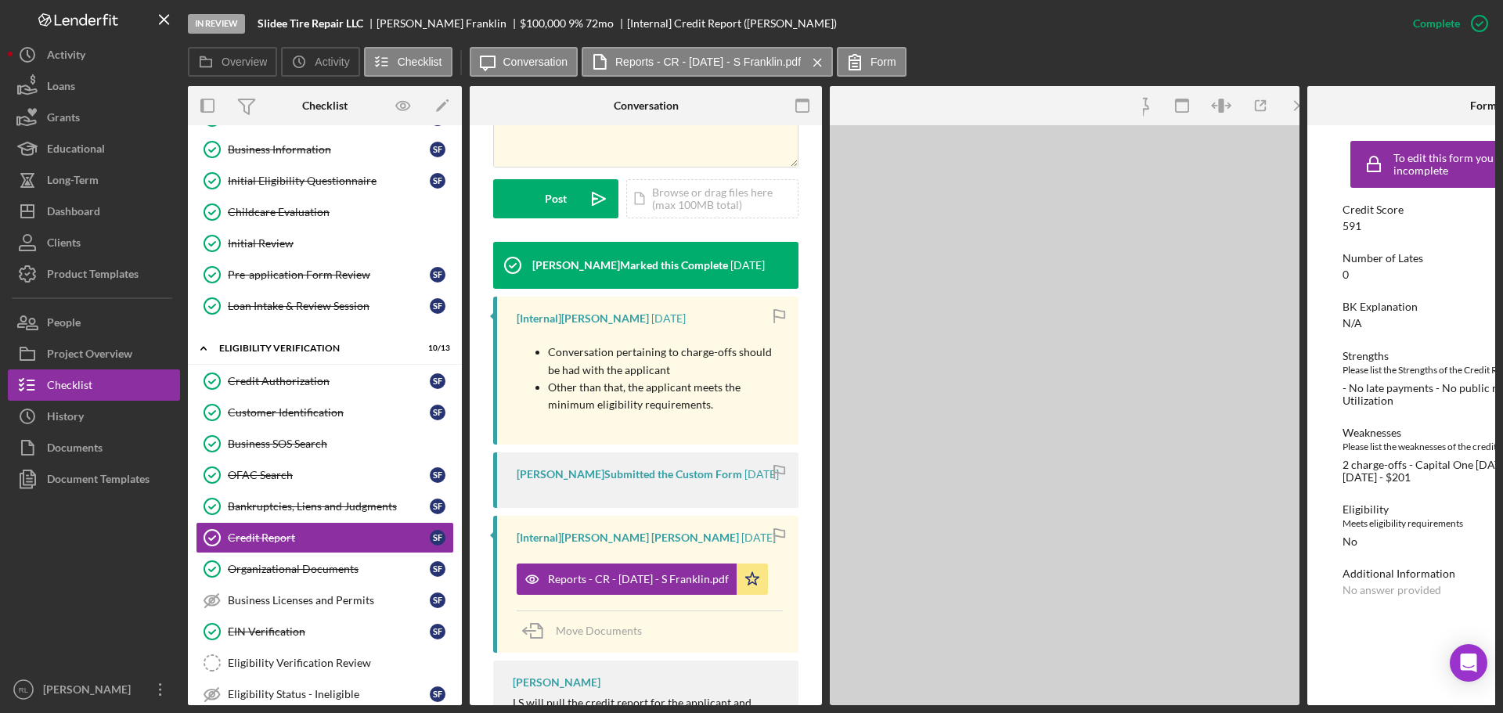
scroll to position [409, 0]
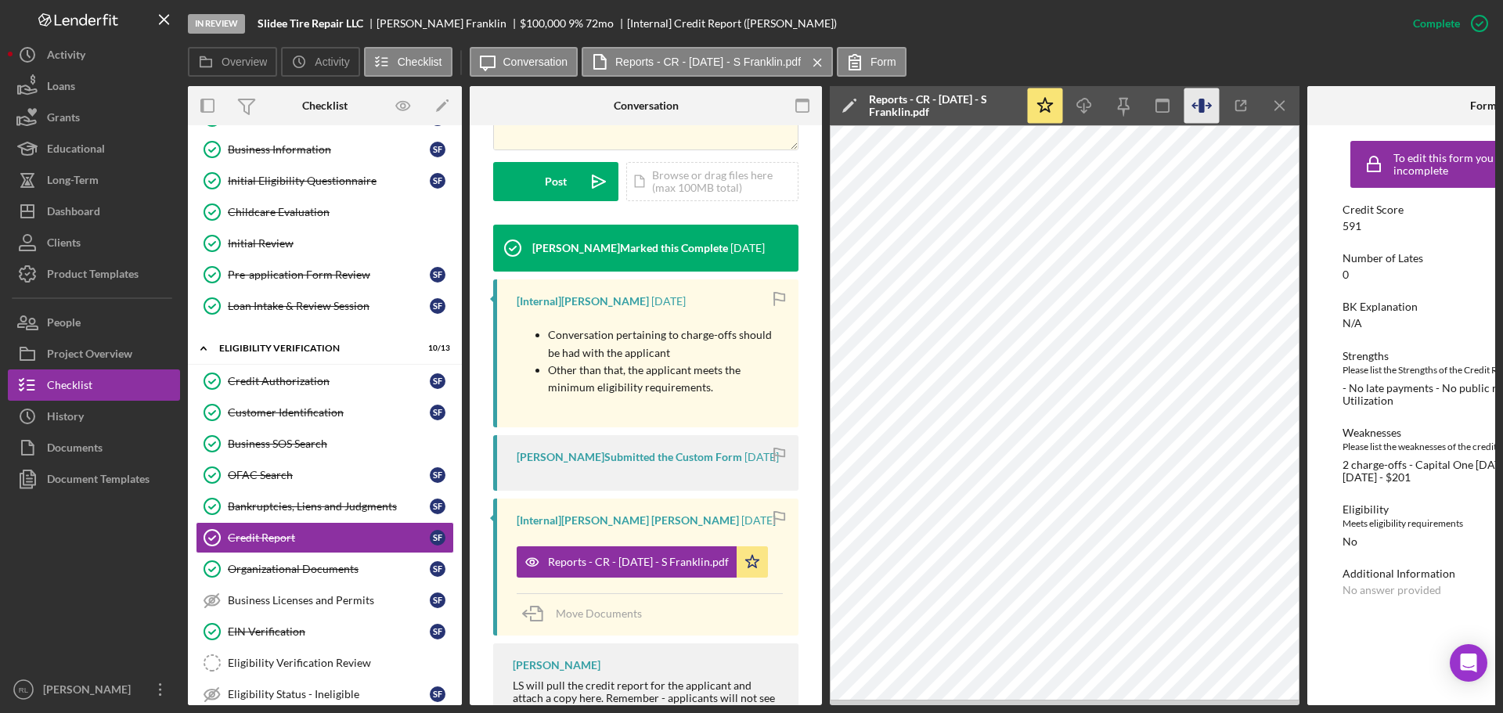
click at [1206, 110] on icon "button" at bounding box center [1201, 105] width 35 height 35
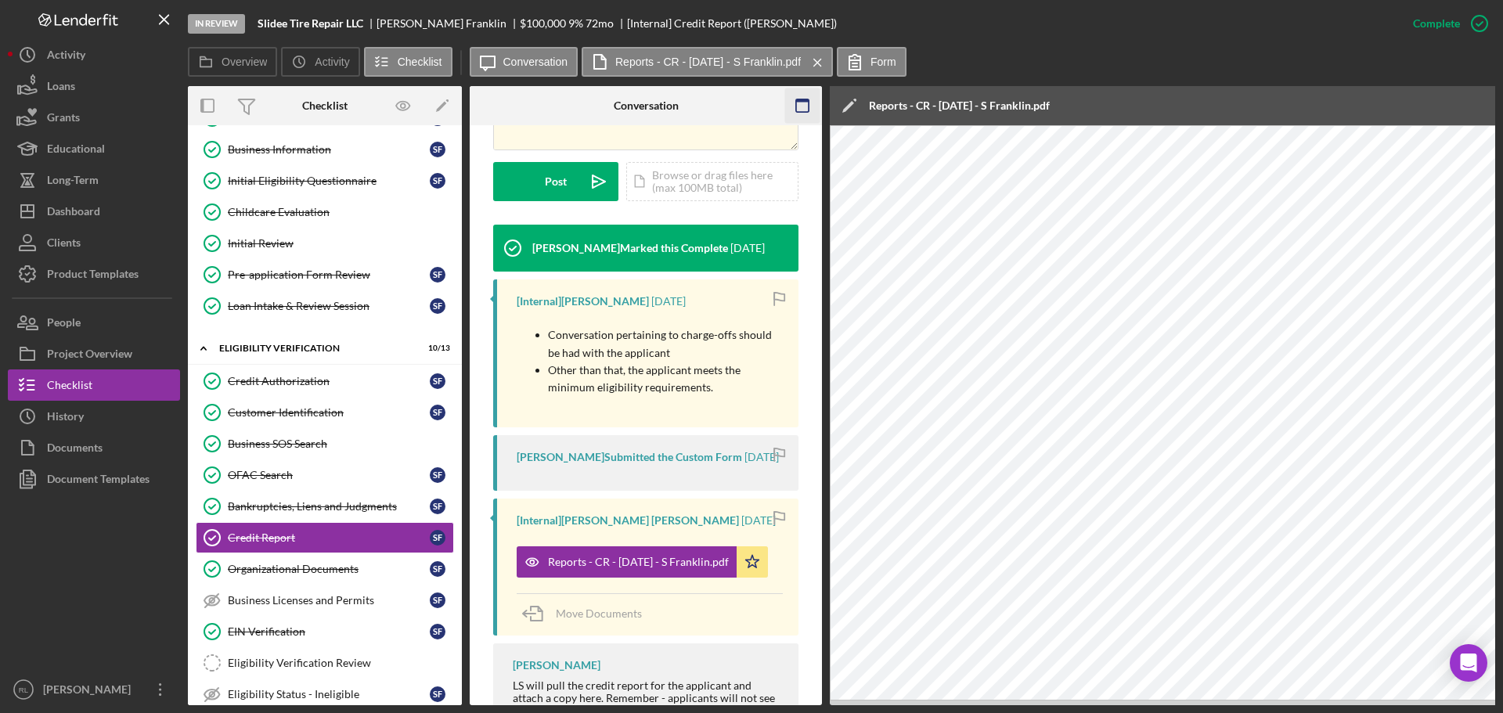
click at [801, 102] on rect "button" at bounding box center [802, 100] width 13 height 3
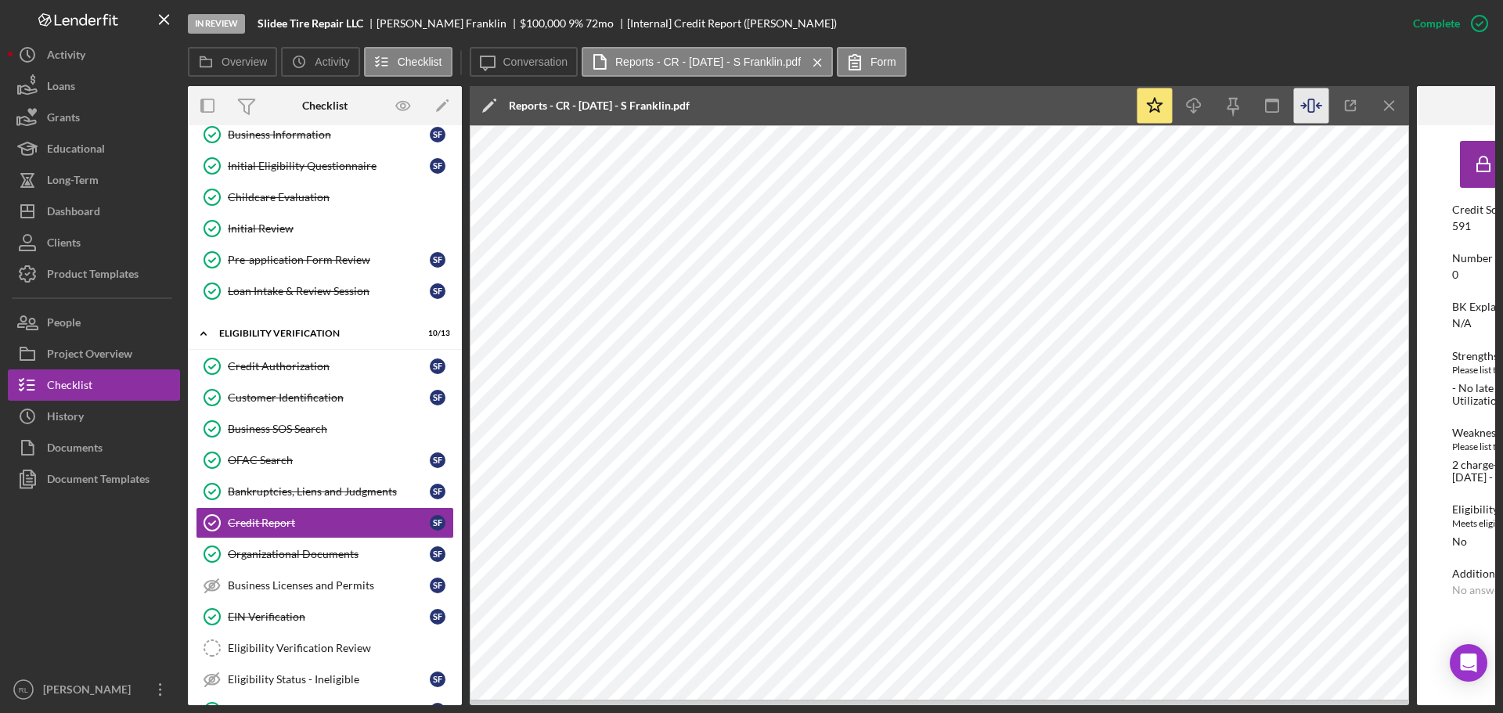
scroll to position [0, 0]
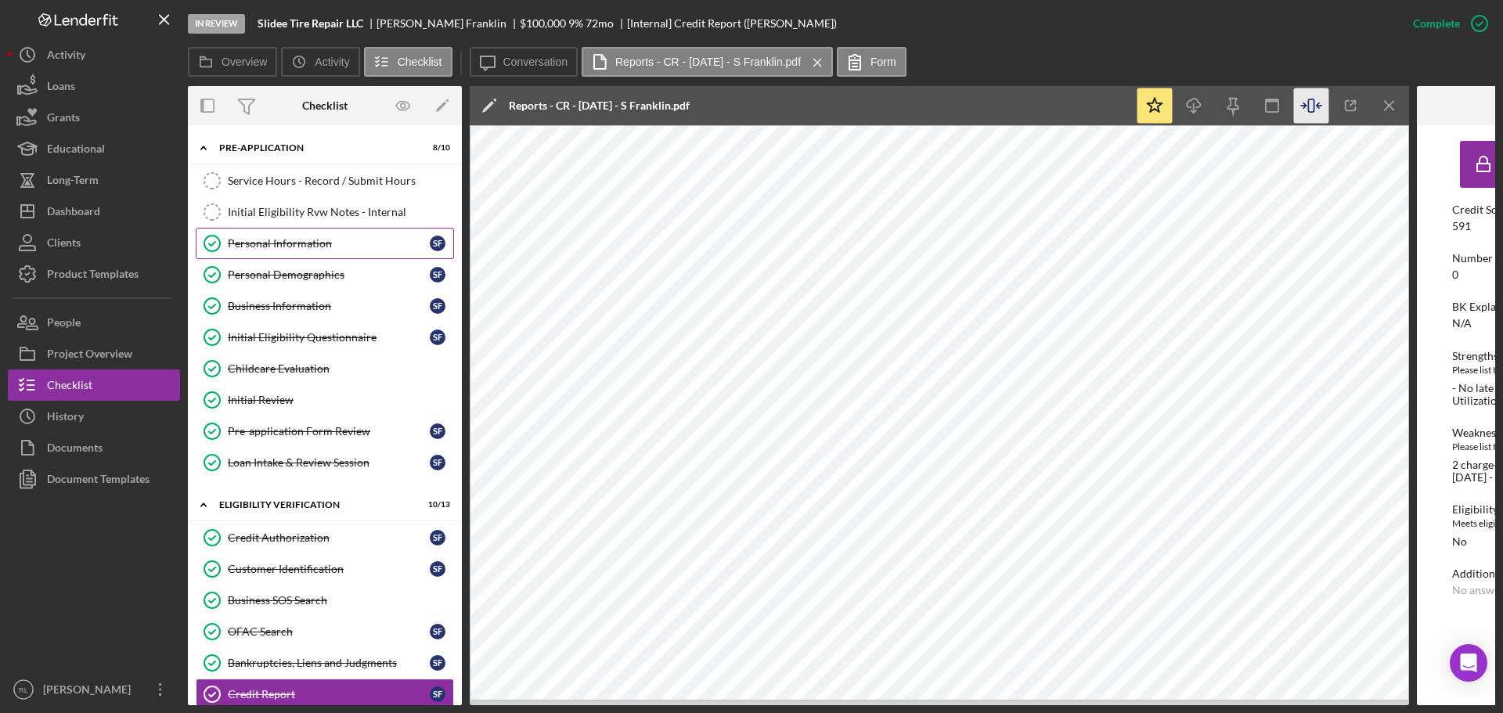
click at [292, 237] on div "Personal Information" at bounding box center [329, 243] width 202 height 13
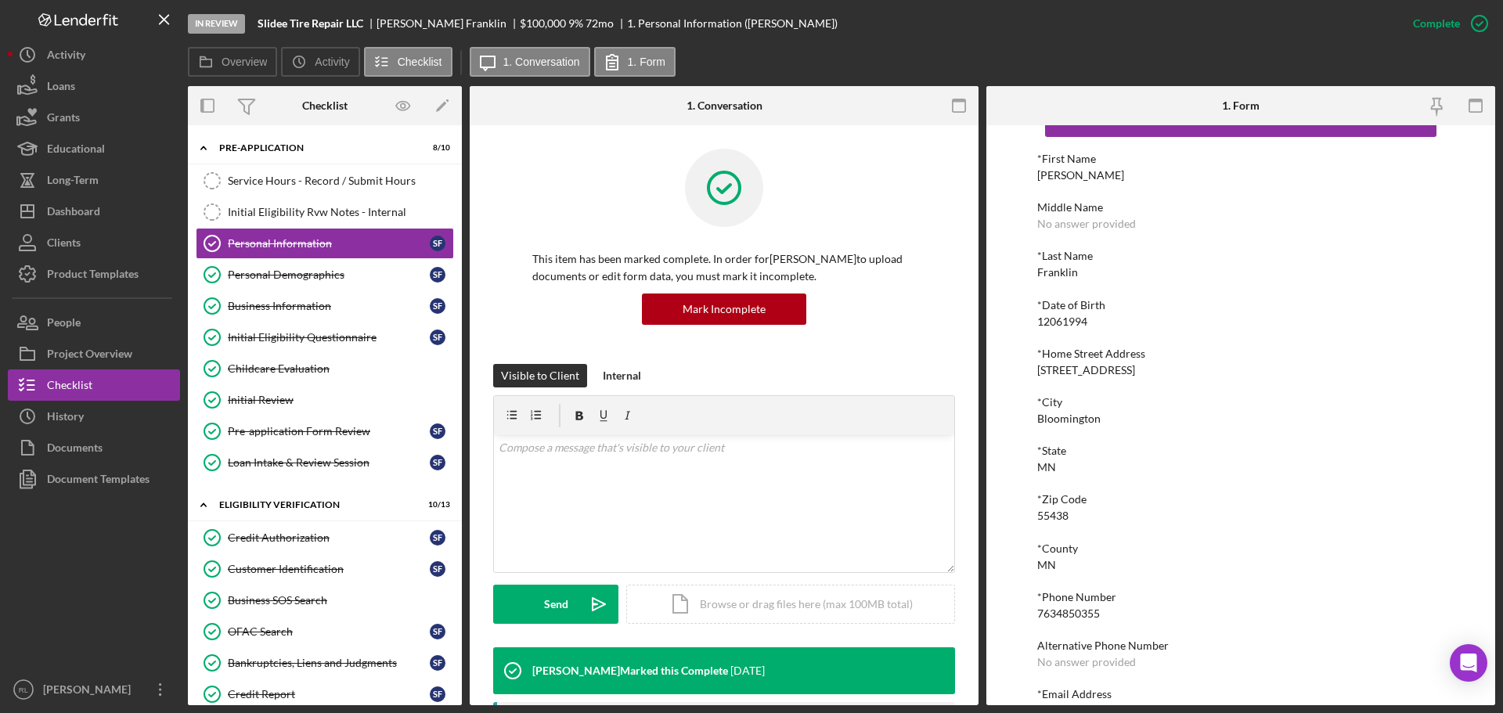
scroll to position [78, 0]
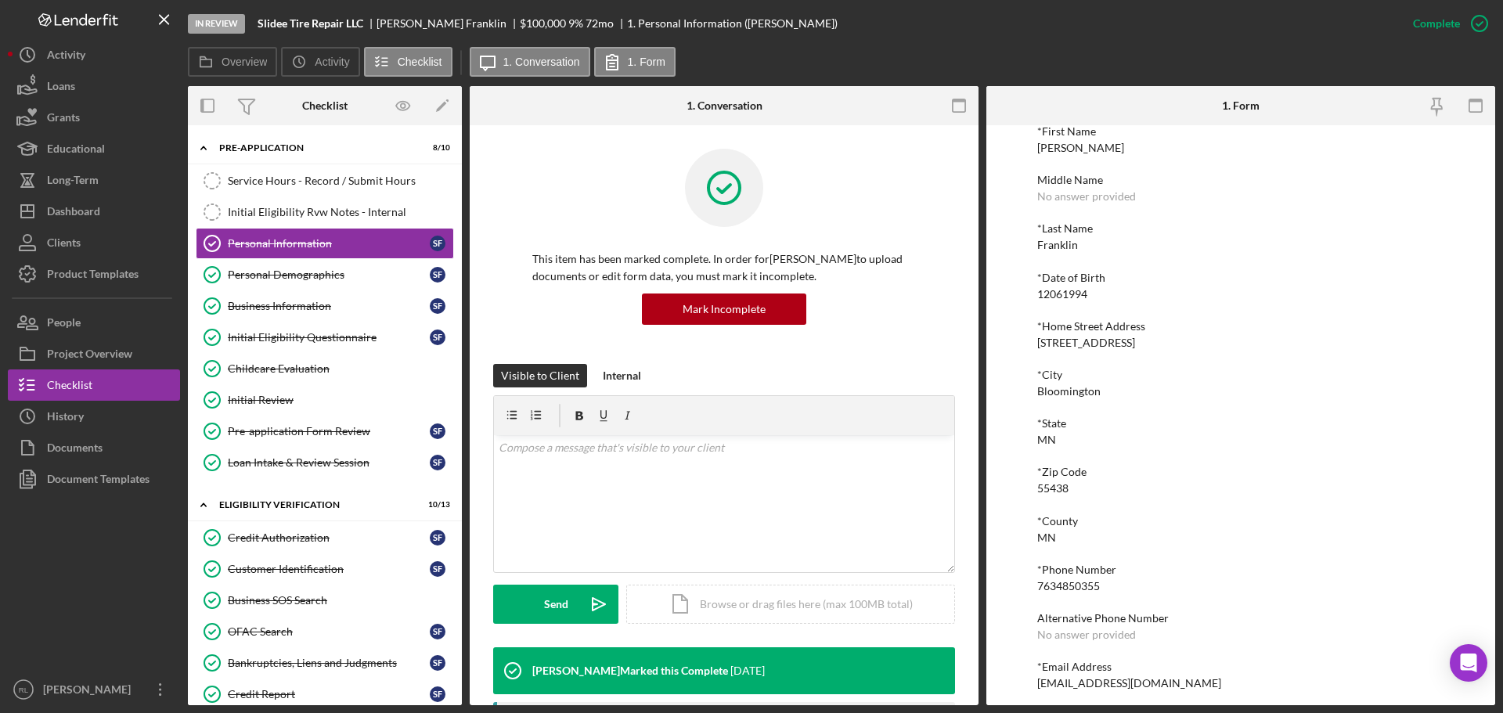
click at [1147, 471] on div "*Zip Code" at bounding box center [1240, 472] width 407 height 13
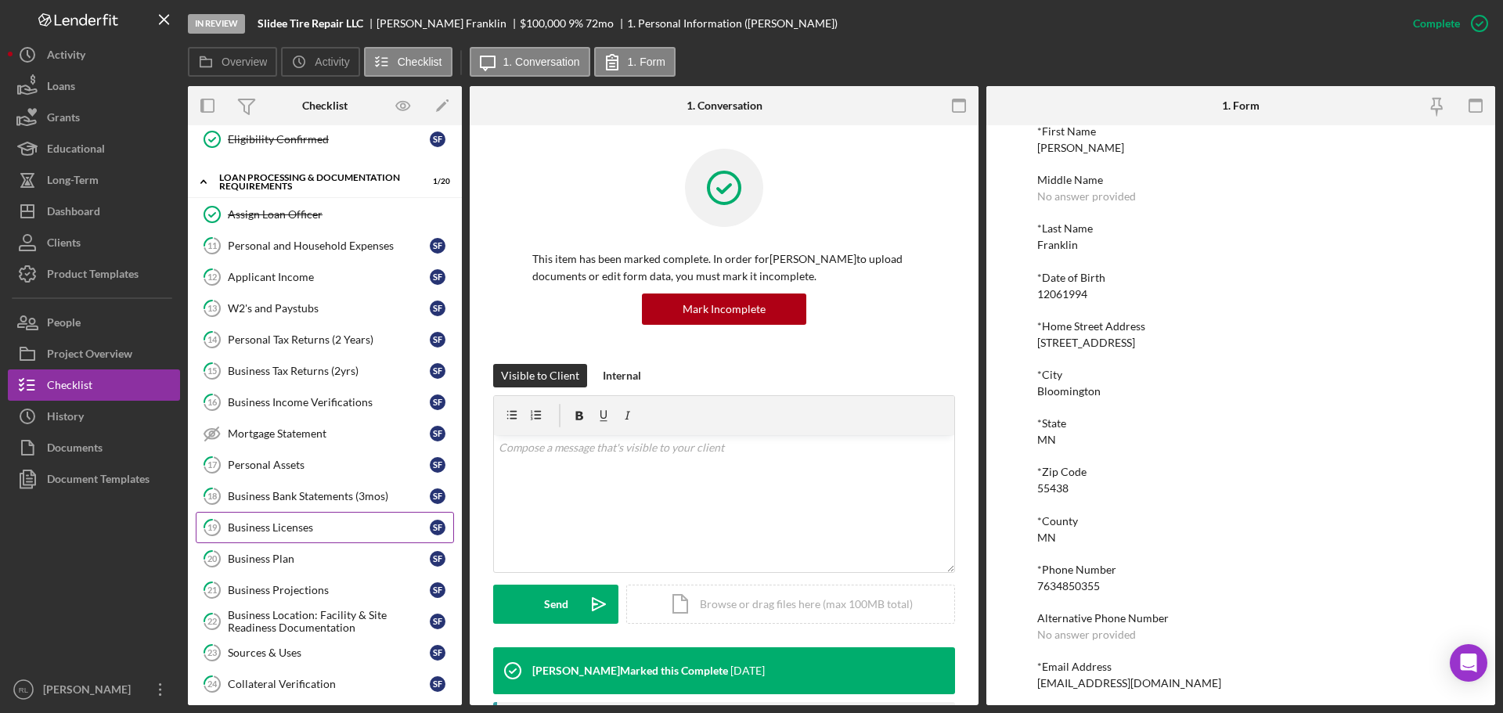
scroll to position [783, 0]
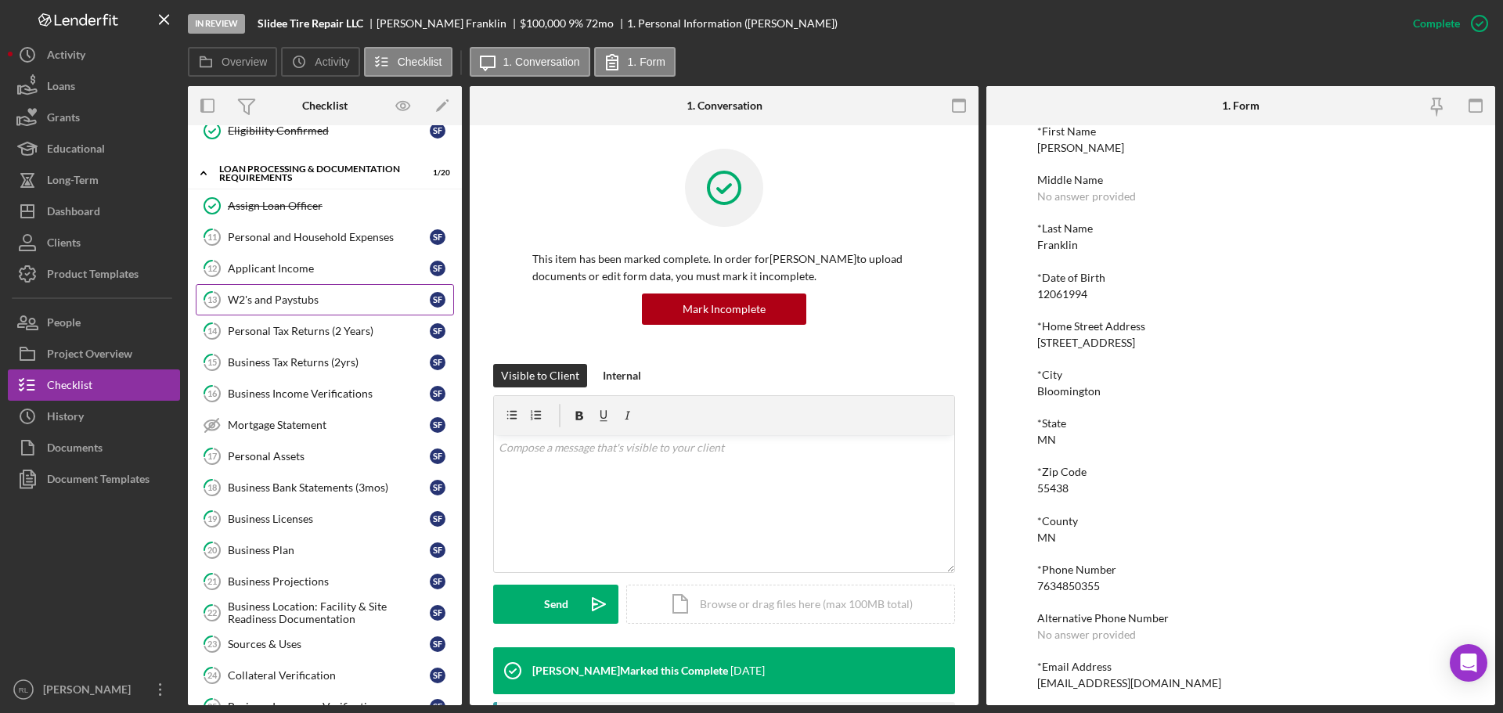
drag, startPoint x: 297, startPoint y: 293, endPoint x: 300, endPoint y: 314, distance: 20.6
click at [297, 293] on div "W2's and Paystubs" at bounding box center [329, 299] width 202 height 13
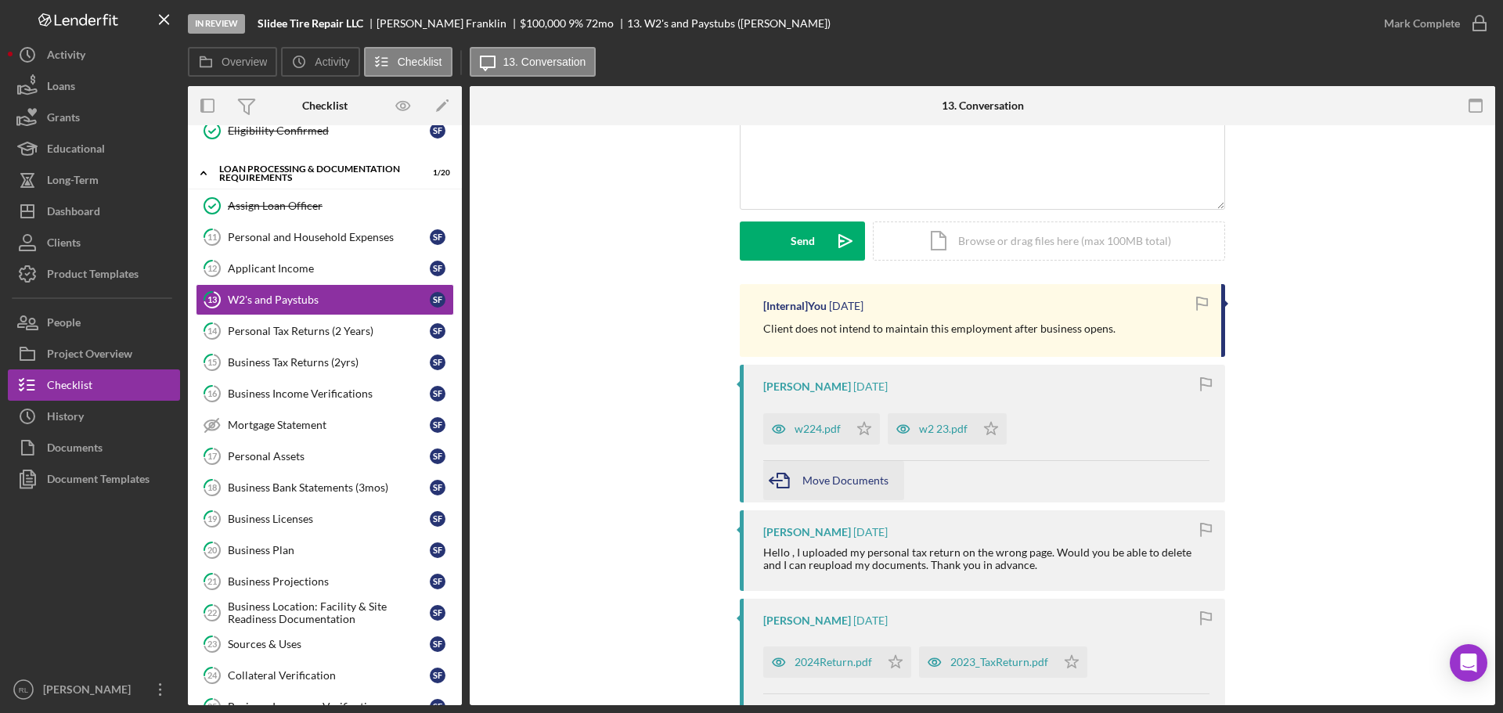
scroll to position [157, 0]
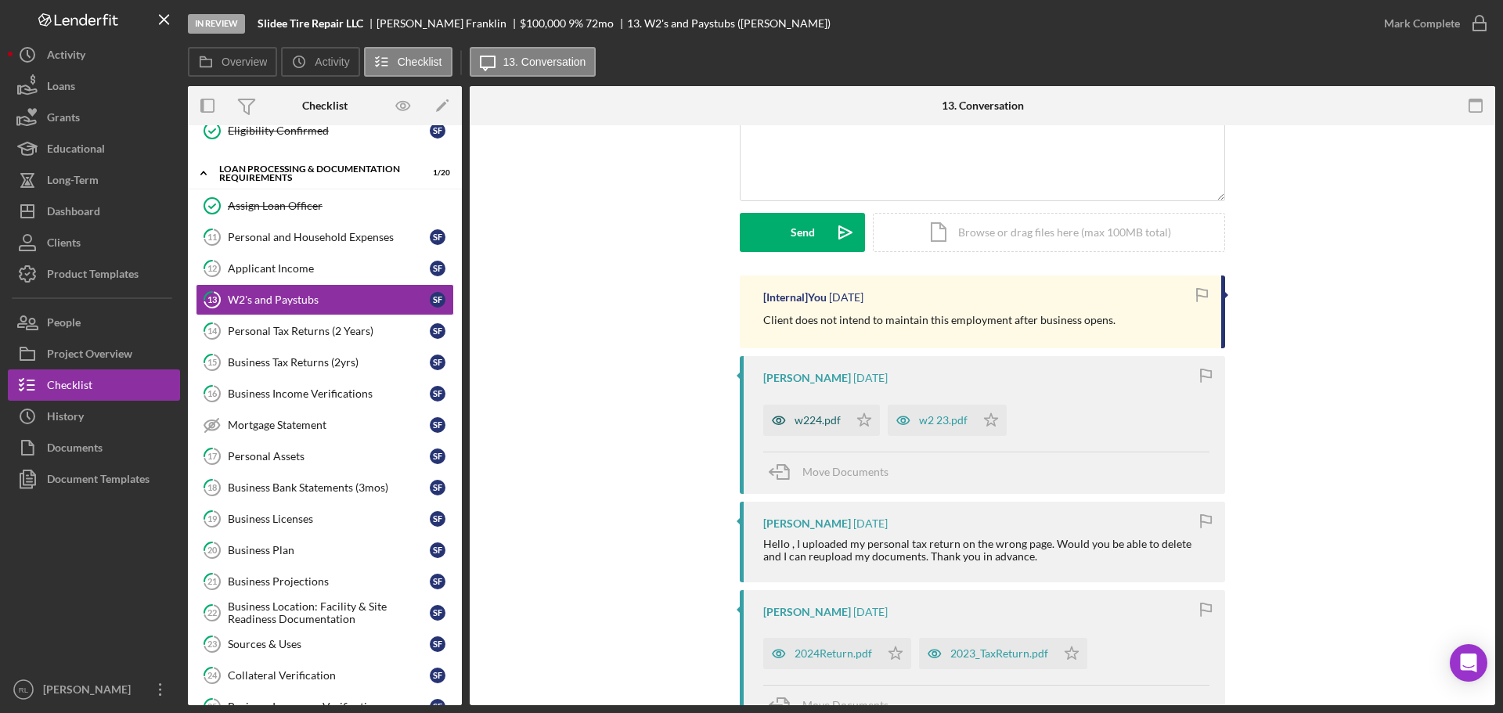
click at [802, 420] on div "w224.pdf" at bounding box center [817, 420] width 46 height 13
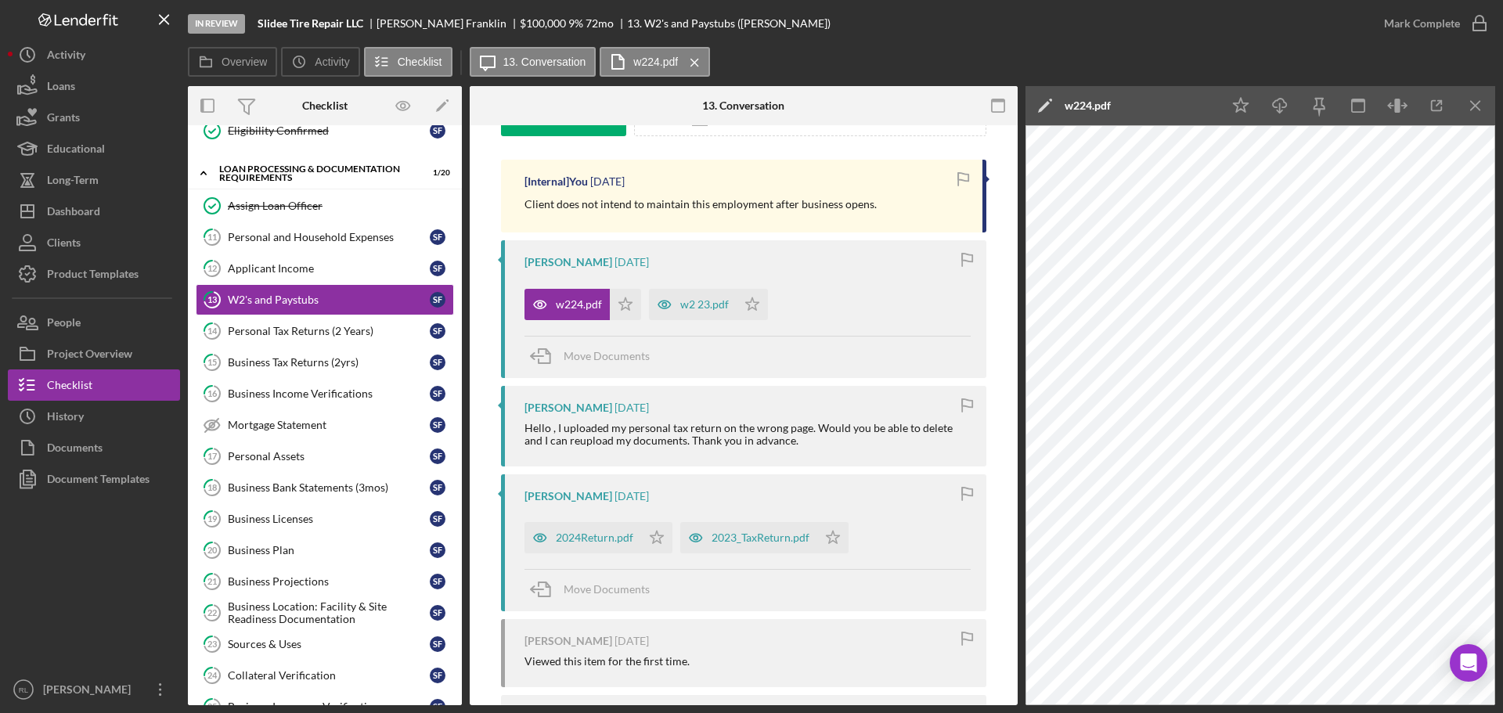
scroll to position [313, 0]
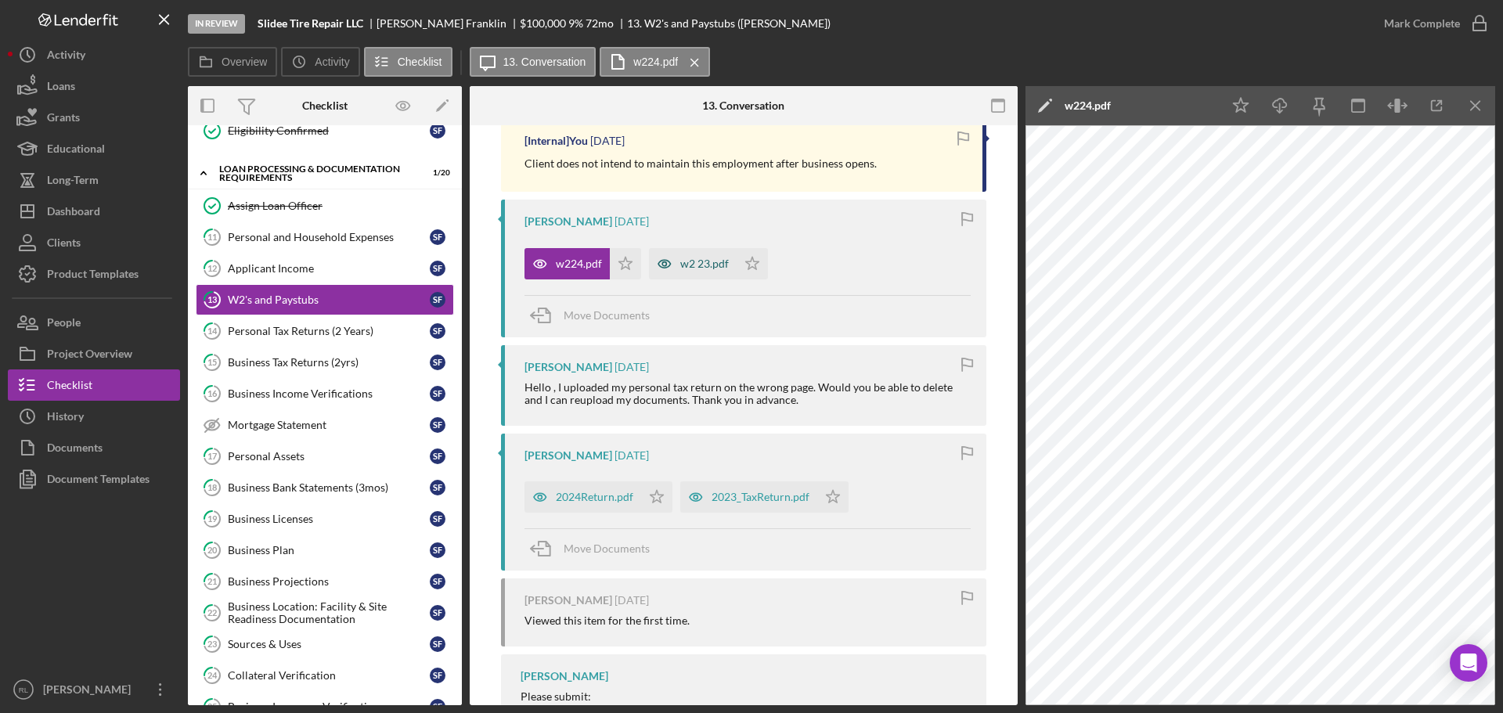
click at [680, 268] on div "w2 23.pdf" at bounding box center [704, 263] width 49 height 13
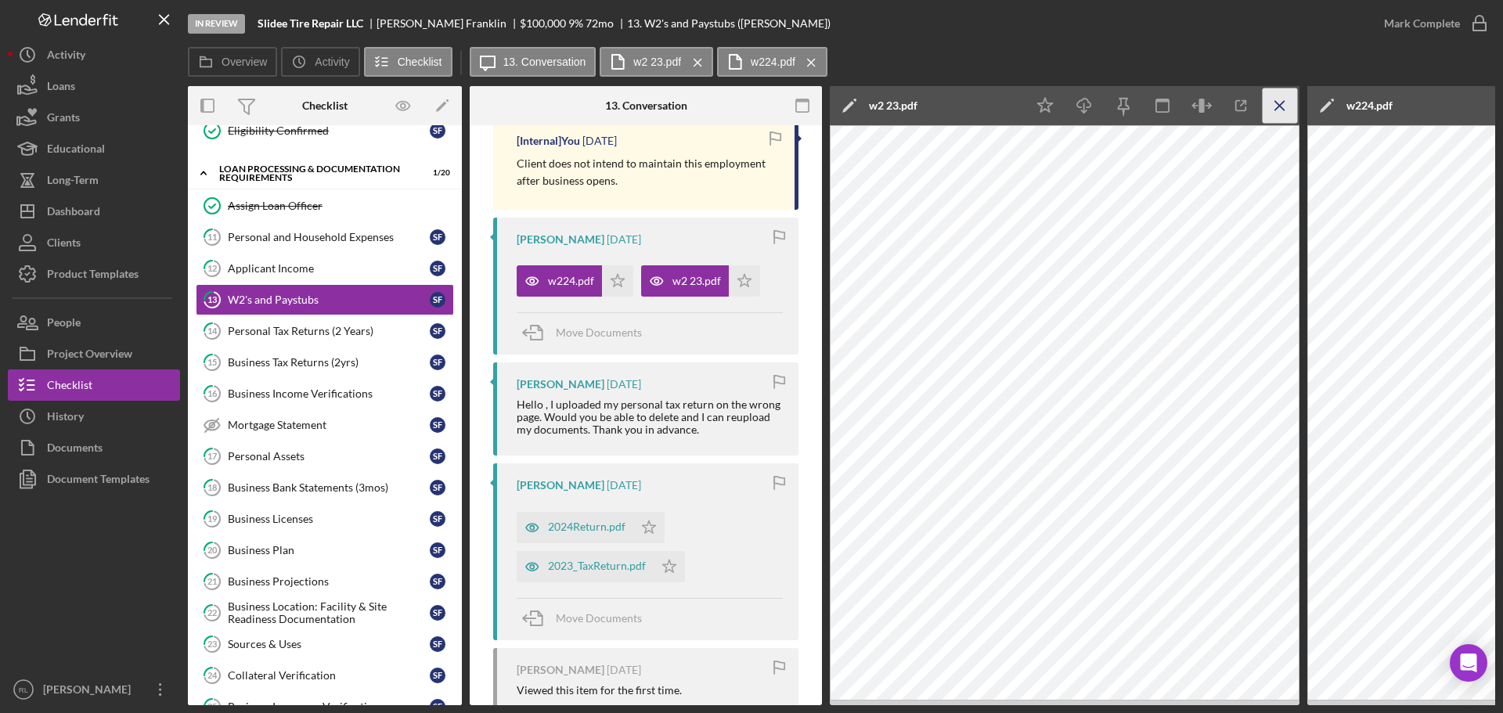
click at [1272, 105] on icon "Icon/Menu Close" at bounding box center [1279, 105] width 35 height 35
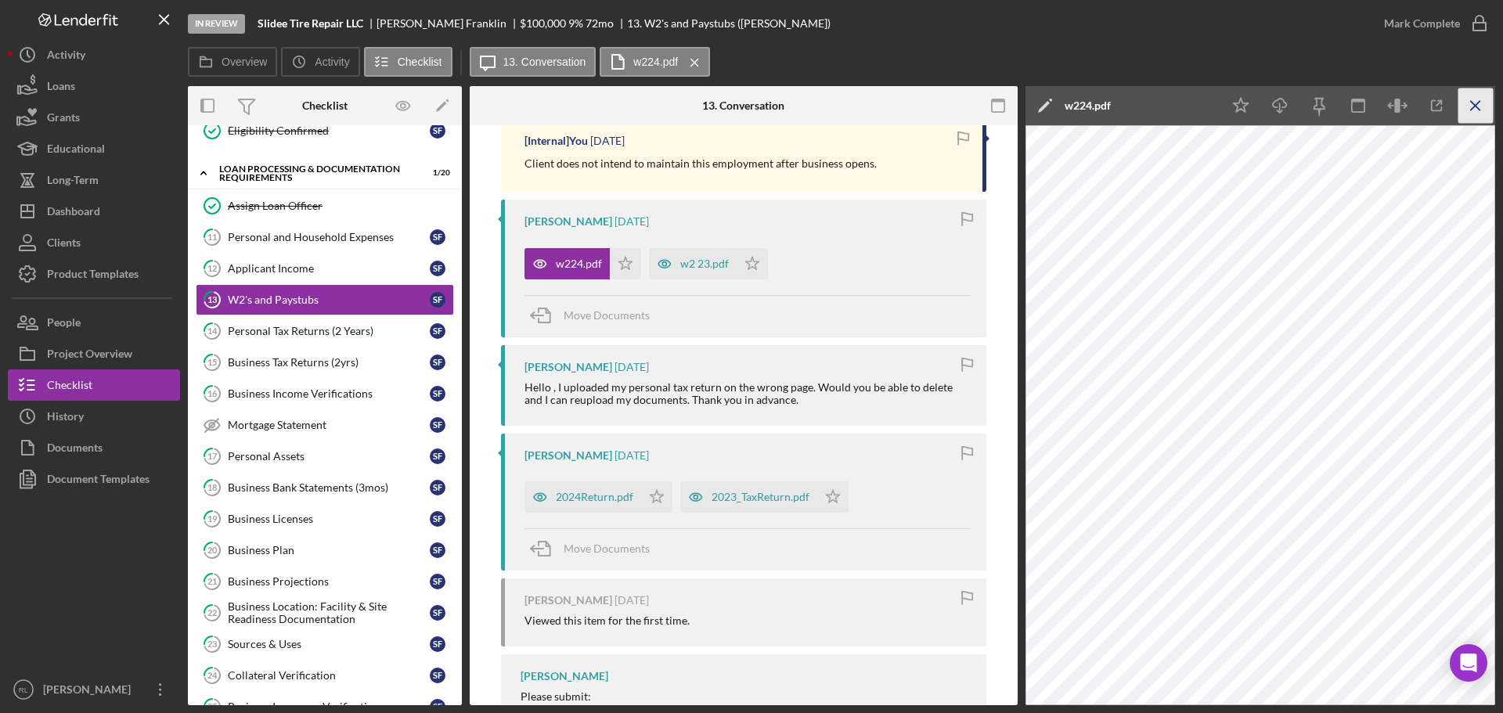
click at [1458, 100] on icon "Icon/Menu Close" at bounding box center [1475, 105] width 35 height 35
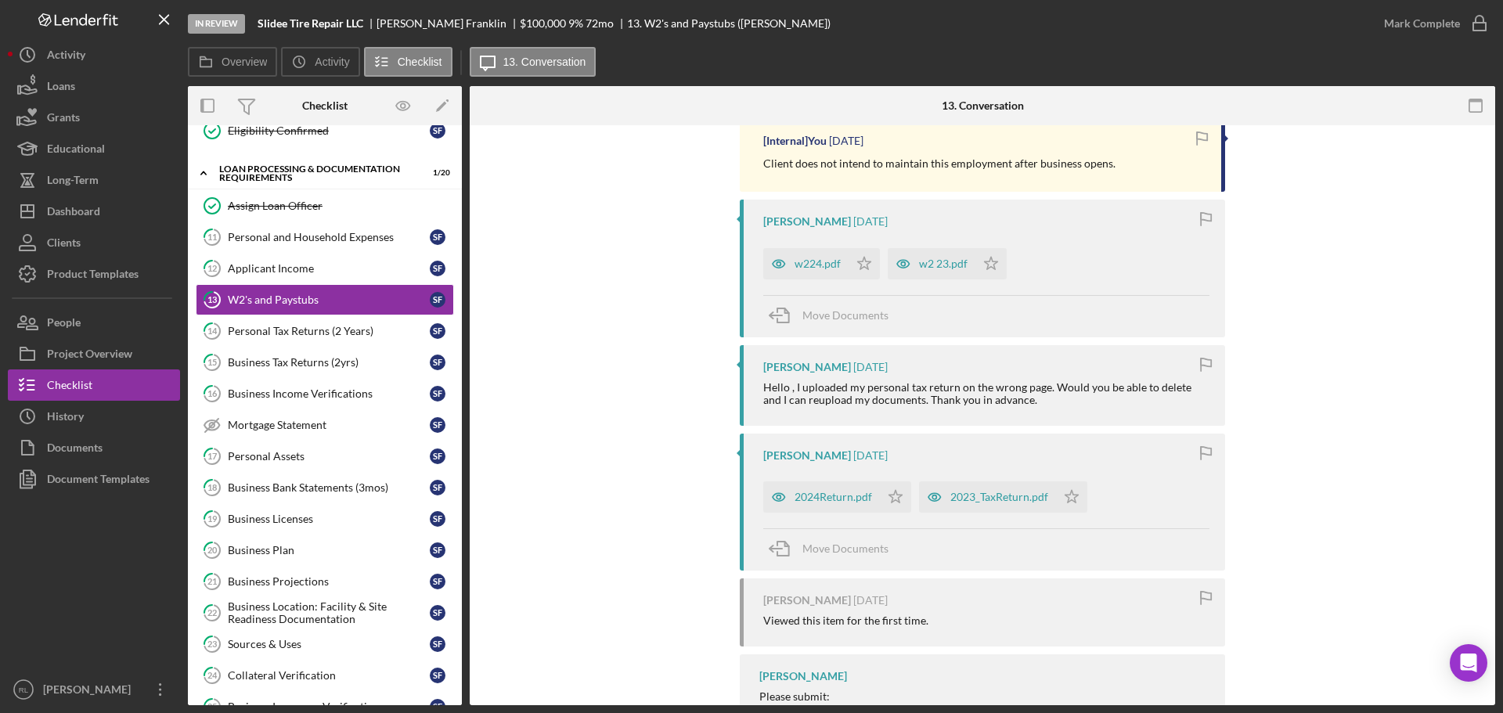
click at [1027, 381] on div "Hello , I uploaded my personal tax return on the wrong page. Would you be able …" at bounding box center [986, 393] width 446 height 25
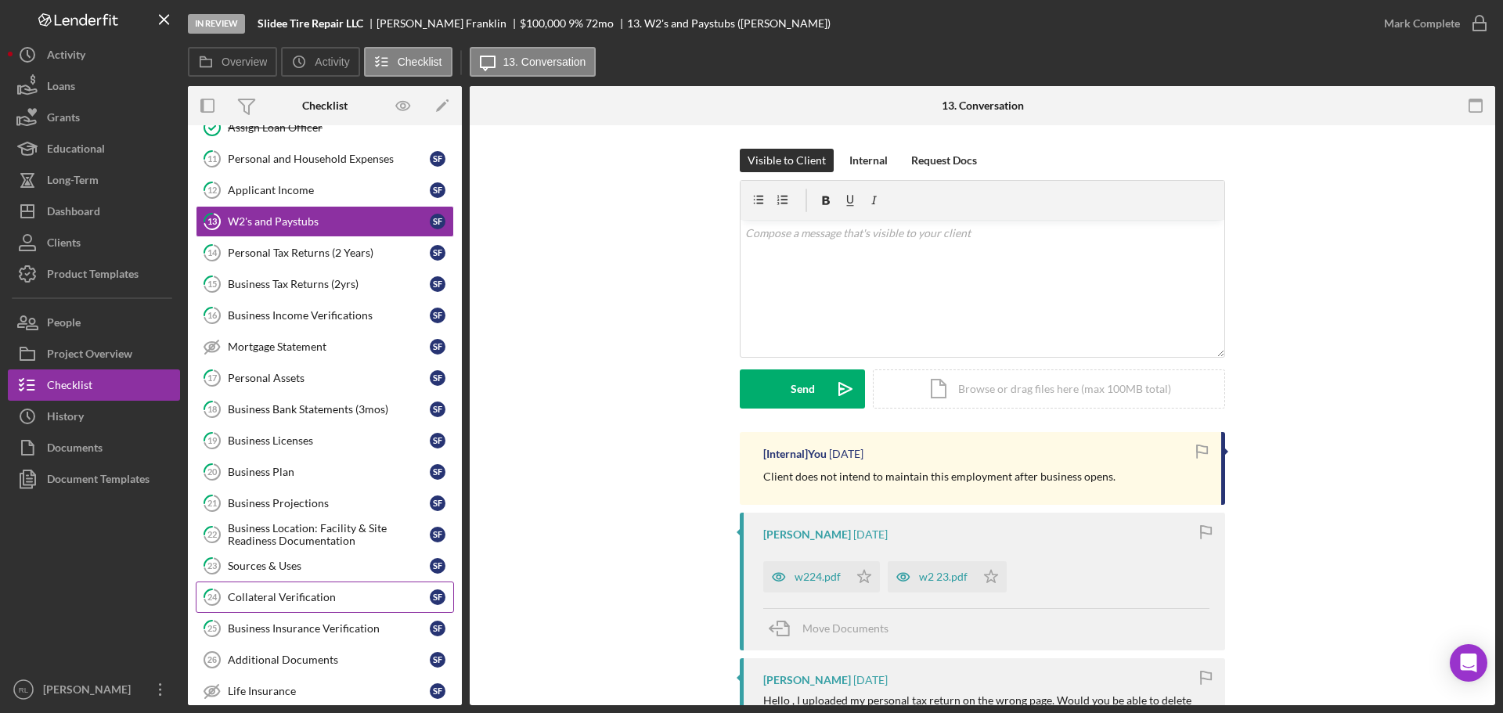
scroll to position [939, 0]
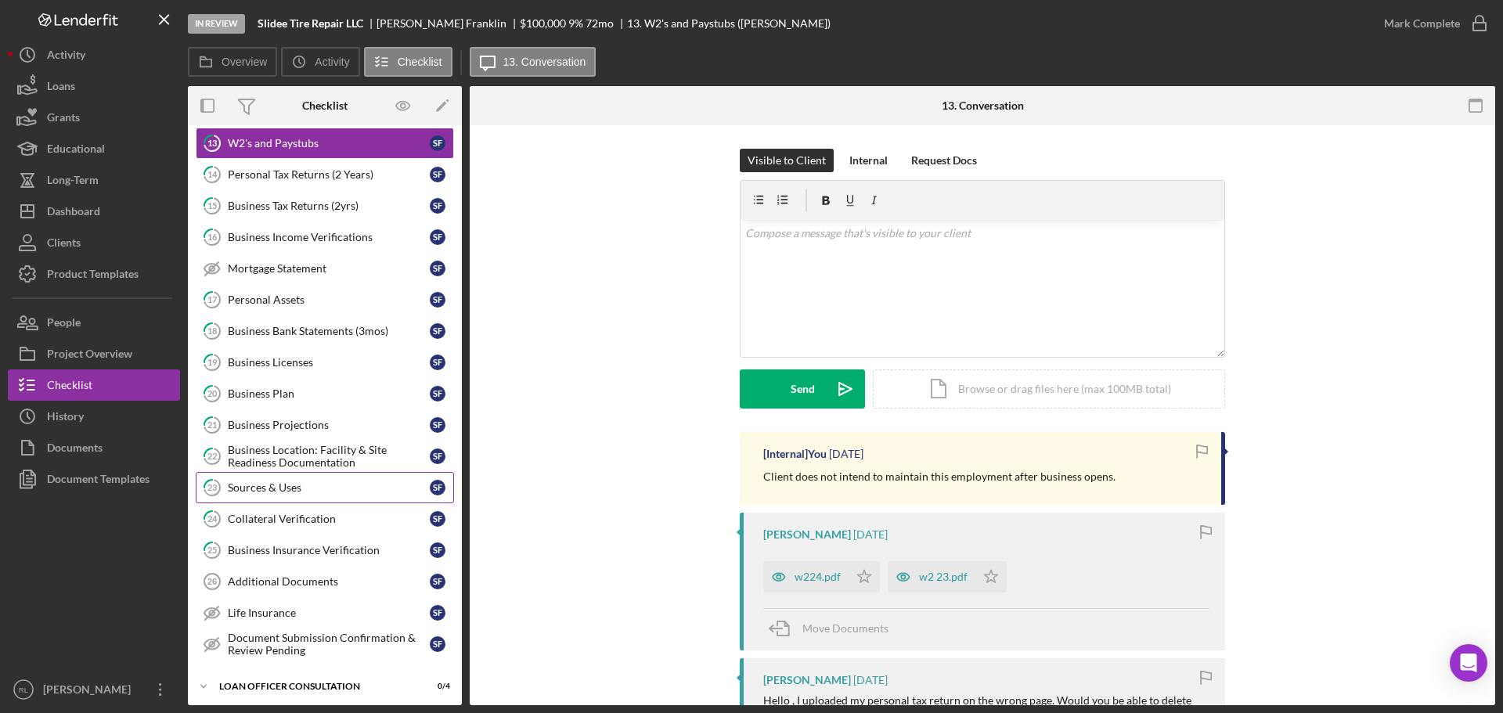
click at [317, 489] on div "Sources & Uses" at bounding box center [329, 487] width 202 height 13
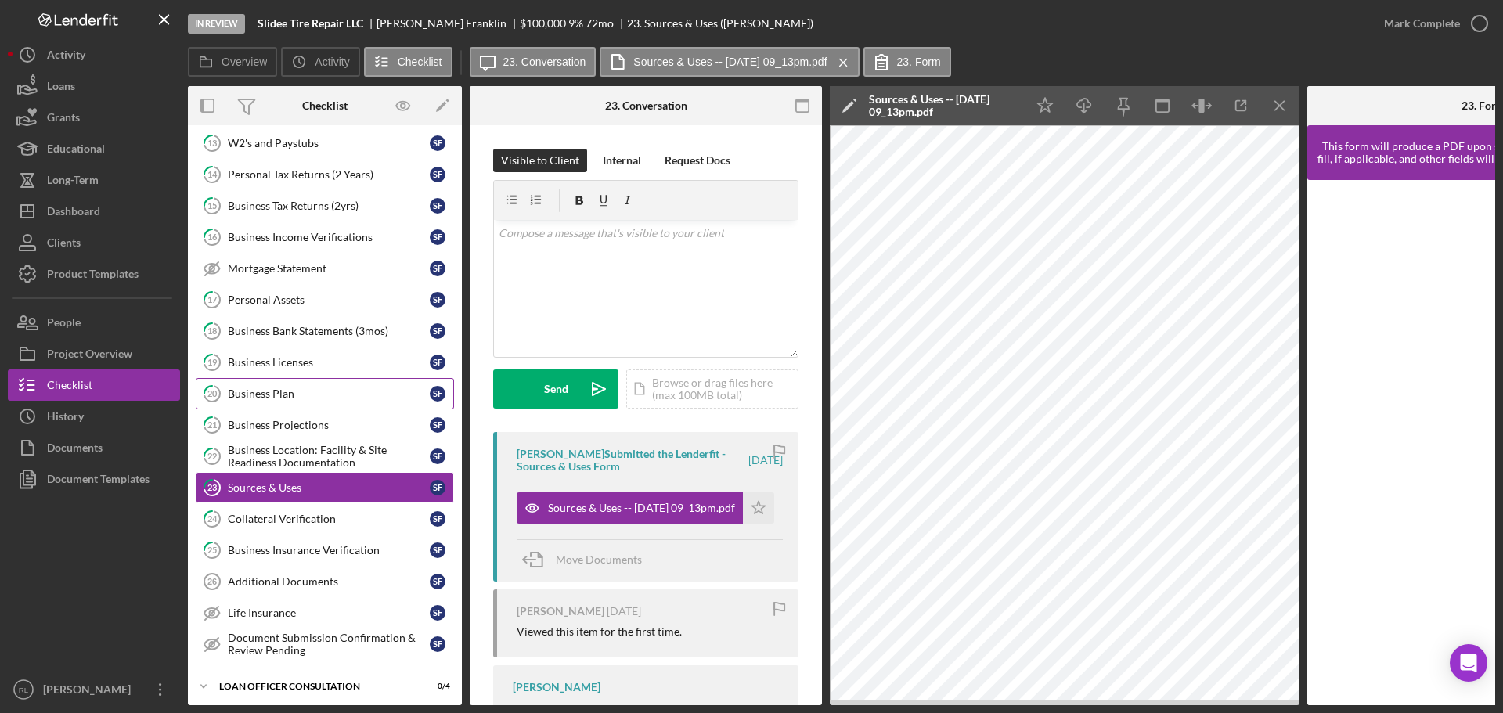
click at [304, 391] on div "Business Plan" at bounding box center [329, 393] width 202 height 13
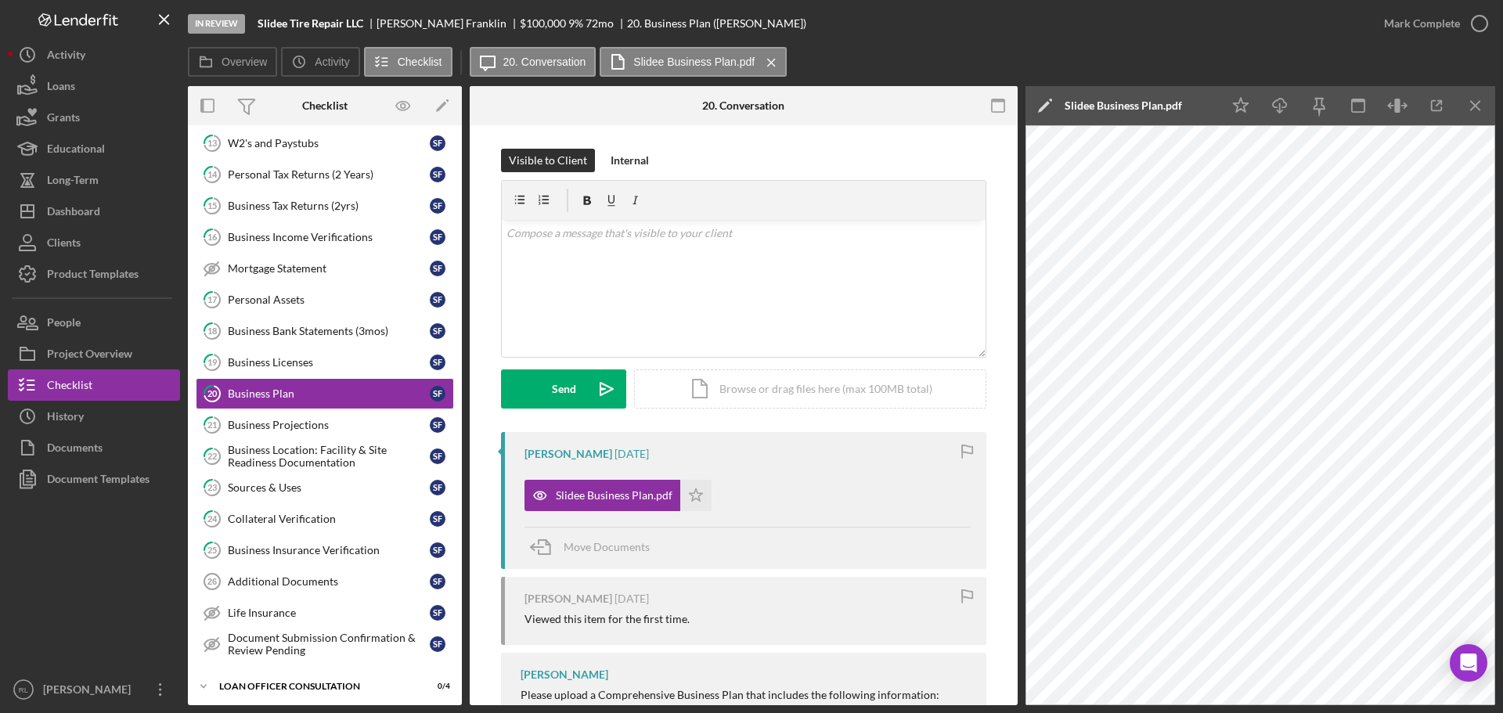
click at [1062, 56] on div "Overview Icon/History Activity Checklist Icon/Message 20. Conversation Slidee B…" at bounding box center [841, 62] width 1307 height 31
click at [304, 417] on link "21 Business Projections S F" at bounding box center [325, 424] width 258 height 31
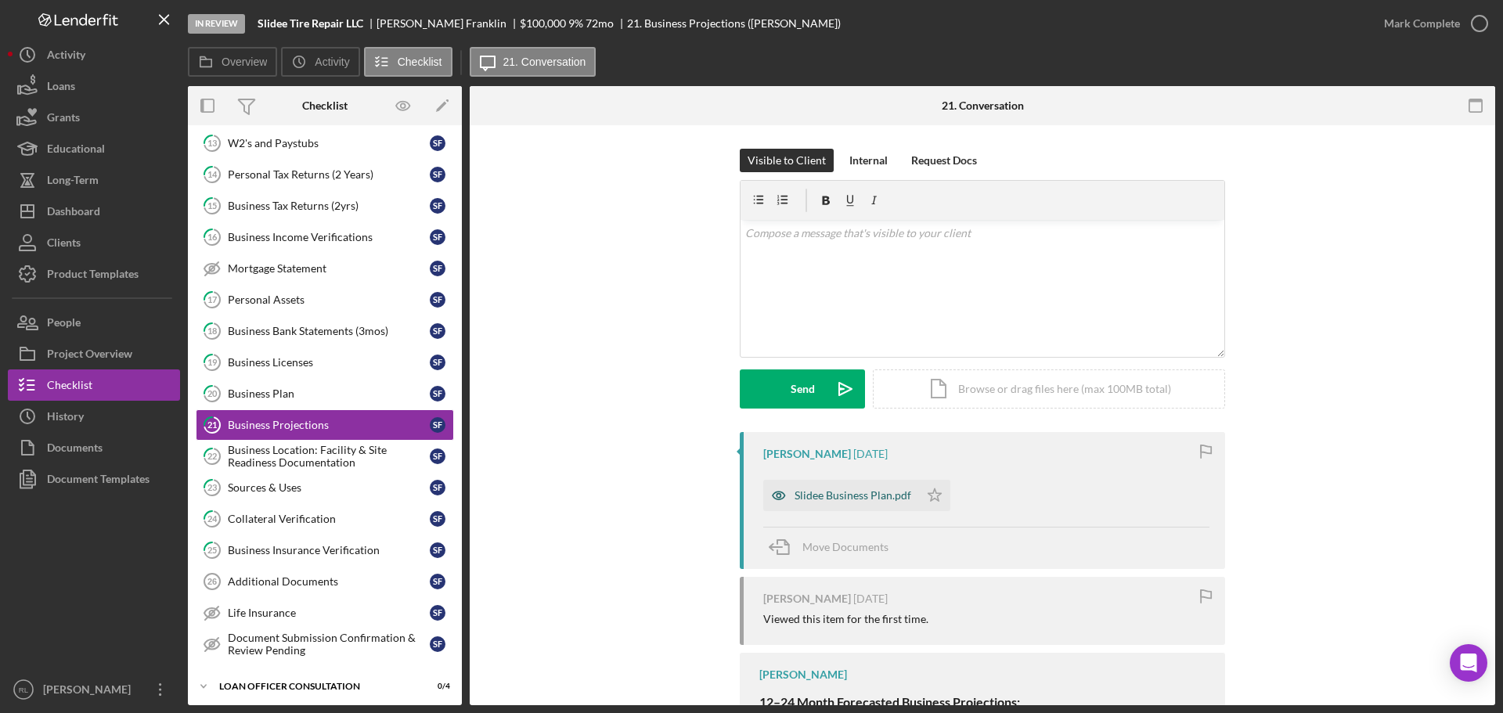
click at [852, 498] on div "Slidee Business Plan.pdf" at bounding box center [852, 495] width 117 height 13
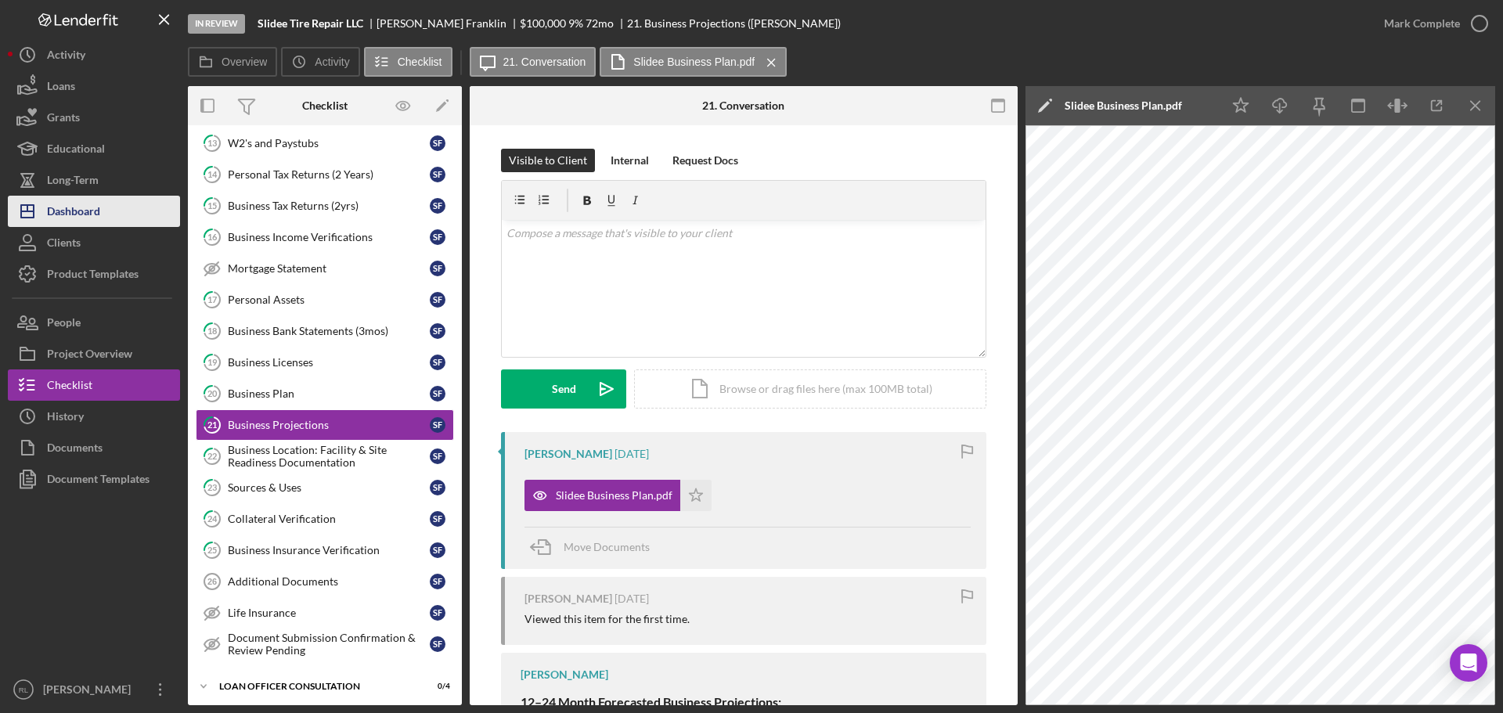
click at [70, 207] on div "Dashboard" at bounding box center [73, 213] width 53 height 35
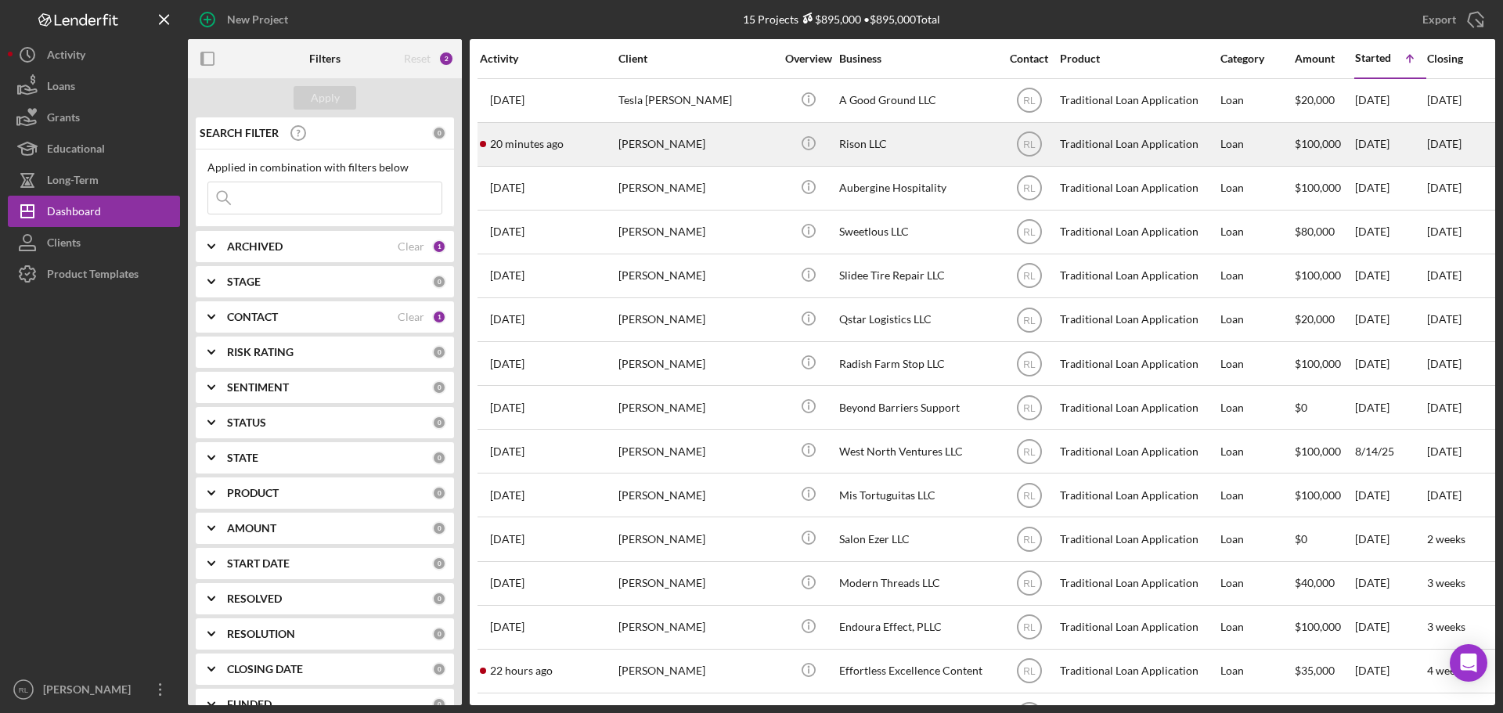
click at [726, 155] on div "[PERSON_NAME]" at bounding box center [696, 144] width 157 height 41
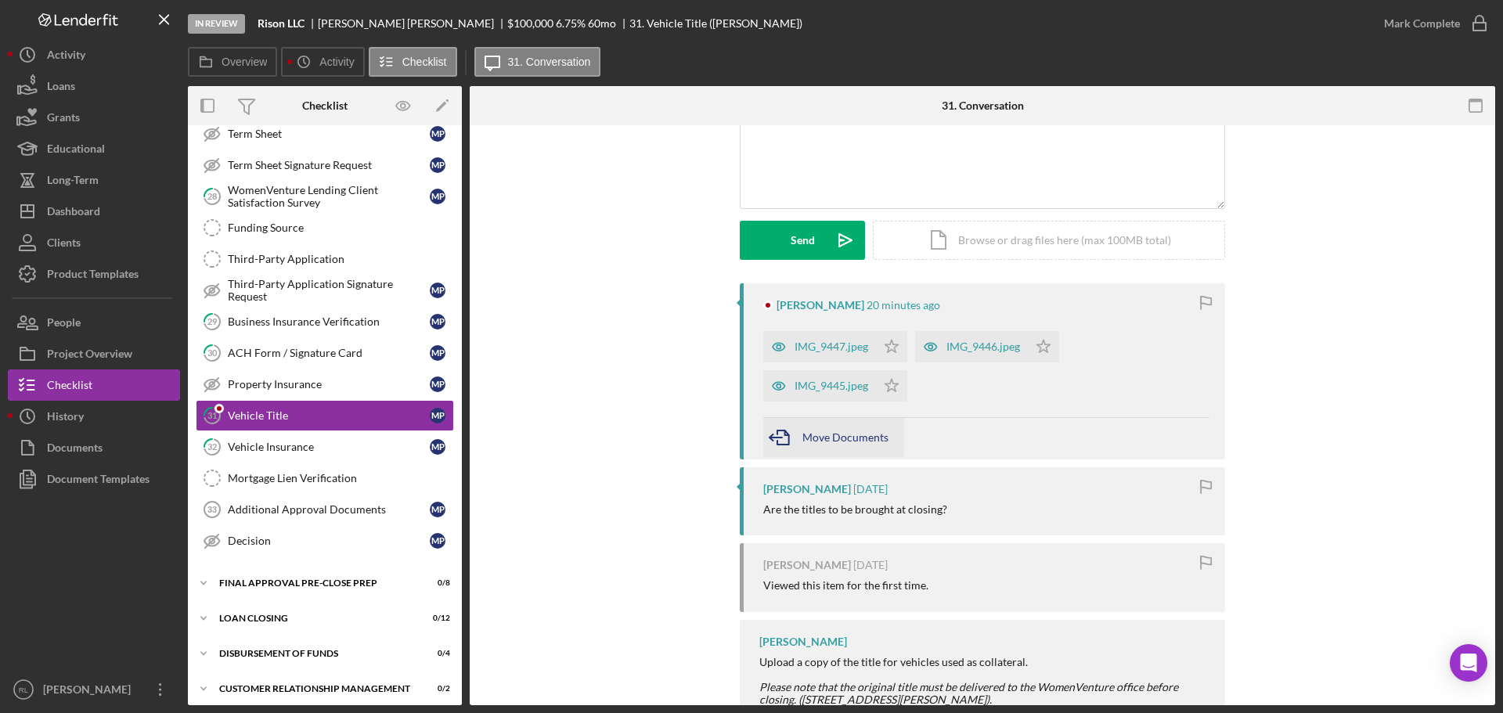
scroll to position [122, 0]
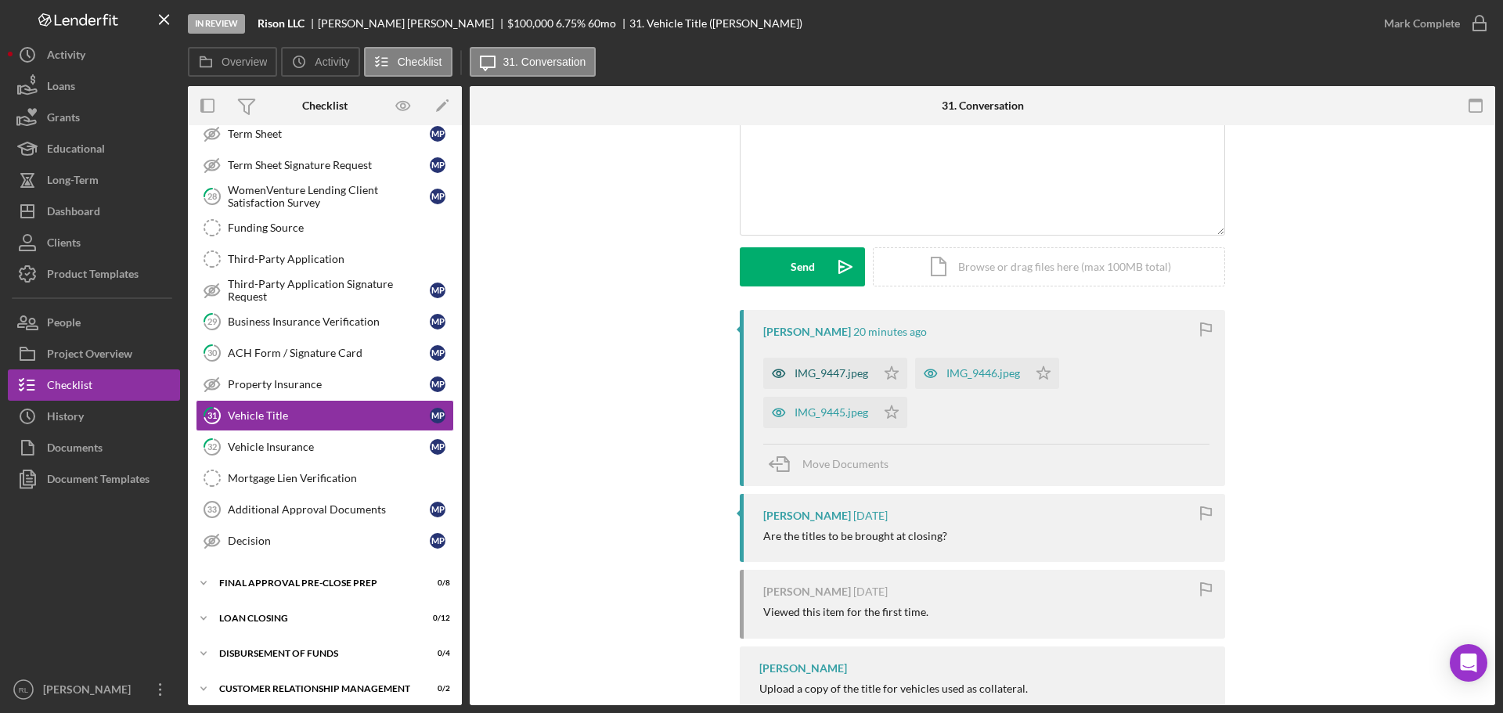
click at [824, 382] on div "IMG_9447.jpeg" at bounding box center [819, 373] width 113 height 31
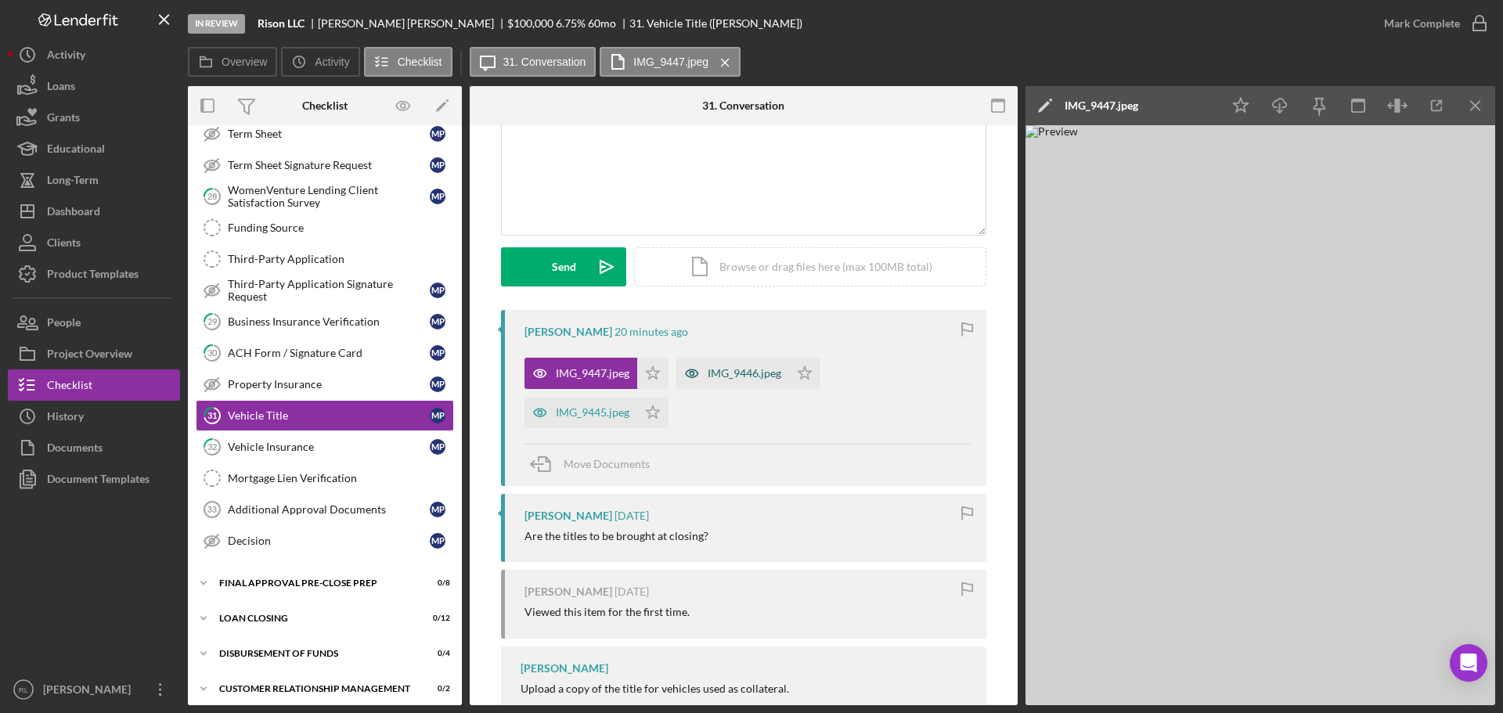
click at [743, 376] on div "IMG_9446.jpeg" at bounding box center [745, 373] width 74 height 13
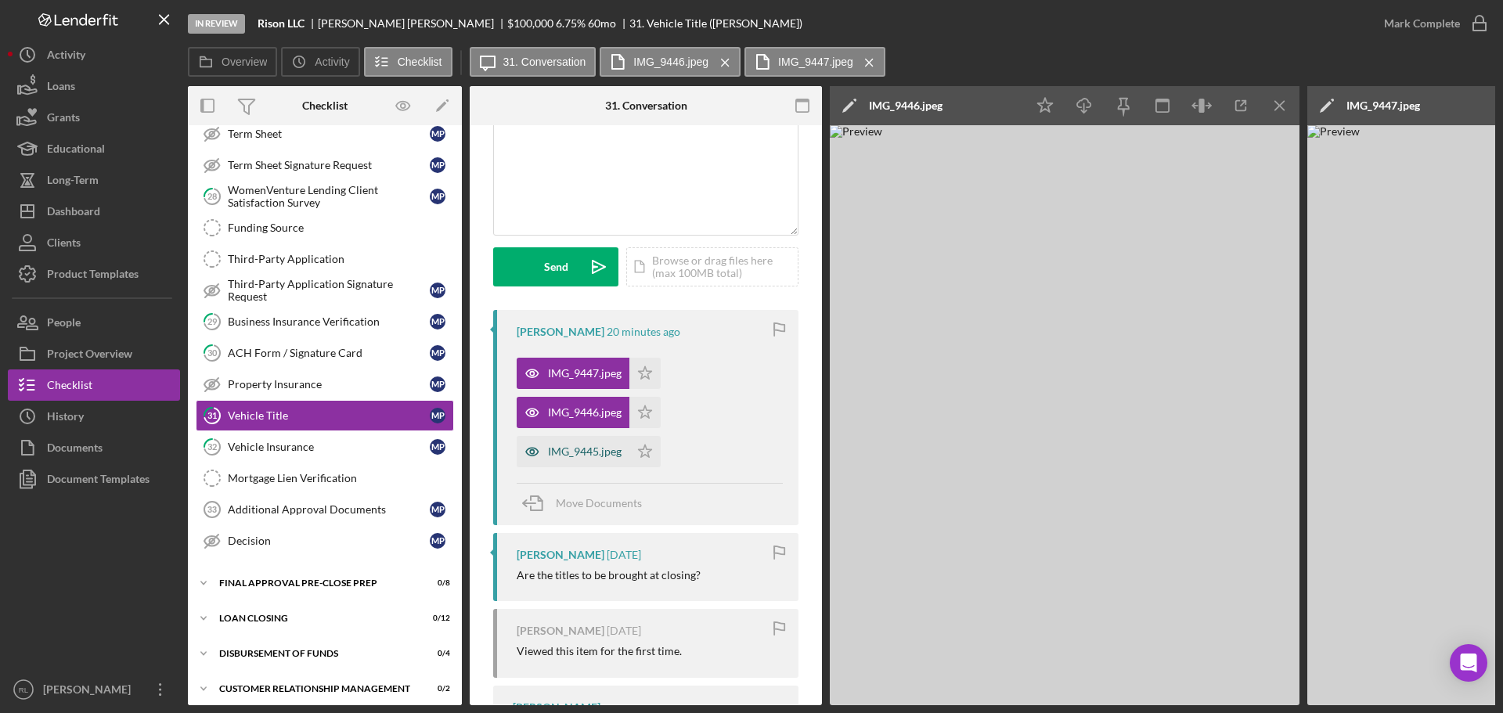
click at [552, 448] on div "IMG_9445.jpeg" at bounding box center [585, 451] width 74 height 13
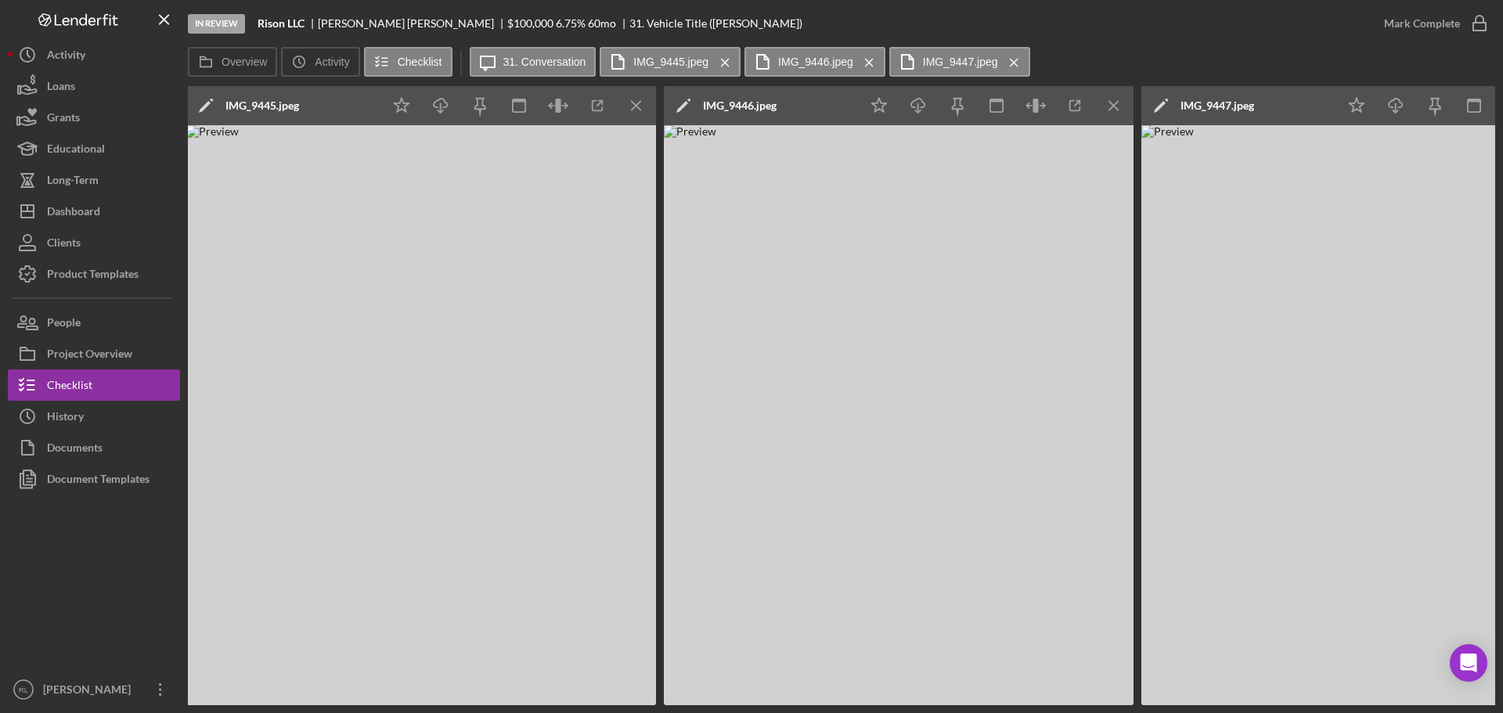
scroll to position [0, 759]
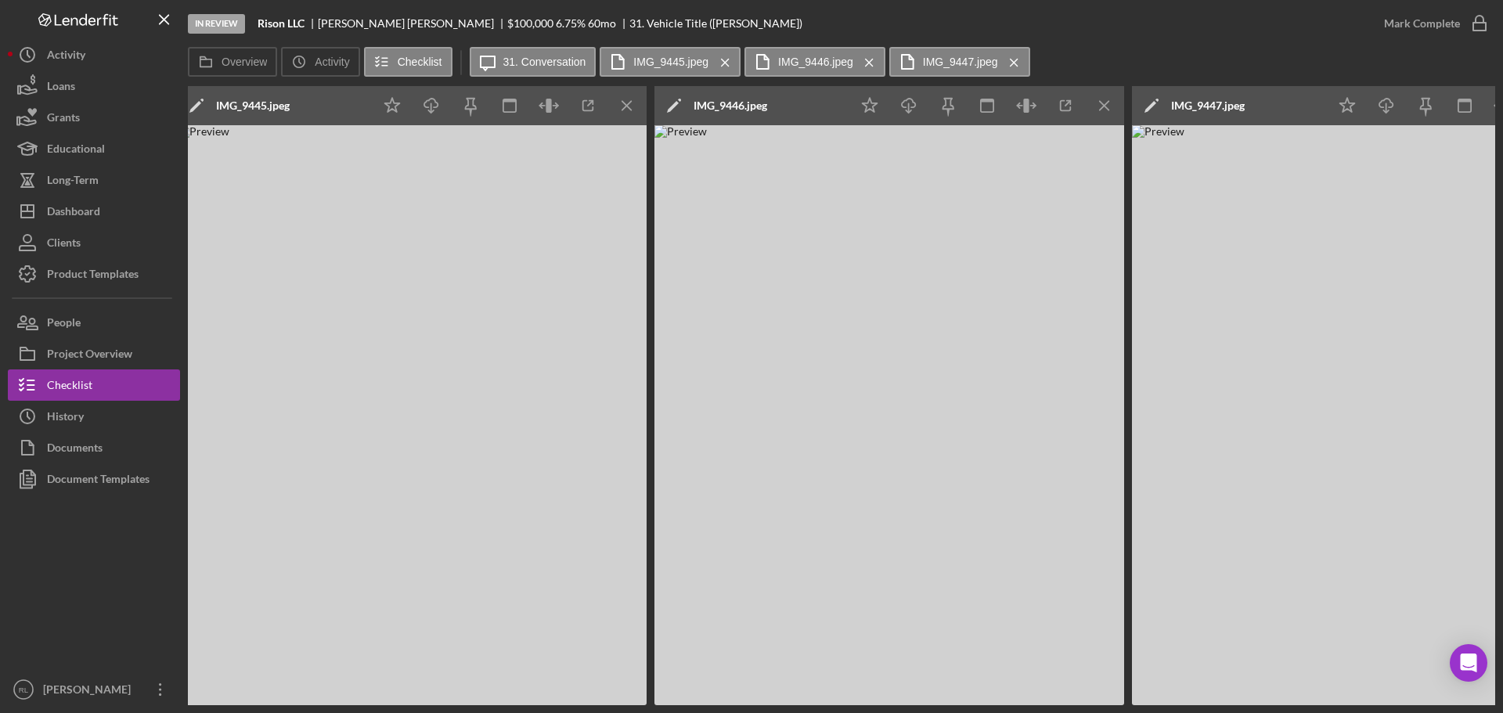
drag, startPoint x: 714, startPoint y: 409, endPoint x: 687, endPoint y: 384, distance: 36.0
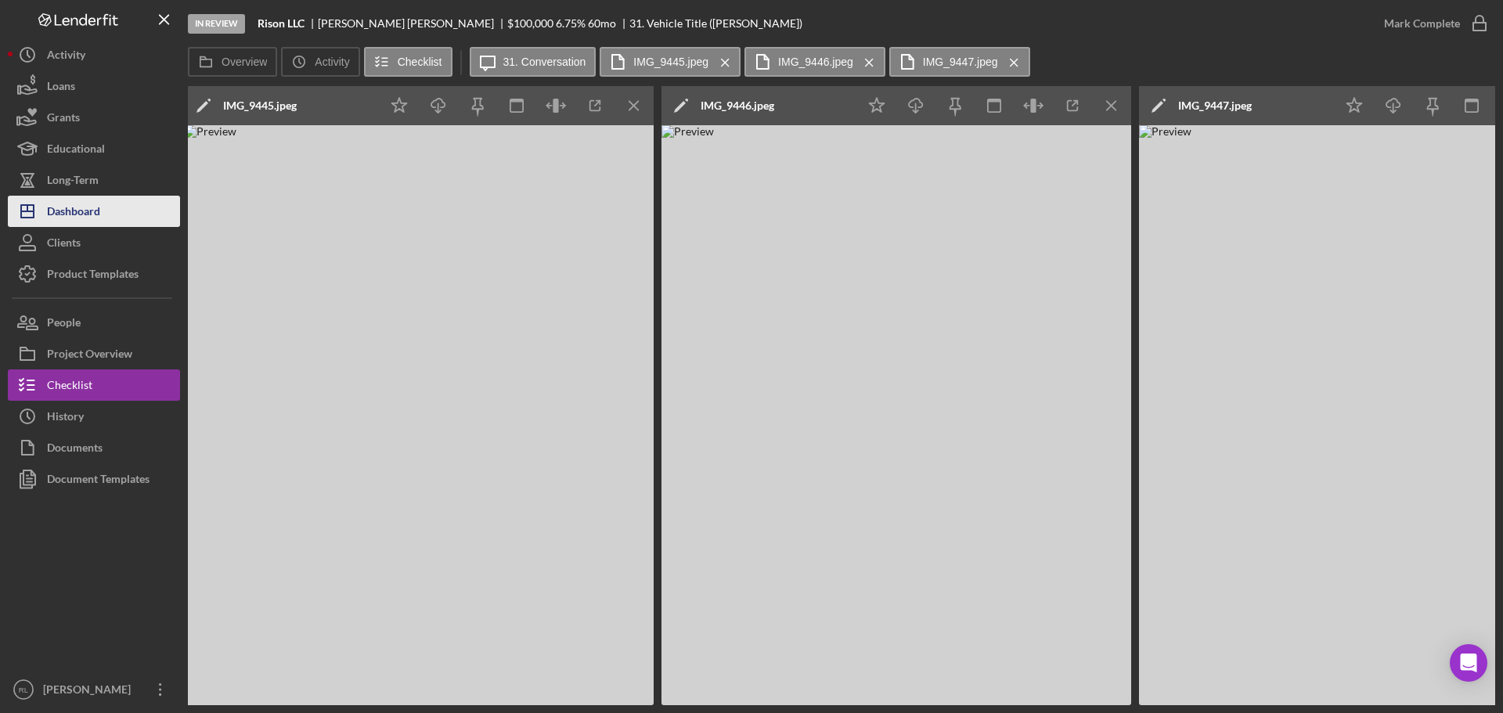
click at [82, 217] on div "Dashboard" at bounding box center [73, 213] width 53 height 35
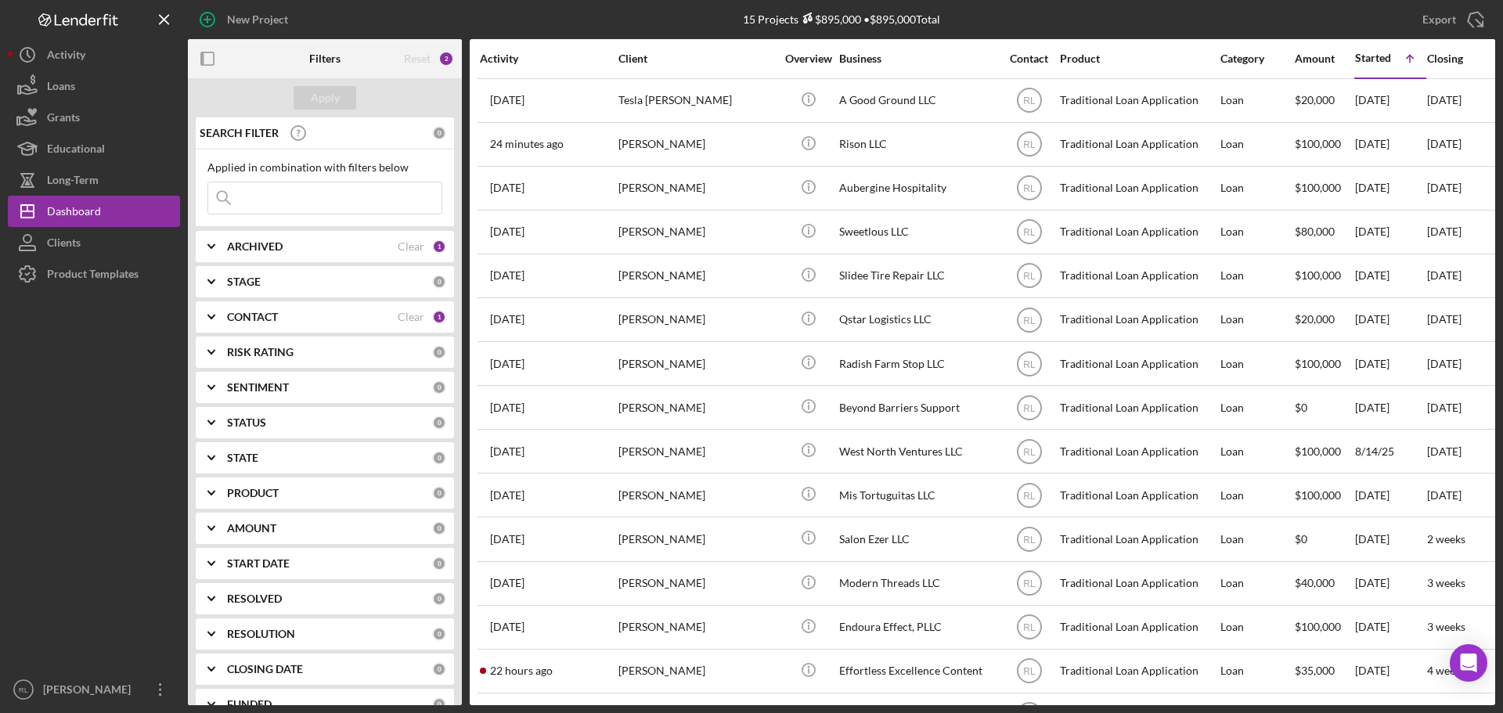
click at [321, 319] on div "CONTACT" at bounding box center [312, 317] width 171 height 13
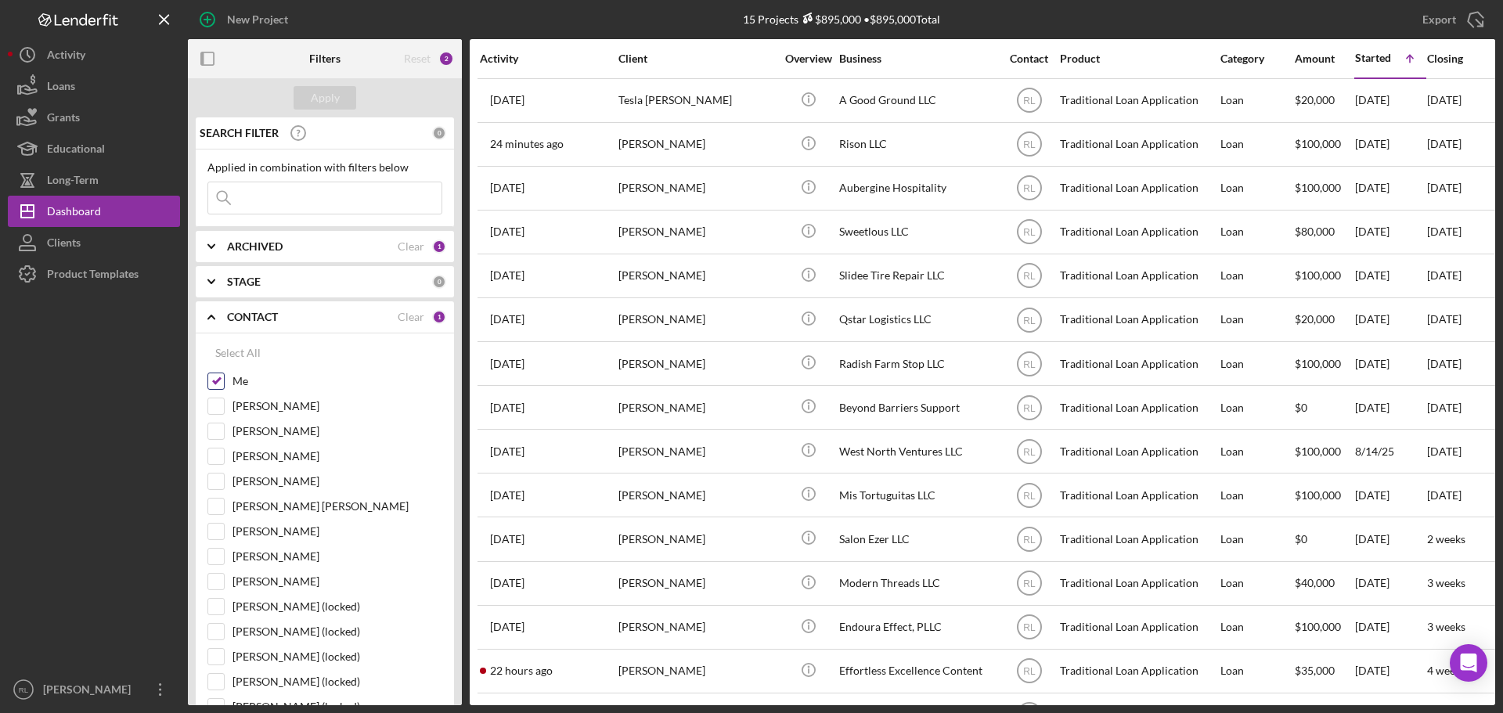
click at [225, 383] on div "Me" at bounding box center [324, 385] width 235 height 25
click at [222, 482] on input "[PERSON_NAME]" at bounding box center [216, 481] width 16 height 16
checkbox input "true"
click at [219, 377] on input "Me" at bounding box center [216, 381] width 16 height 16
checkbox input "false"
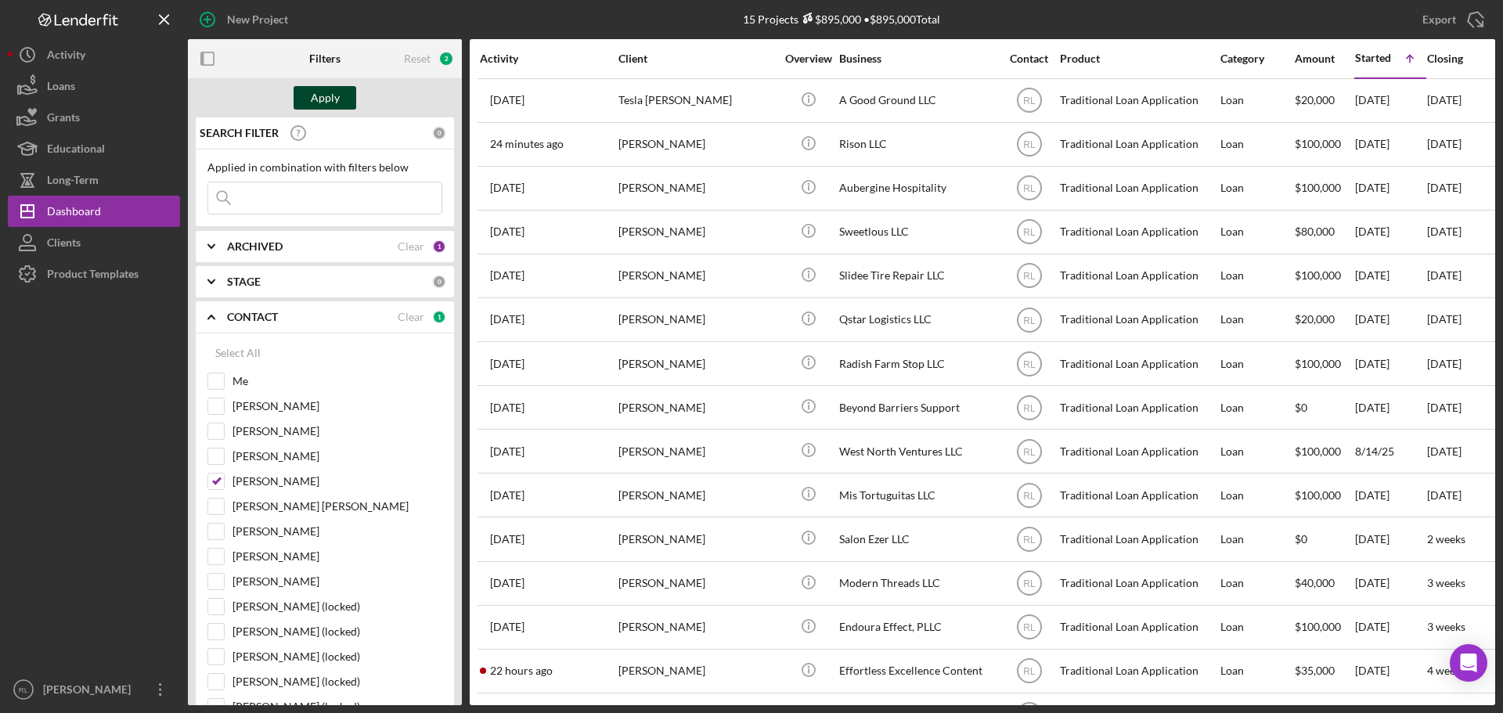
click at [328, 102] on div "Apply" at bounding box center [325, 97] width 29 height 23
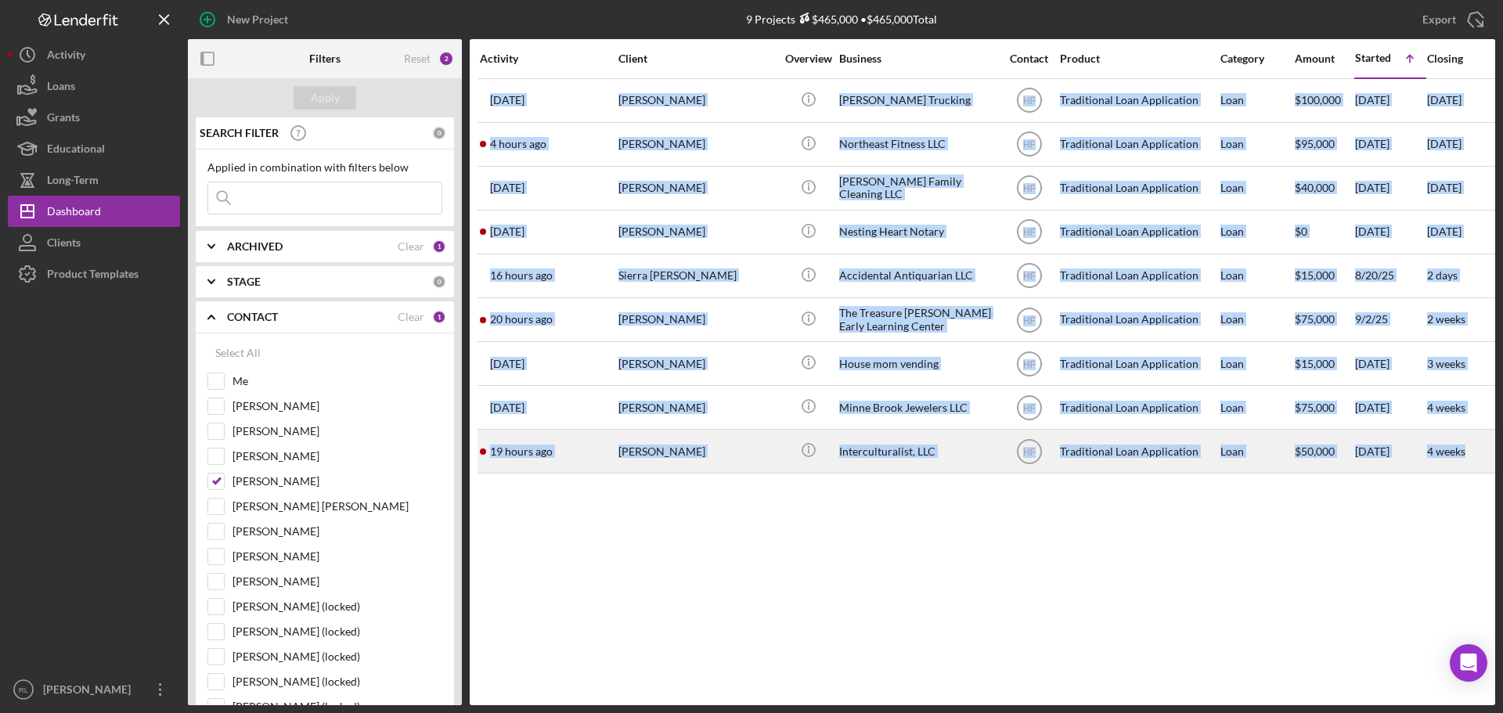
drag, startPoint x: 1132, startPoint y: 551, endPoint x: 1464, endPoint y: 466, distance: 342.4
click at [1464, 466] on div "Activity Client Overview Business Contact Product Category Amount Started Icon/…" at bounding box center [982, 372] width 1025 height 666
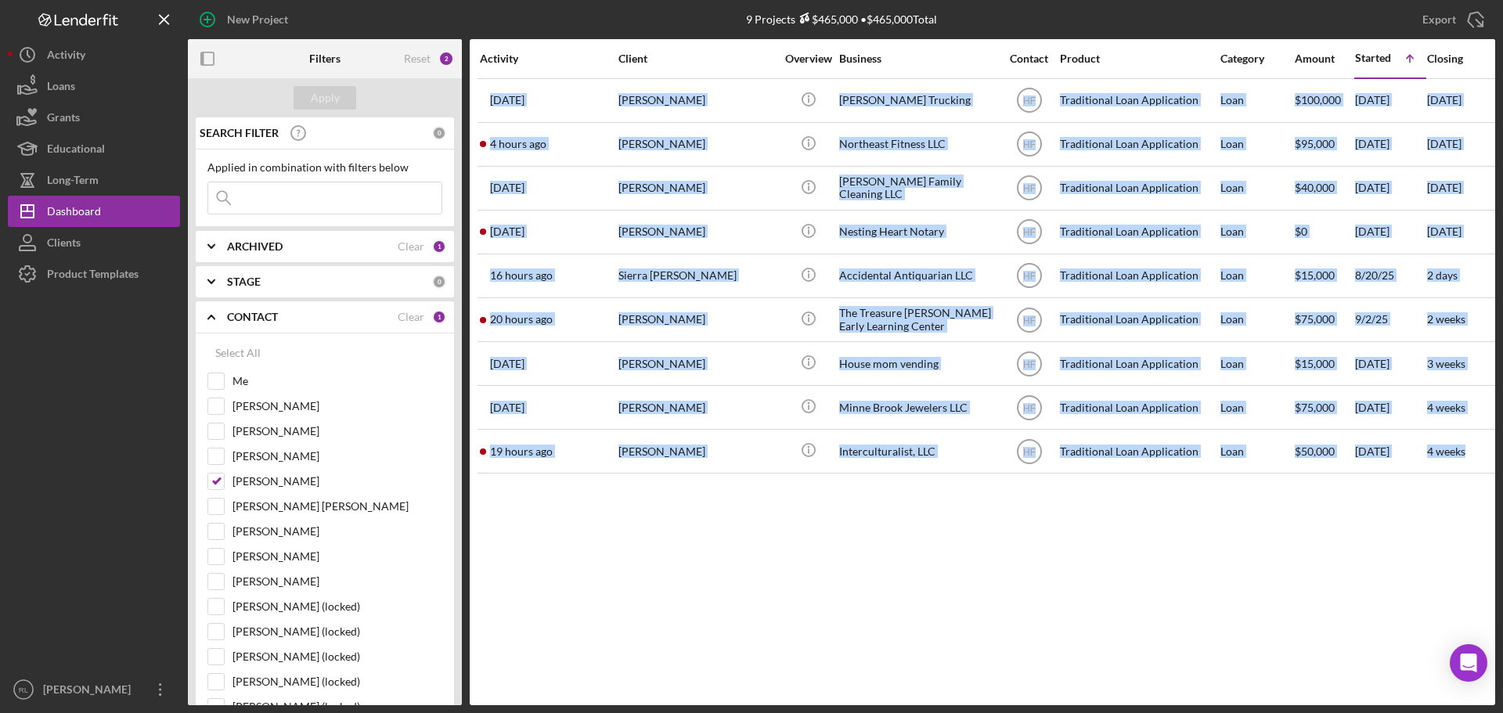
click at [1102, 538] on div "Activity Client Overview Business Contact Product Category Amount Started Icon/…" at bounding box center [982, 372] width 1025 height 666
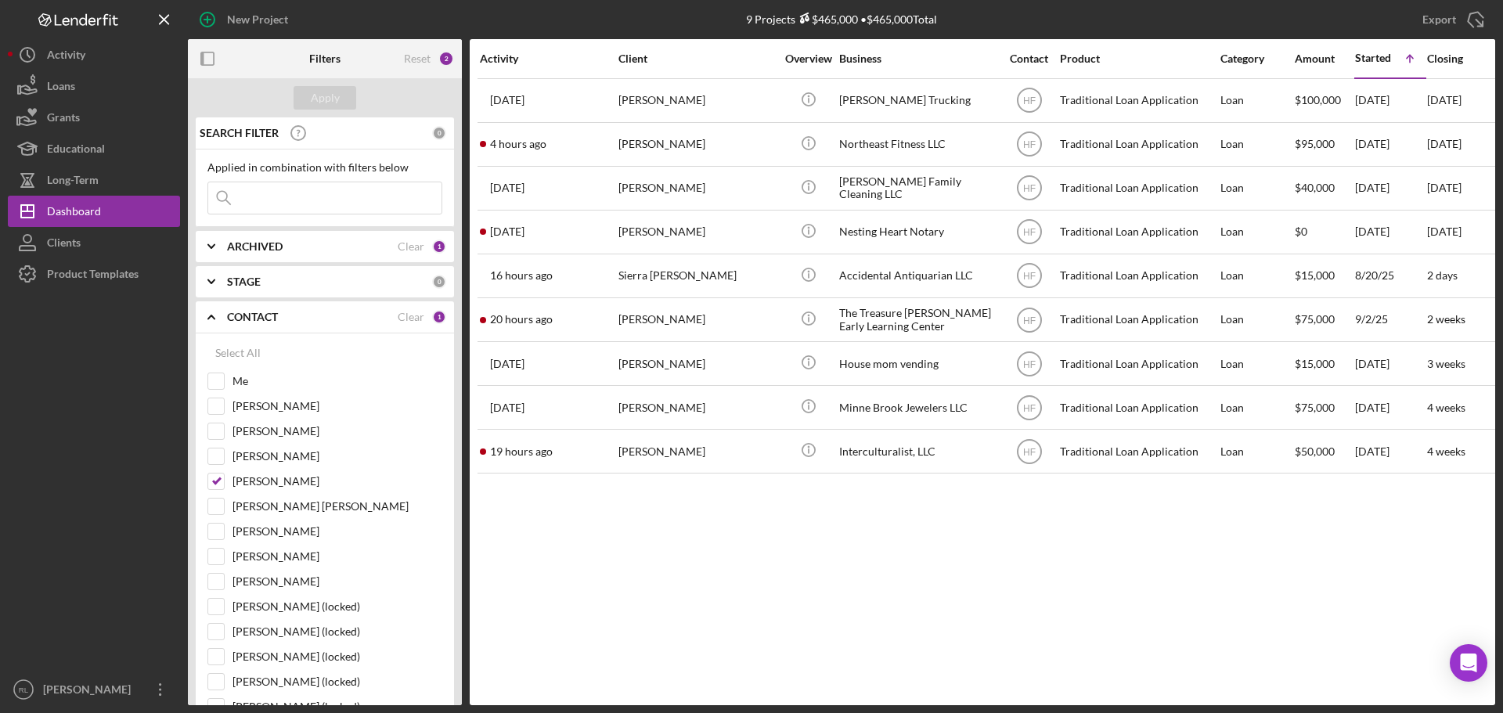
click at [1253, 527] on div "Activity Client Overview Business Contact Product Category Amount Started Icon/…" at bounding box center [982, 372] width 1025 height 666
click at [212, 485] on input "[PERSON_NAME]" at bounding box center [216, 481] width 16 height 16
checkbox input "false"
click at [225, 380] on div "Me" at bounding box center [324, 385] width 235 height 25
click at [221, 380] on input "Me" at bounding box center [216, 381] width 16 height 16
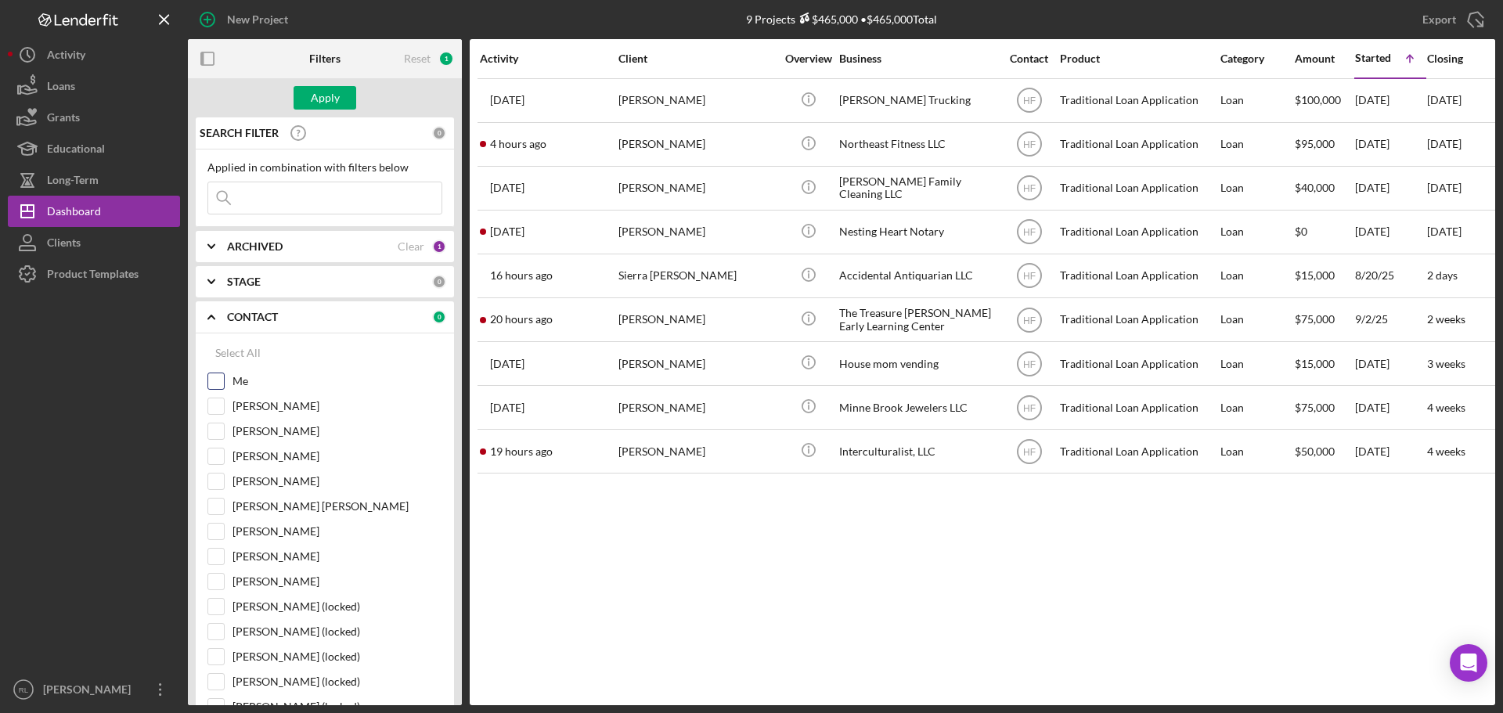
checkbox input "true"
click at [319, 104] on div "Apply" at bounding box center [325, 97] width 29 height 23
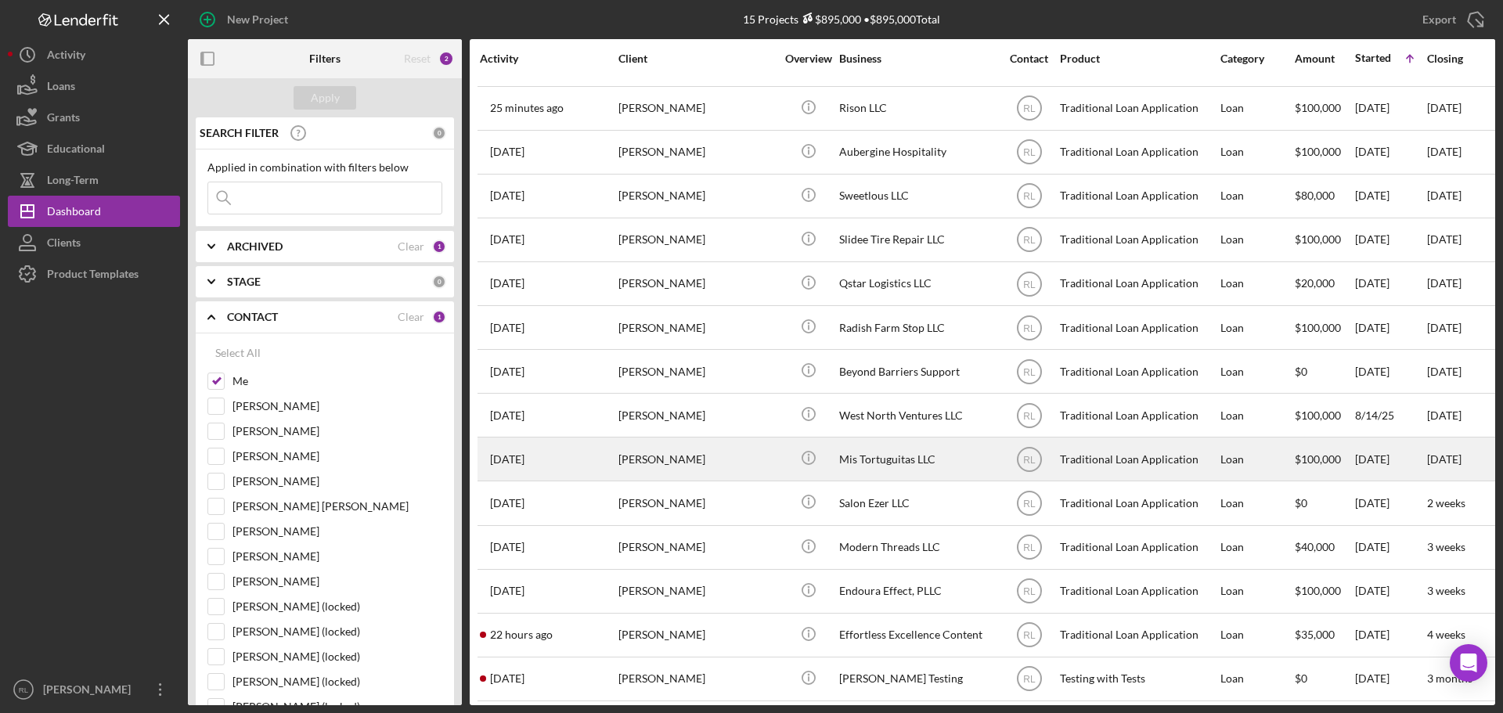
scroll to position [52, 0]
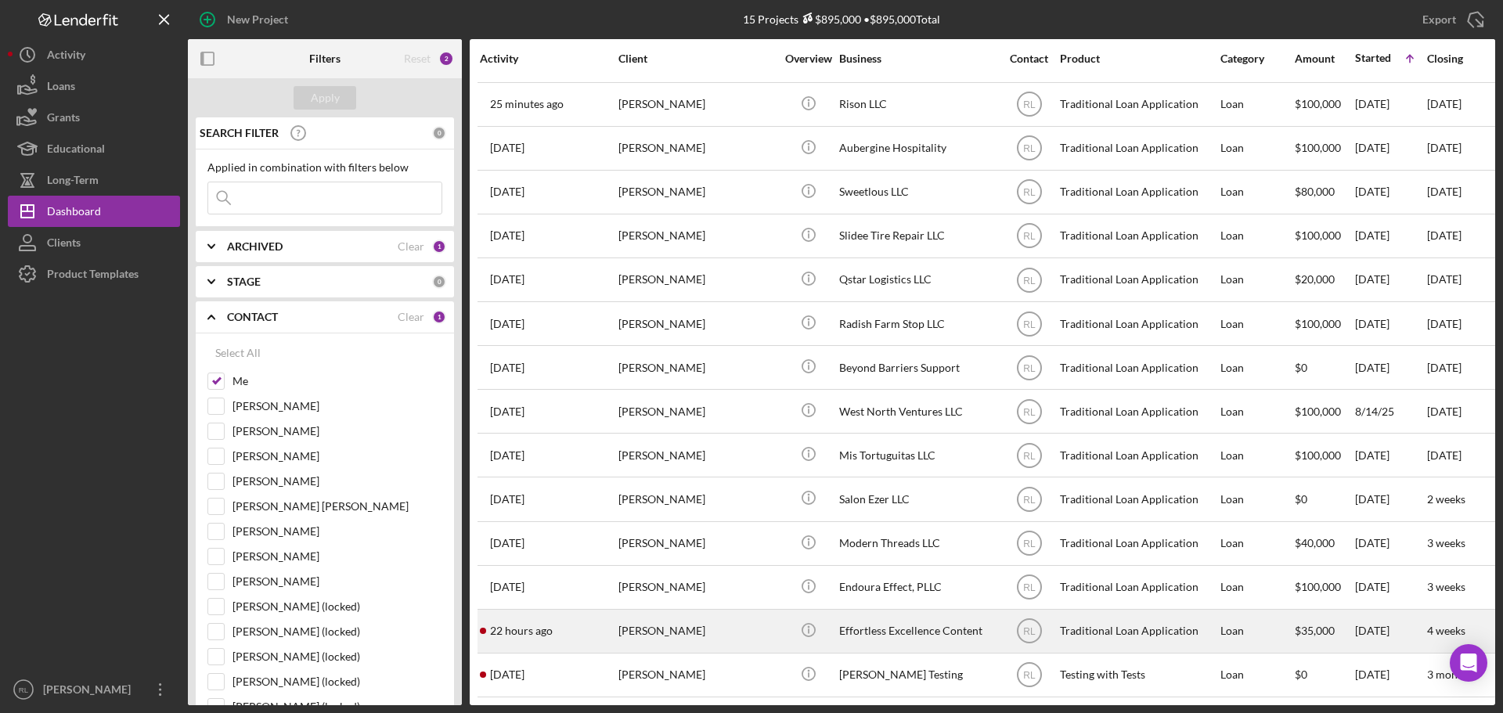
click at [727, 618] on div "[PERSON_NAME]" at bounding box center [696, 630] width 157 height 41
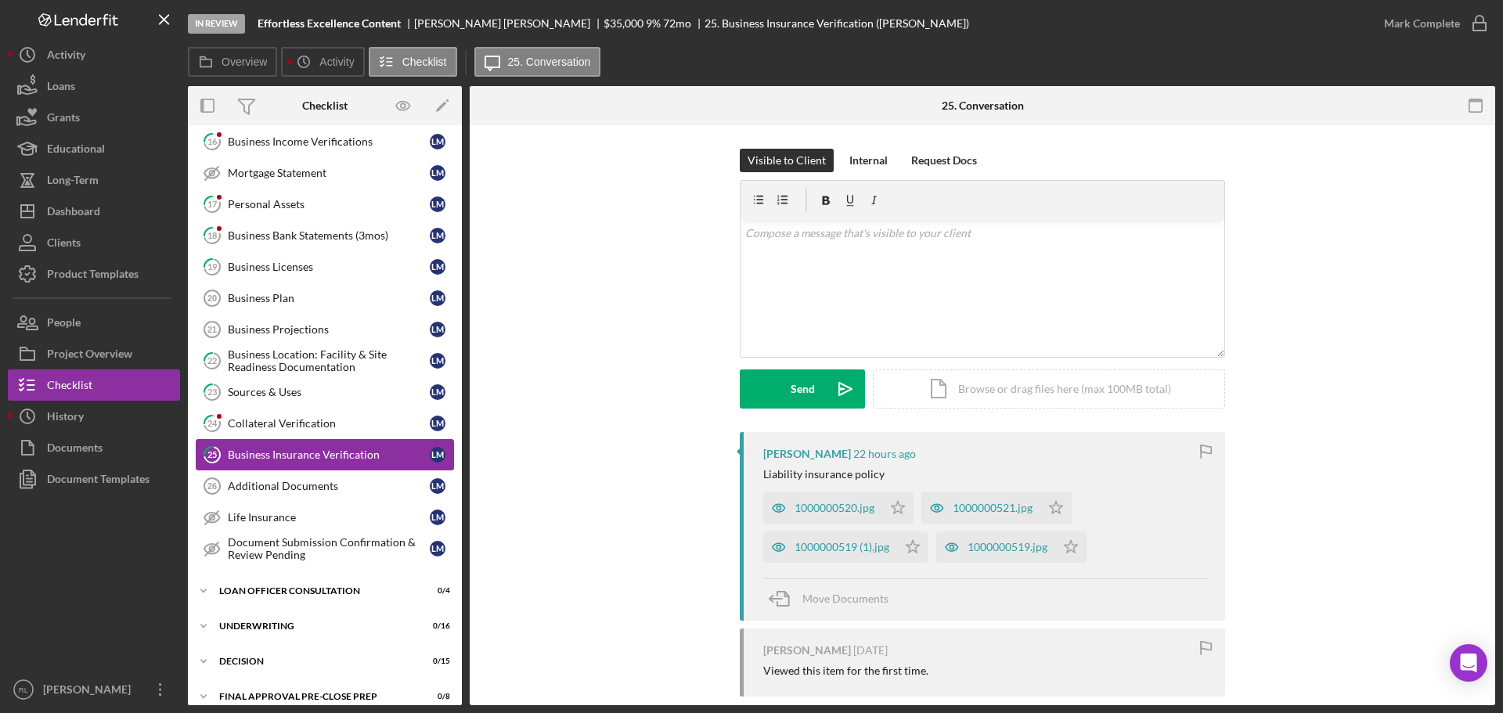
scroll to position [337, 0]
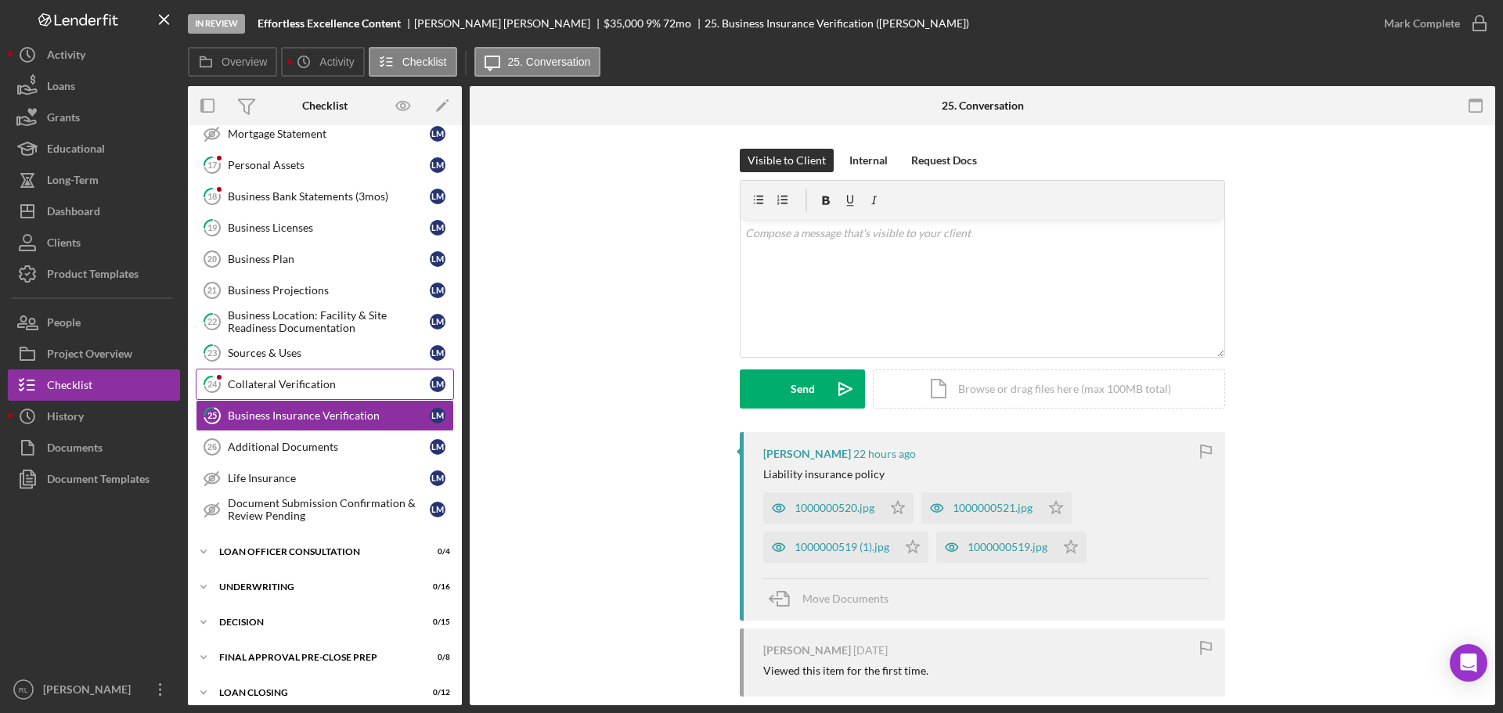
click at [341, 391] on link "24 Collateral Verification [PERSON_NAME]" at bounding box center [325, 384] width 258 height 31
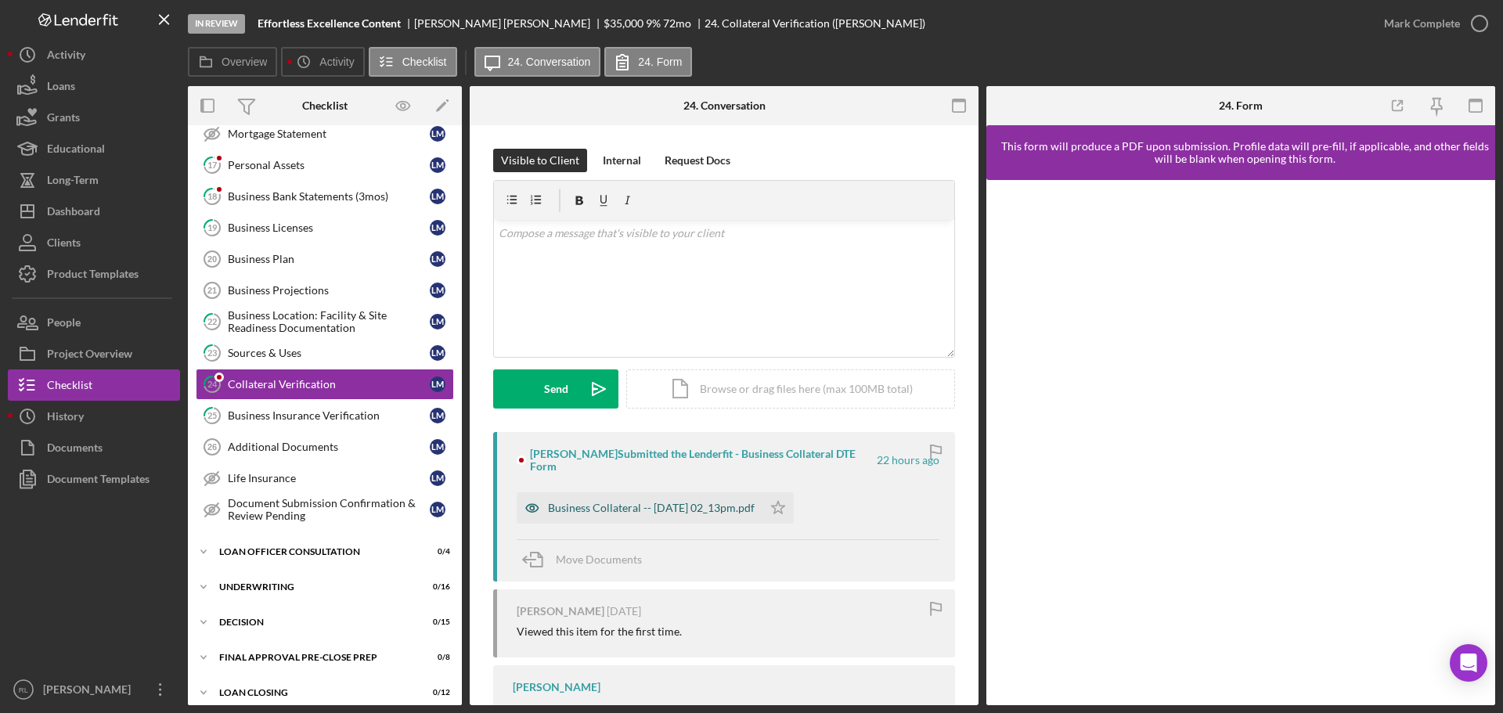
click at [671, 502] on div "Business Collateral -- [DATE] 02_13pm.pdf" at bounding box center [651, 508] width 207 height 13
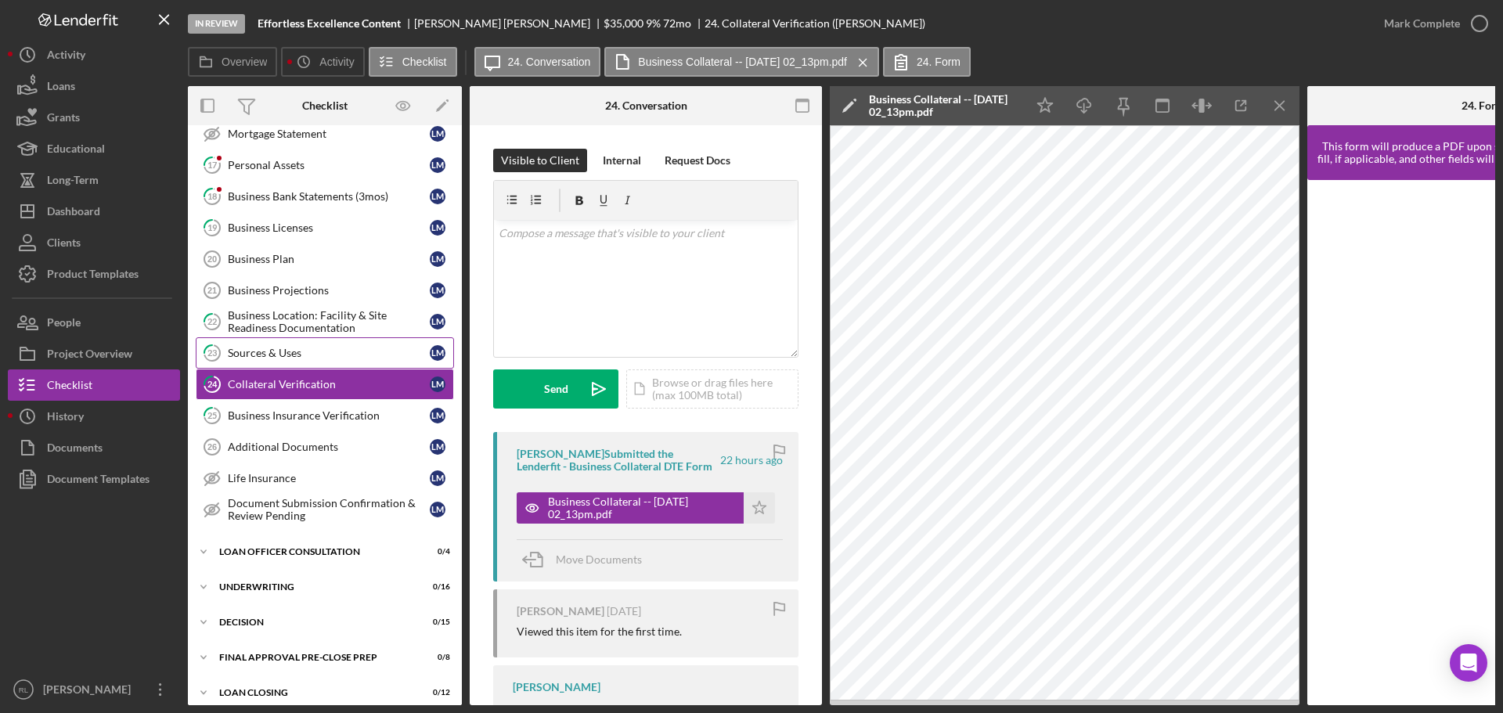
click at [298, 353] on div "Sources & Uses" at bounding box center [329, 353] width 202 height 13
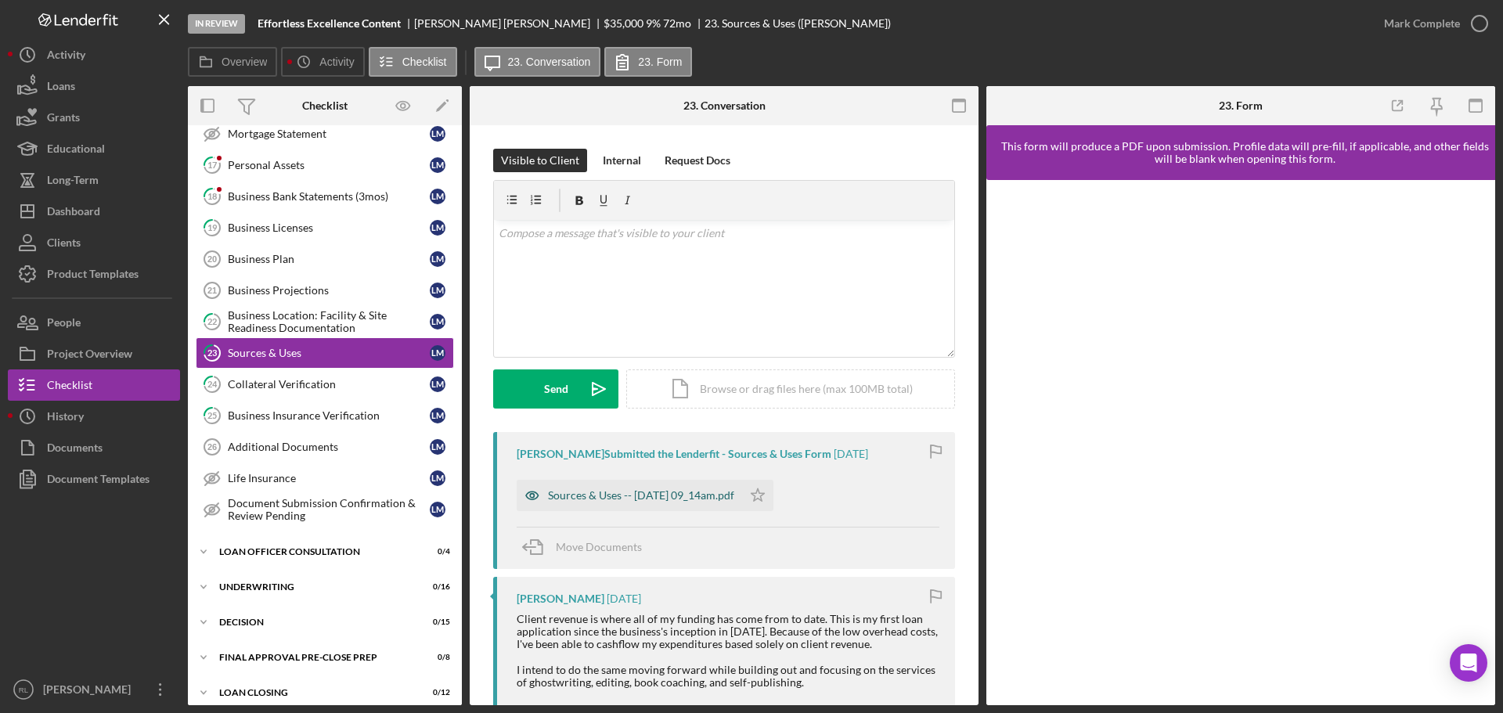
click at [637, 491] on div "Sources & Uses -- [DATE] 09_14am.pdf" at bounding box center [641, 495] width 186 height 13
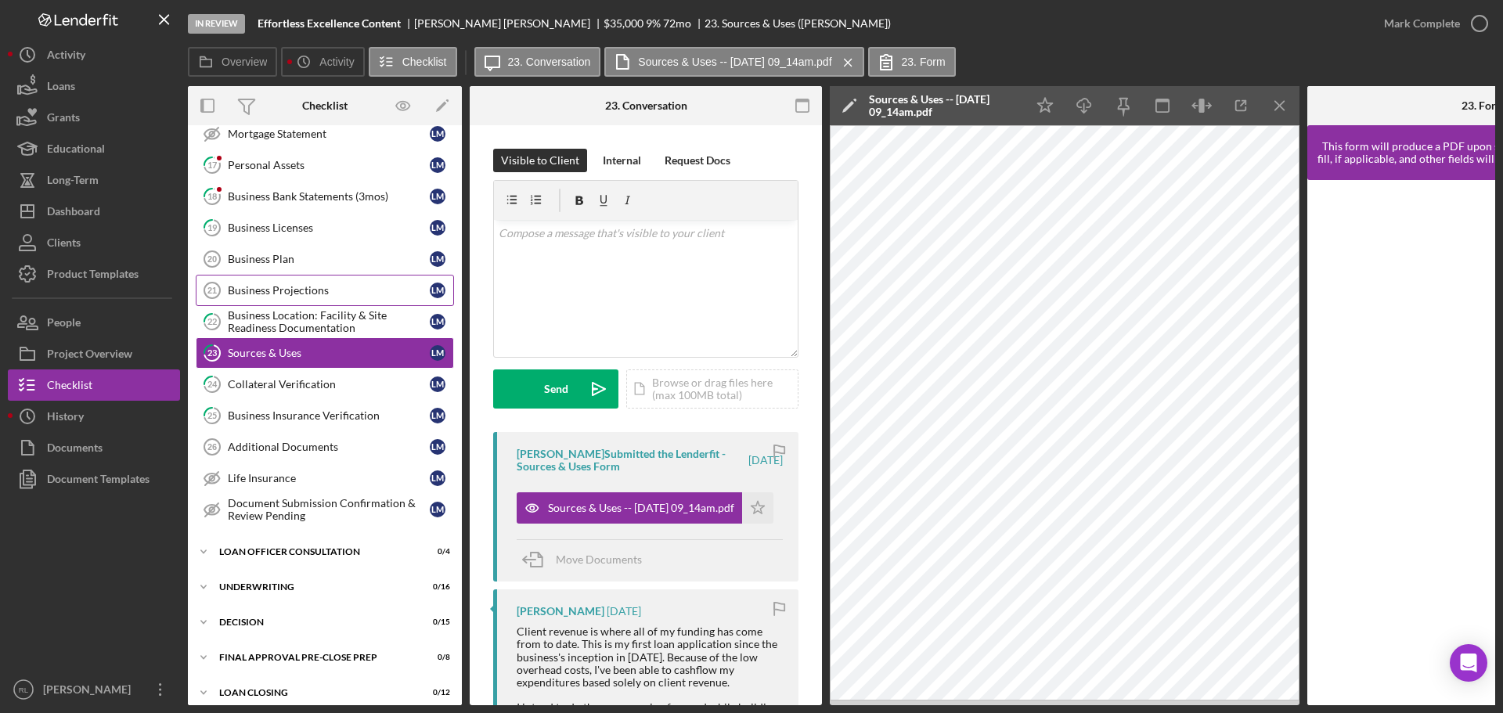
click at [310, 285] on div "Business Projections" at bounding box center [329, 290] width 202 height 13
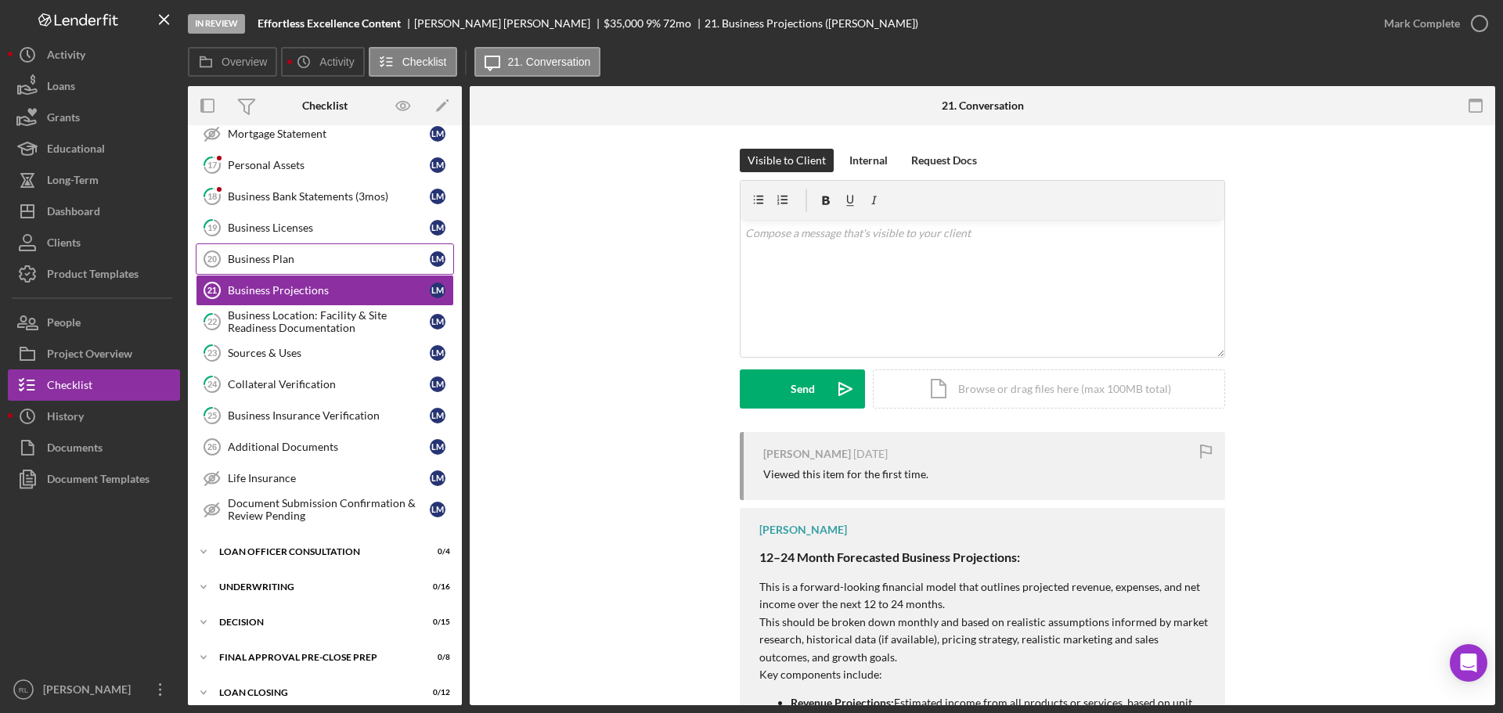
click at [311, 257] on div "Business Plan" at bounding box center [329, 259] width 202 height 13
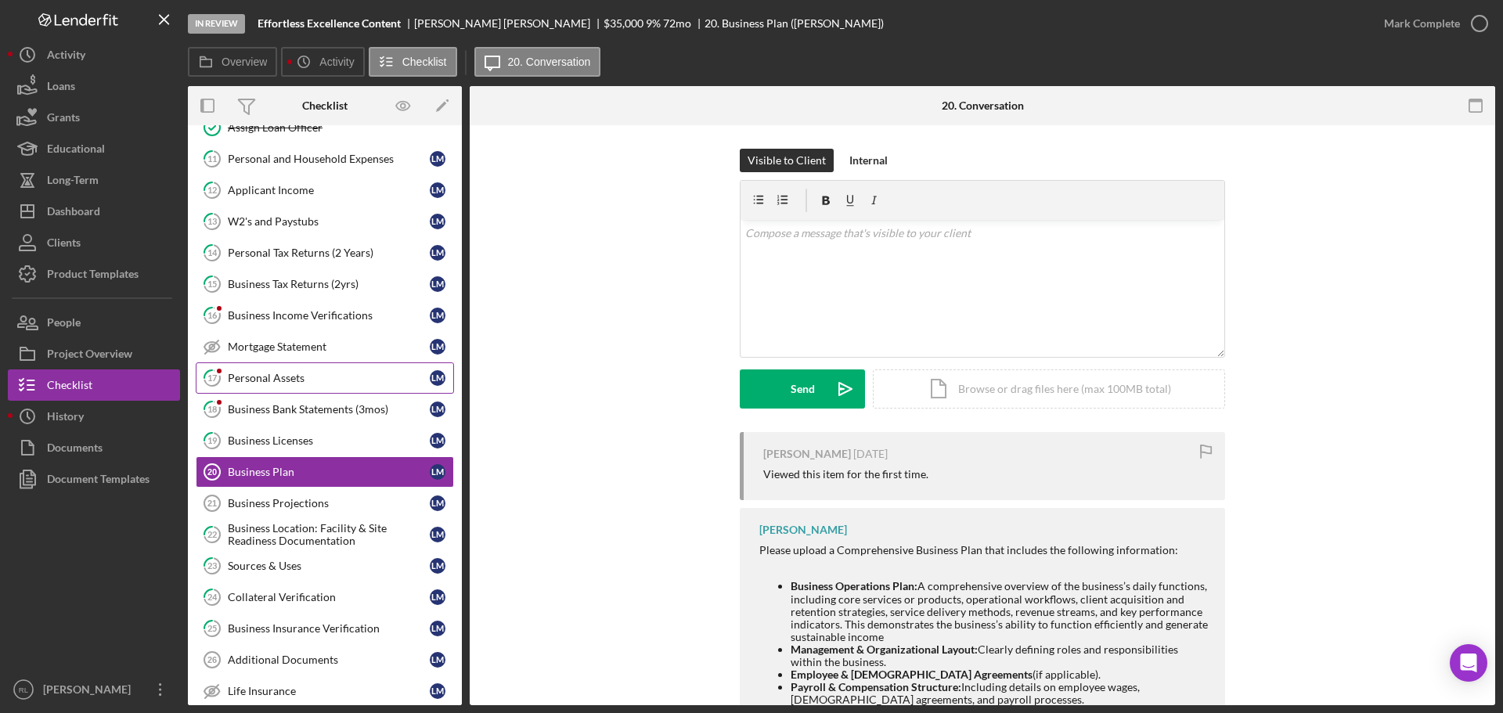
scroll to position [102, 0]
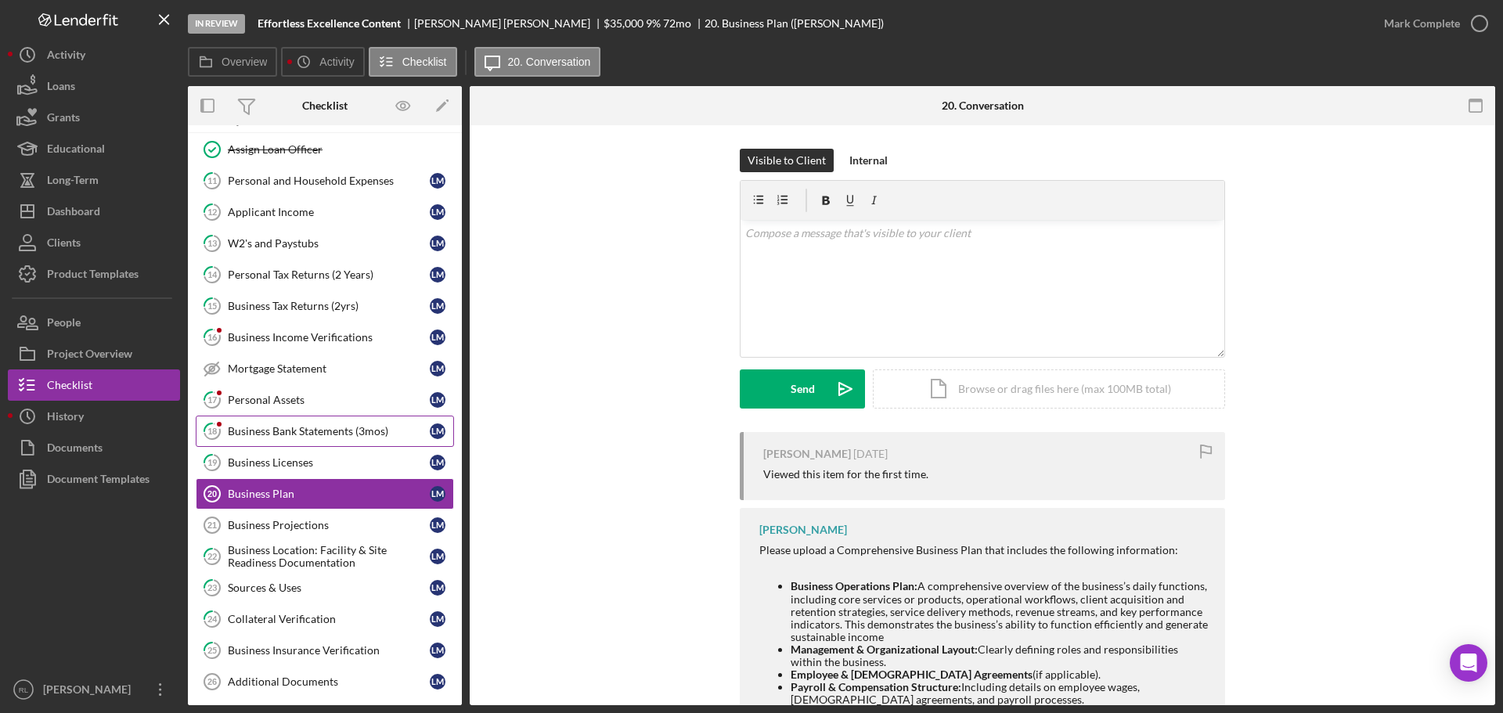
click at [295, 442] on link "18 Business Bank Statements (3mos) [PERSON_NAME]" at bounding box center [325, 431] width 258 height 31
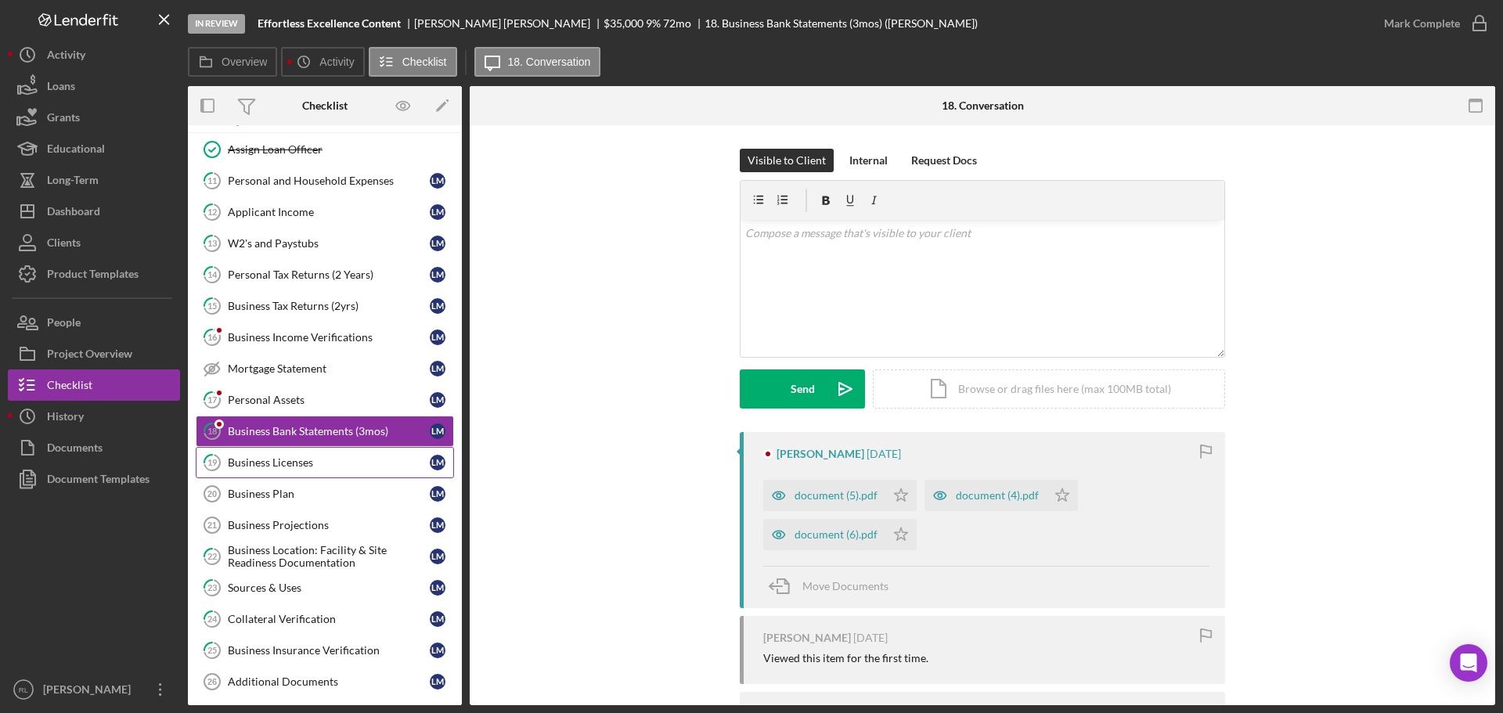
click at [291, 454] on link "19 Business Licenses [PERSON_NAME]" at bounding box center [325, 462] width 258 height 31
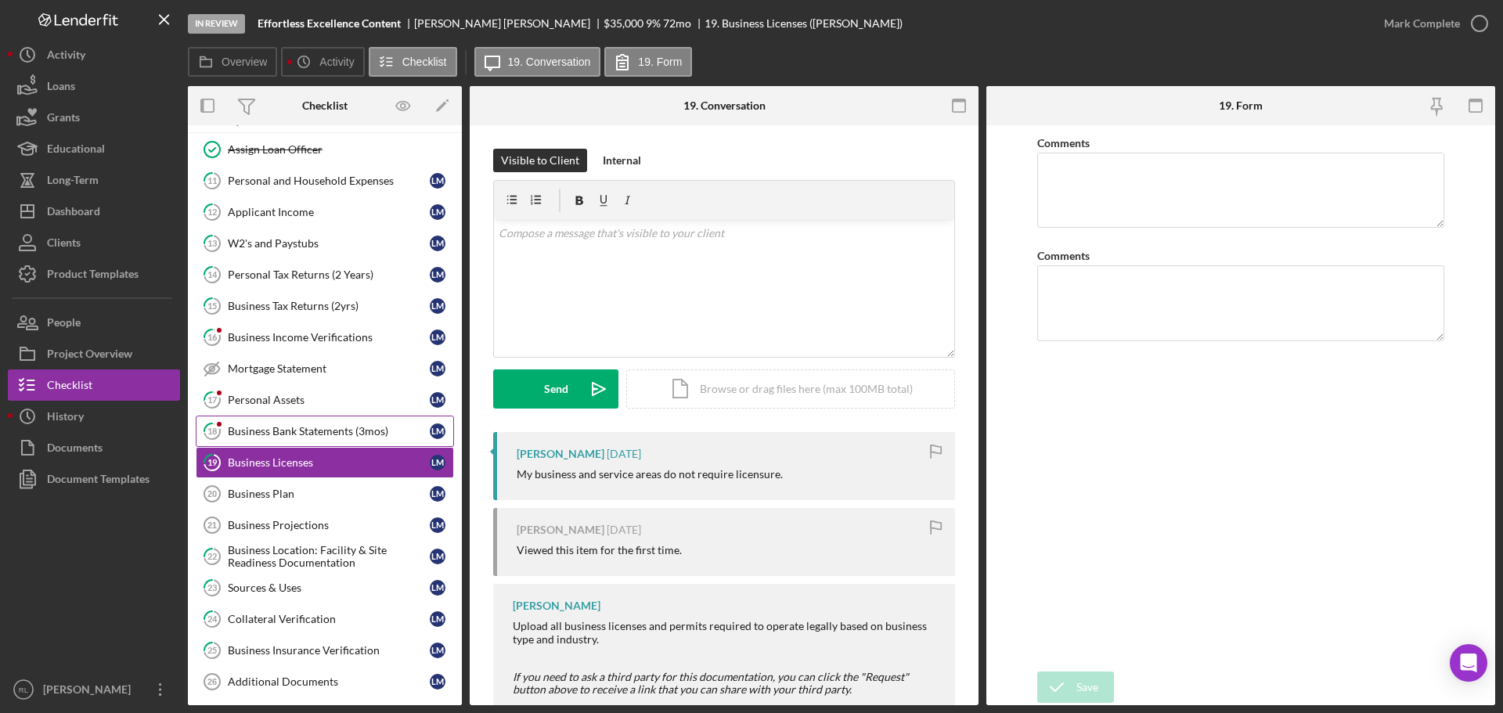
click at [310, 425] on div "Business Bank Statements (3mos)" at bounding box center [329, 431] width 202 height 13
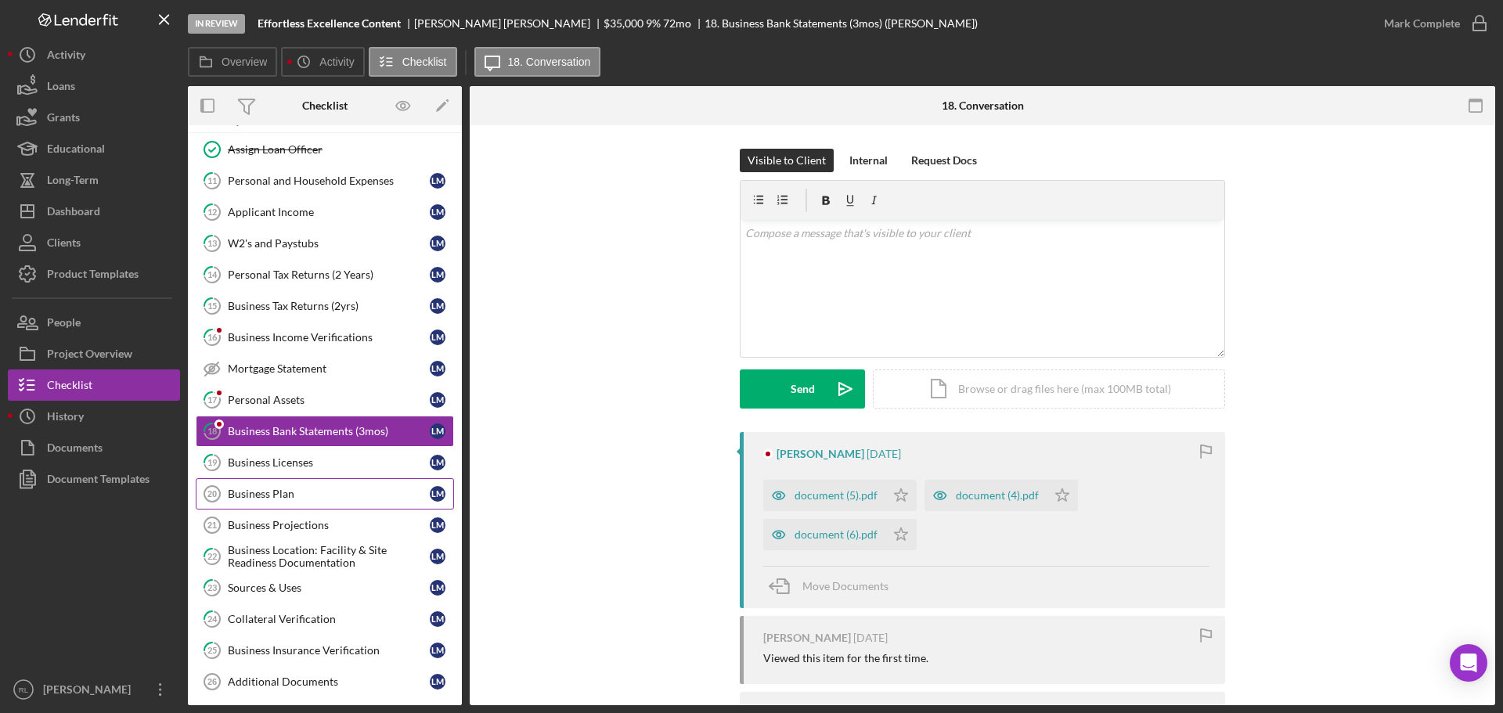
click at [287, 508] on link "Business Plan 20 Business Plan [PERSON_NAME]" at bounding box center [325, 493] width 258 height 31
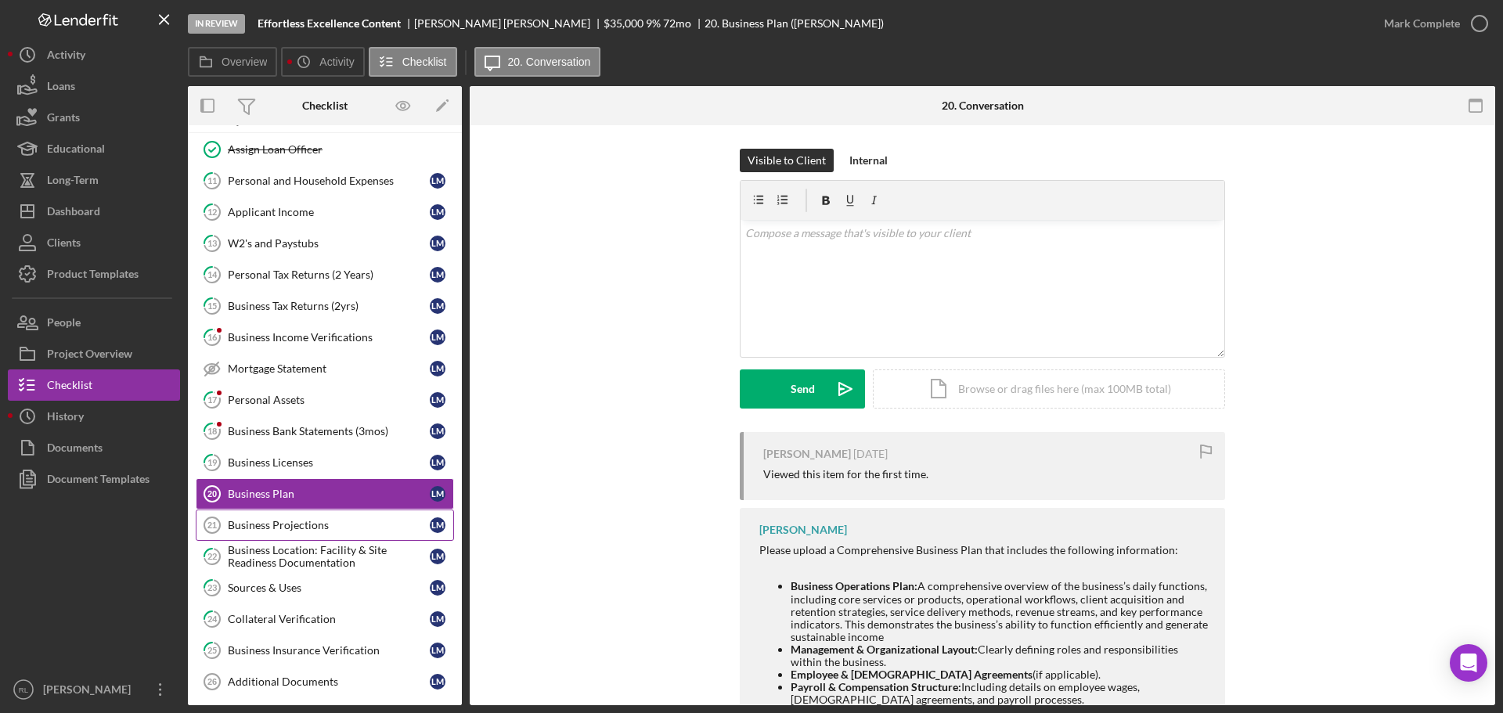
click at [291, 527] on div "Business Projections" at bounding box center [329, 525] width 202 height 13
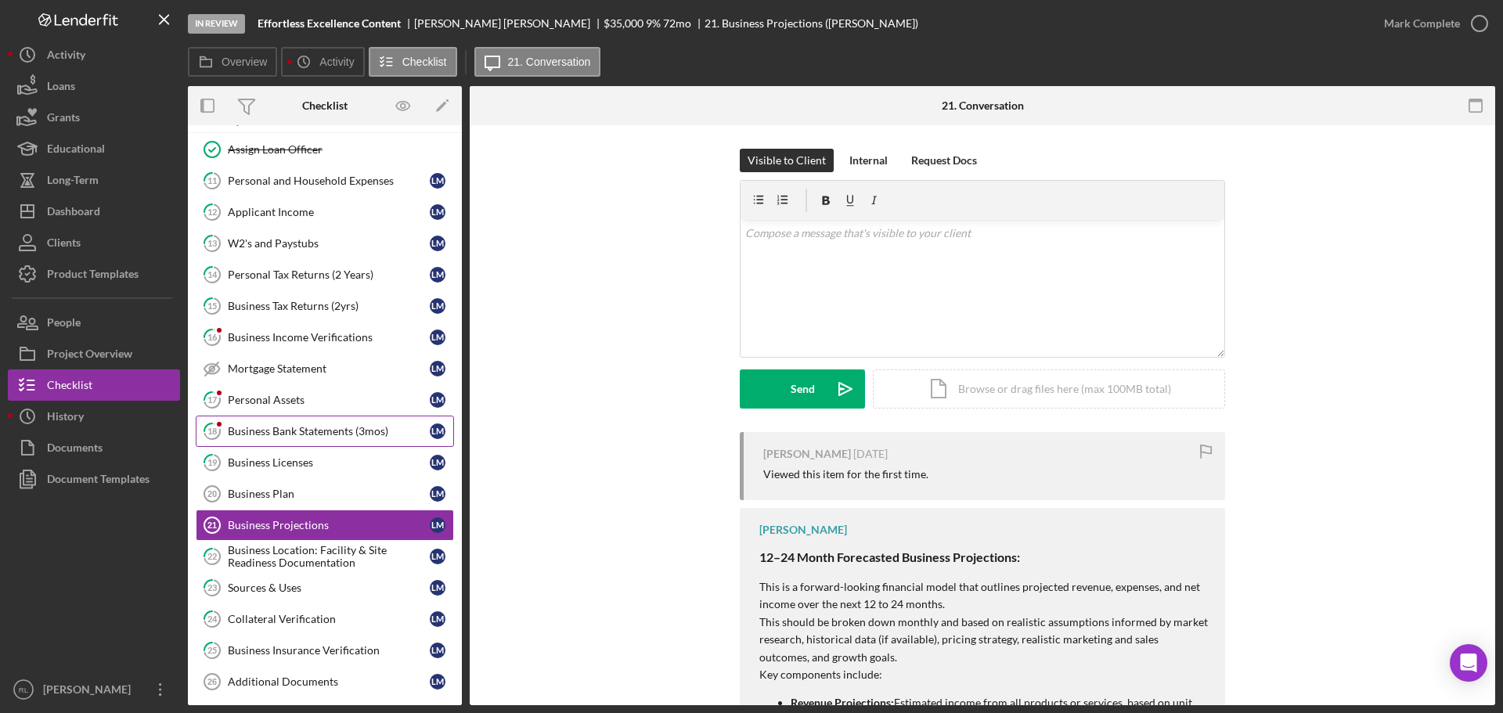
click at [315, 438] on link "18 Business Bank Statements (3mos) [PERSON_NAME]" at bounding box center [325, 431] width 258 height 31
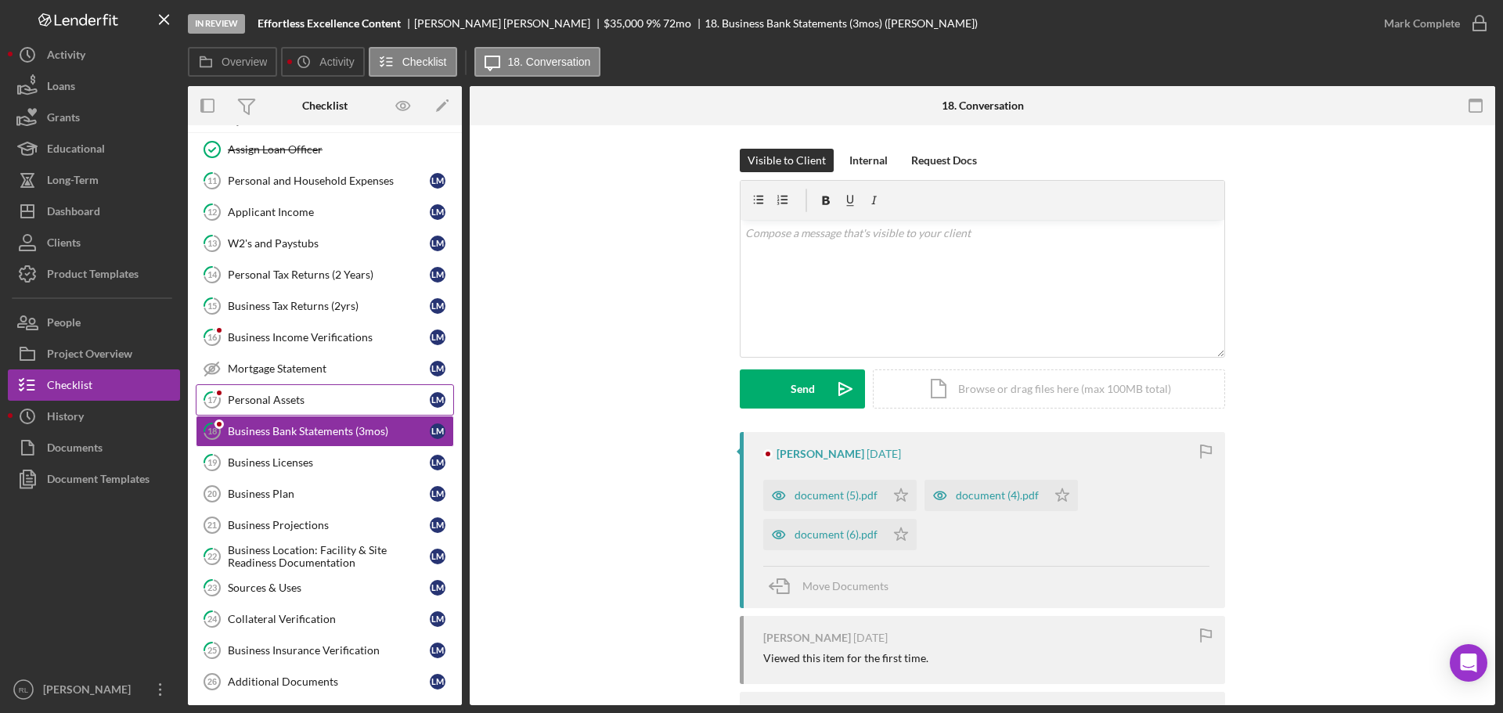
click at [315, 406] on div "Personal Assets" at bounding box center [329, 400] width 202 height 13
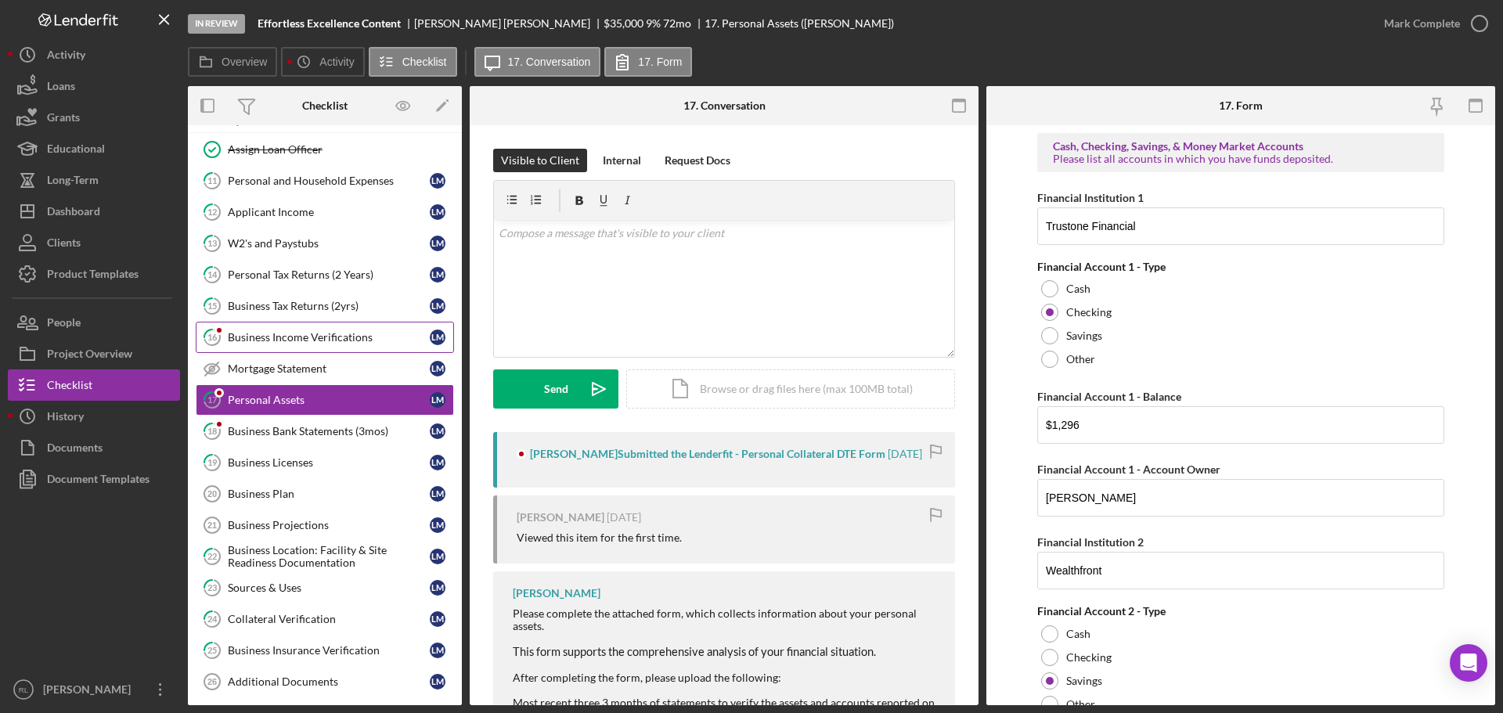
click at [325, 343] on div "Business Income Verifications" at bounding box center [329, 337] width 202 height 13
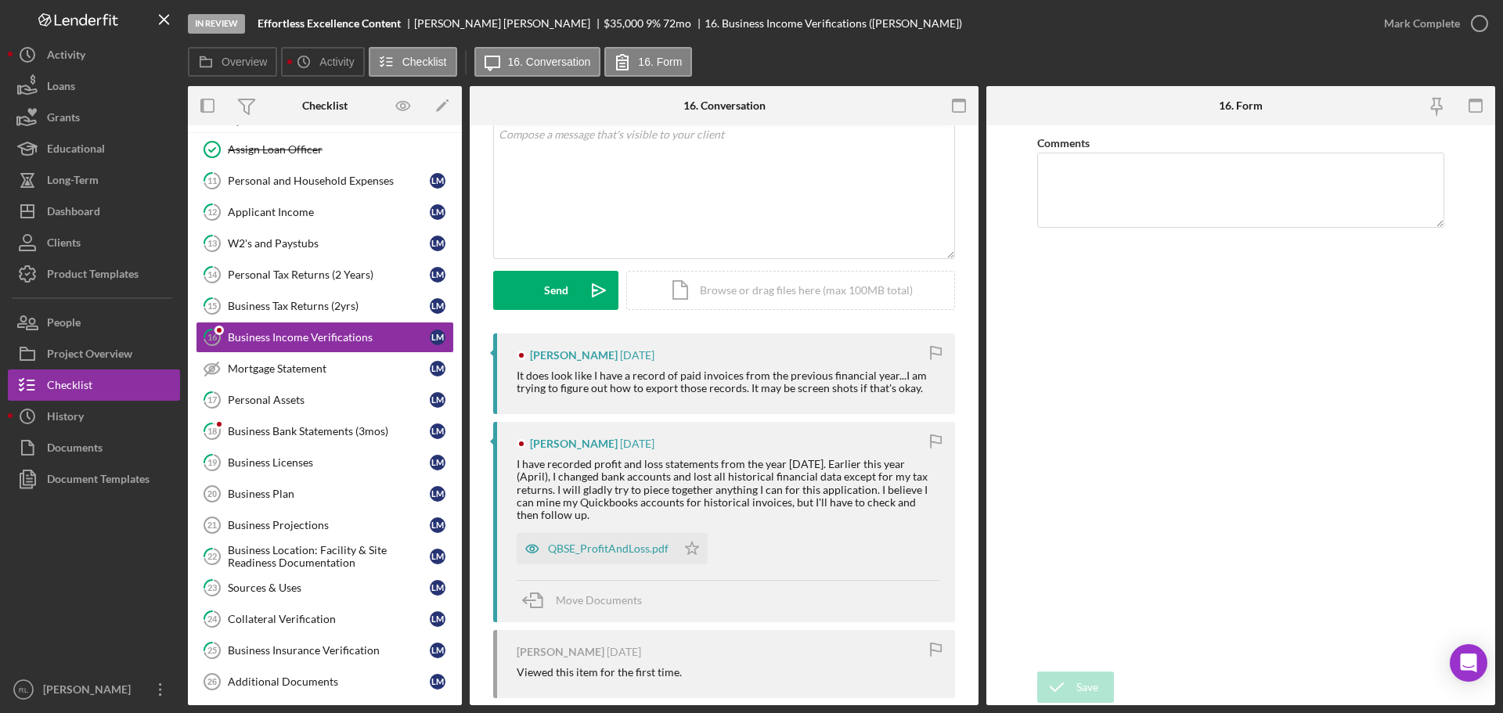
scroll to position [78, 0]
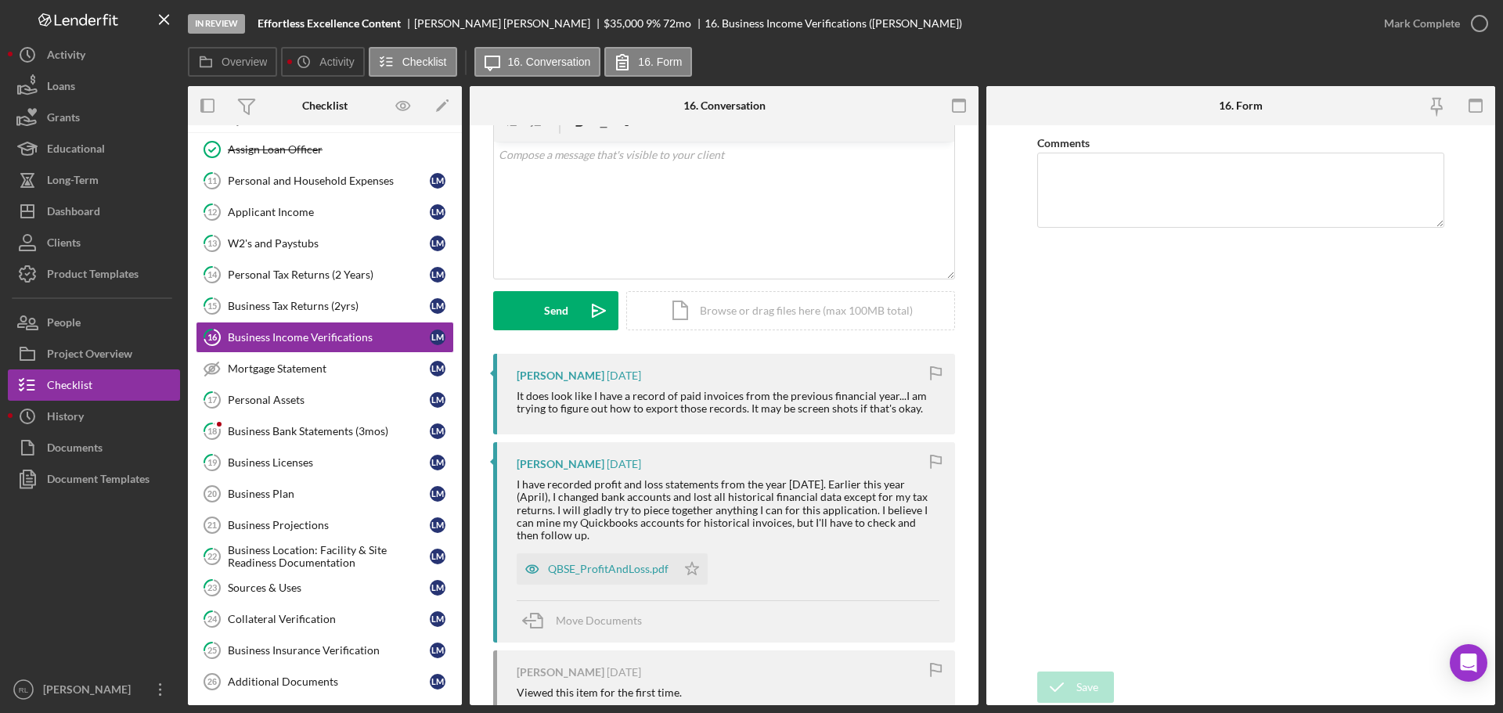
click at [802, 524] on div "I have recorded profit and loss statements from the year [DATE]. Earlier this y…" at bounding box center [728, 509] width 423 height 63
click at [304, 437] on div "Business Bank Statements (3mos)" at bounding box center [329, 431] width 202 height 13
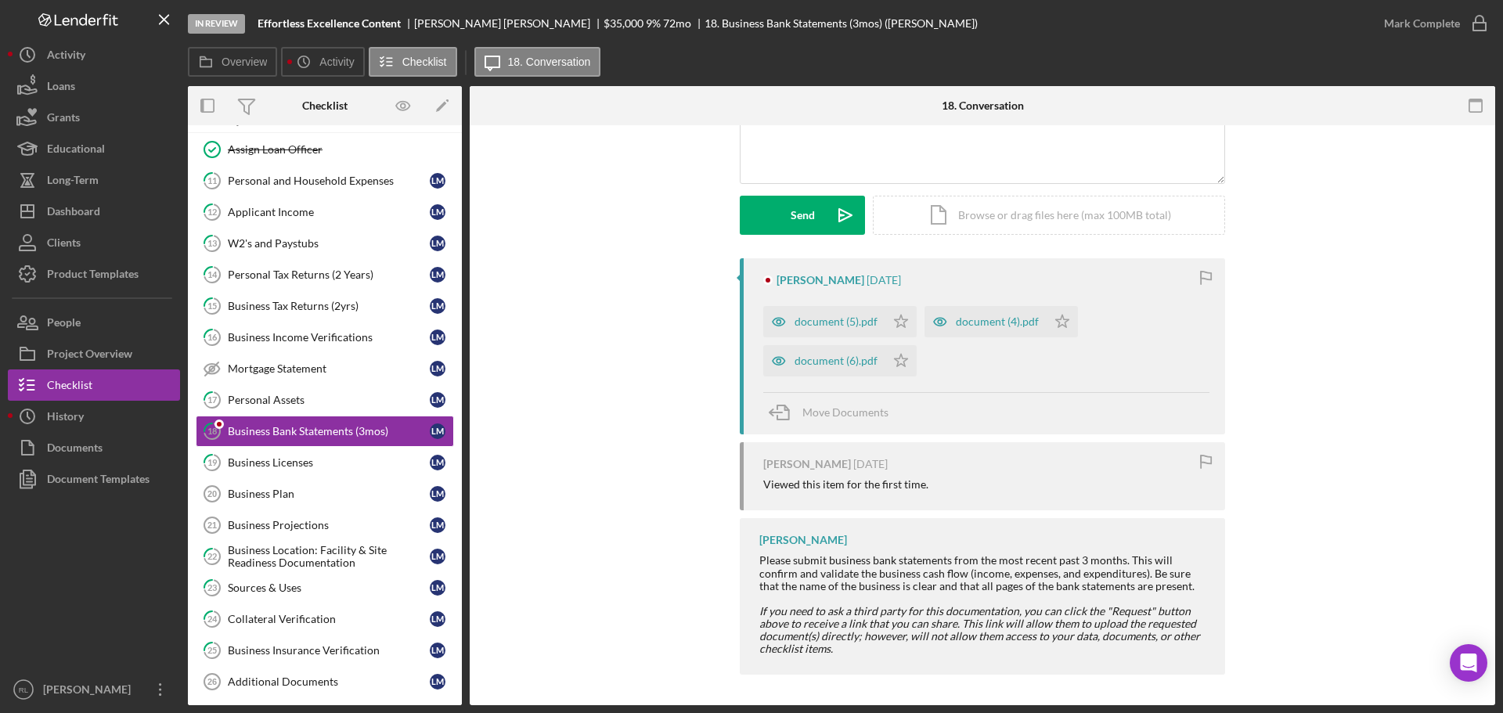
scroll to position [175, 0]
click at [643, 442] on div "[PERSON_NAME] [DATE] document (5).pdf Icon/Star document (4).pdf Icon/Star docu…" at bounding box center [982, 469] width 978 height 424
click at [823, 349] on div "document (6).pdf" at bounding box center [824, 359] width 122 height 31
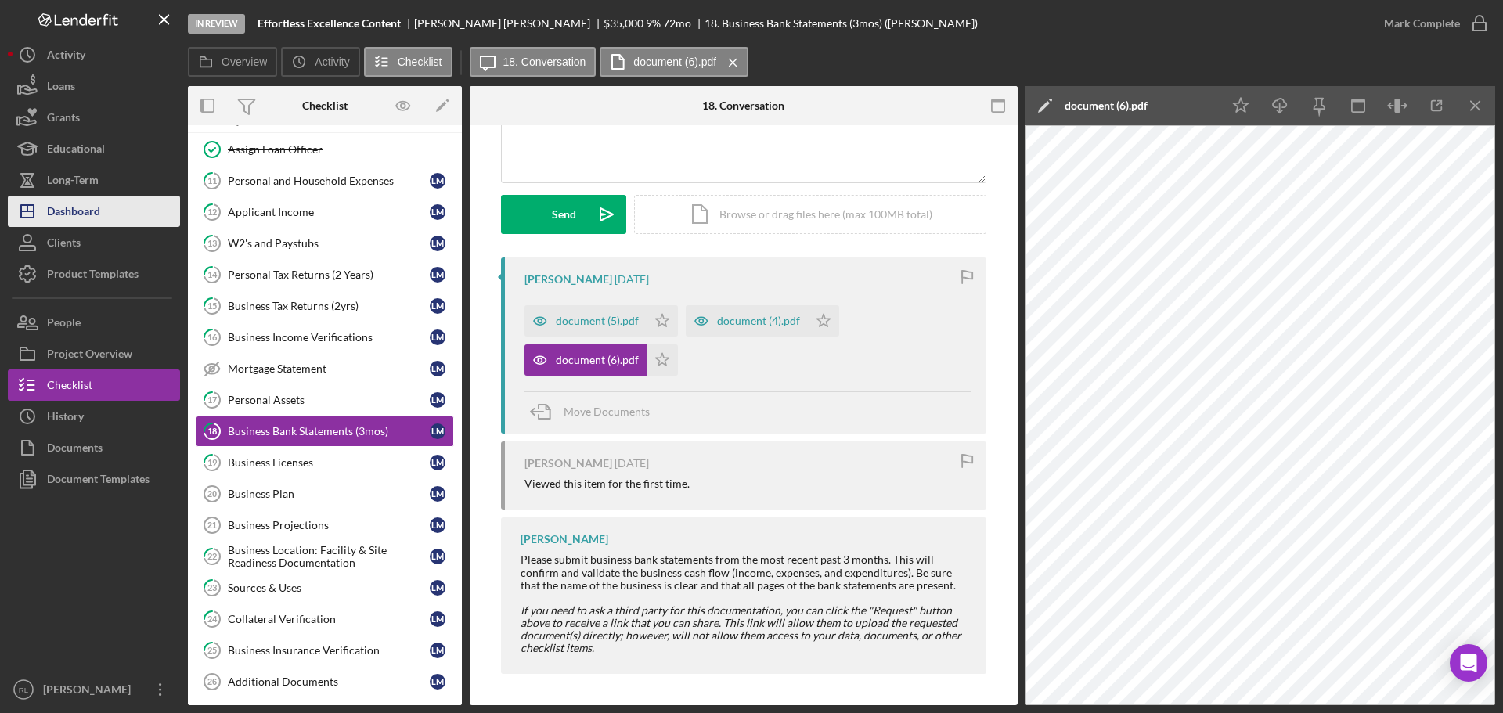
click at [105, 218] on button "Icon/Dashboard Dashboard" at bounding box center [94, 211] width 172 height 31
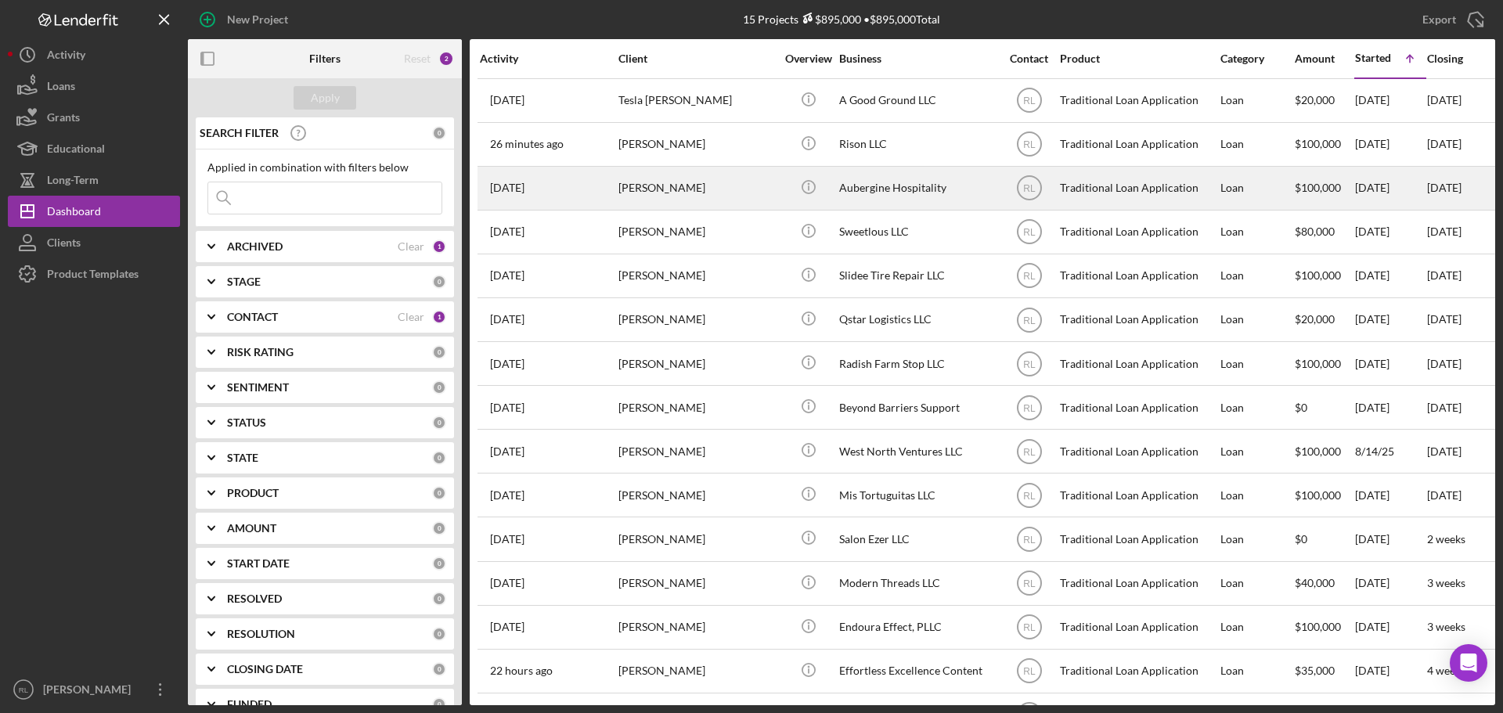
click at [758, 180] on div "[PERSON_NAME]" at bounding box center [696, 187] width 157 height 41
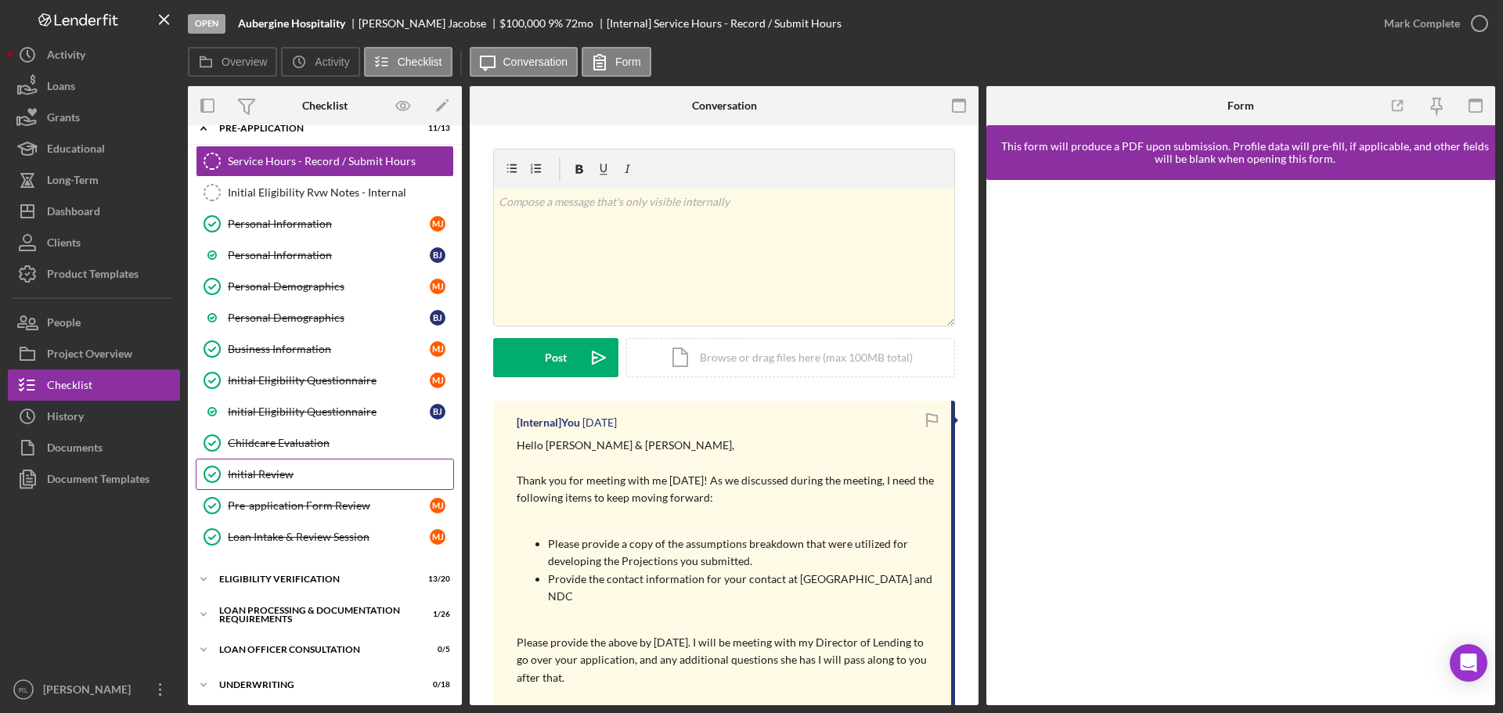
scroll to position [235, 0]
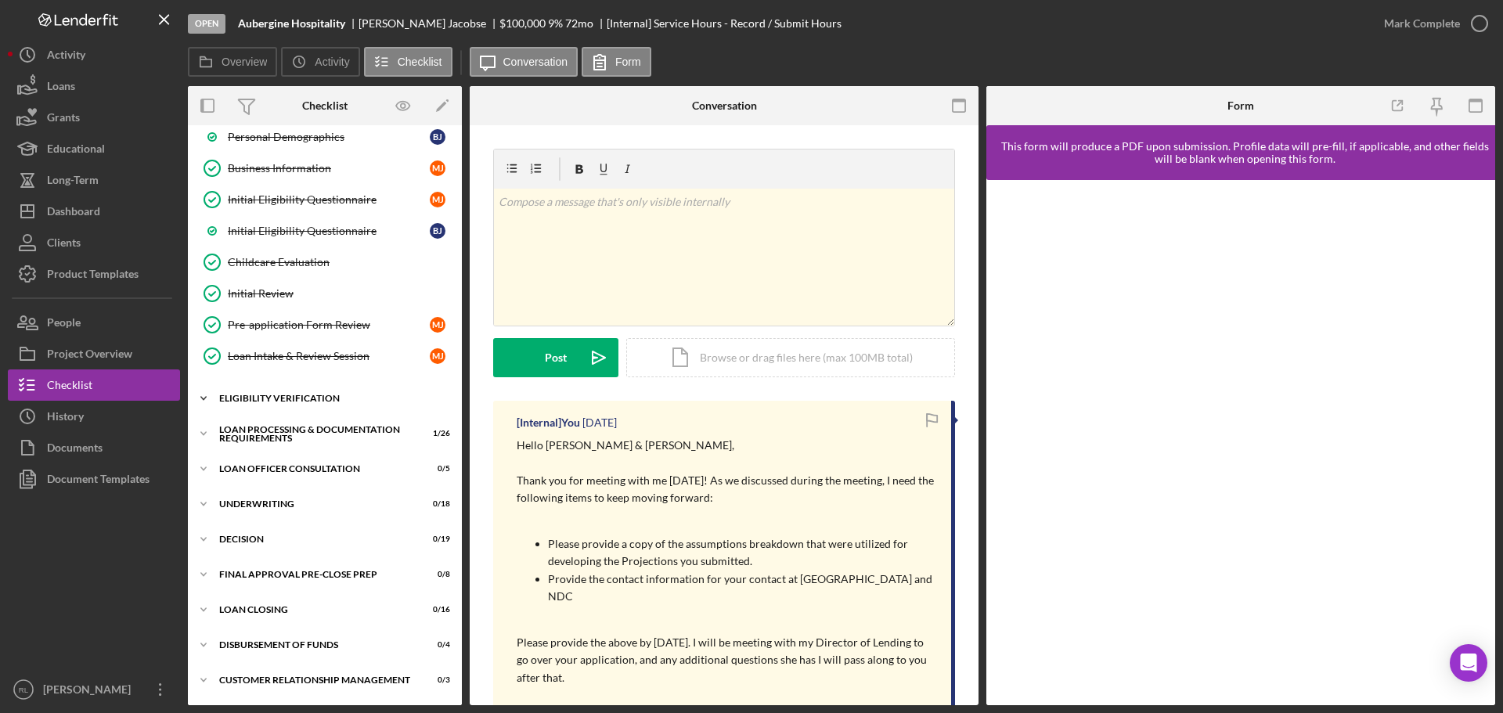
click at [295, 400] on div "Eligibility Verification" at bounding box center [330, 398] width 223 height 9
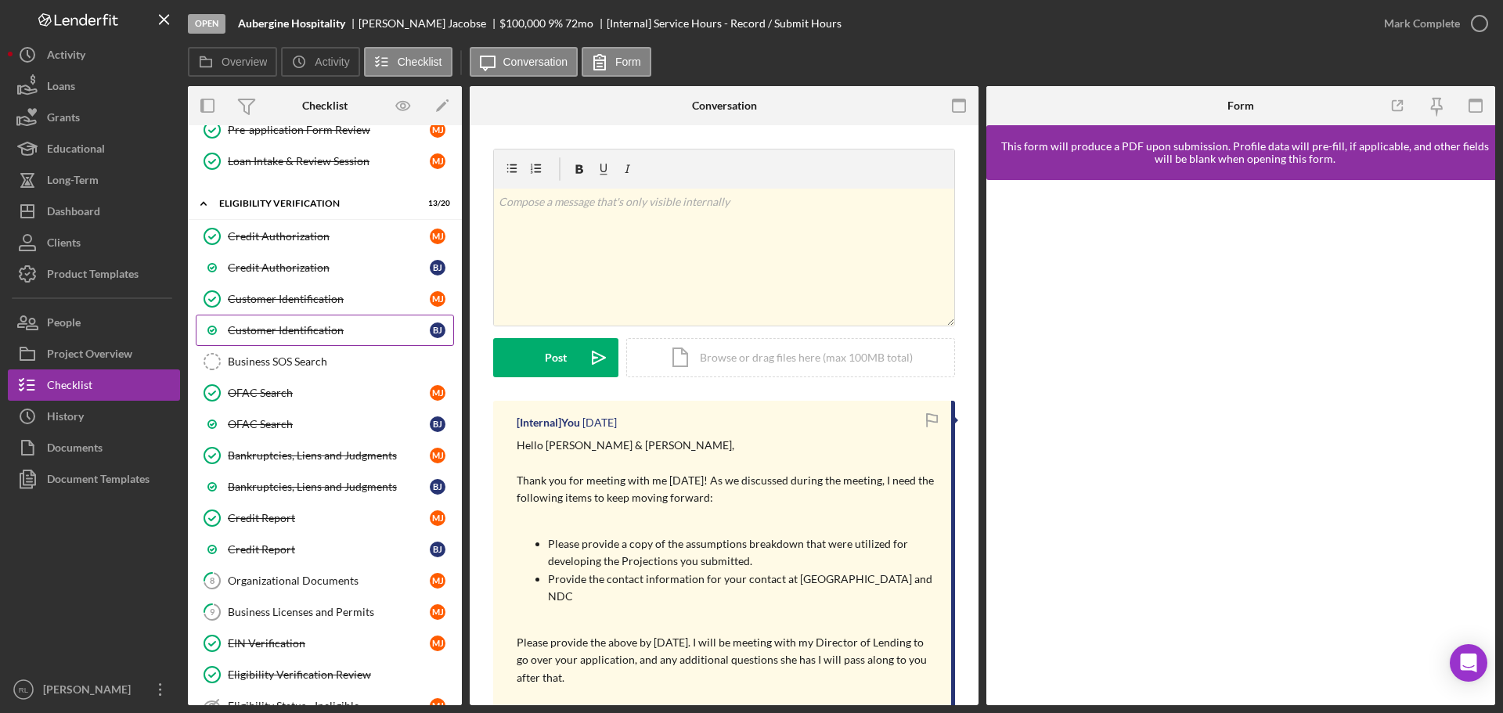
scroll to position [470, 0]
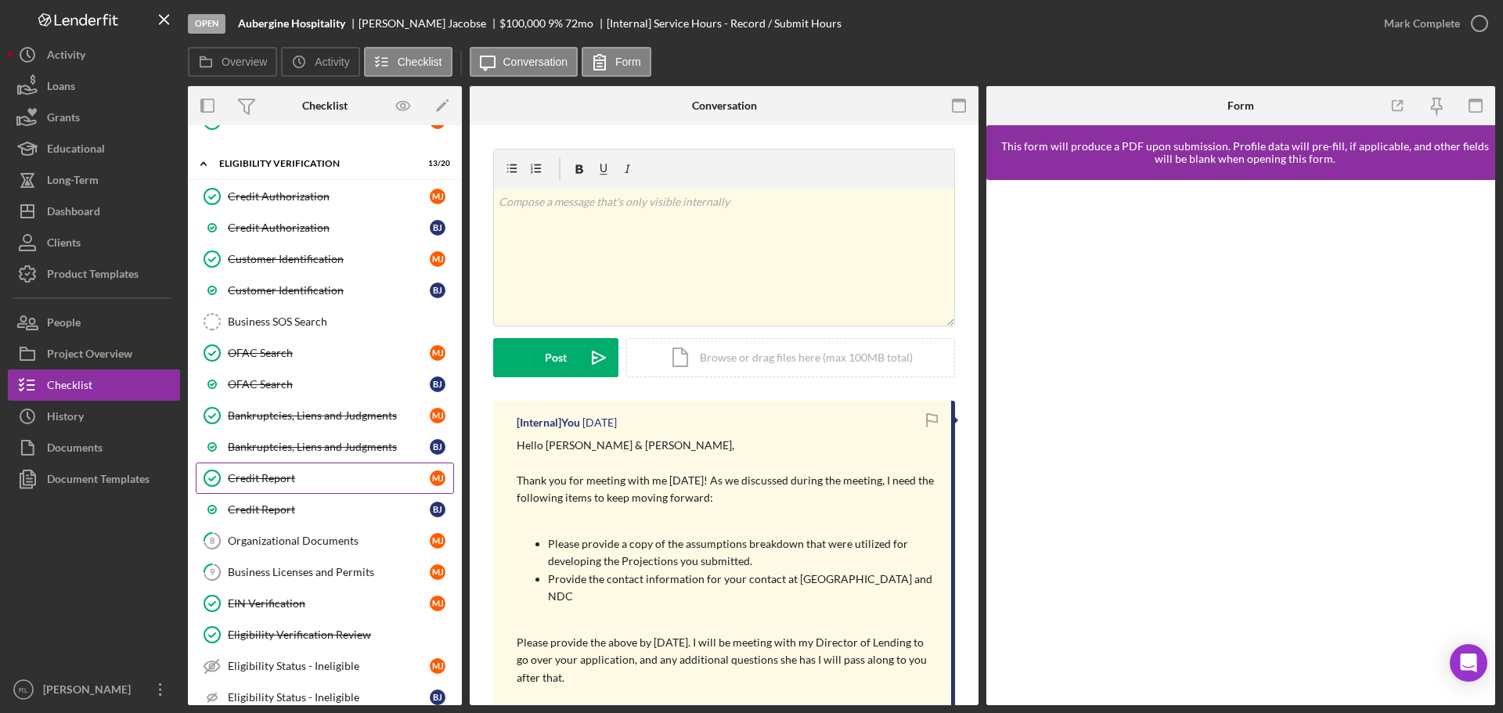
click at [310, 490] on link "Credit Report Credit Report [PERSON_NAME]" at bounding box center [325, 478] width 258 height 31
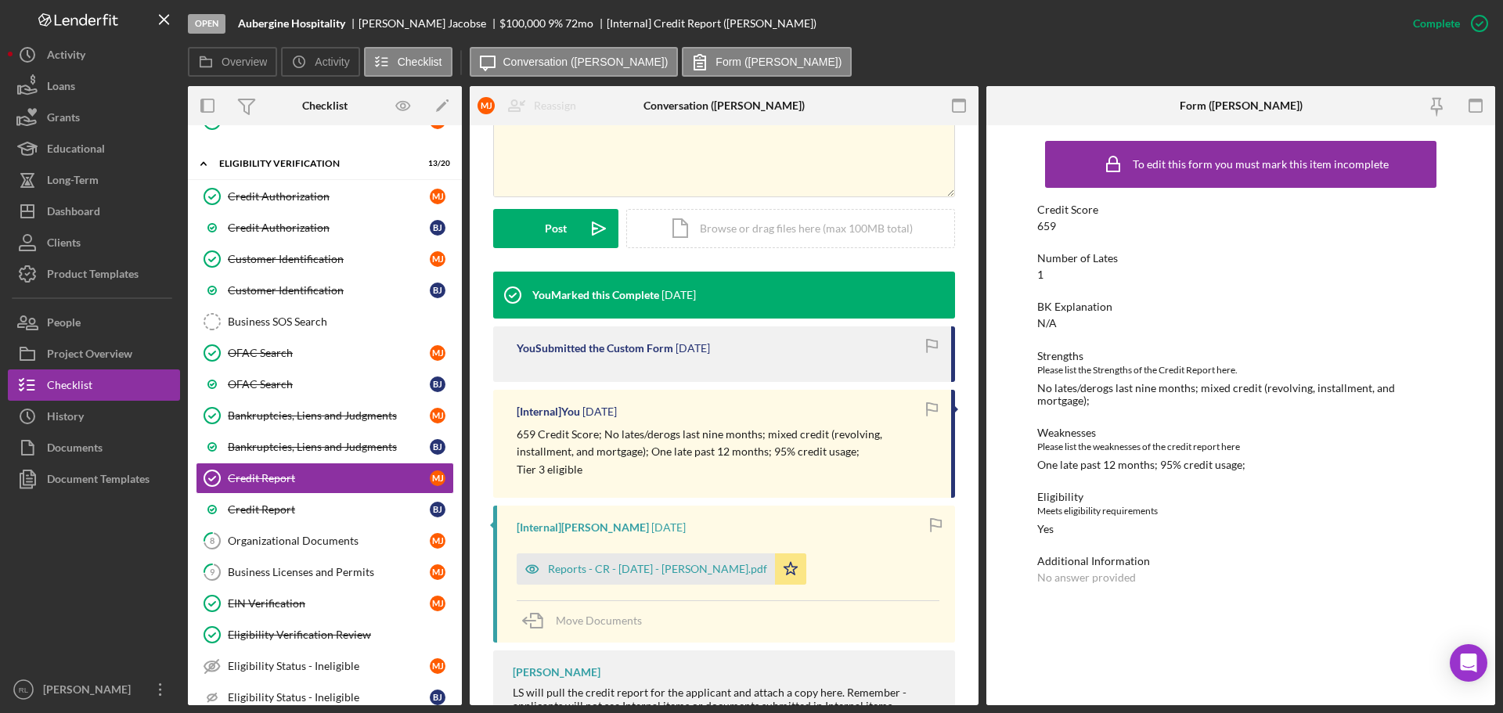
scroll to position [391, 0]
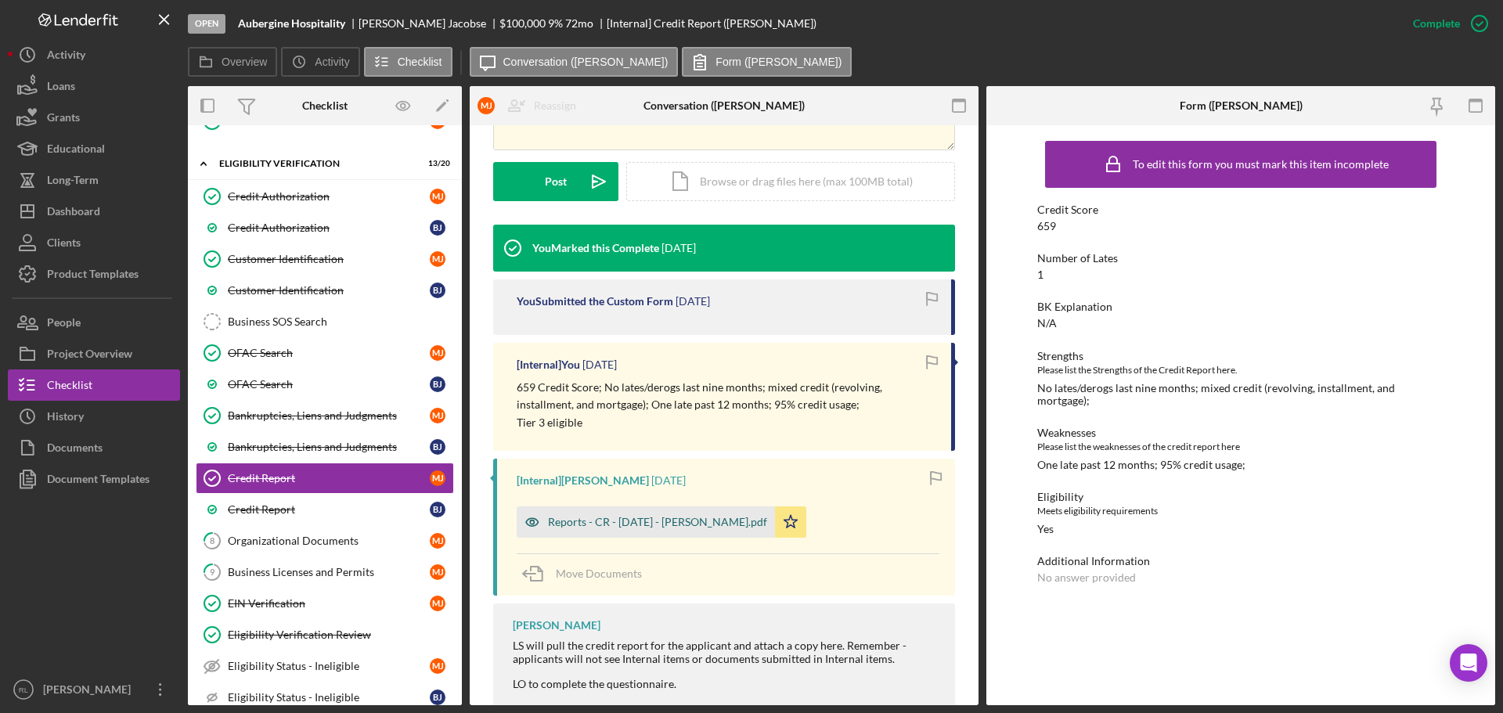
click at [603, 520] on div "Reports - CR - [DATE] - [PERSON_NAME].pdf" at bounding box center [657, 522] width 219 height 13
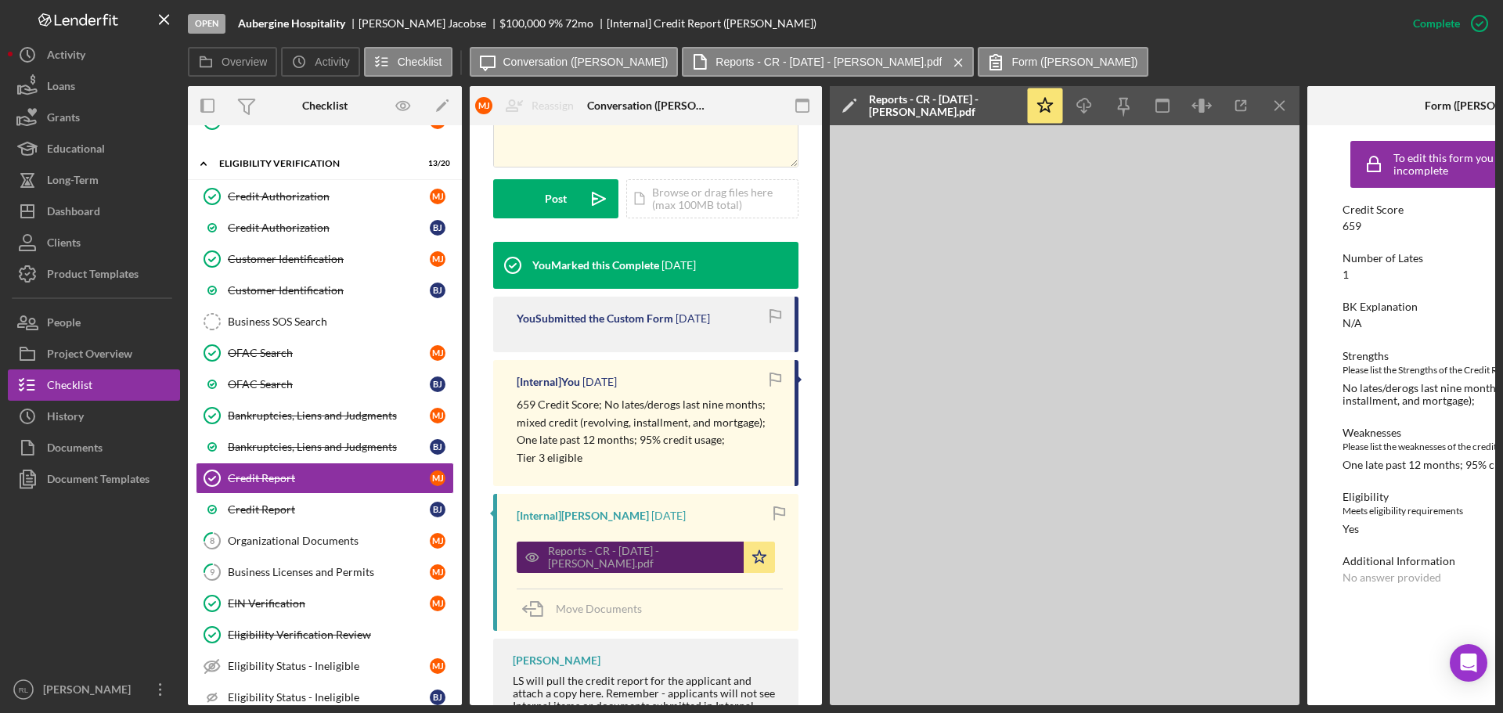
scroll to position [409, 0]
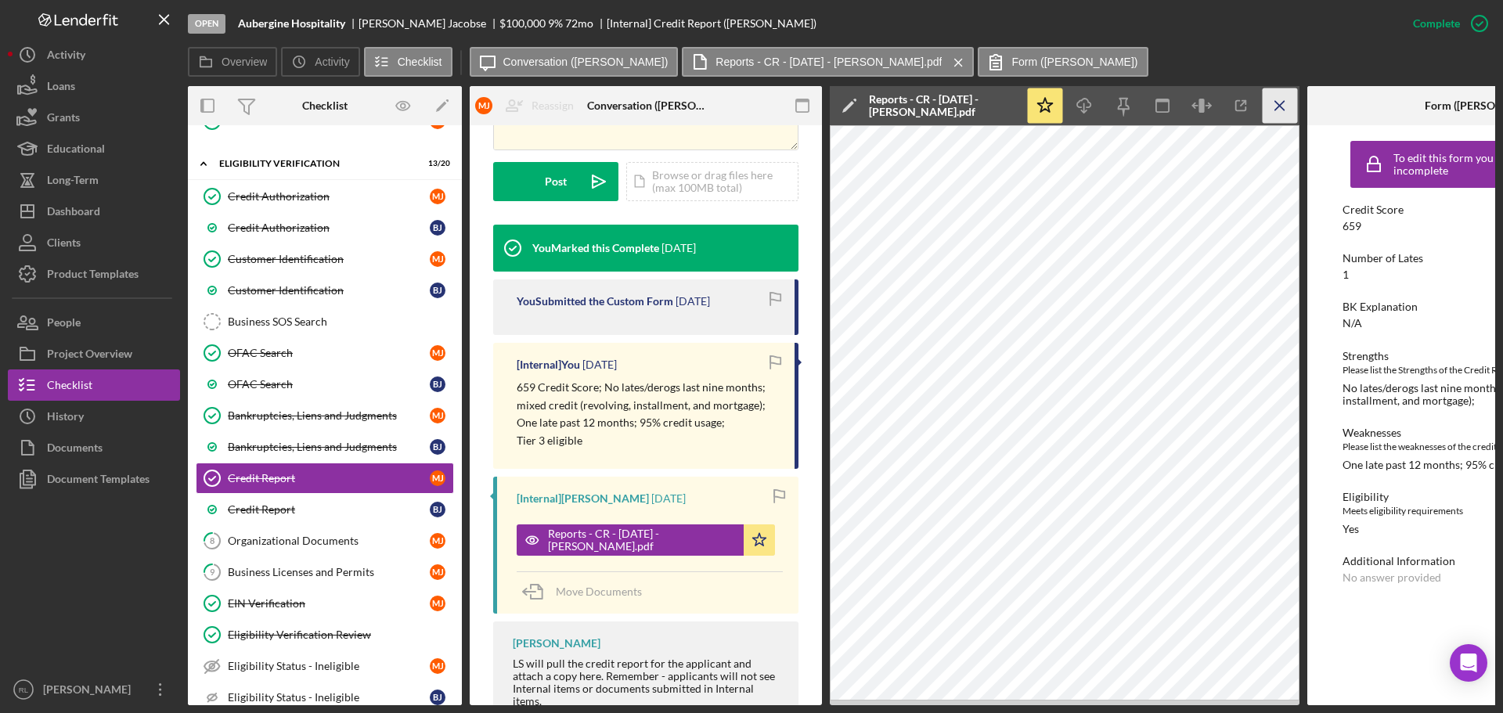
click at [1276, 107] on icon "Icon/Menu Close" at bounding box center [1279, 105] width 35 height 35
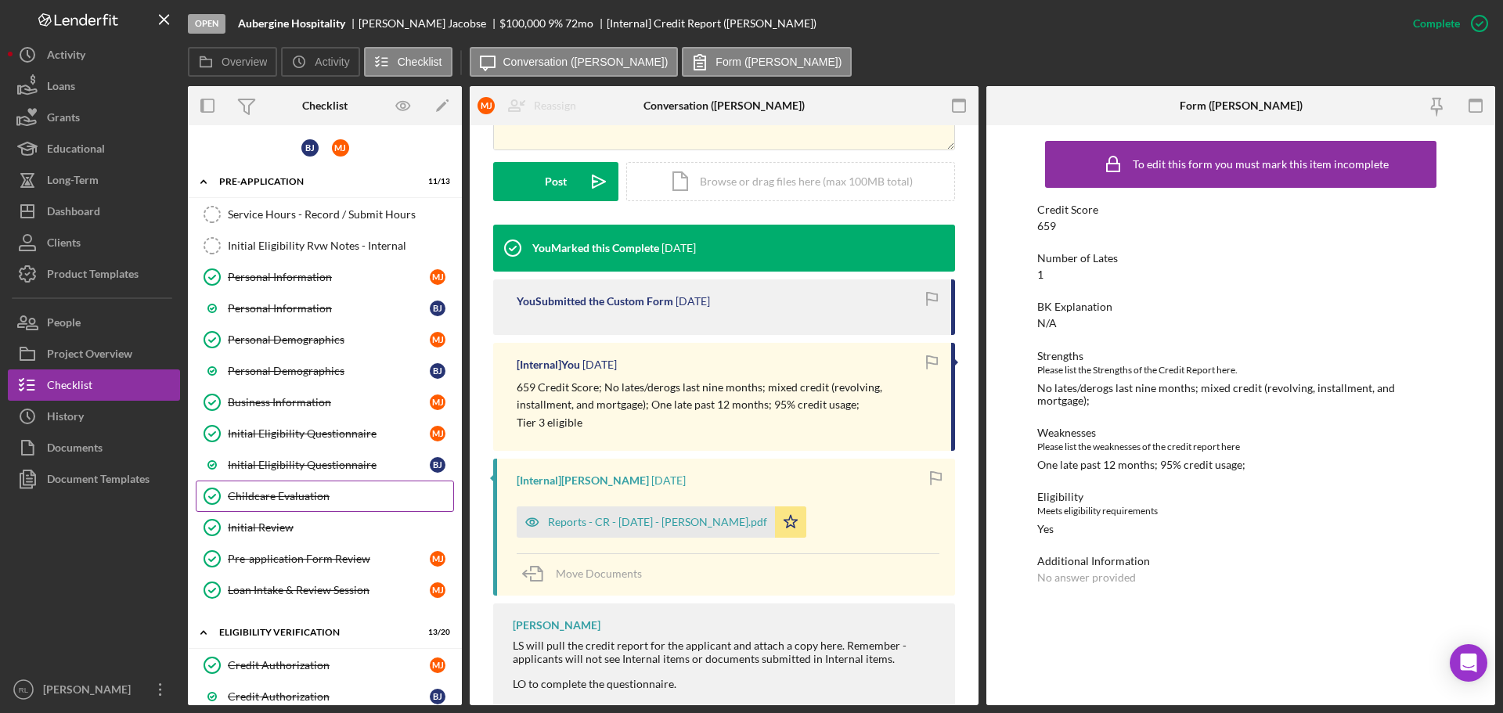
scroll to position [0, 0]
click at [106, 209] on button "Icon/Dashboard Dashboard" at bounding box center [94, 211] width 172 height 31
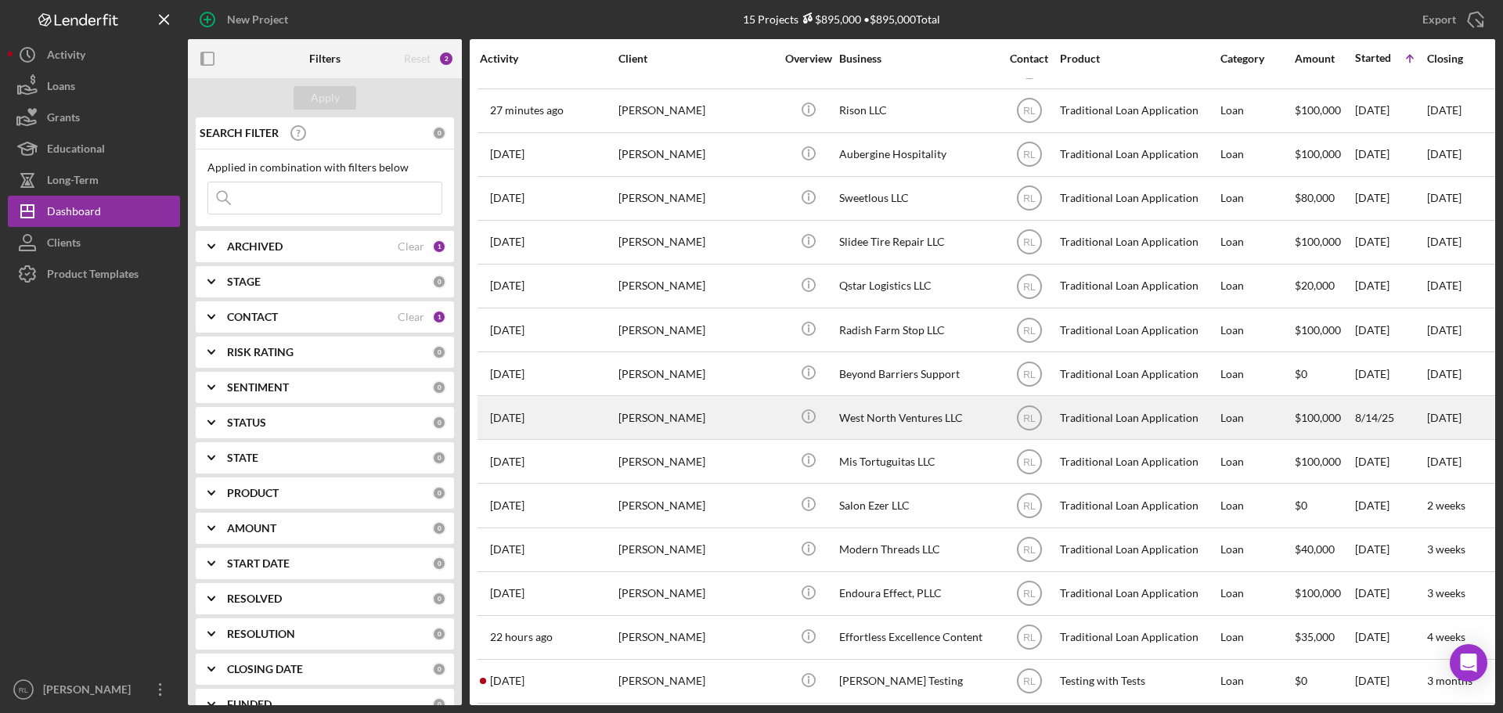
scroll to position [52, 0]
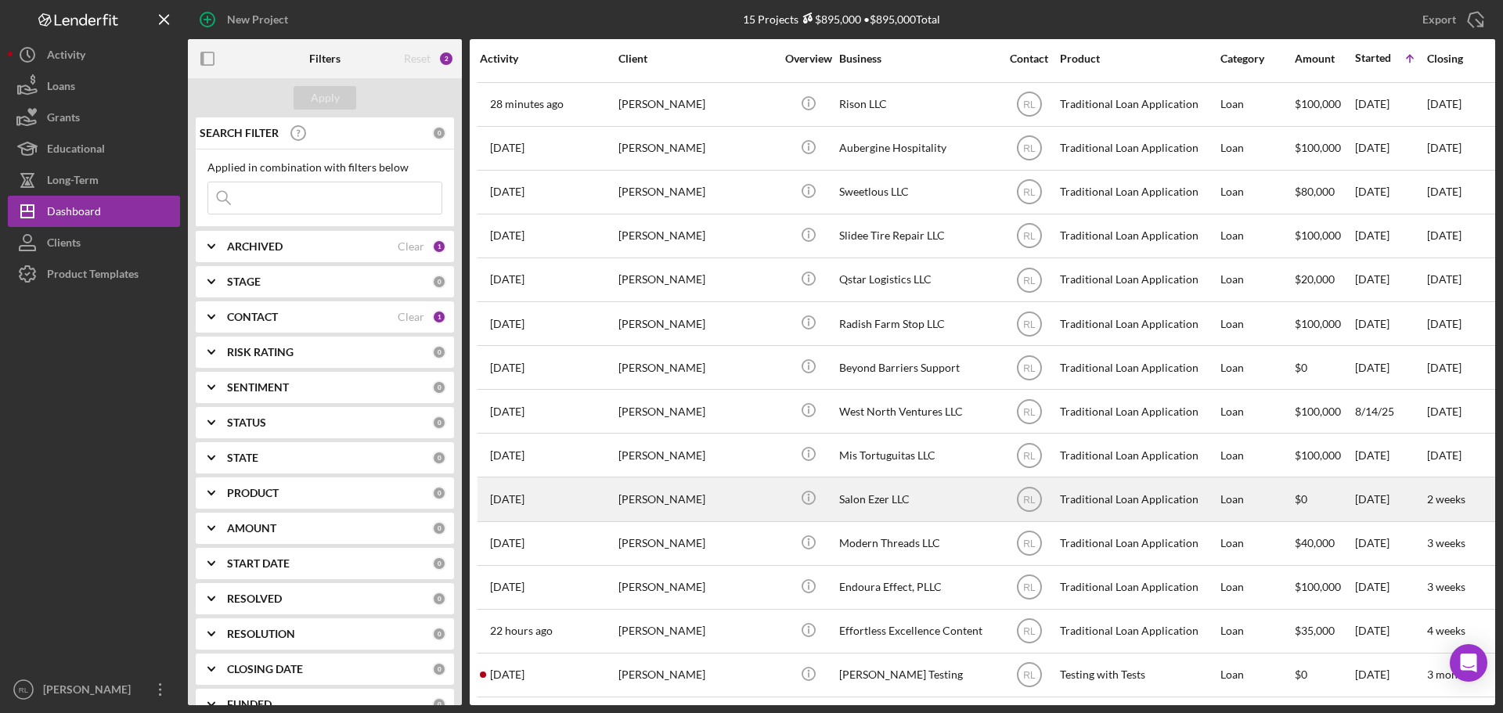
click at [729, 494] on div "[PERSON_NAME]" at bounding box center [696, 498] width 157 height 41
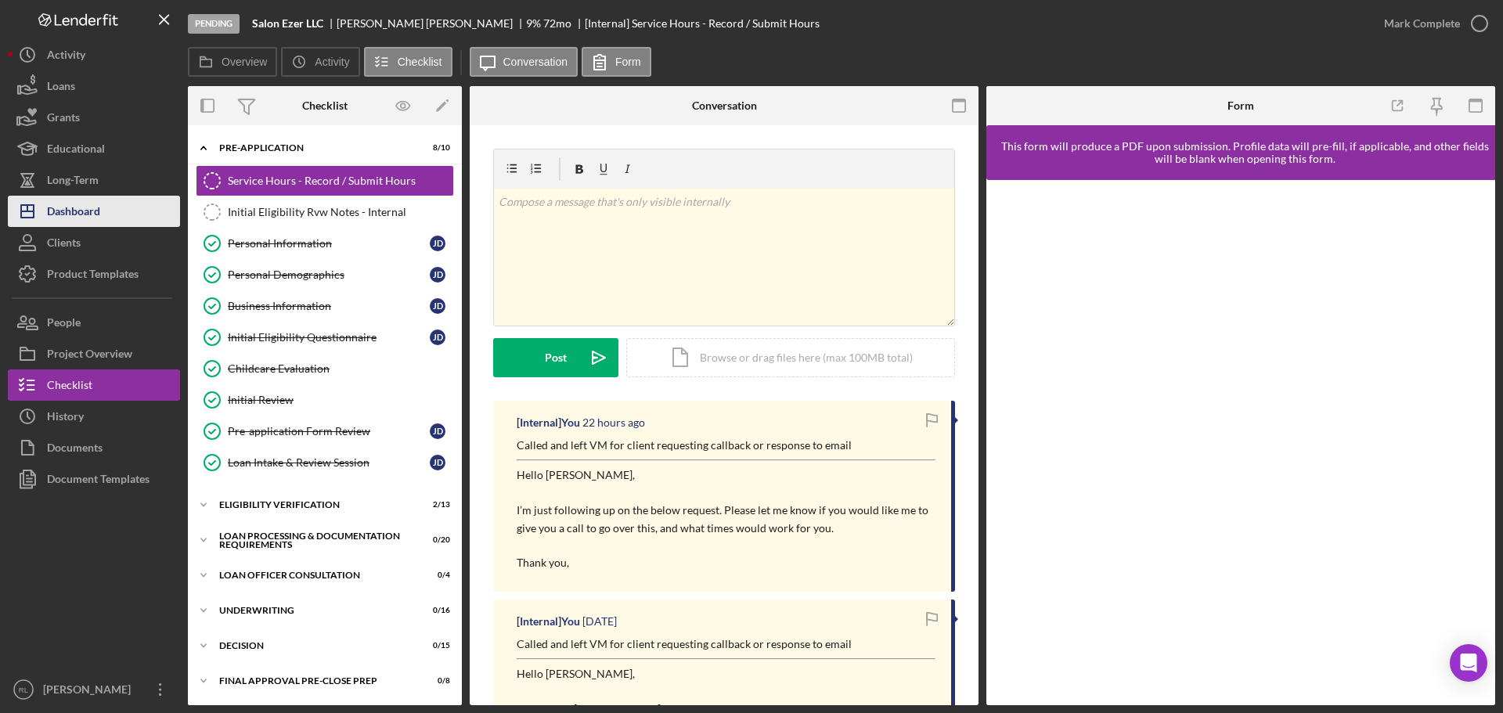
click at [92, 207] on div "Dashboard" at bounding box center [73, 213] width 53 height 35
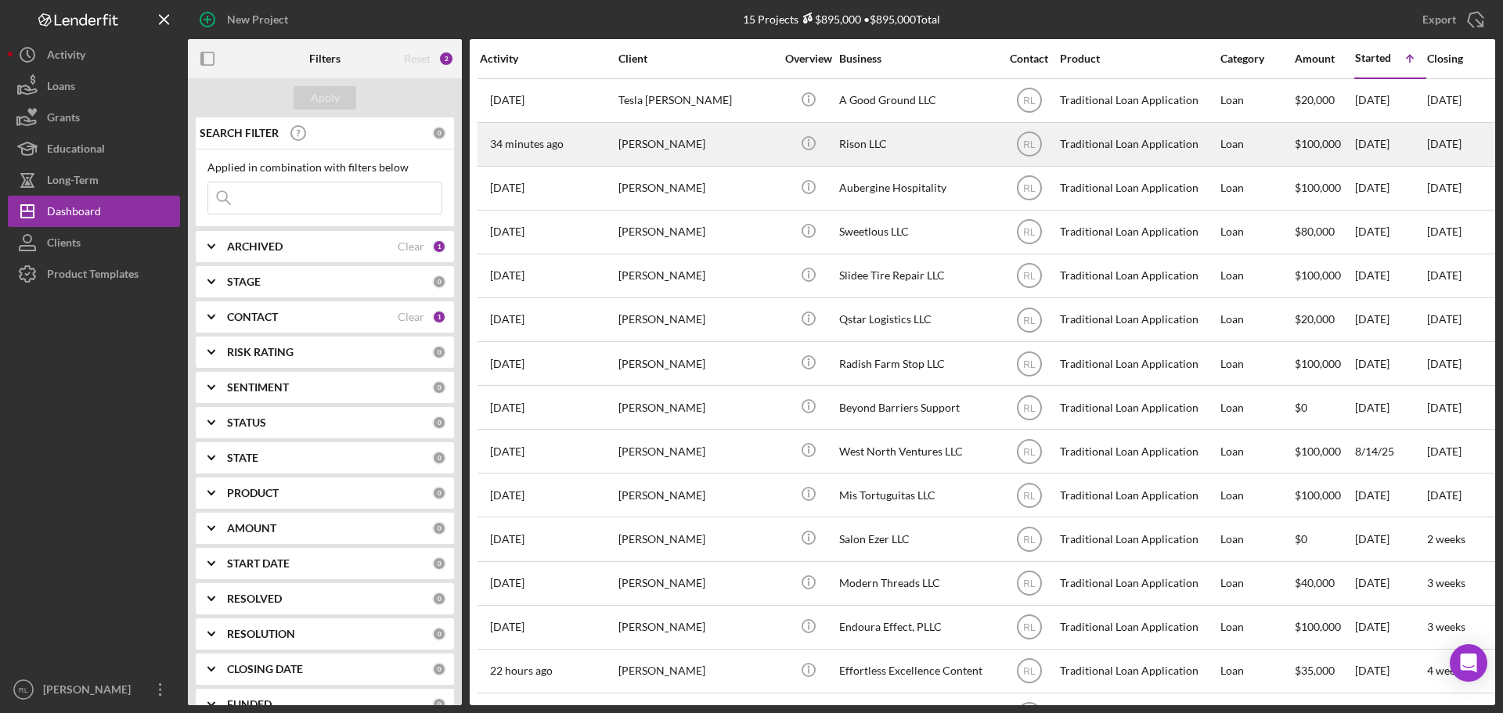
click at [728, 153] on div "[PERSON_NAME]" at bounding box center [696, 144] width 157 height 41
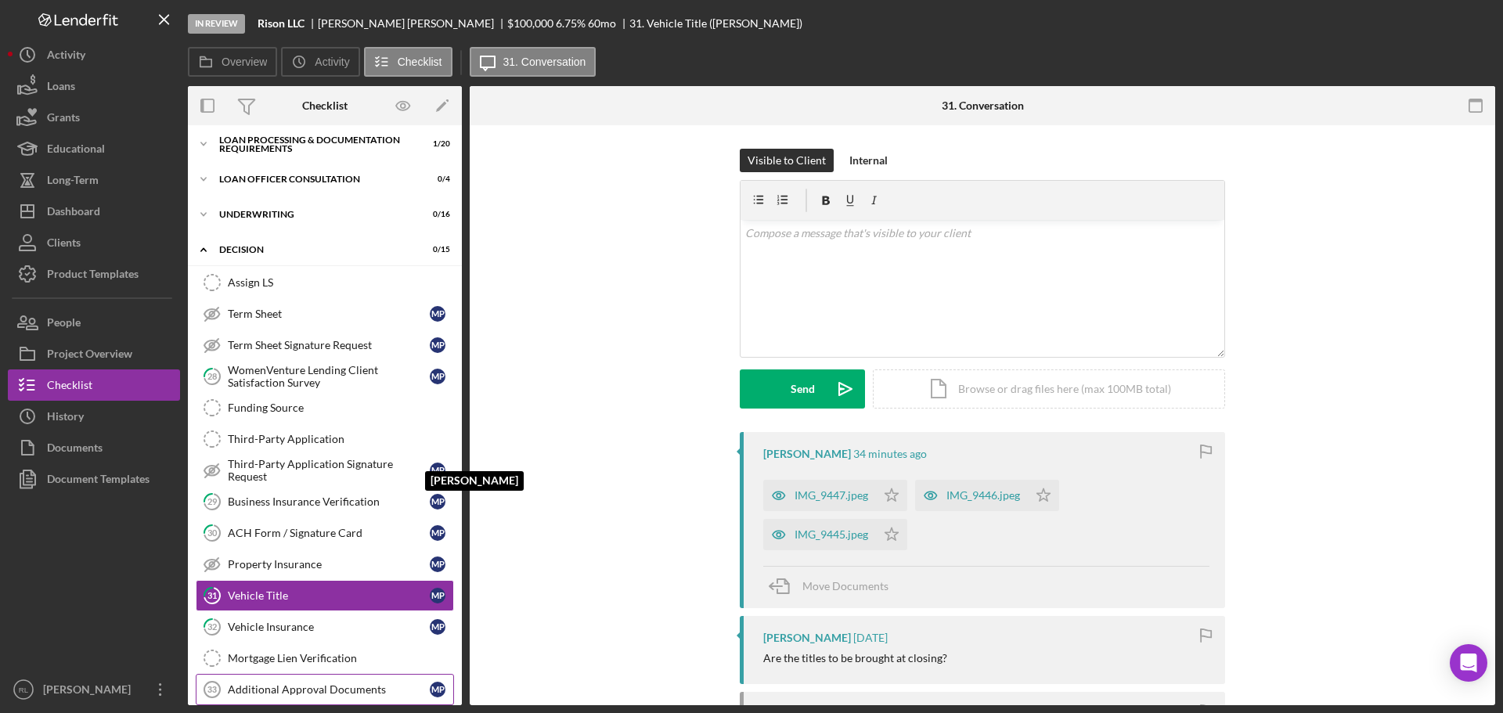
scroll to position [254, 0]
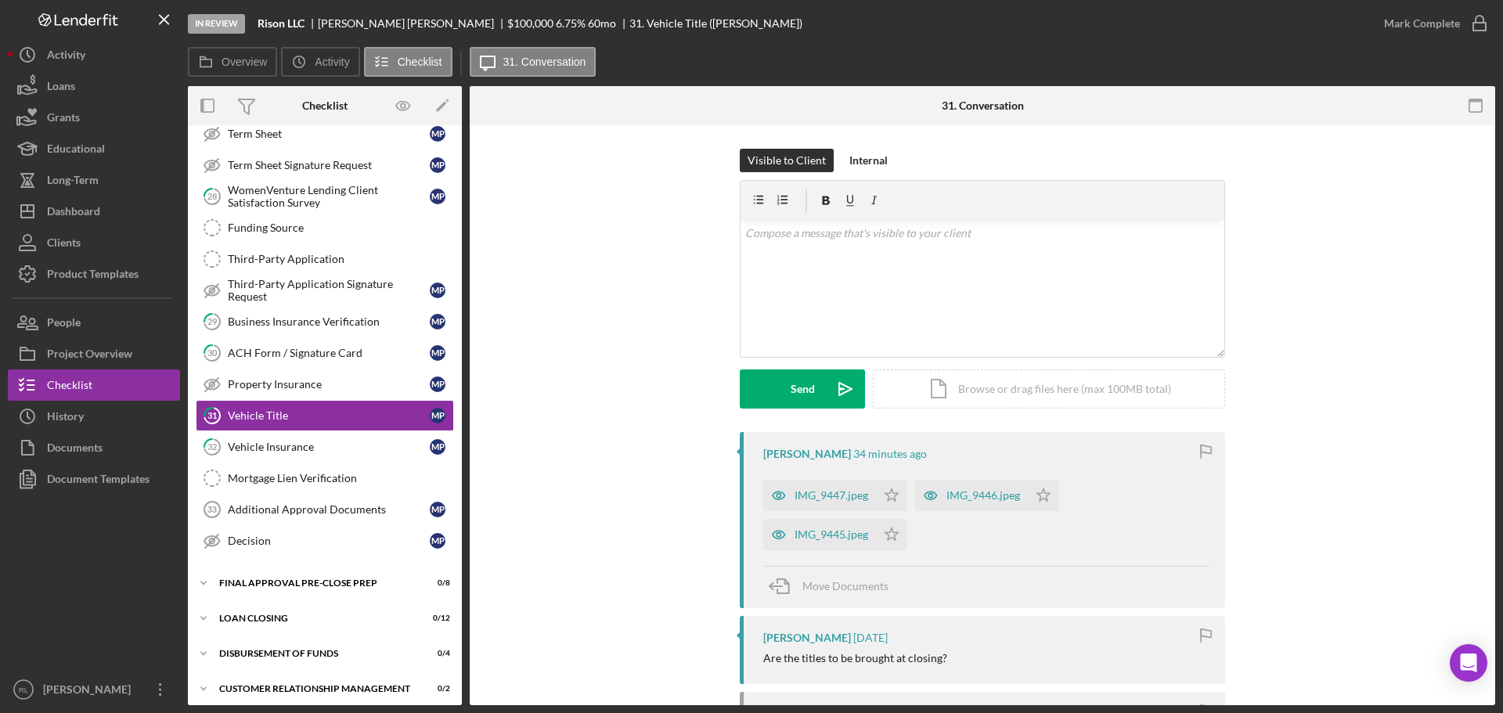
click at [1298, 416] on div "Visible to Client Internal v Color teal Color pink Remove color Add row above A…" at bounding box center [982, 290] width 978 height 283
click at [953, 499] on div "IMG_9446.jpeg" at bounding box center [983, 495] width 74 height 13
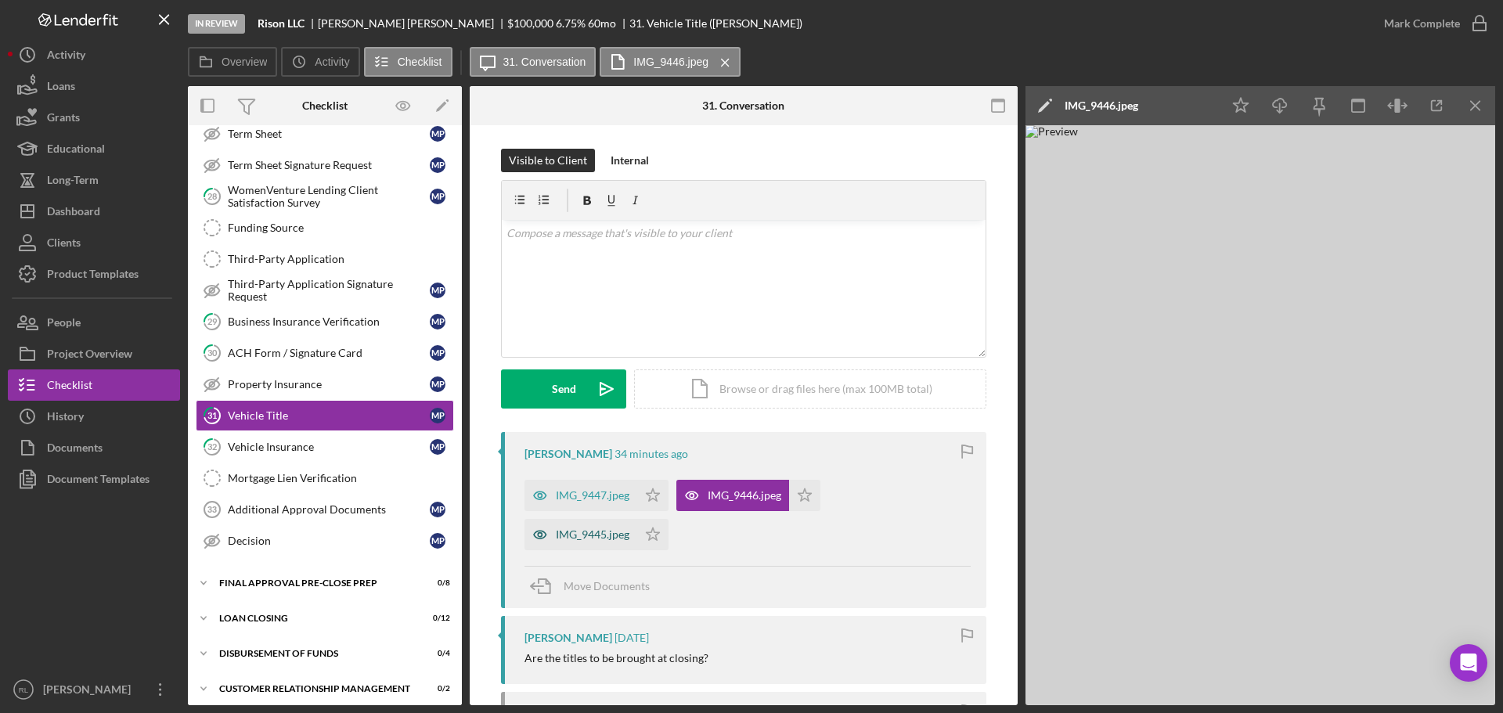
click at [588, 539] on div "IMG_9445.jpeg" at bounding box center [593, 534] width 74 height 13
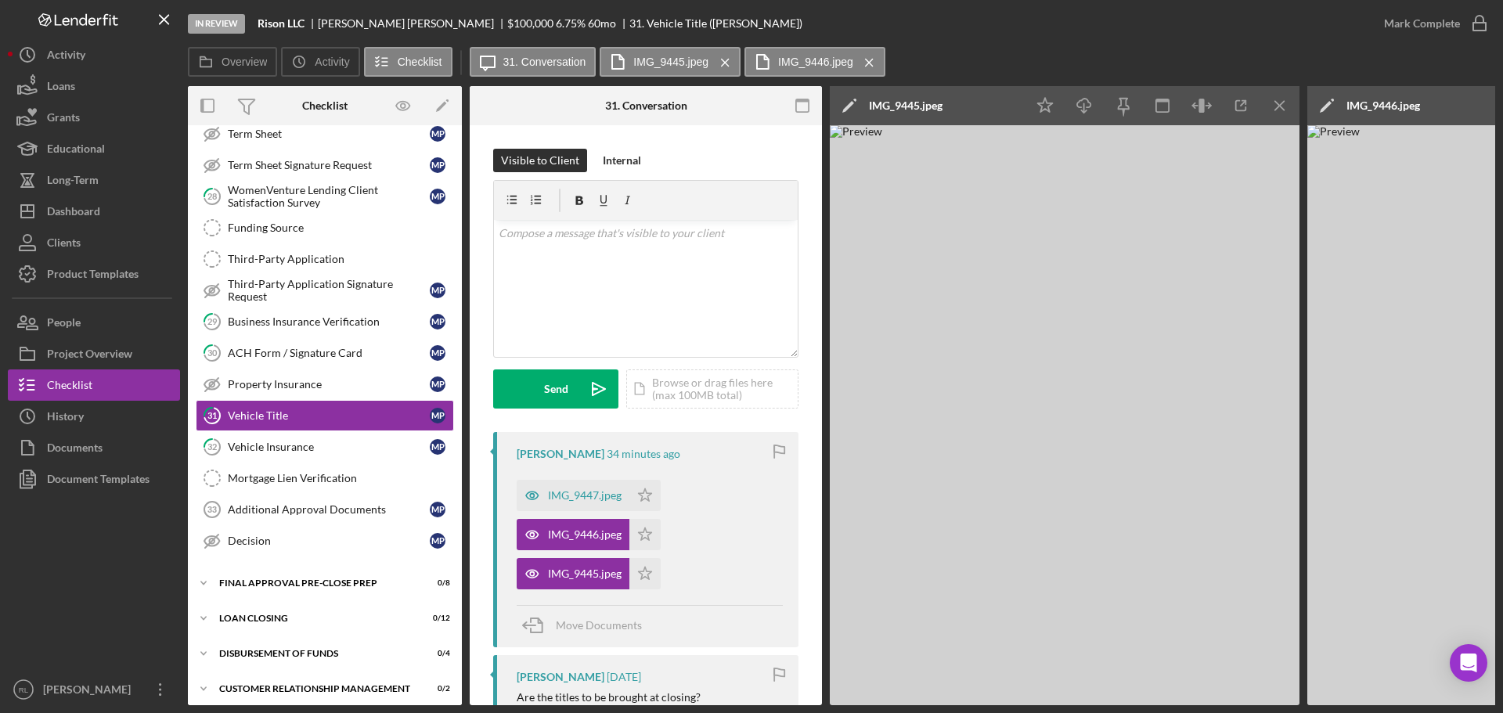
click at [567, 517] on div "IMG_9446.jpeg Icon/Star" at bounding box center [593, 530] width 152 height 39
click at [597, 500] on div "IMG_9447.jpeg" at bounding box center [585, 495] width 74 height 13
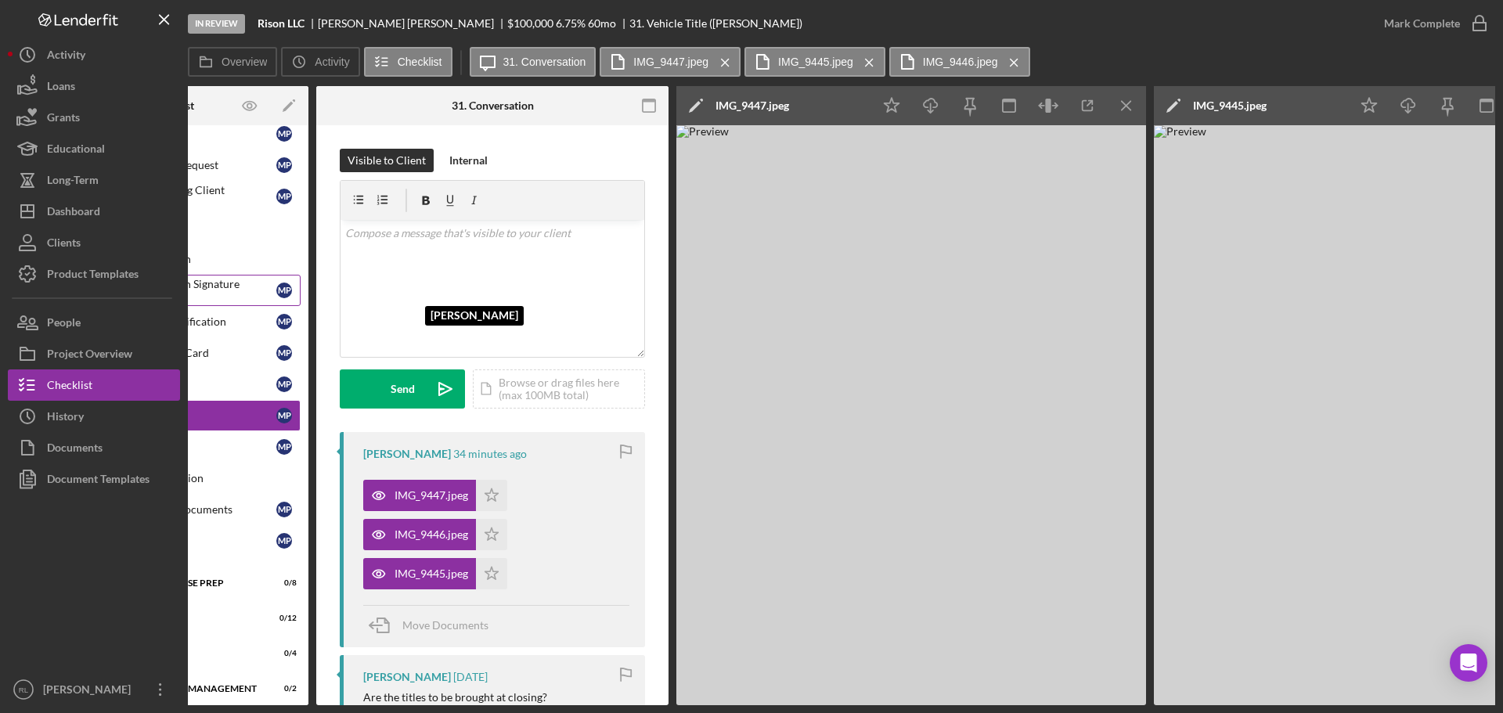
scroll to position [0, 0]
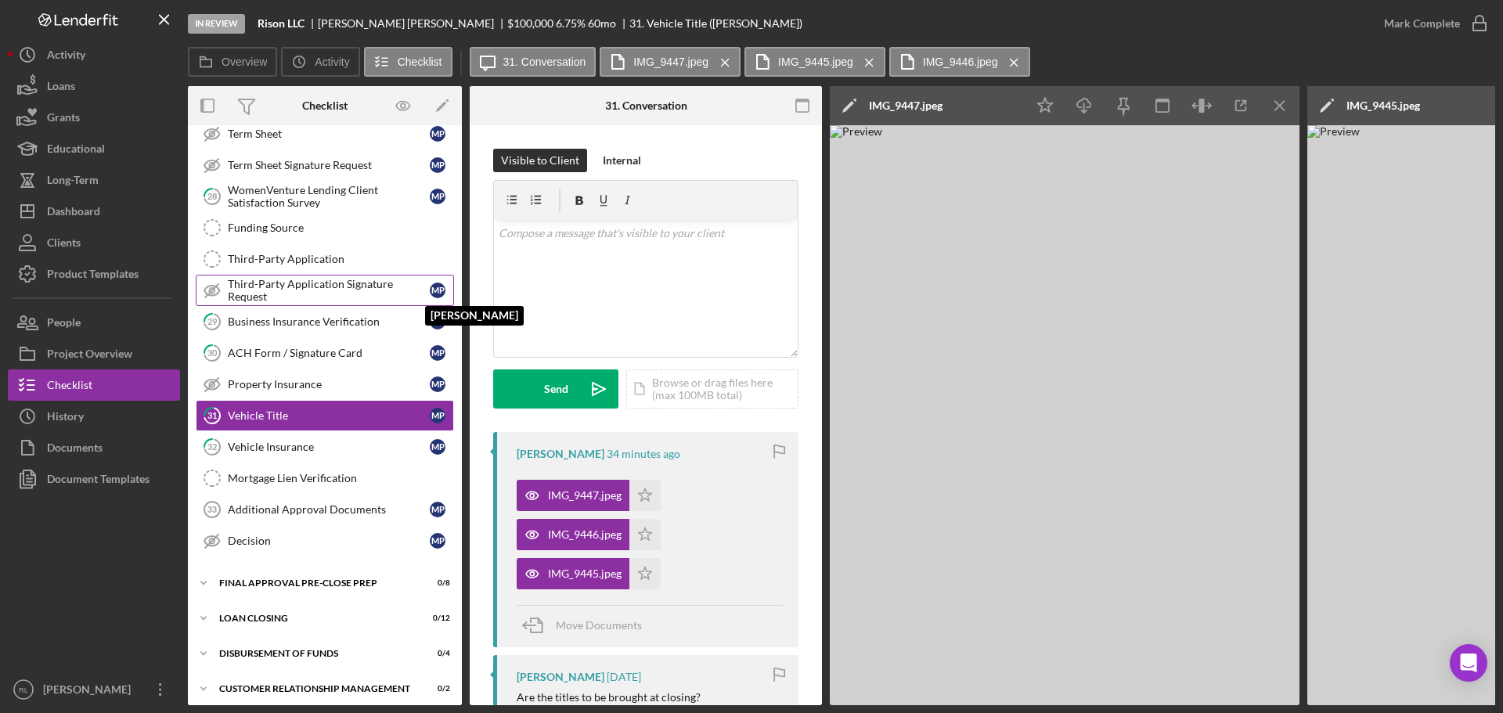
drag, startPoint x: 803, startPoint y: 322, endPoint x: 427, endPoint y: 294, distance: 377.4
drag, startPoint x: 92, startPoint y: 205, endPoint x: 110, endPoint y: 215, distance: 20.7
click at [92, 205] on div "Dashboard" at bounding box center [73, 213] width 53 height 35
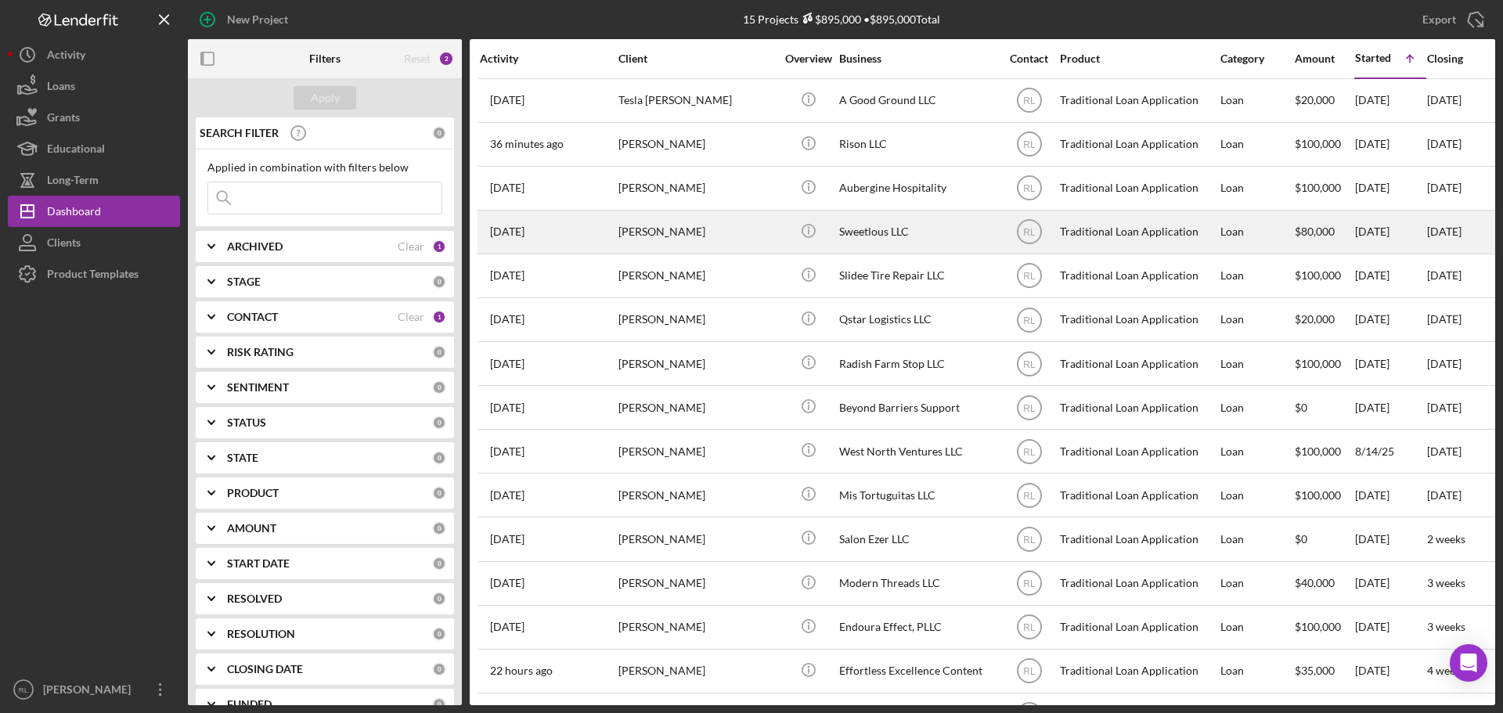
click at [854, 237] on div "Sweetlous LLC" at bounding box center [917, 231] width 157 height 41
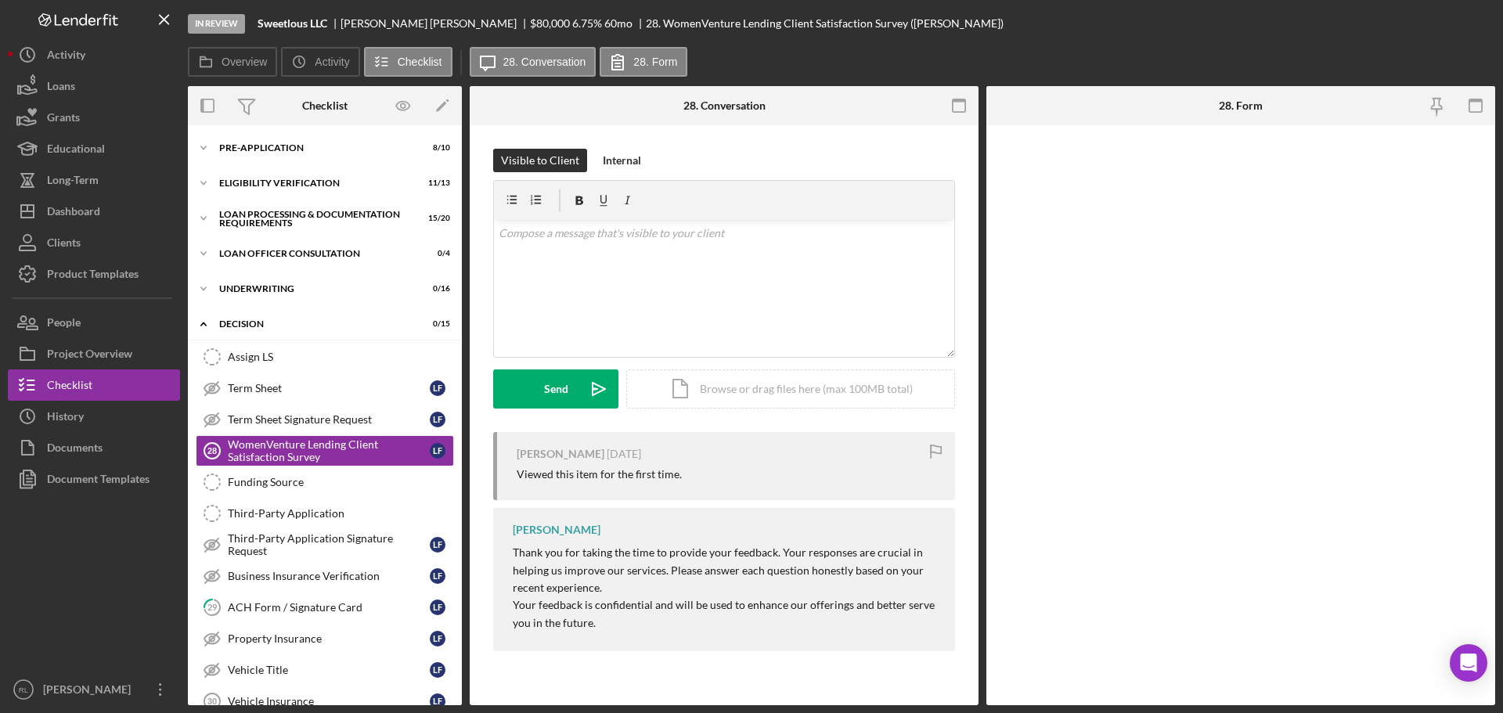
scroll to position [35, 0]
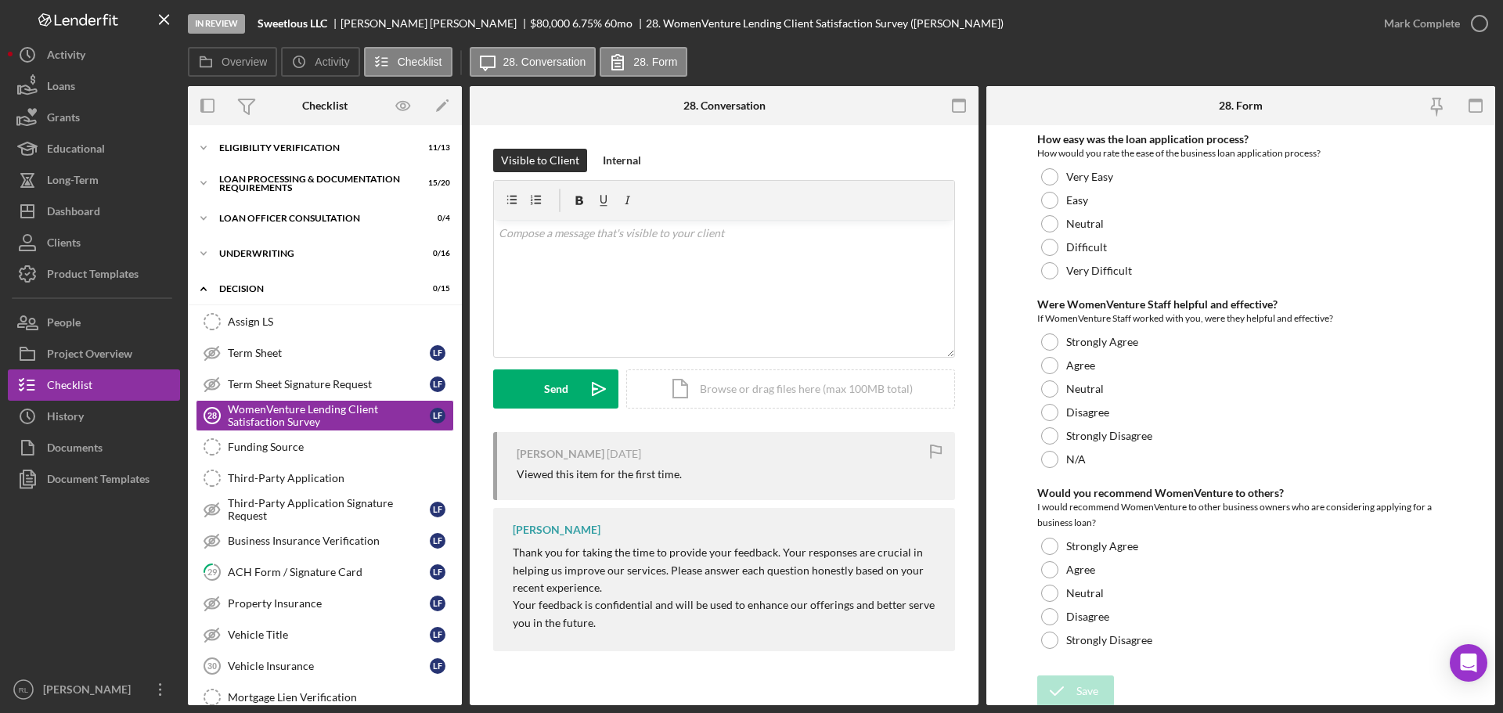
click at [1264, 43] on div "In Review Sweetlous LLC [PERSON_NAME] $80,000 6.75 % 60 mo 28. WomenVenture Len…" at bounding box center [778, 23] width 1180 height 47
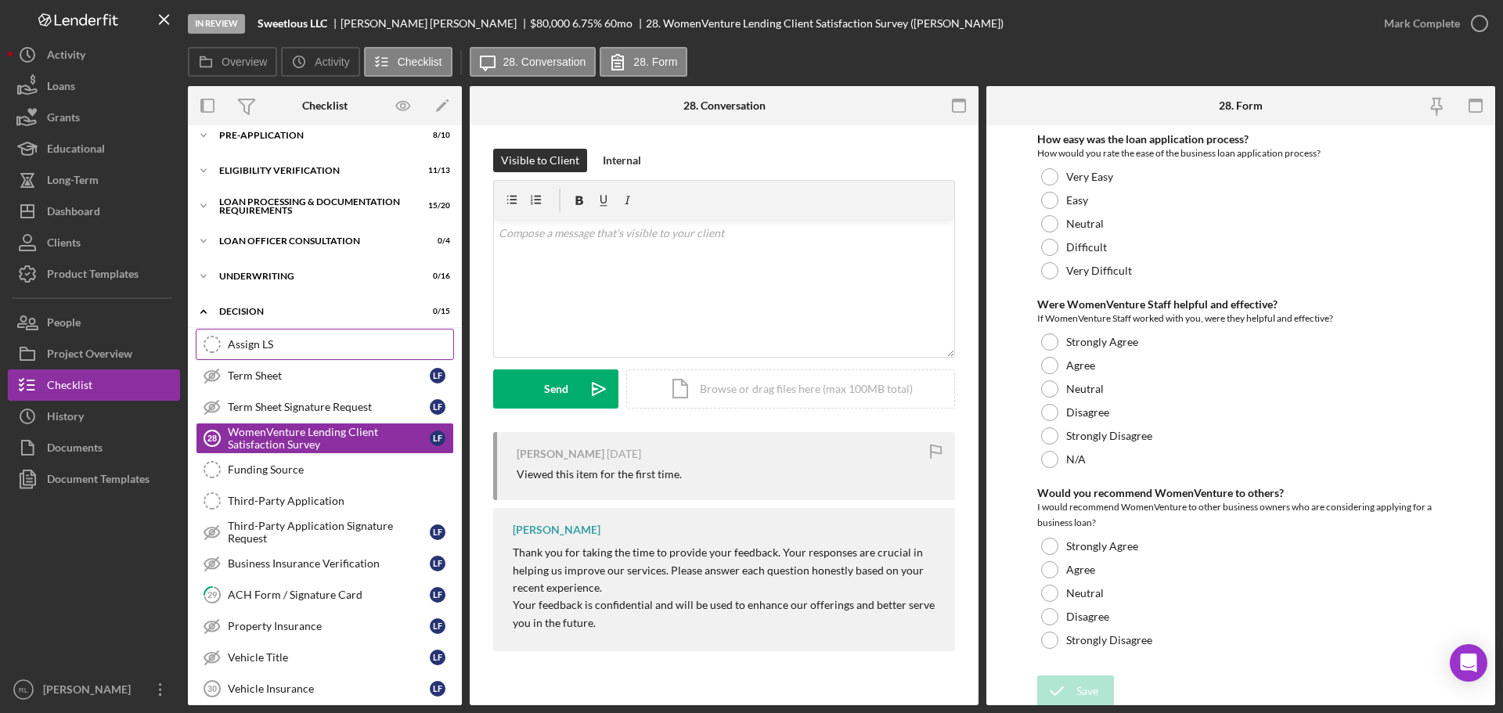
scroll to position [0, 0]
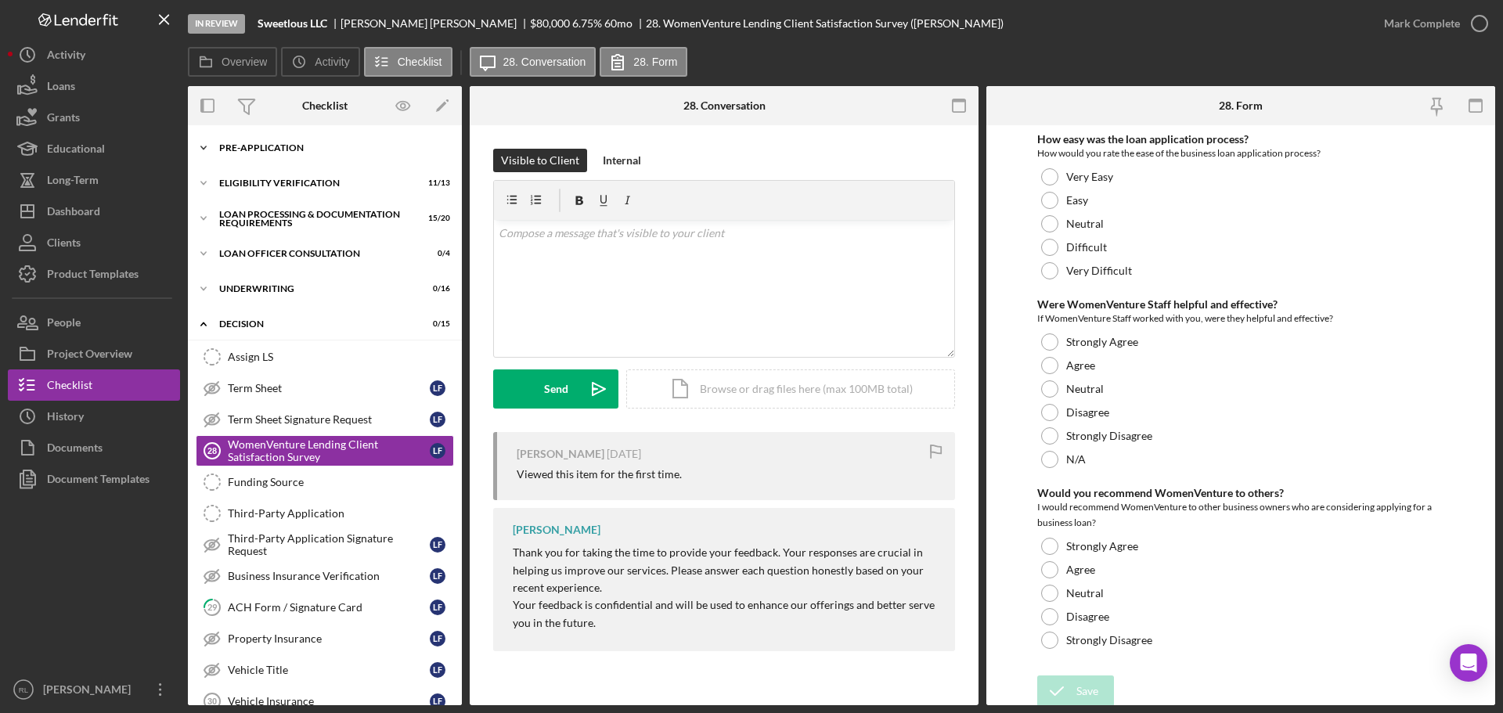
click at [282, 156] on div "Icon/Expander Pre-Application 8 / 10" at bounding box center [325, 147] width 274 height 31
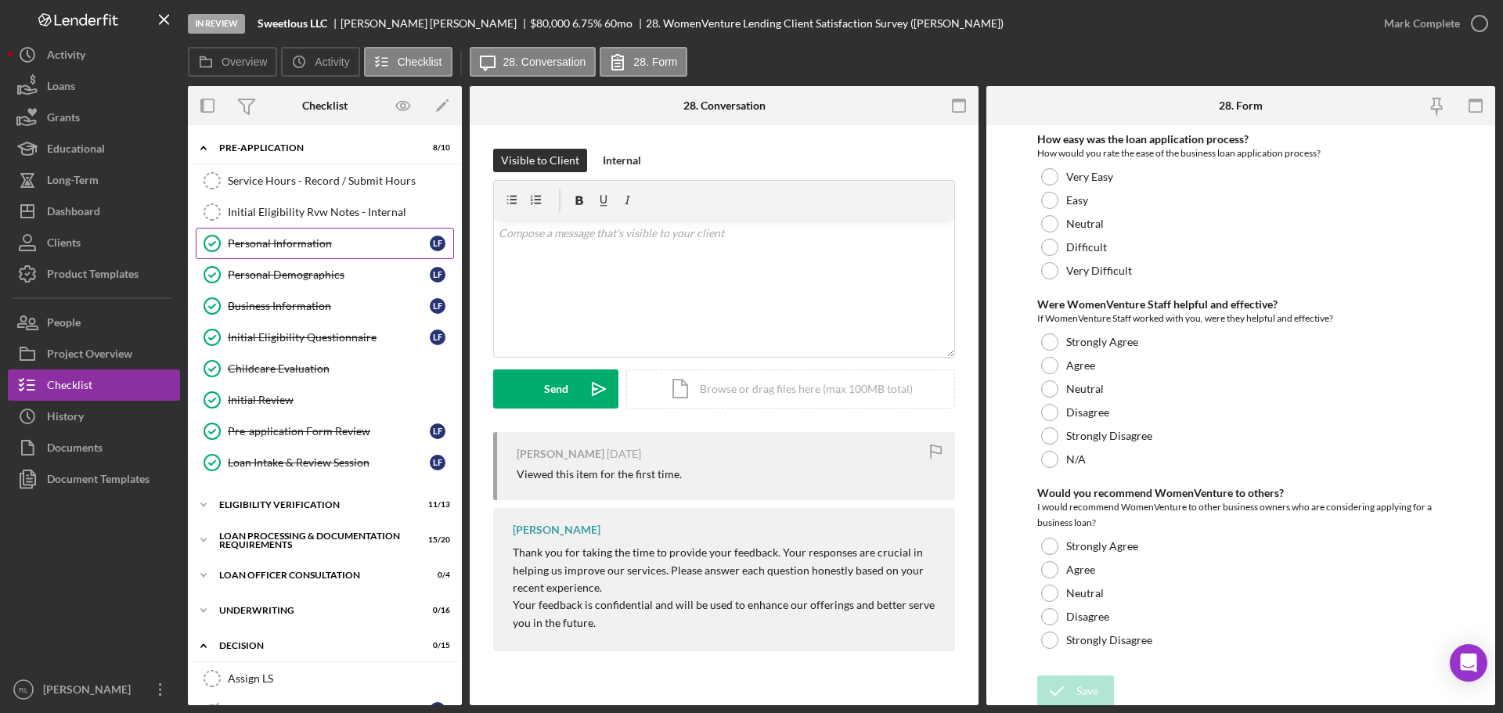
click at [265, 240] on div "Personal Information" at bounding box center [329, 243] width 202 height 13
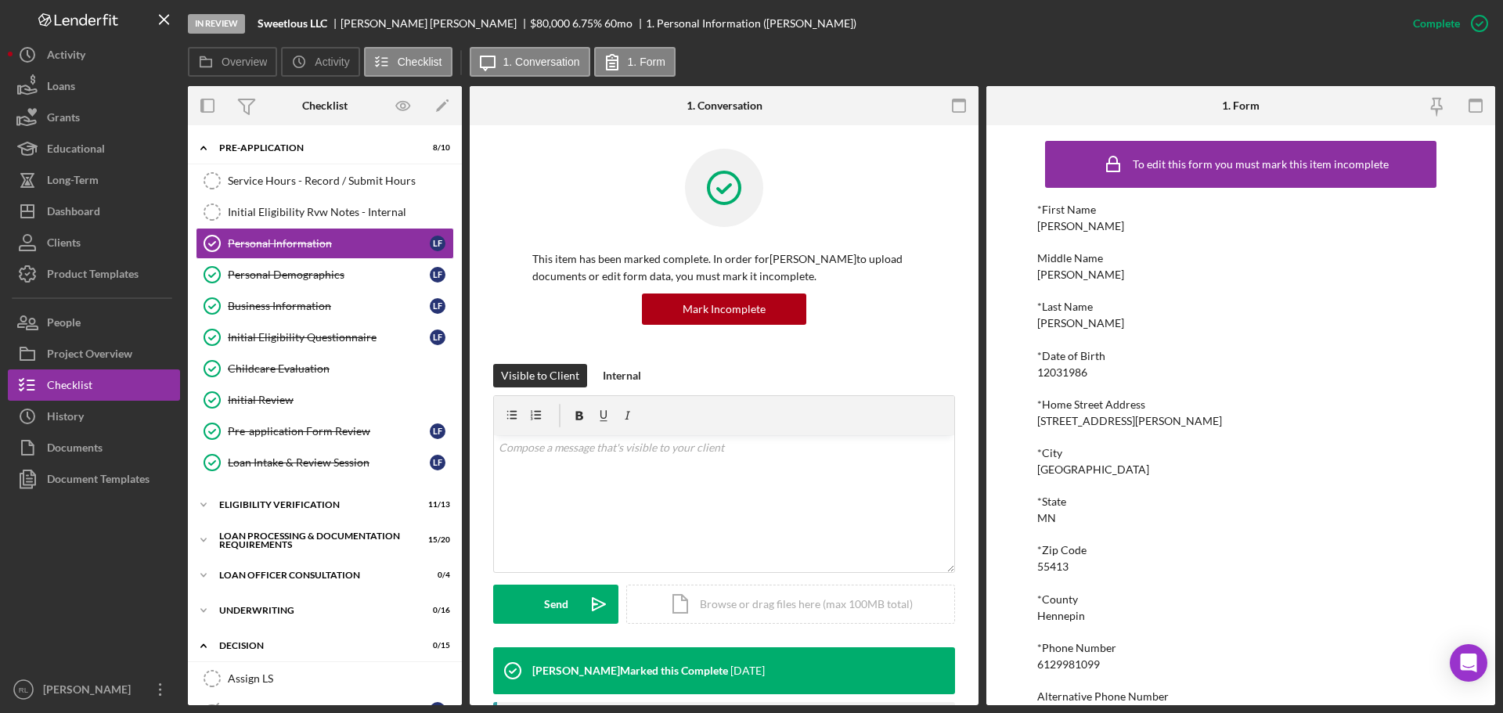
click at [1064, 668] on div "6129981099" at bounding box center [1068, 664] width 63 height 13
copy div "6129981099"
click at [1160, 514] on div "*[GEOGRAPHIC_DATA][US_STATE]" at bounding box center [1240, 509] width 407 height 29
click at [80, 601] on div at bounding box center [94, 584] width 172 height 179
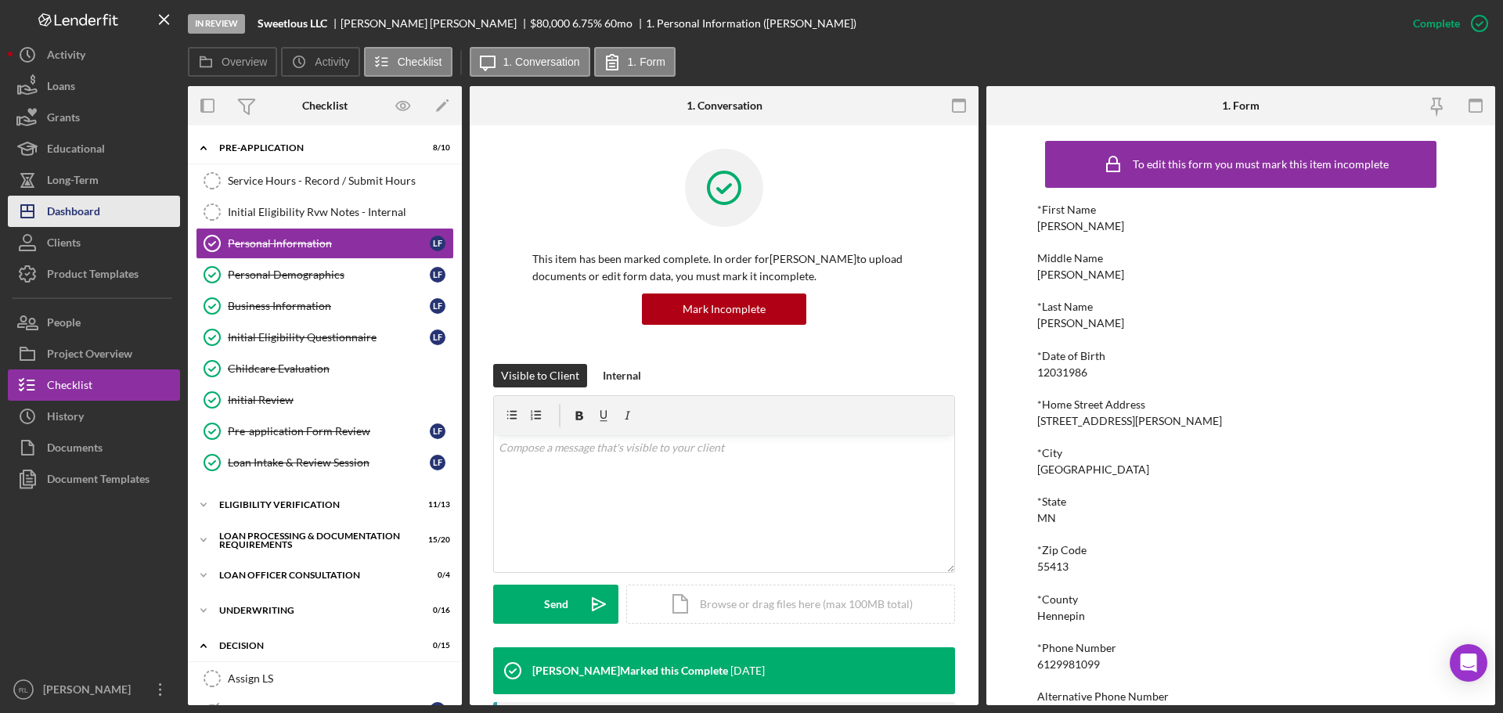
click at [64, 216] on div "Dashboard" at bounding box center [73, 213] width 53 height 35
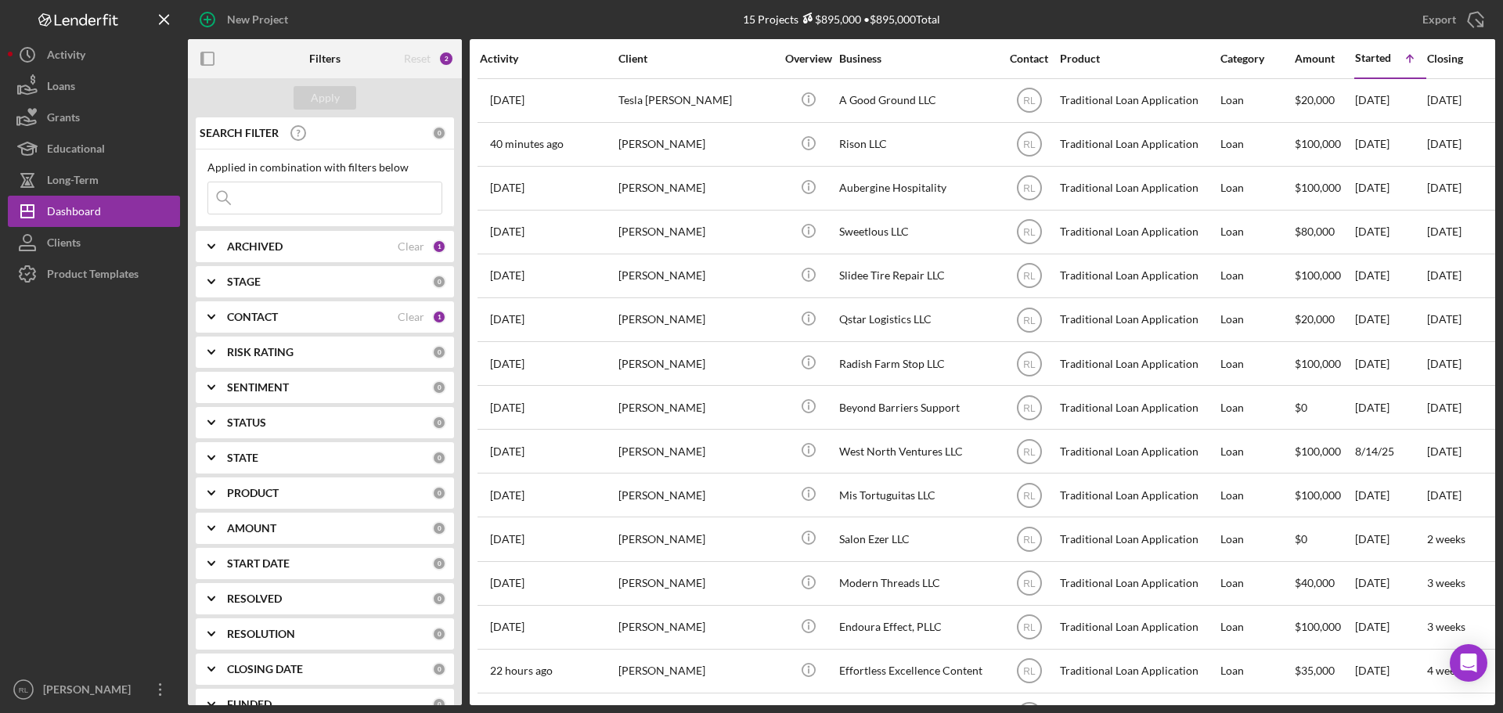
click at [301, 248] on div "ARCHIVED" at bounding box center [312, 246] width 171 height 13
click at [285, 253] on div "ARCHIVED" at bounding box center [312, 246] width 171 height 13
click at [263, 331] on div "CONTACT Clear 1" at bounding box center [336, 316] width 219 height 31
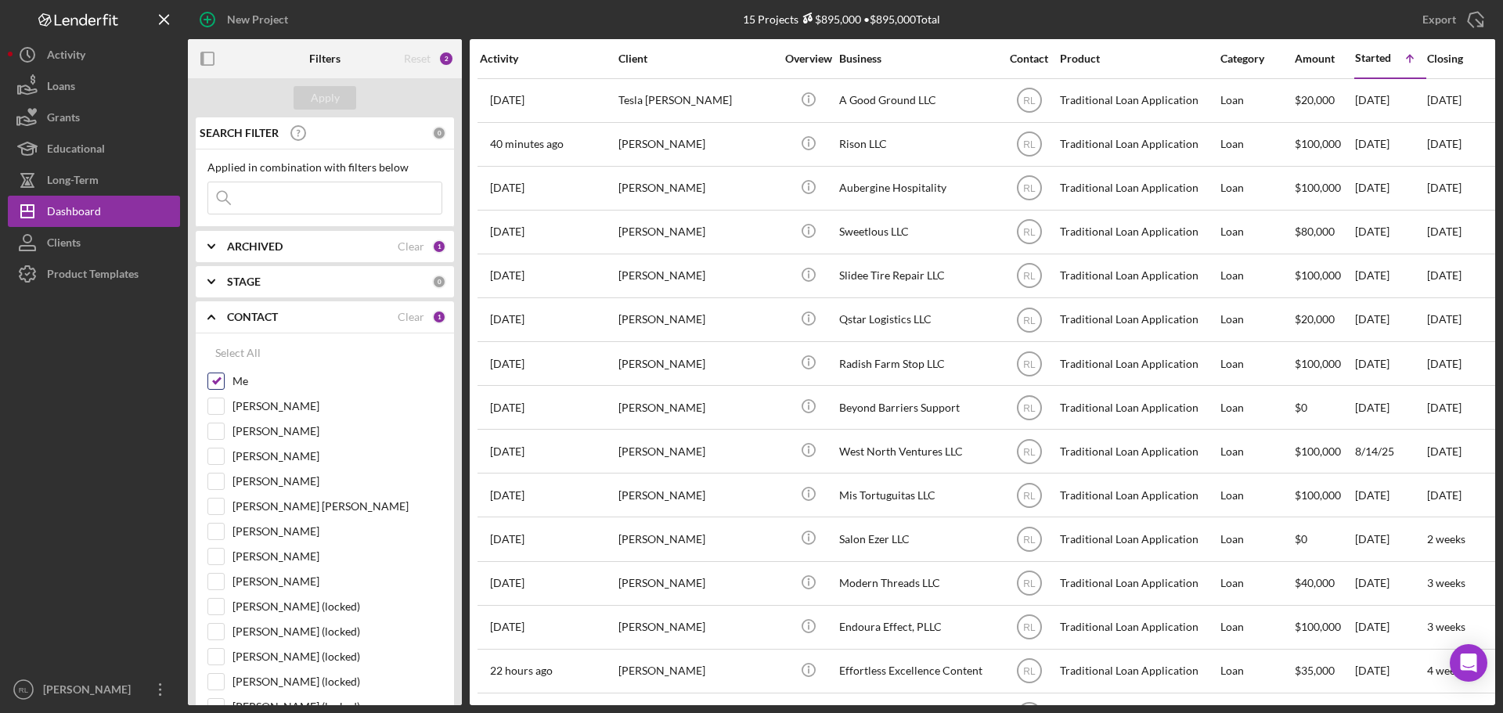
click at [209, 381] on input "Me" at bounding box center [216, 381] width 16 height 16
checkbox input "false"
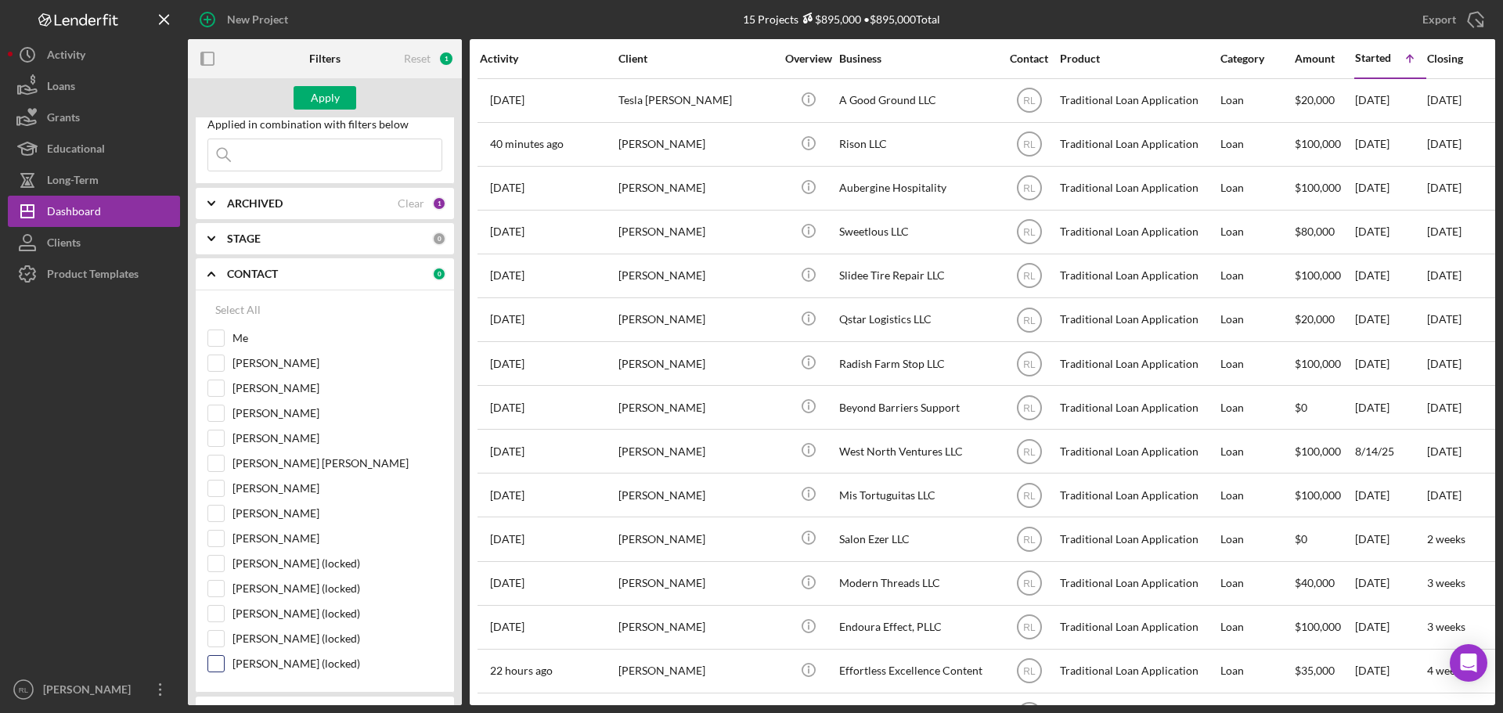
scroll to position [78, 0]
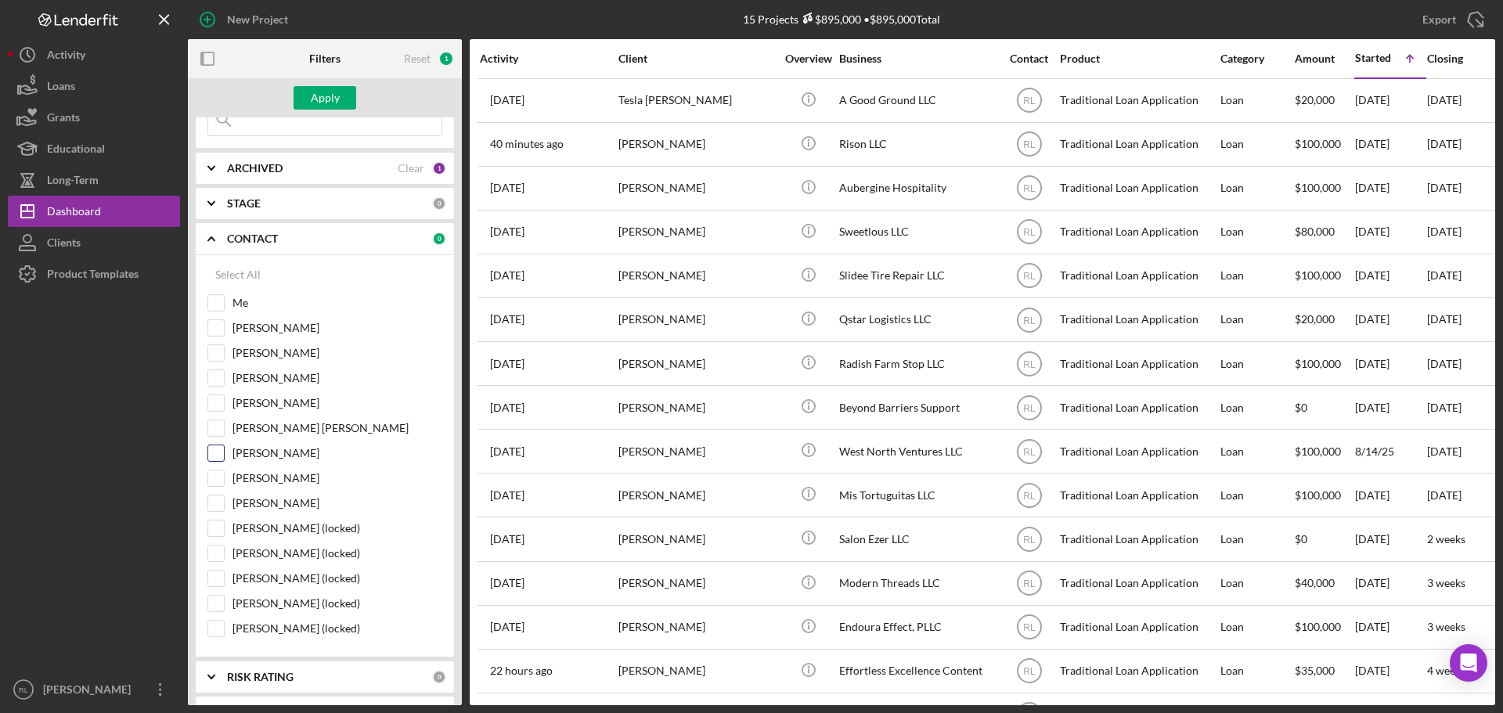
click at [214, 449] on input "[PERSON_NAME]" at bounding box center [216, 453] width 16 height 16
checkbox input "true"
click at [335, 99] on div "Apply" at bounding box center [325, 97] width 29 height 23
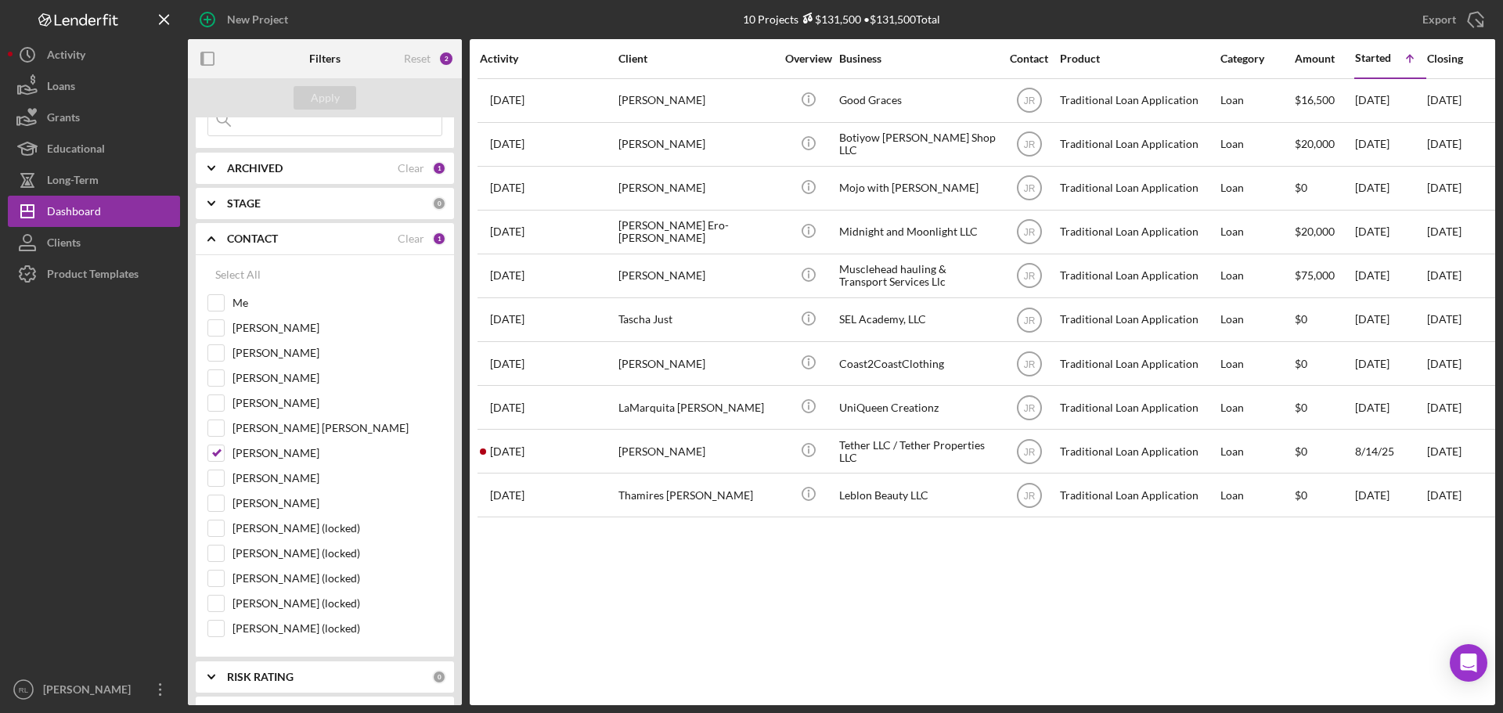
click at [1260, 593] on div "Activity Client Overview Business Contact Product Category Amount Started Icon/…" at bounding box center [982, 372] width 1025 height 666
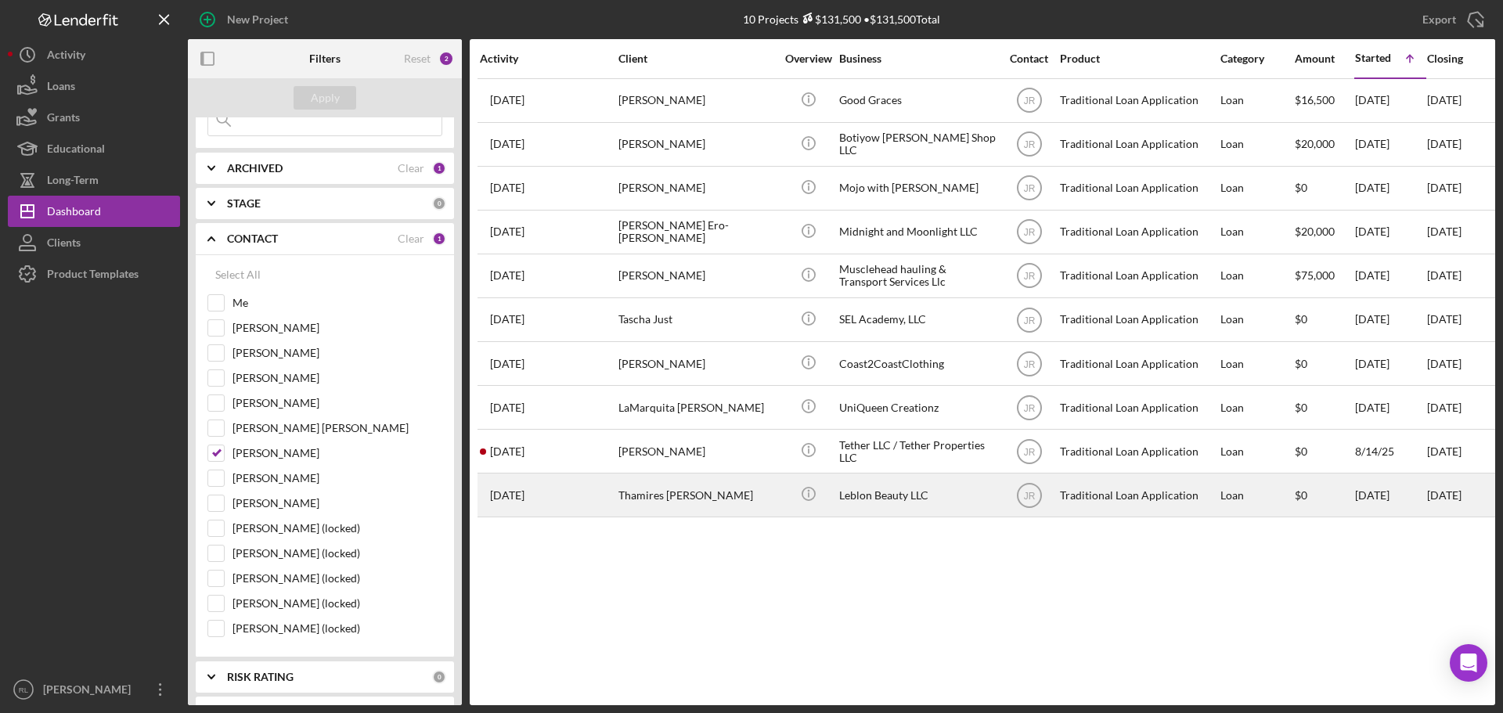
click at [689, 506] on div "Thamires [PERSON_NAME]" at bounding box center [696, 494] width 157 height 41
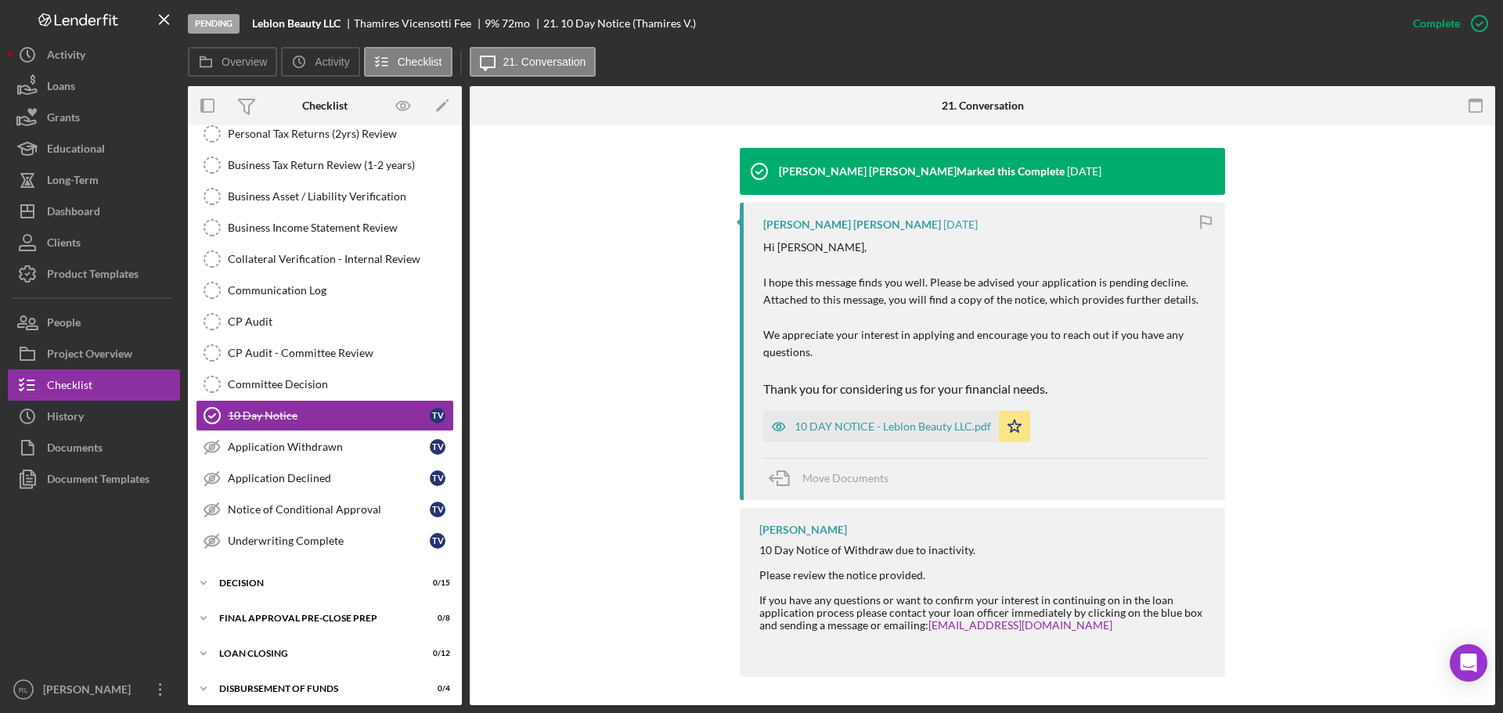
scroll to position [502, 0]
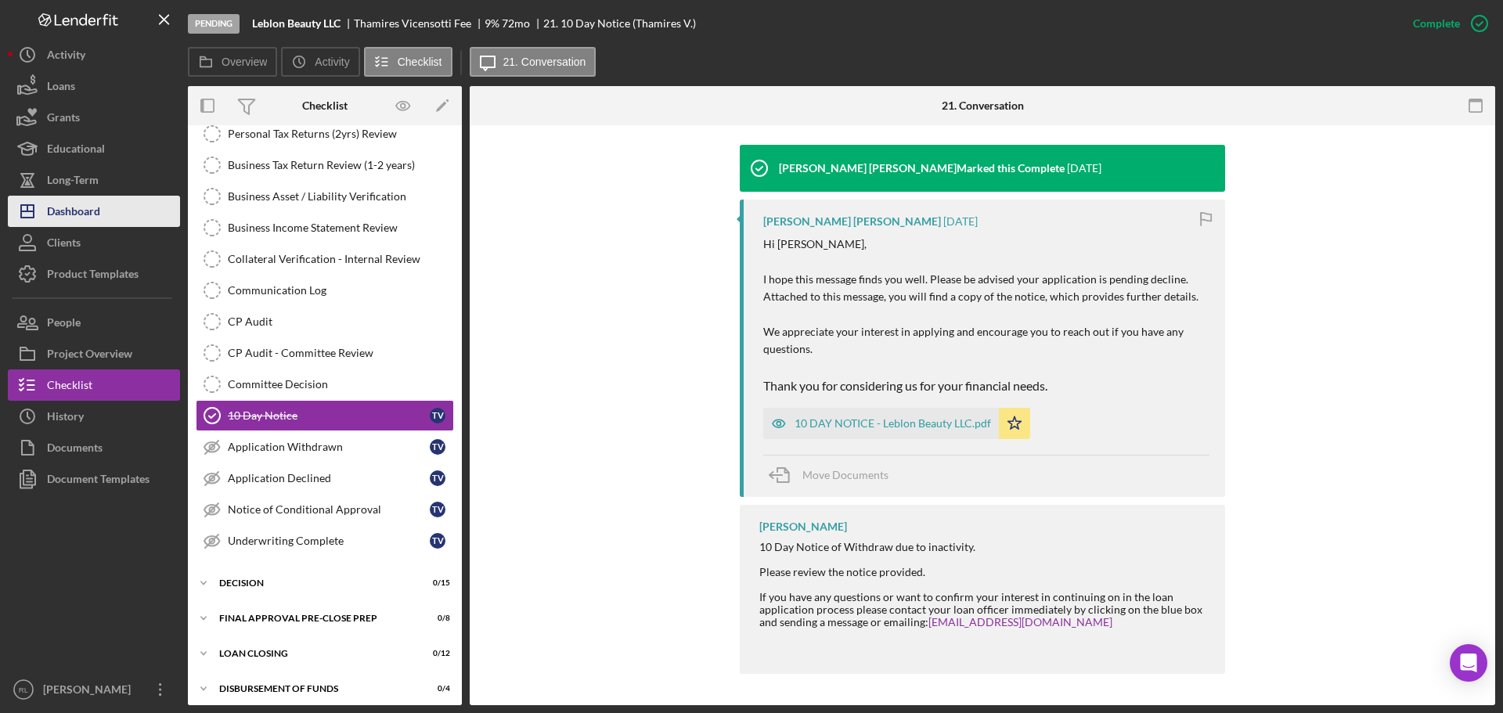
click at [84, 221] on div "Dashboard" at bounding box center [73, 213] width 53 height 35
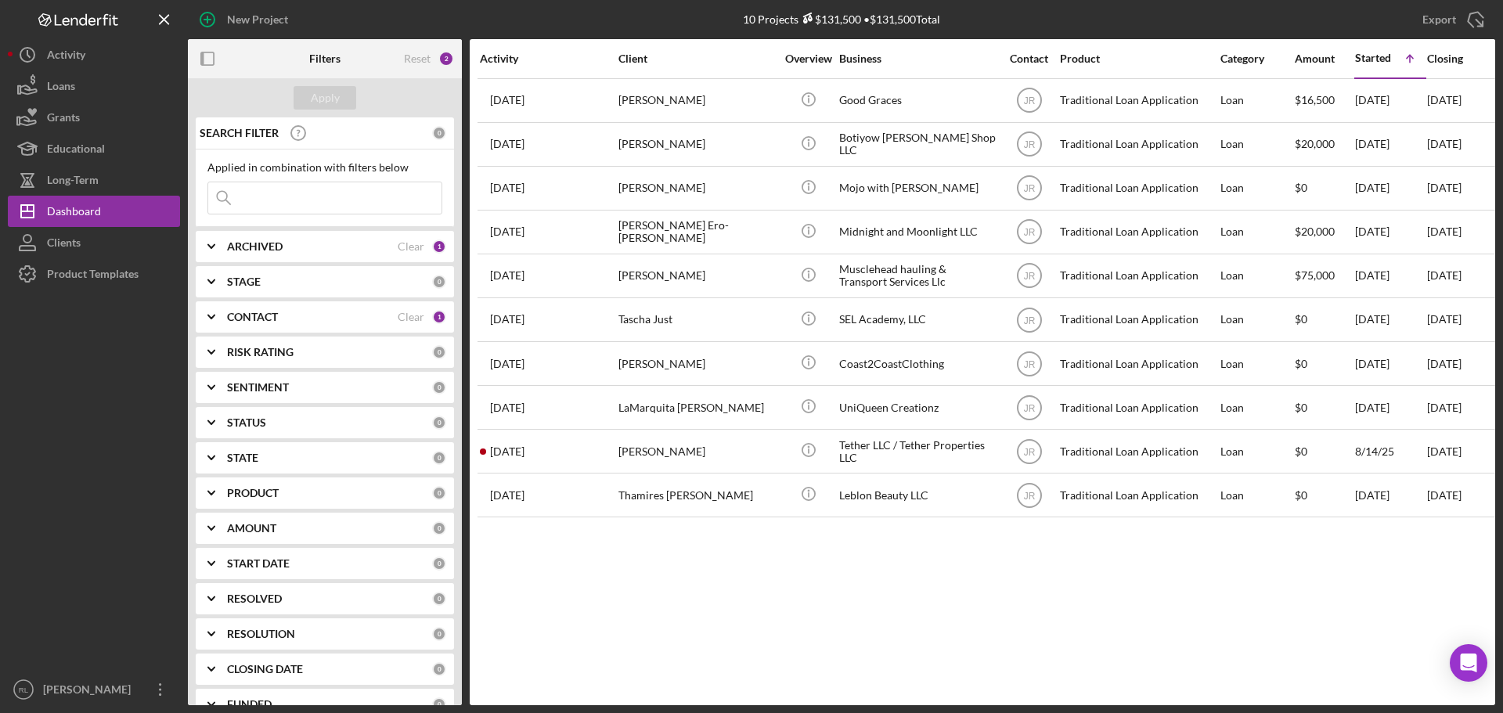
drag, startPoint x: 1269, startPoint y: 617, endPoint x: 1214, endPoint y: 615, distance: 55.6
click at [1269, 617] on div "Activity Client Overview Business Contact Product Category Amount Started Icon/…" at bounding box center [982, 372] width 1025 height 666
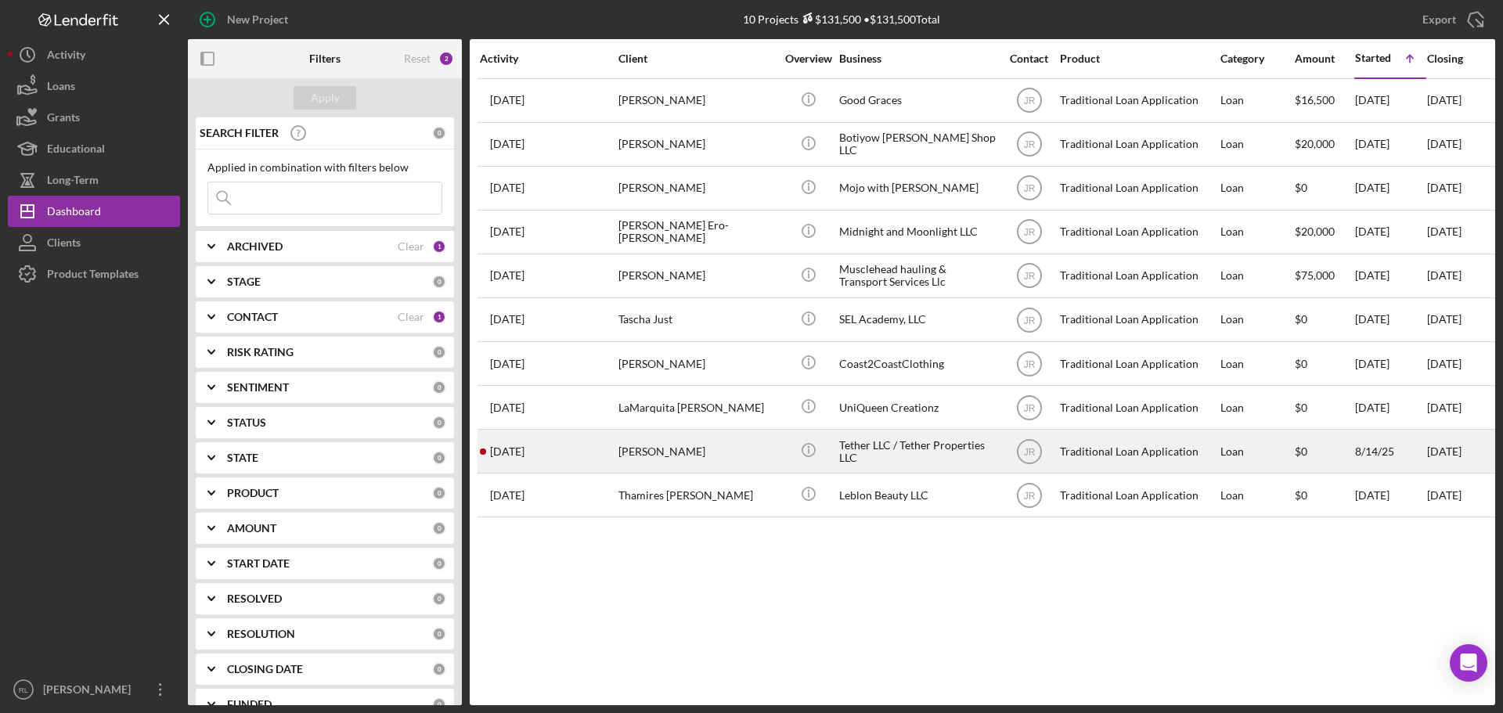
click at [680, 443] on div "[PERSON_NAME]" at bounding box center [696, 450] width 157 height 41
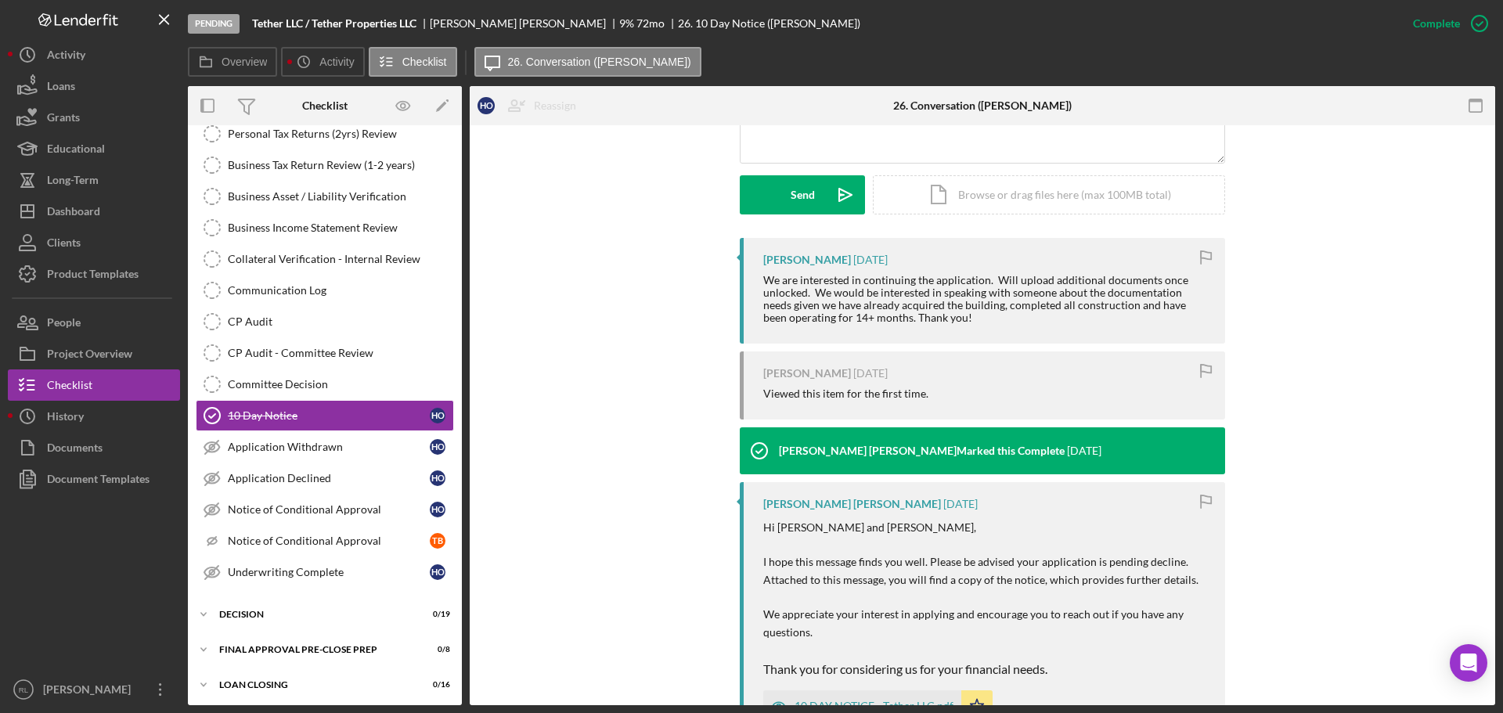
scroll to position [391, 0]
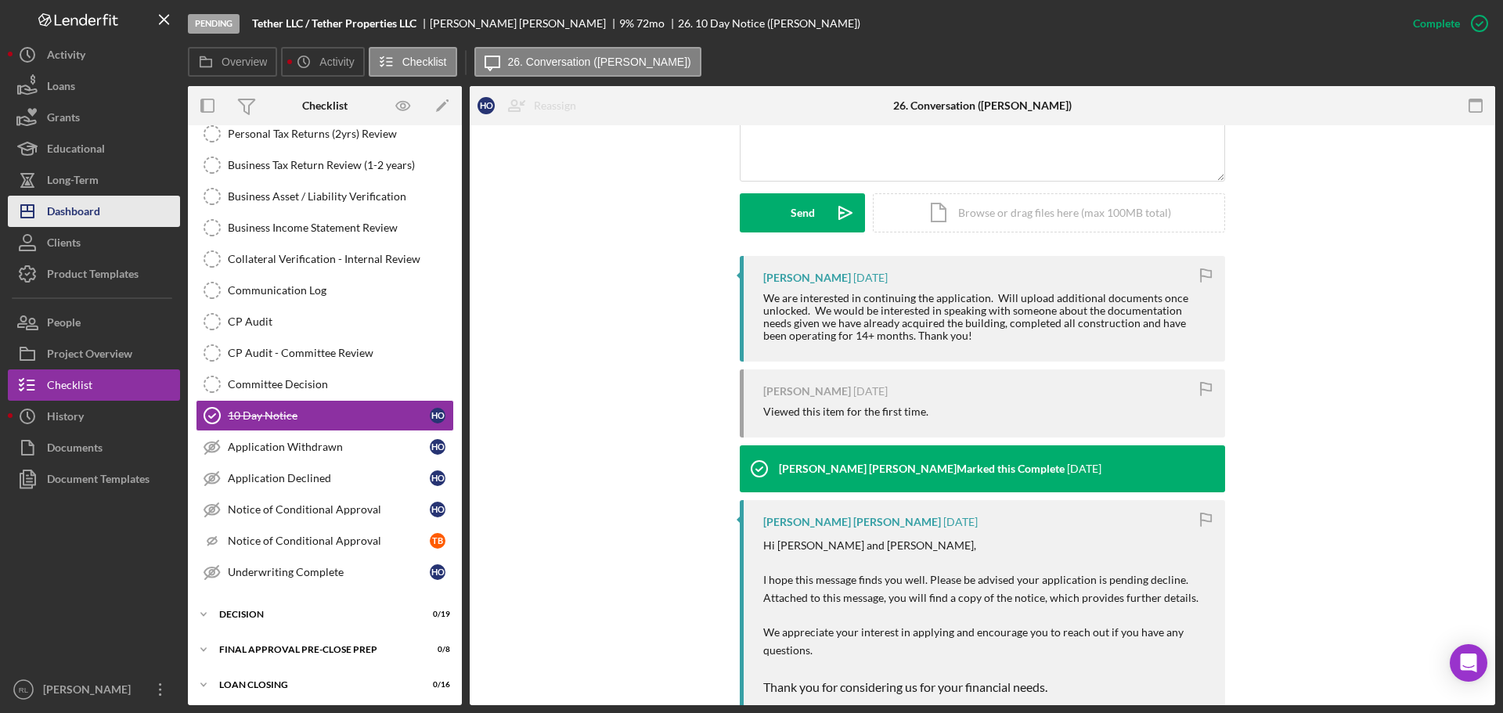
click at [91, 220] on div "Dashboard" at bounding box center [73, 213] width 53 height 35
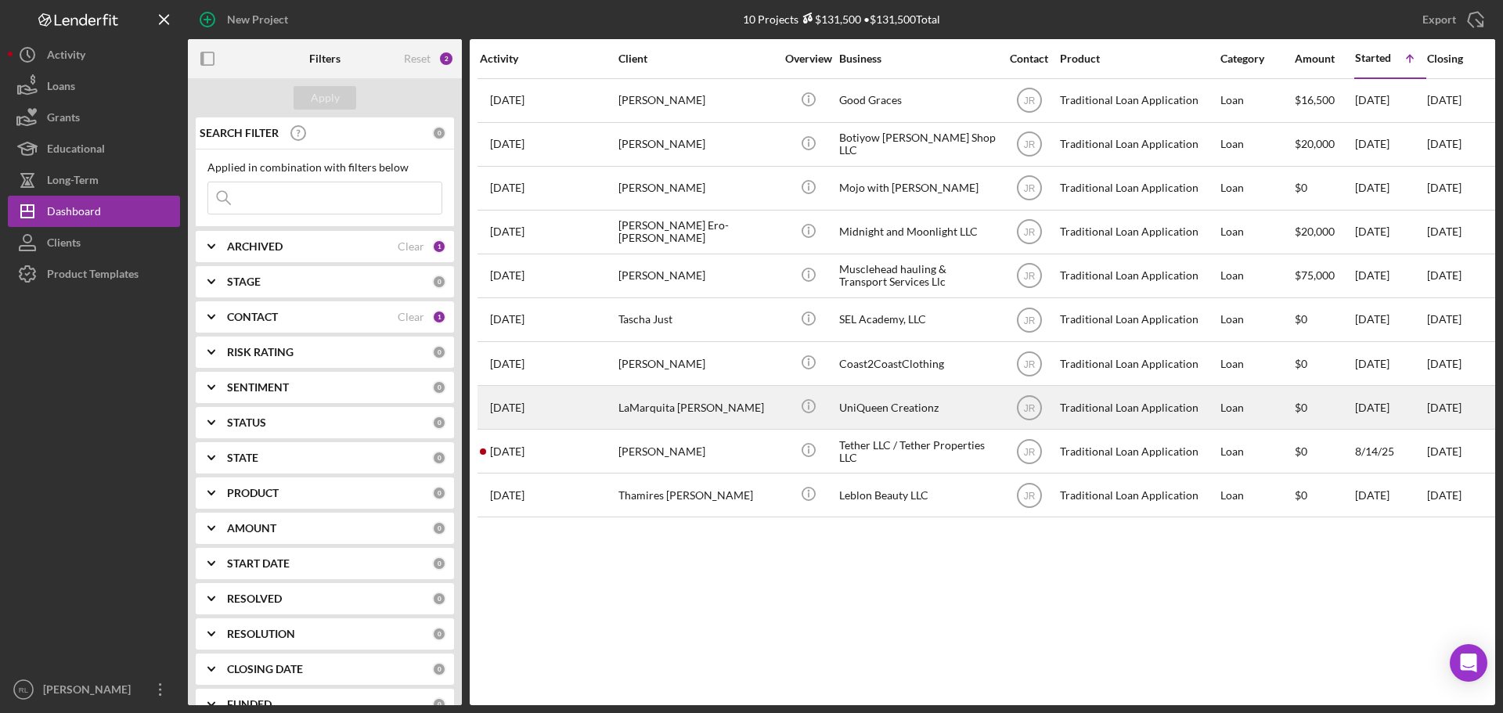
click at [712, 402] on div "LaMarquita [PERSON_NAME]" at bounding box center [696, 407] width 157 height 41
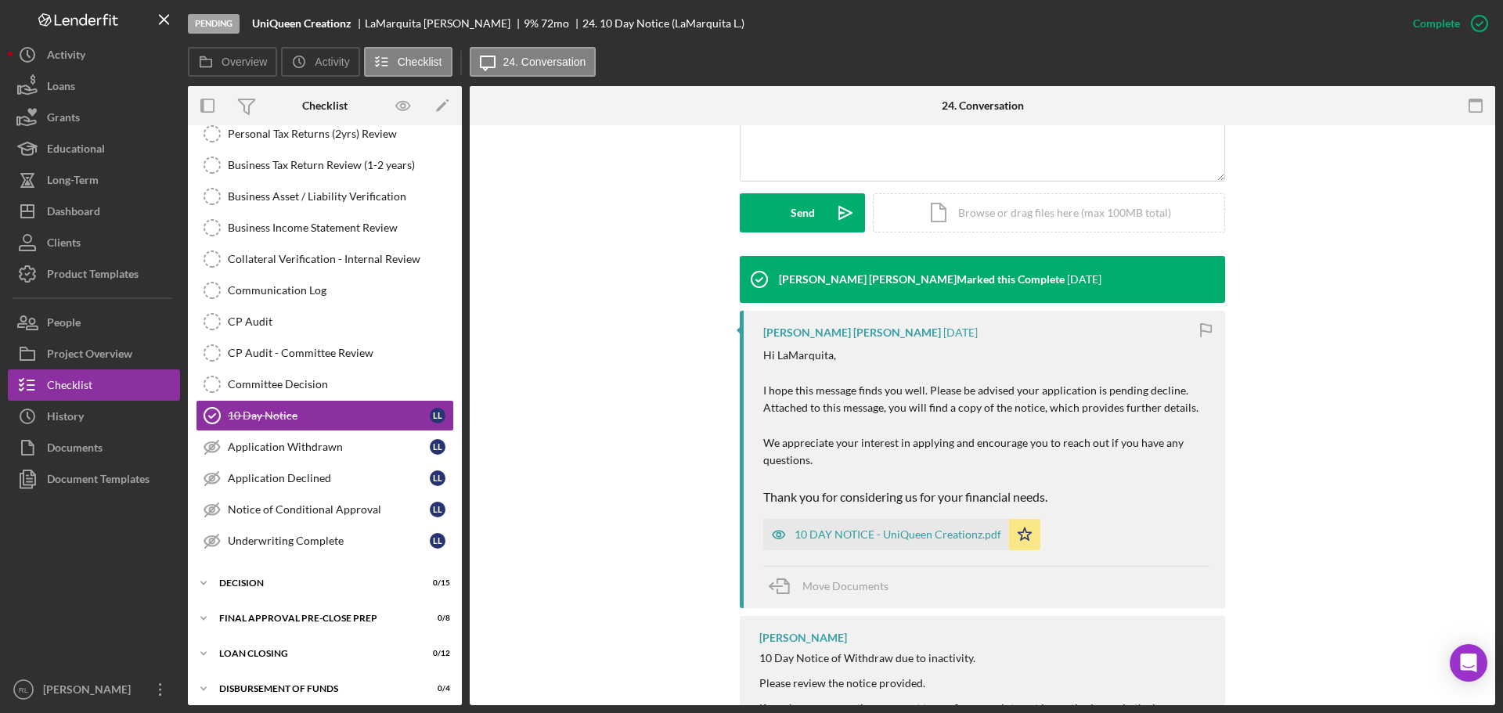
scroll to position [502, 0]
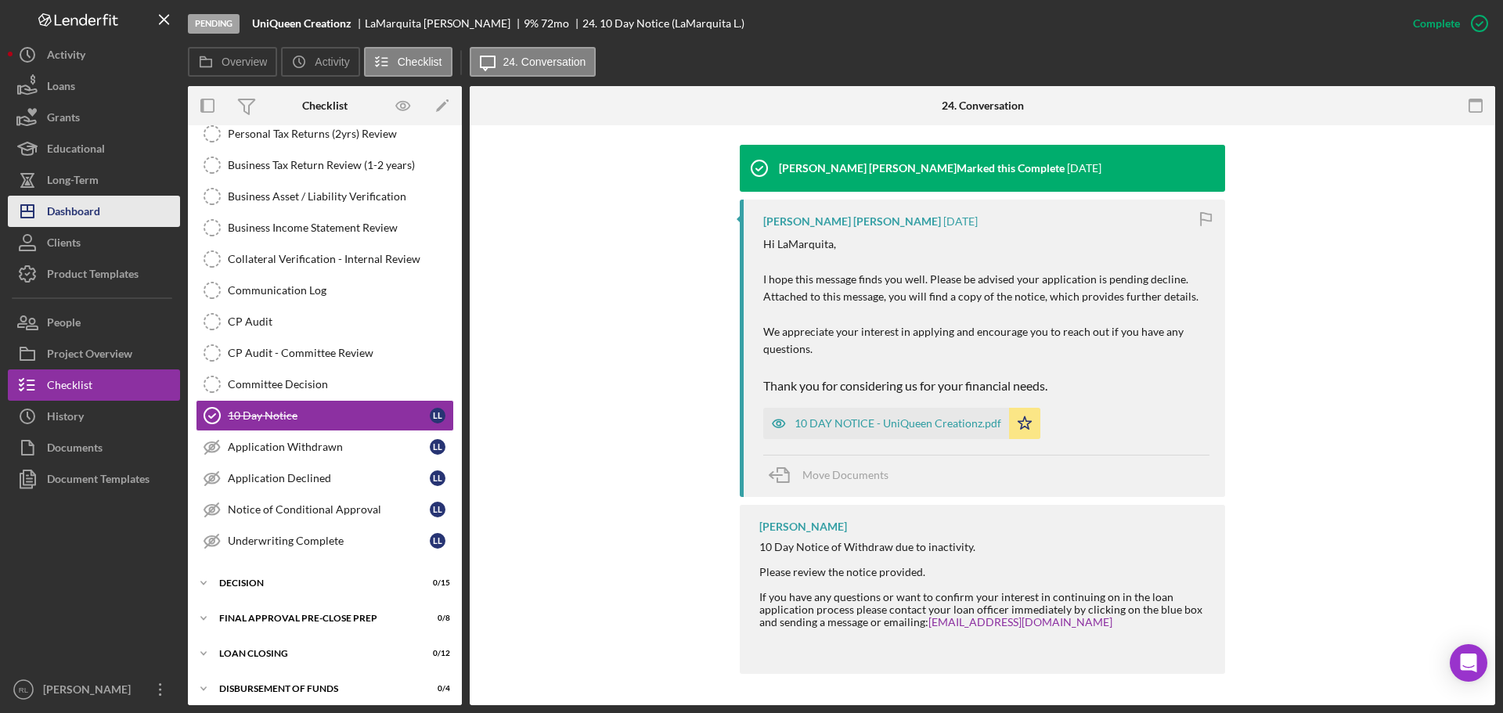
click at [99, 222] on div "Dashboard" at bounding box center [73, 213] width 53 height 35
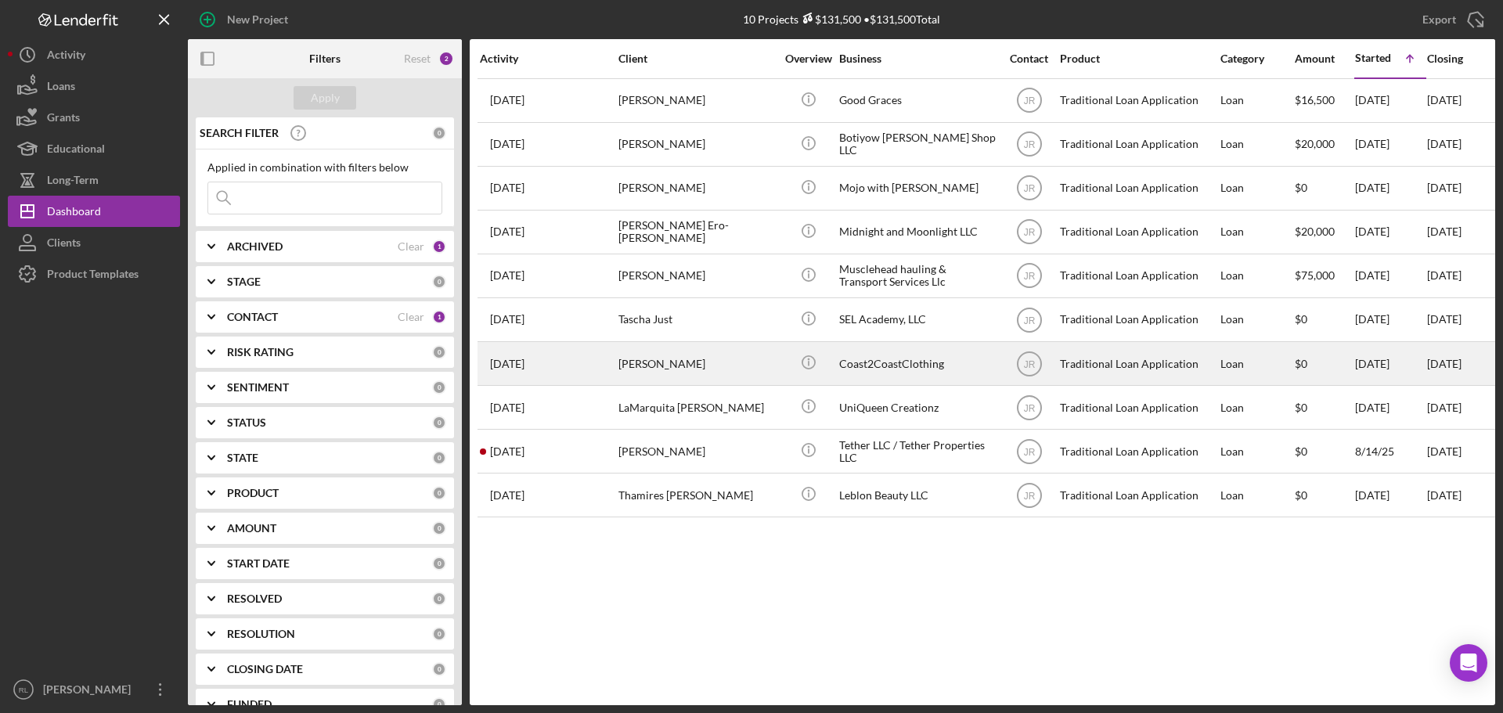
click at [765, 358] on div "[PERSON_NAME]" at bounding box center [696, 363] width 157 height 41
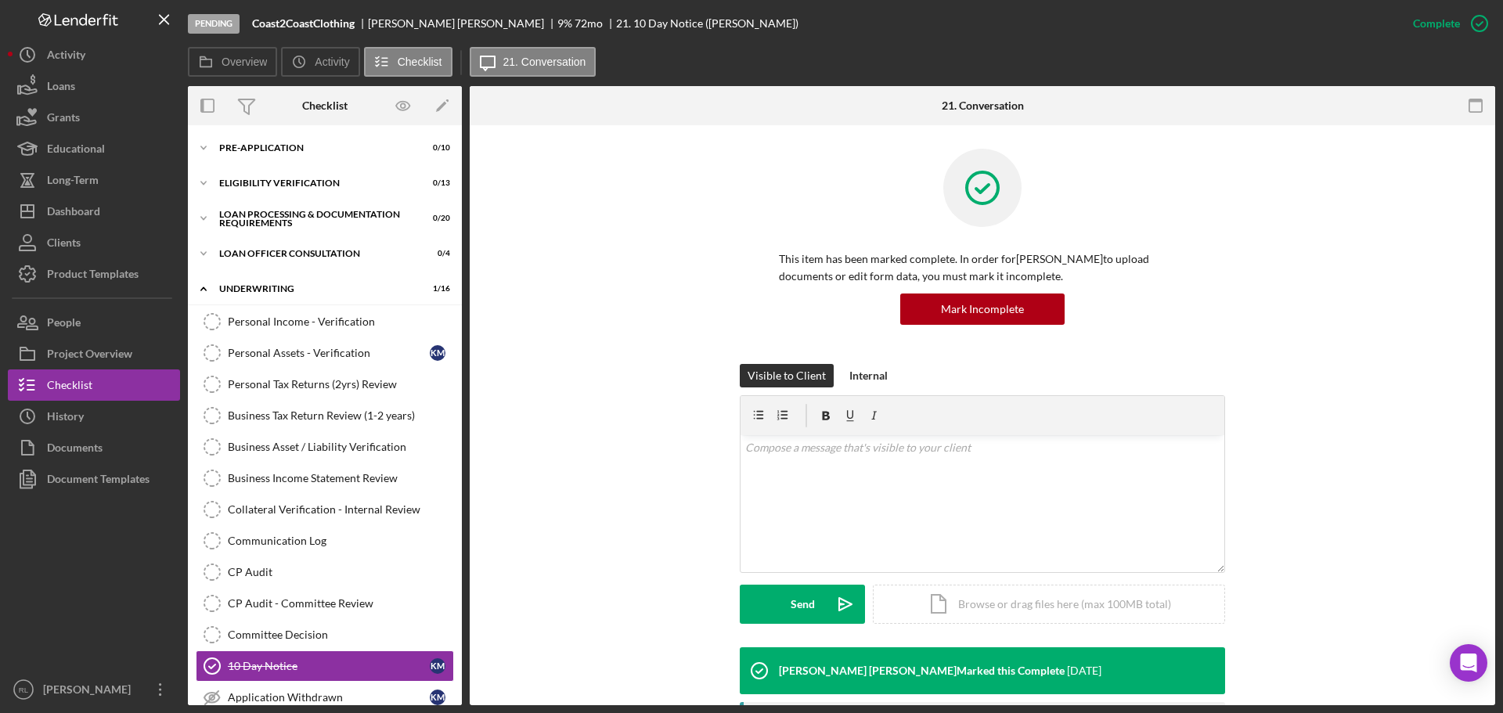
scroll to position [250, 0]
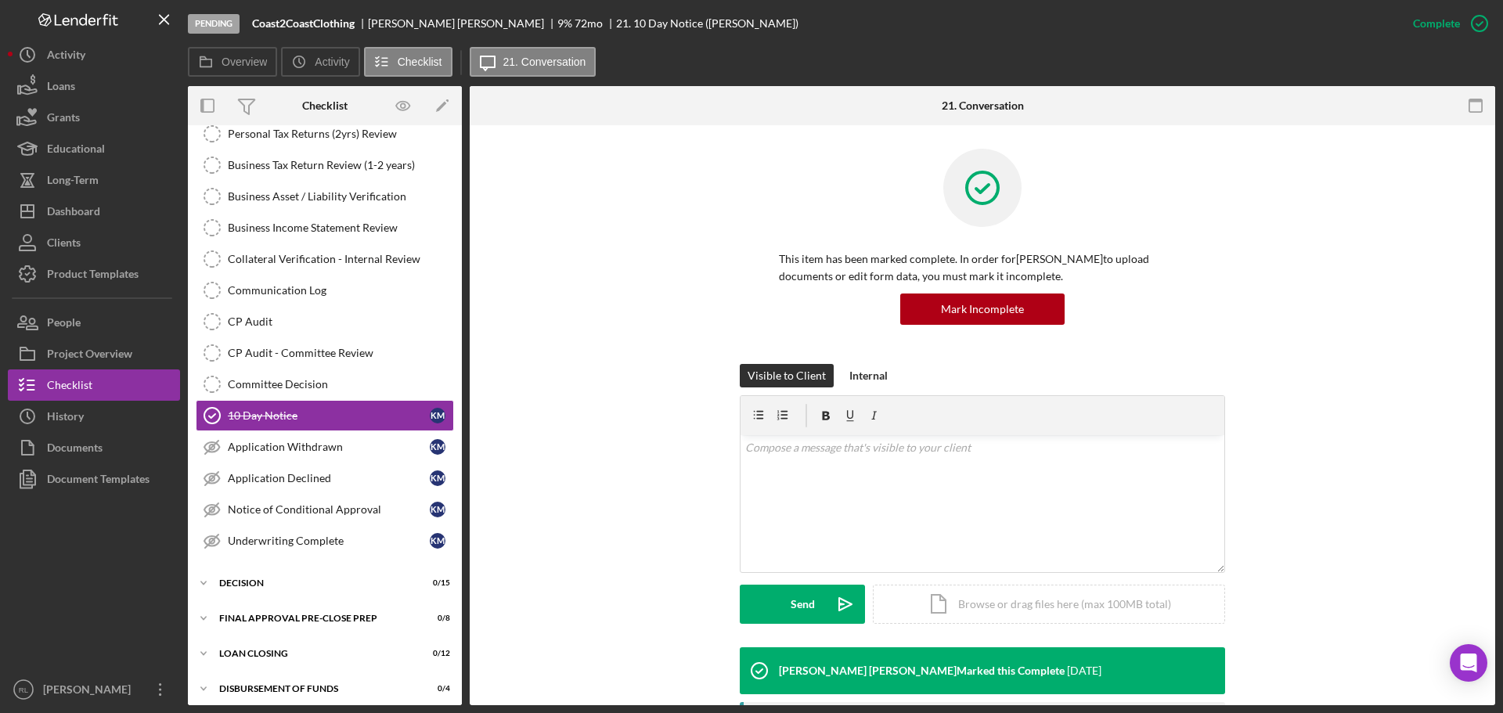
click at [1363, 411] on div "Visible to Client Internal v Color teal Color pink Remove color Add row above A…" at bounding box center [982, 505] width 978 height 283
click at [1264, 424] on div "Visible to Client Internal v Color teal Color pink Remove color Add row above A…" at bounding box center [982, 505] width 978 height 283
drag, startPoint x: 1318, startPoint y: 372, endPoint x: 1295, endPoint y: 372, distance: 22.7
click at [1318, 372] on div "Visible to Client Internal v Color teal Color pink Remove color Add row above A…" at bounding box center [982, 505] width 978 height 283
